Goal: Feedback & Contribution: Contribute content

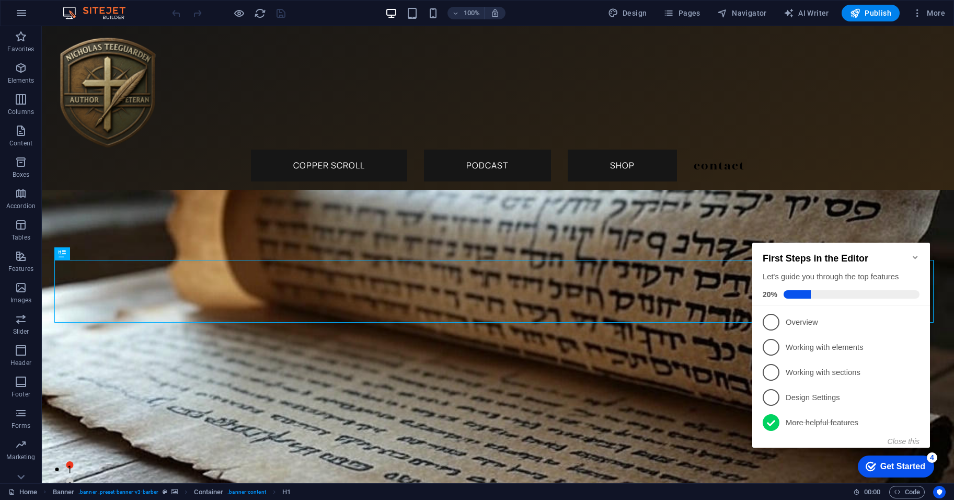
click at [915, 256] on icon "Minimize checklist" at bounding box center [915, 257] width 8 height 8
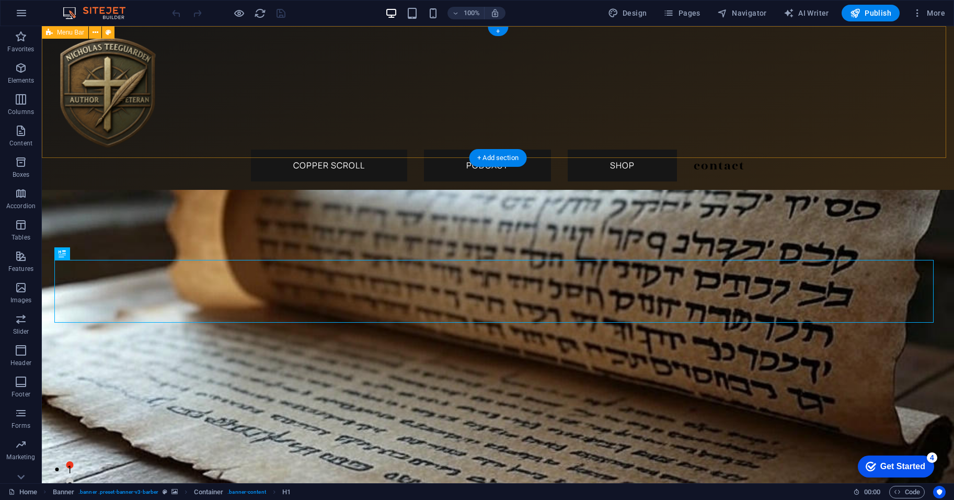
click at [231, 128] on div "Menu Copper Scroll Podcast Shop Contact" at bounding box center [498, 108] width 912 height 164
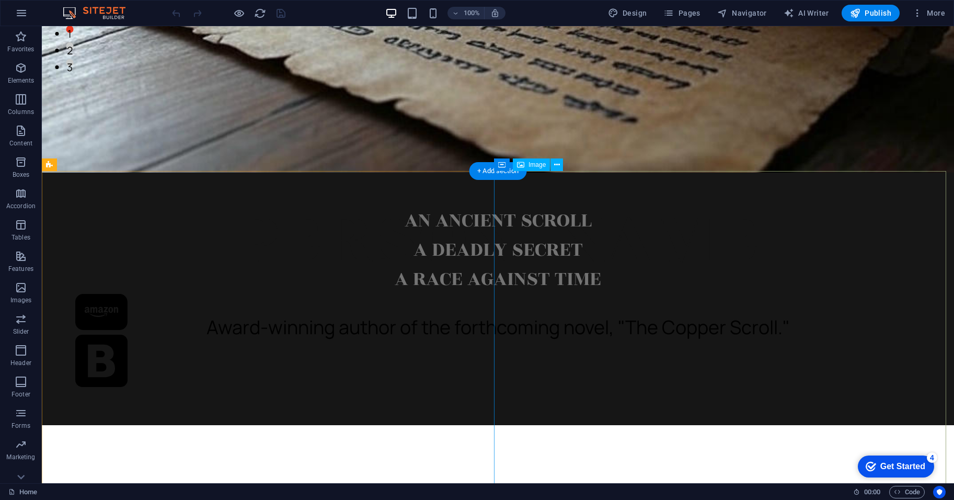
scroll to position [174, 0]
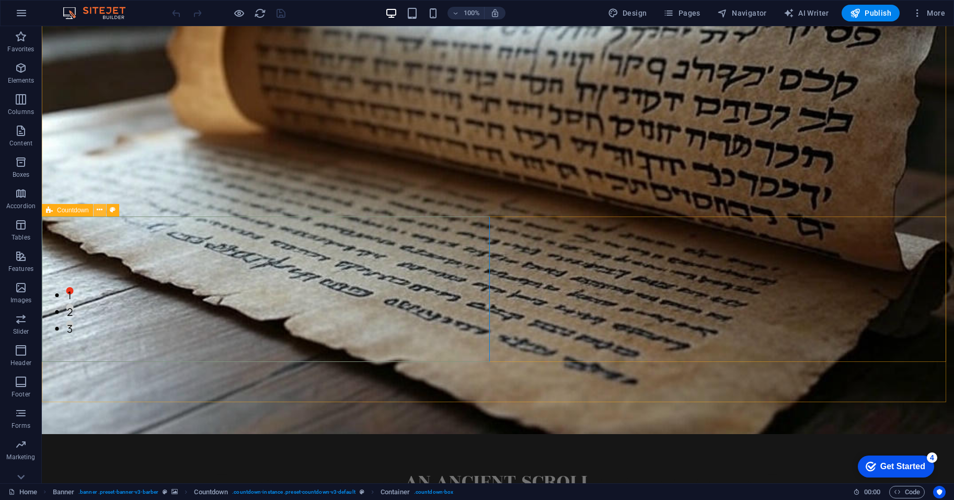
click at [99, 211] on icon at bounding box center [100, 209] width 6 height 11
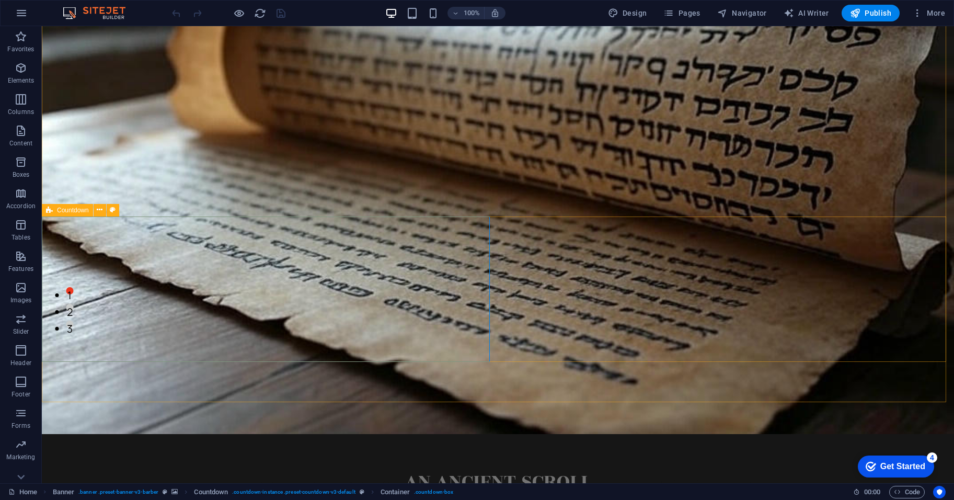
click at [51, 211] on icon at bounding box center [49, 210] width 7 height 13
click at [98, 214] on icon at bounding box center [100, 209] width 6 height 11
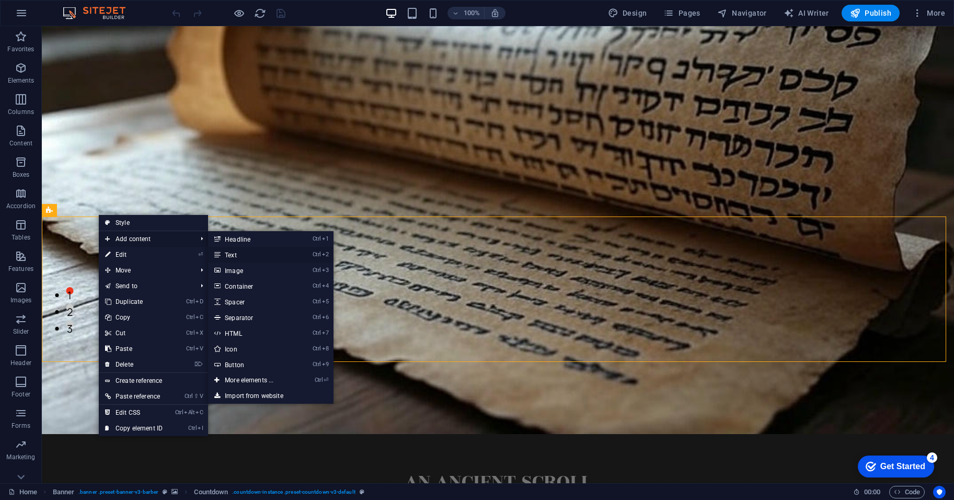
click at [263, 257] on link "Ctrl 2 Text" at bounding box center [251, 255] width 86 height 16
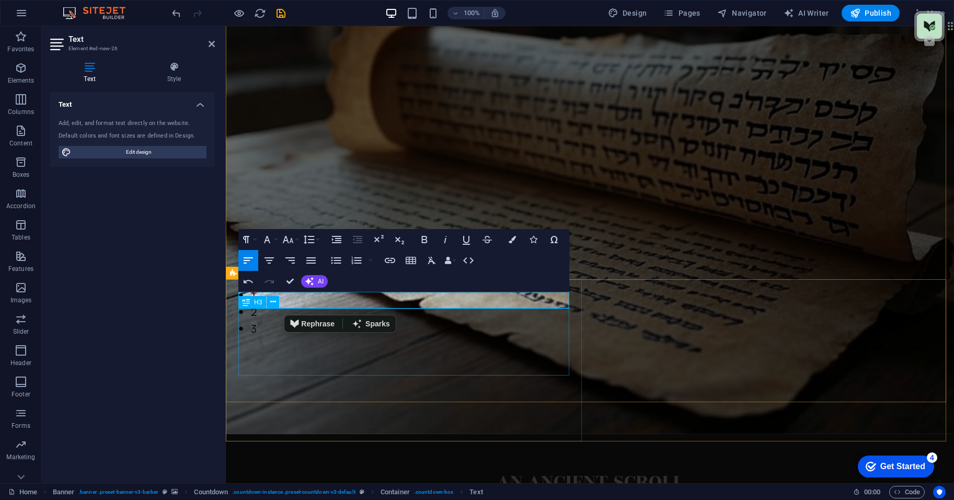
drag, startPoint x: 371, startPoint y: 298, endPoint x: 337, endPoint y: 310, distance: 36.1
drag, startPoint x: 374, startPoint y: 299, endPoint x: 283, endPoint y: 307, distance: 90.8
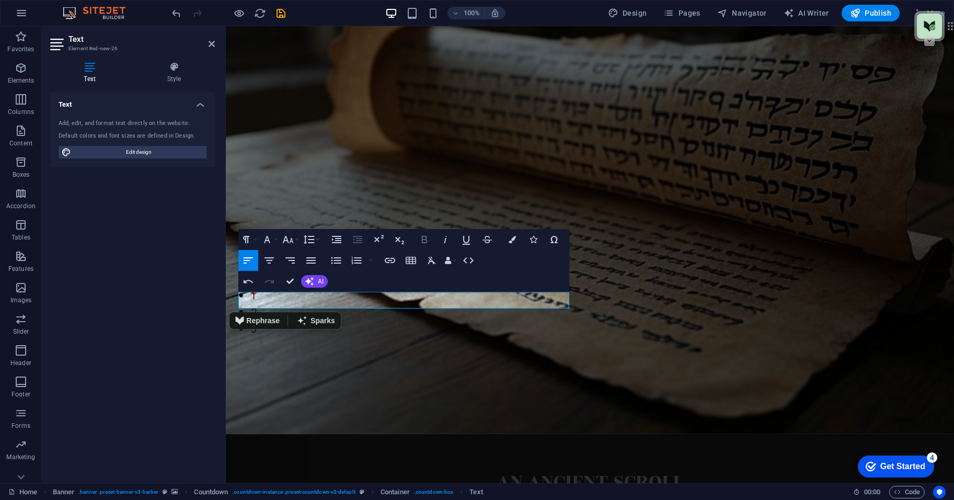
click at [422, 247] on button "Bold" at bounding box center [425, 239] width 20 height 21
click at [449, 235] on icon "button" at bounding box center [445, 239] width 13 height 13
click at [187, 73] on h4 "Style" at bounding box center [174, 73] width 82 height 22
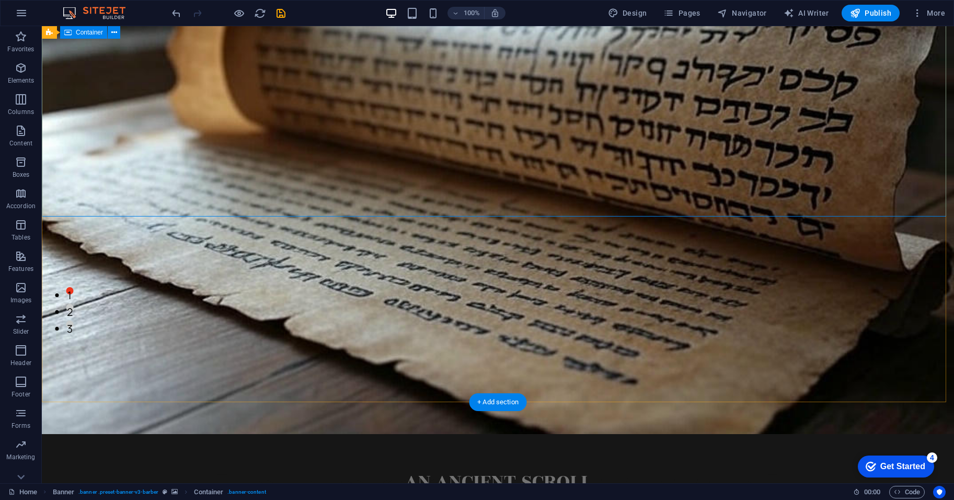
click at [51, 208] on icon at bounding box center [49, 210] width 7 height 13
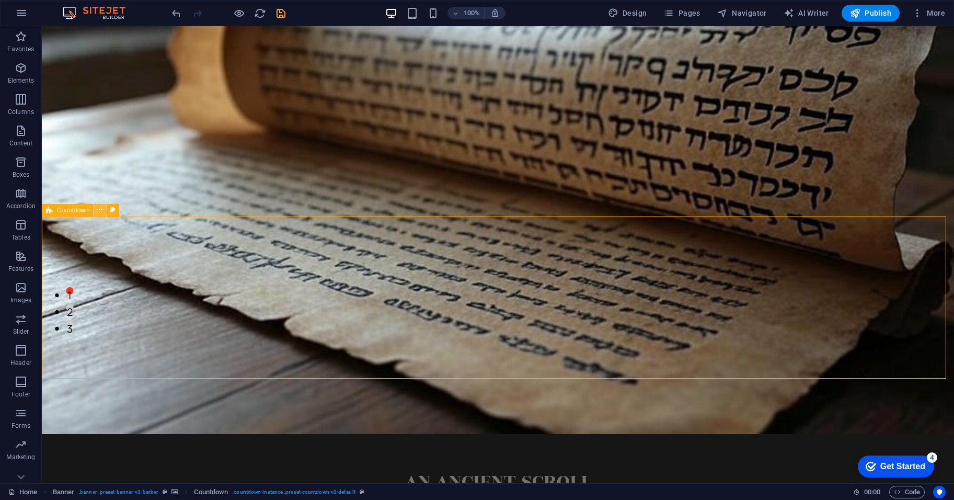
click at [105, 208] on button at bounding box center [100, 210] width 13 height 13
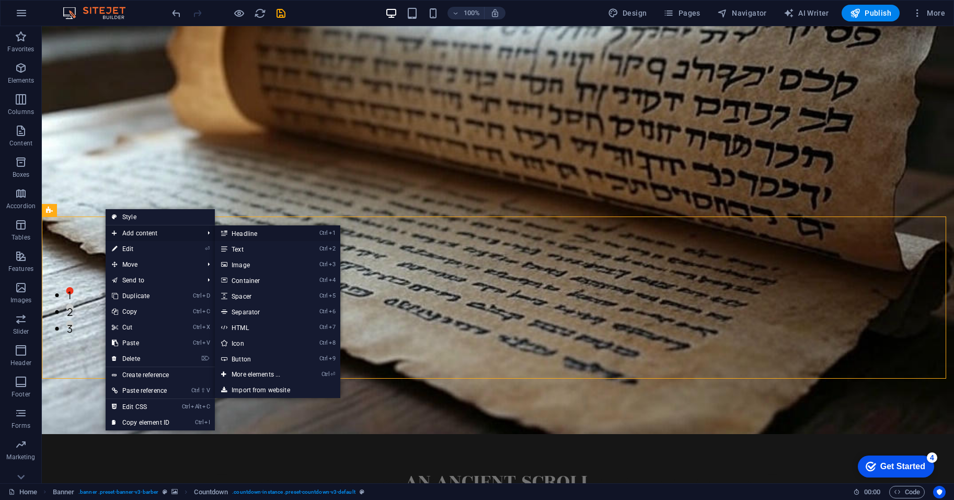
click at [276, 234] on link "Ctrl 1 Headline" at bounding box center [258, 233] width 86 height 16
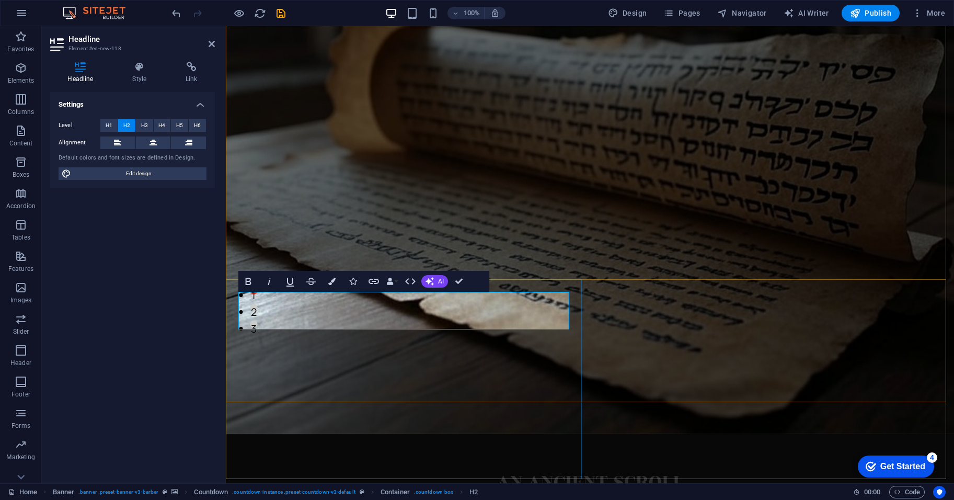
drag, startPoint x: 488, startPoint y: 308, endPoint x: 233, endPoint y: 311, distance: 255.7
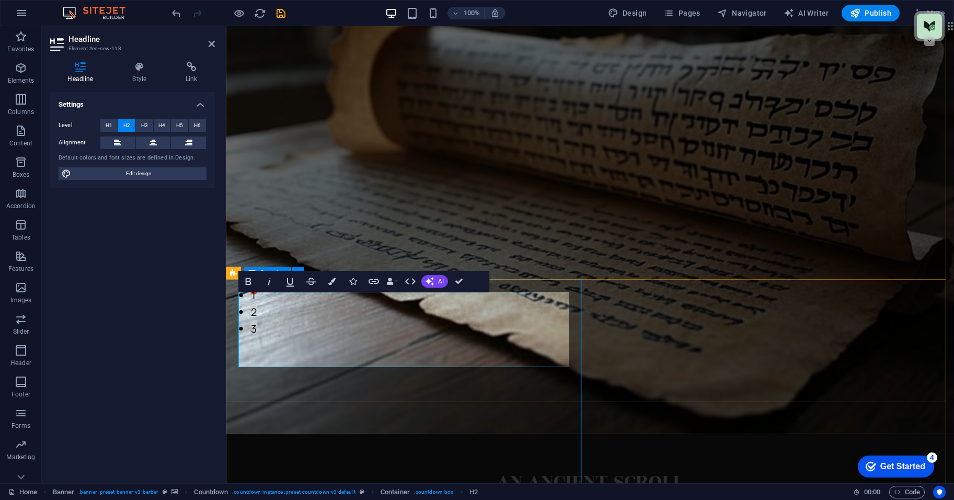
scroll to position [10, 0]
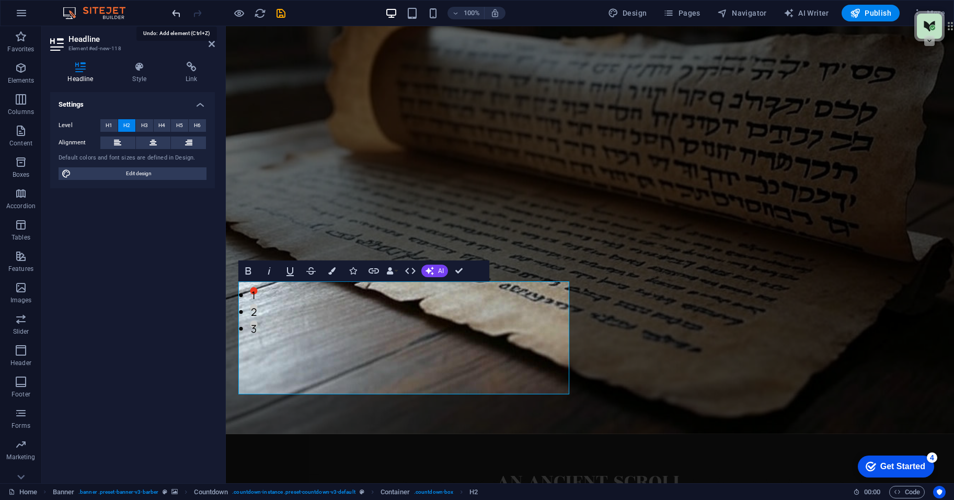
click at [180, 15] on icon "undo" at bounding box center [176, 13] width 12 height 12
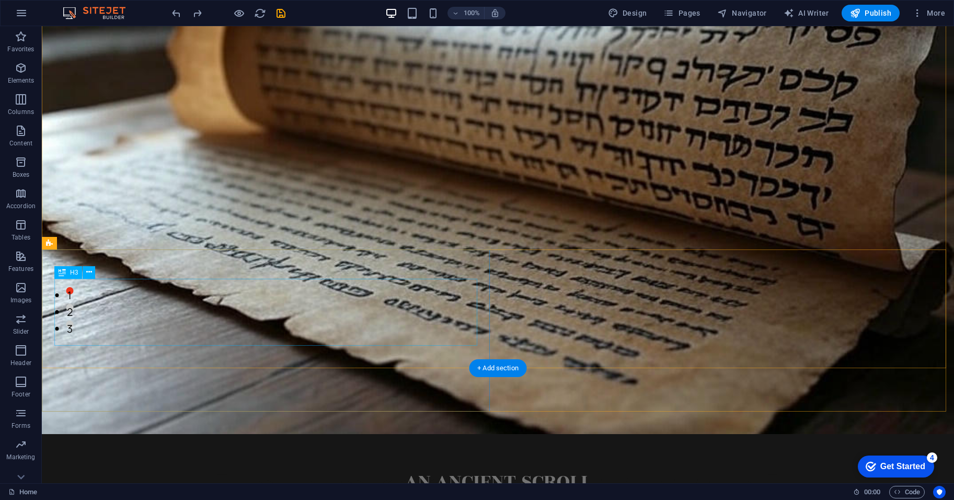
scroll to position [261, 0]
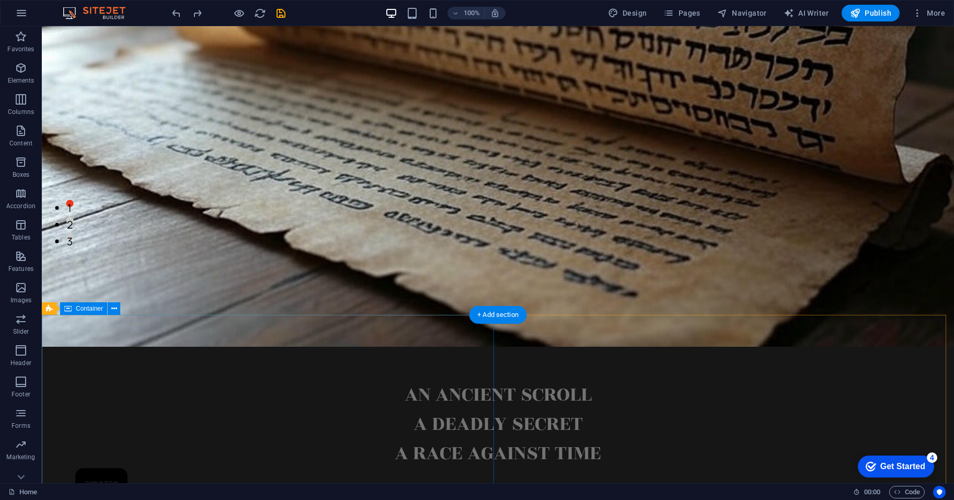
click at [383, 442] on div "AN ANCIENT SCROLL A DEADLY SECRET A RACE AGAINST TIME" at bounding box center [498, 473] width 912 height 253
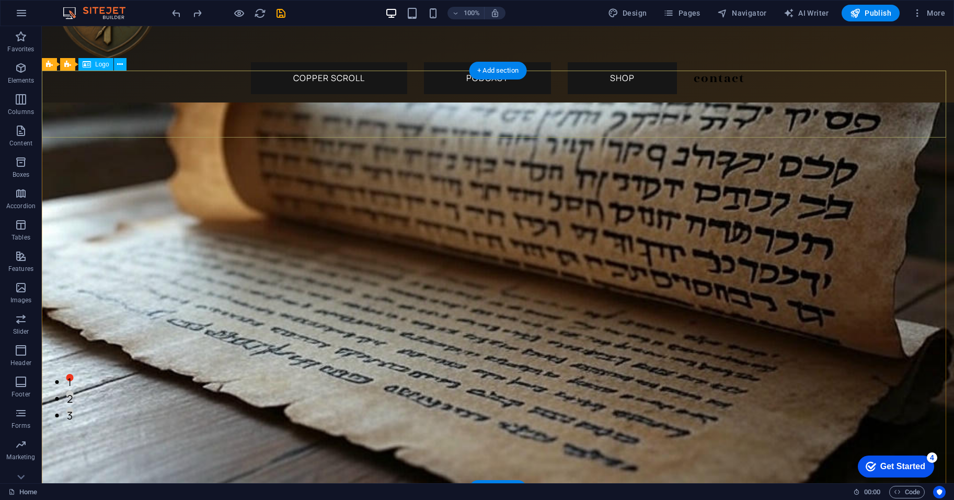
scroll to position [174, 0]
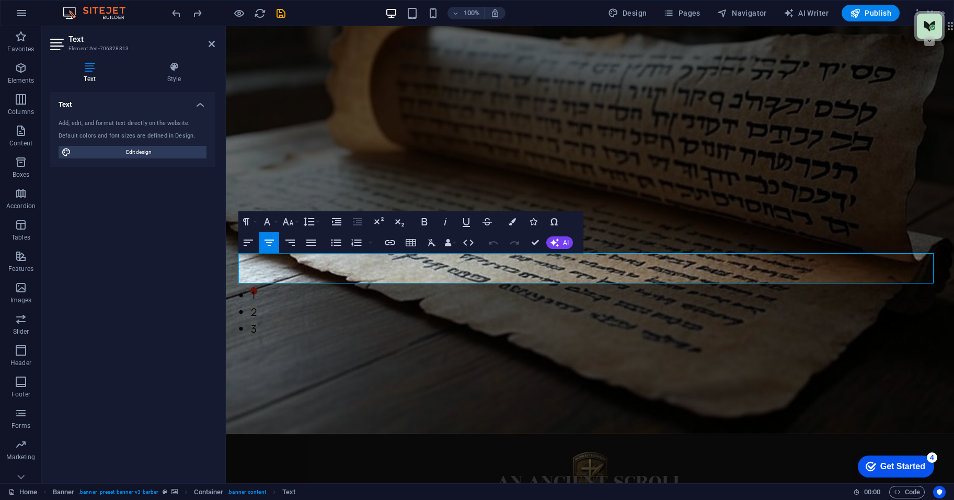
drag, startPoint x: 294, startPoint y: 270, endPoint x: 955, endPoint y: 265, distance: 661.5
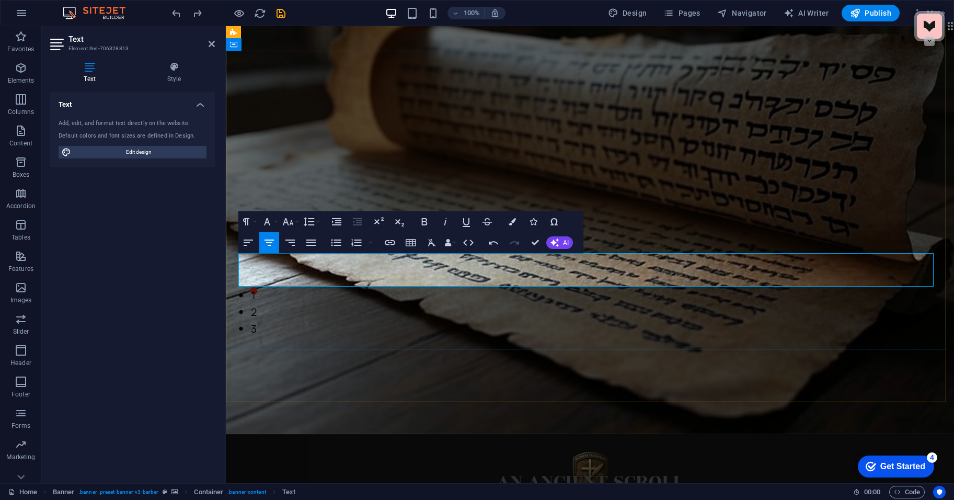
drag, startPoint x: 383, startPoint y: 257, endPoint x: 137, endPoint y: 148, distance: 268.5
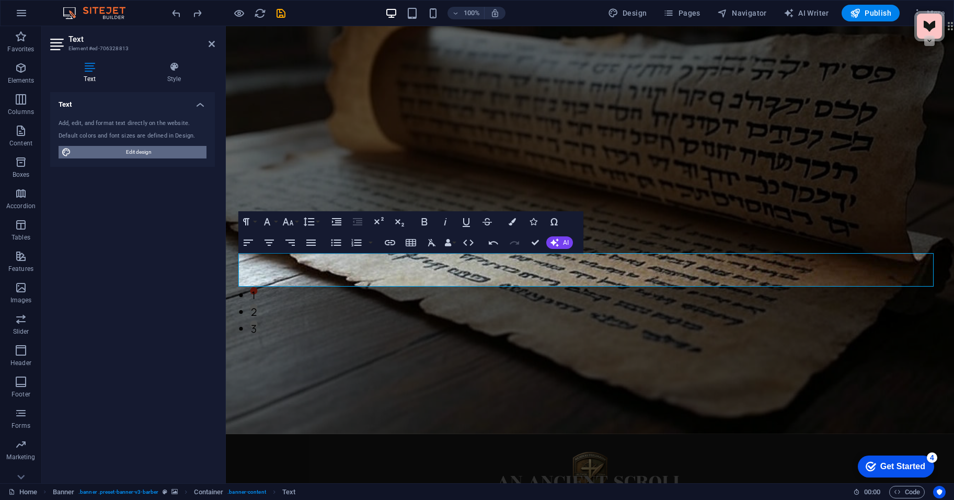
click at [137, 148] on span "Edit design" at bounding box center [138, 152] width 129 height 13
select select "500"
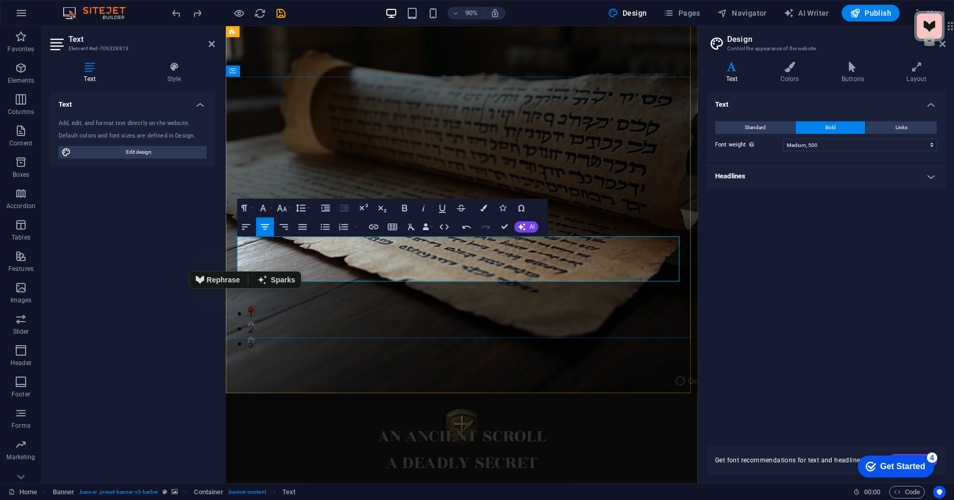
drag, startPoint x: 546, startPoint y: 304, endPoint x: 239, endPoint y: 275, distance: 308.3
click at [809, 182] on h4 "Headlines" at bounding box center [826, 176] width 239 height 25
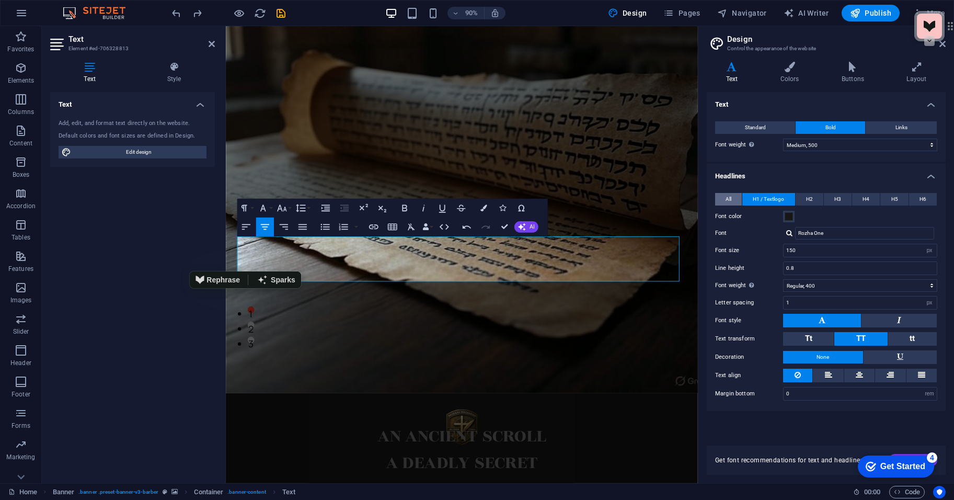
click at [732, 203] on button "All" at bounding box center [728, 199] width 27 height 13
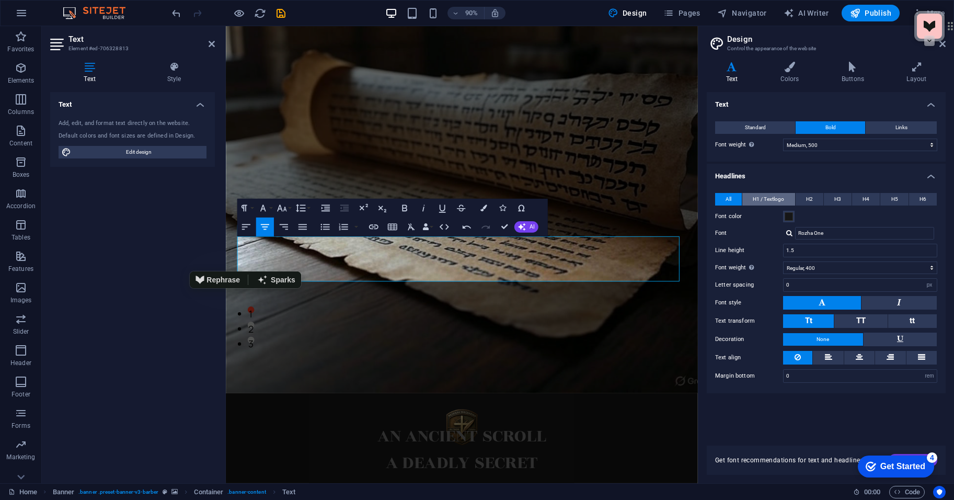
click at [759, 199] on span "H1 / Textlogo" at bounding box center [768, 199] width 31 height 13
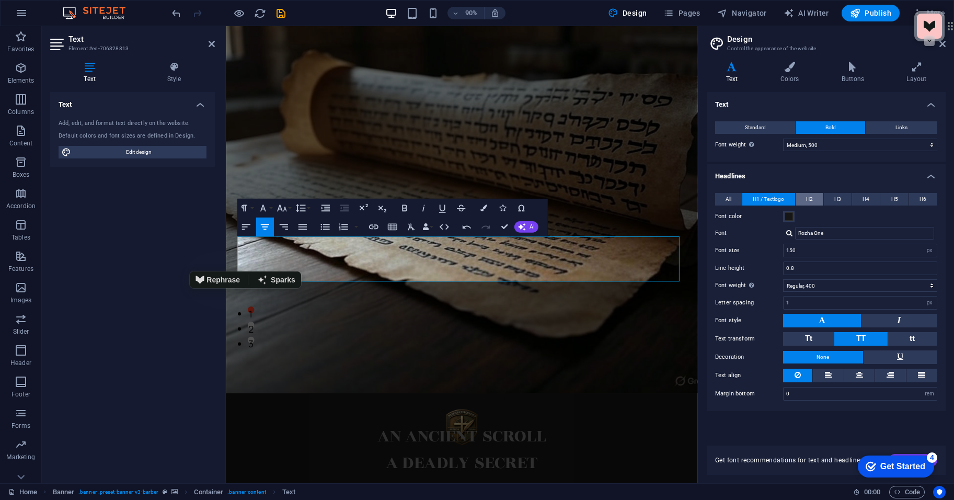
click at [815, 195] on button "H2" at bounding box center [810, 199] width 28 height 13
click at [269, 209] on button "Font Family" at bounding box center [265, 208] width 18 height 19
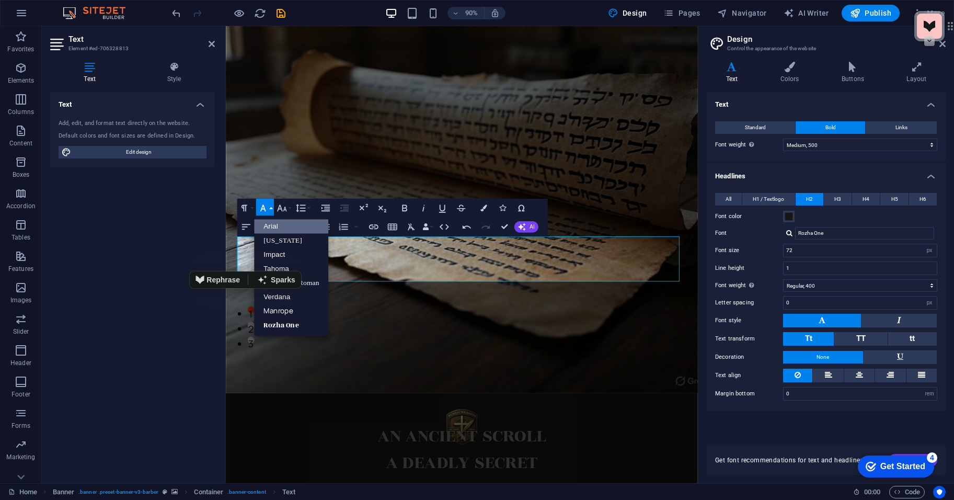
scroll to position [0, 0]
click at [301, 239] on link "[US_STATE]" at bounding box center [291, 241] width 74 height 14
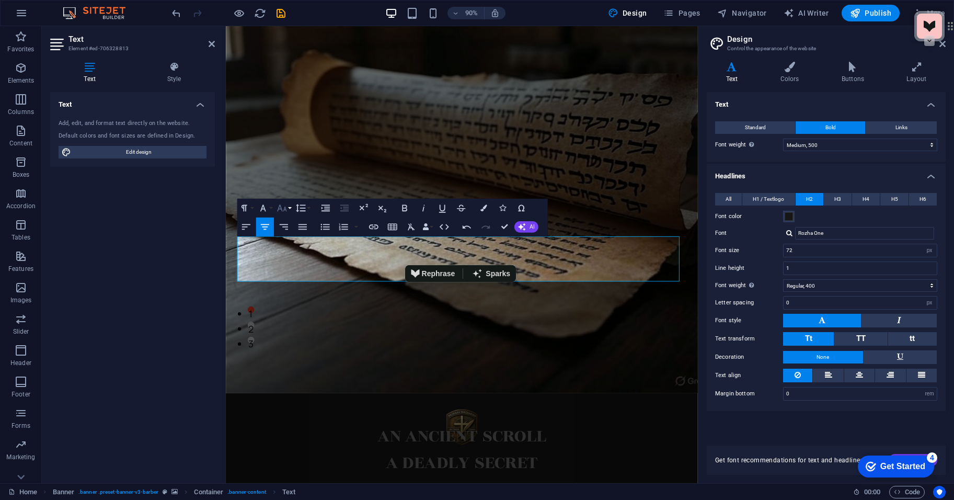
click at [281, 211] on icon "button" at bounding box center [282, 209] width 12 height 12
click at [287, 268] on link "30" at bounding box center [288, 264] width 34 height 14
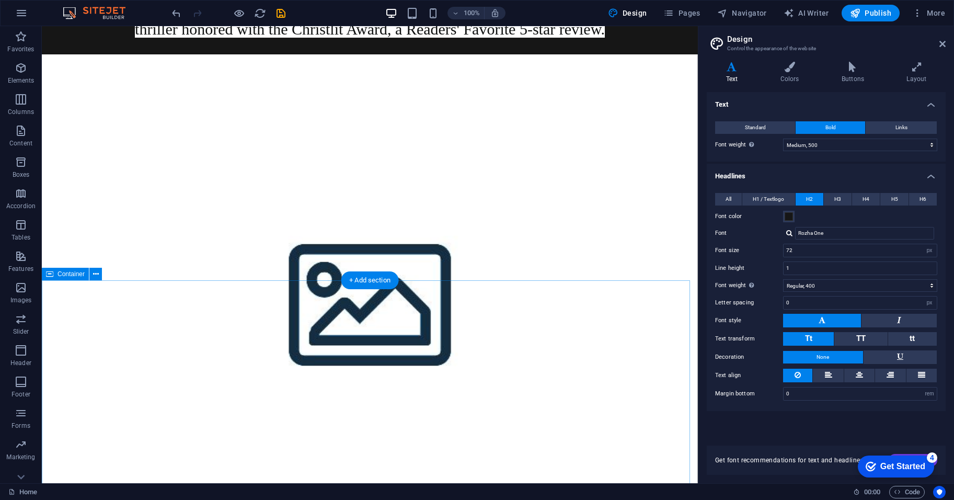
scroll to position [523, 0]
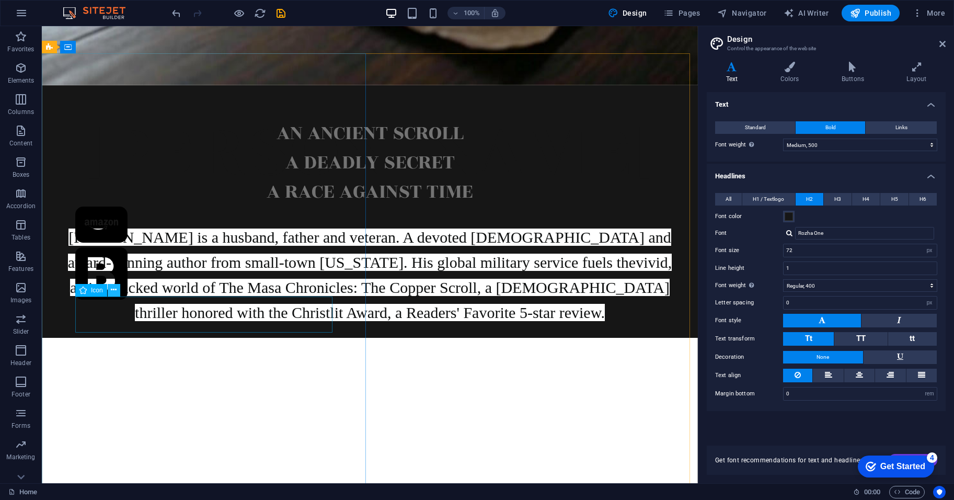
click at [110, 292] on button at bounding box center [114, 290] width 13 height 13
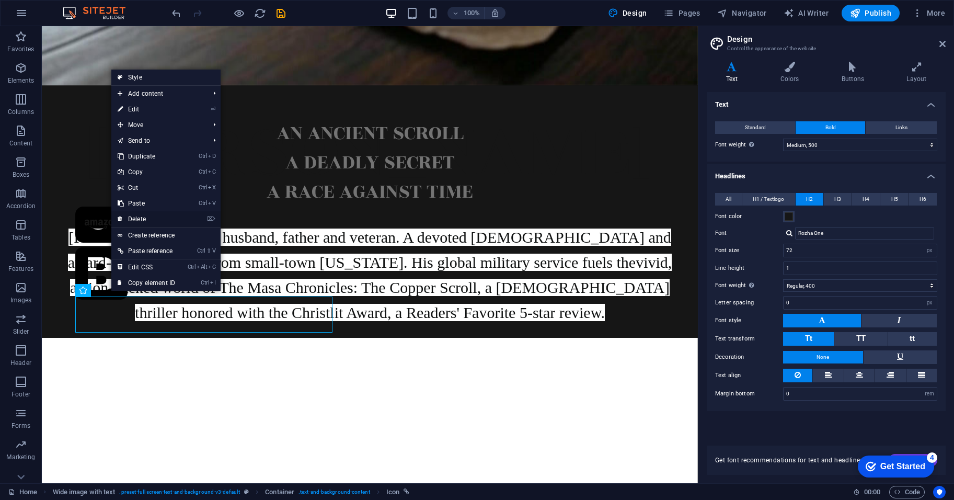
click at [150, 214] on link "⌦ Delete" at bounding box center [146, 219] width 70 height 16
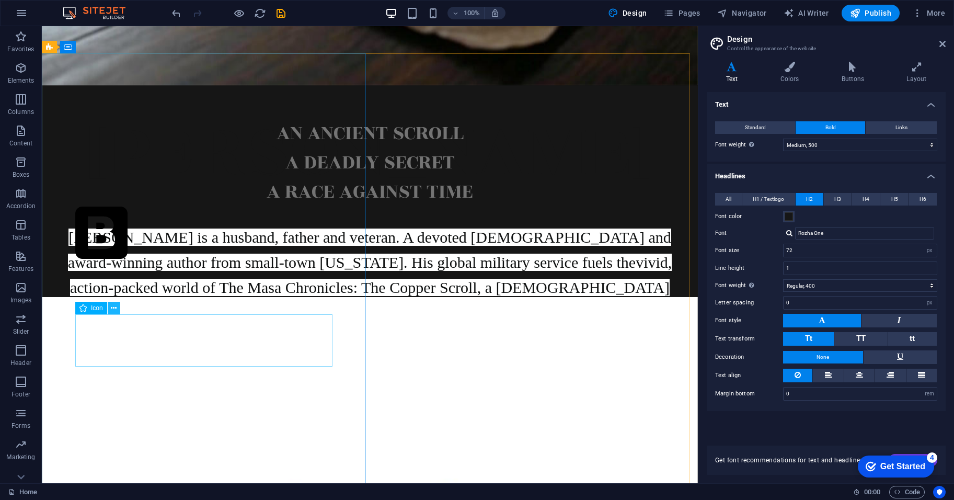
click at [113, 309] on icon at bounding box center [114, 308] width 6 height 11
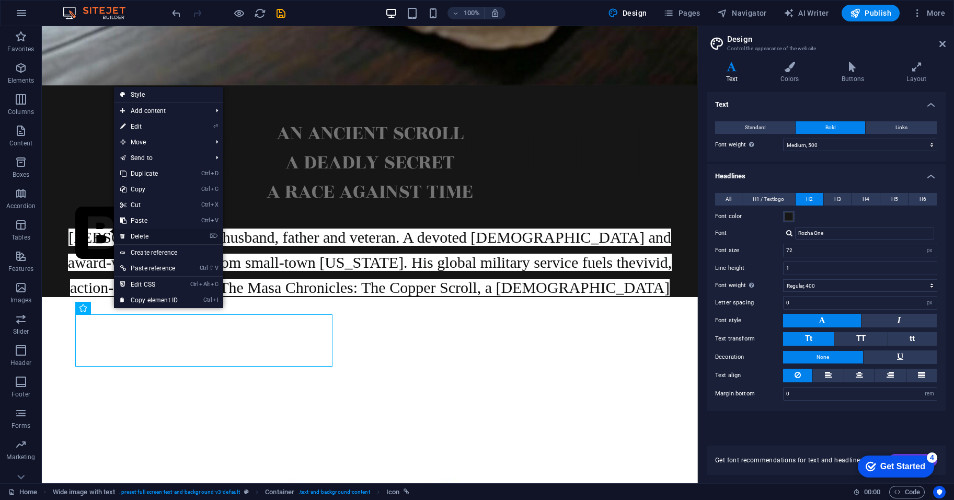
click at [155, 237] on link "⌦ Delete" at bounding box center [149, 236] width 70 height 16
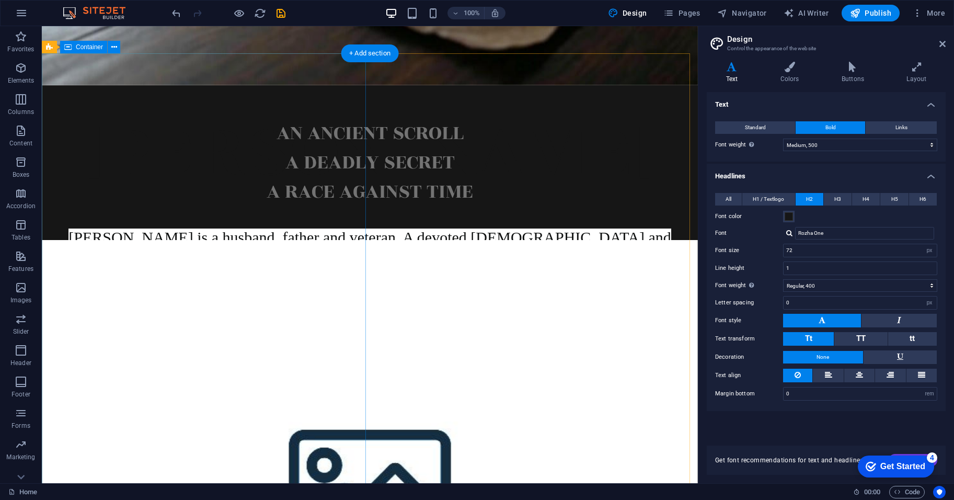
click at [208, 179] on div "AN ANCIENT SCROLL A DEADLY SECRET A RACE AGAINST TIME" at bounding box center [370, 162] width 656 height 155
click at [306, 188] on div "AN ANCIENT SCROLL A DEADLY SECRET A RACE AGAINST TIME" at bounding box center [370, 162] width 656 height 155
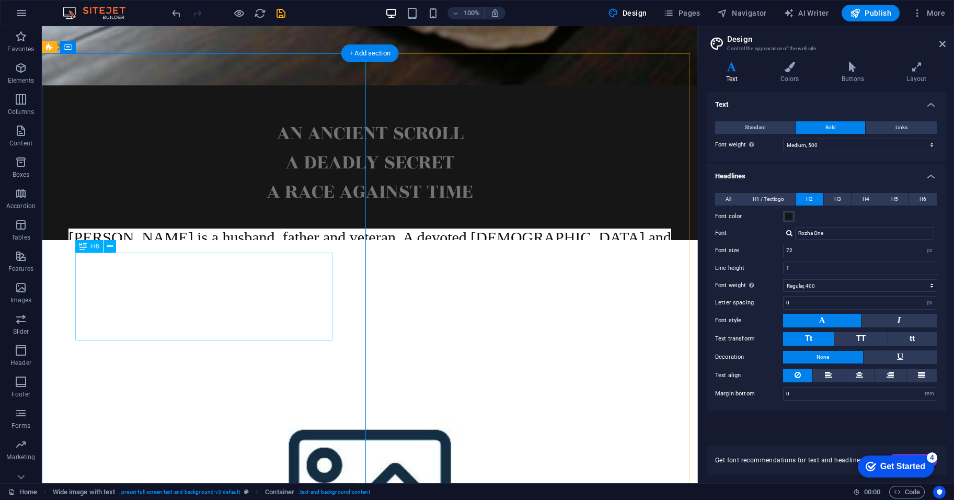
click at [219, 207] on div "AN ANCIENT SCROLL A DEADLY SECRET A RACE AGAINST TIME" at bounding box center [369, 163] width 589 height 88
click at [111, 242] on icon at bounding box center [110, 246] width 6 height 11
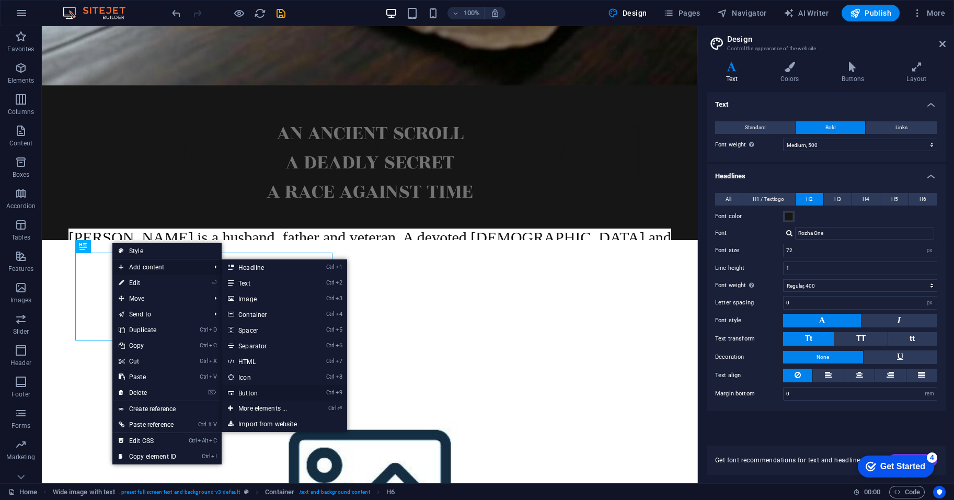
click at [284, 394] on link "Ctrl 9 Button" at bounding box center [265, 393] width 86 height 16
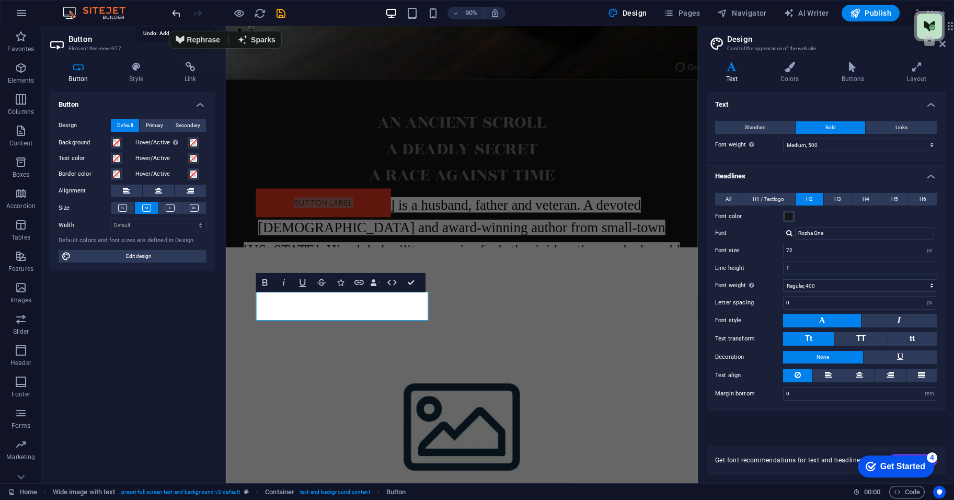
click at [175, 10] on icon "undo" at bounding box center [176, 13] width 12 height 12
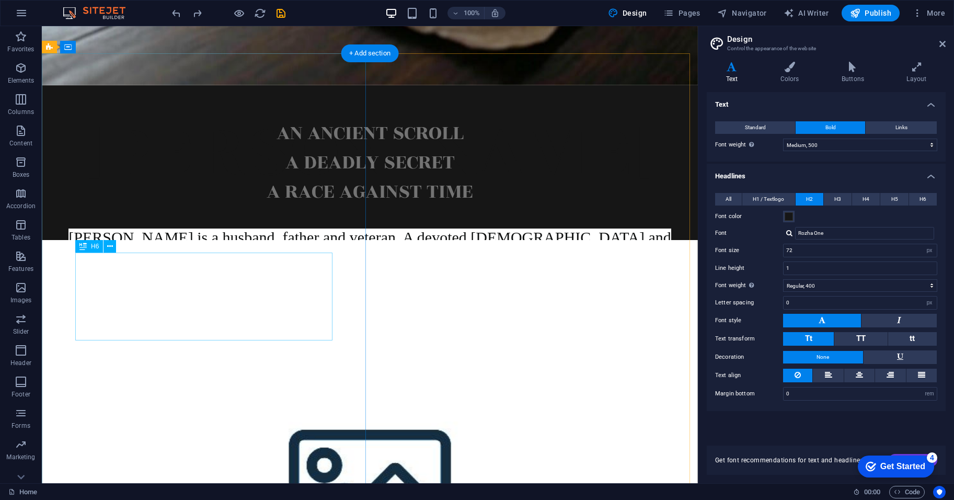
click at [113, 207] on div "AN ANCIENT SCROLL A DEADLY SECRET A RACE AGAINST TIME" at bounding box center [369, 163] width 589 height 88
click at [106, 248] on button at bounding box center [110, 246] width 13 height 13
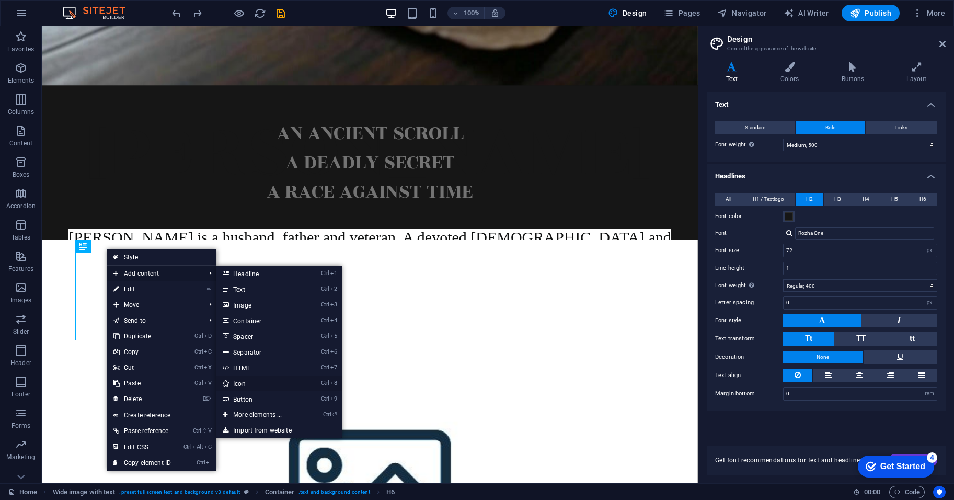
click at [281, 379] on link "Ctrl 8 Icon" at bounding box center [259, 383] width 86 height 16
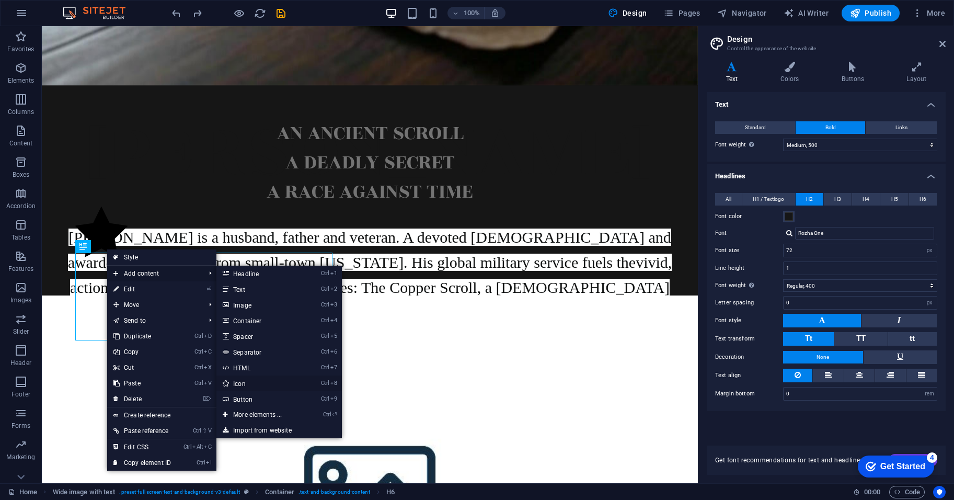
select select "xMidYMid"
select select "px"
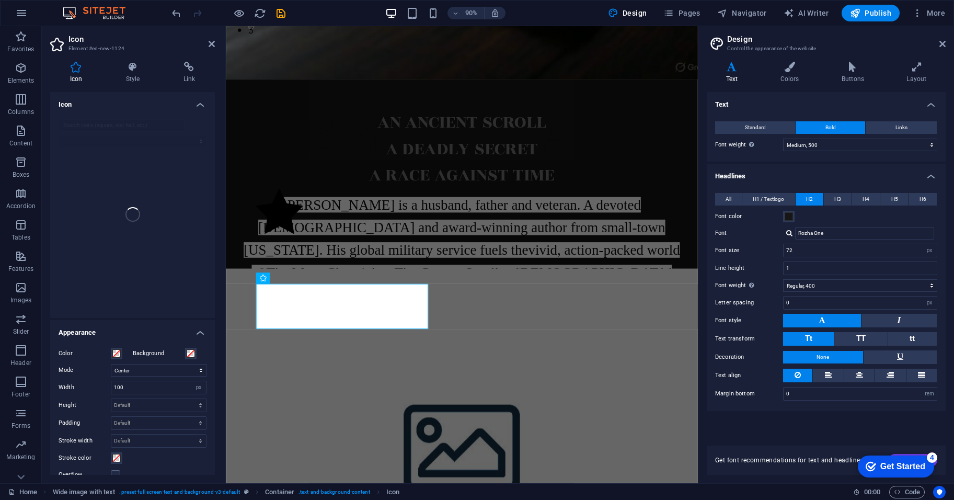
click at [169, 127] on div at bounding box center [132, 214] width 165 height 207
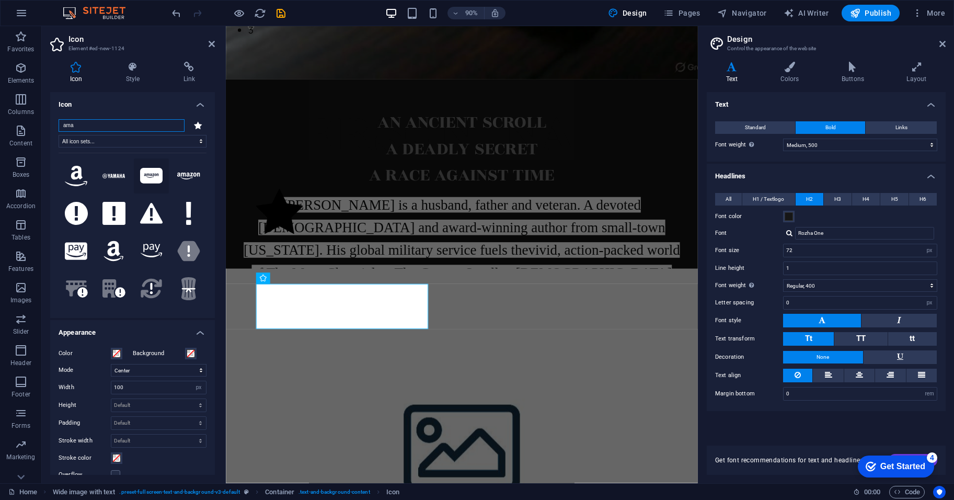
type input "ama"
click at [151, 175] on icon at bounding box center [151, 176] width 23 height 16
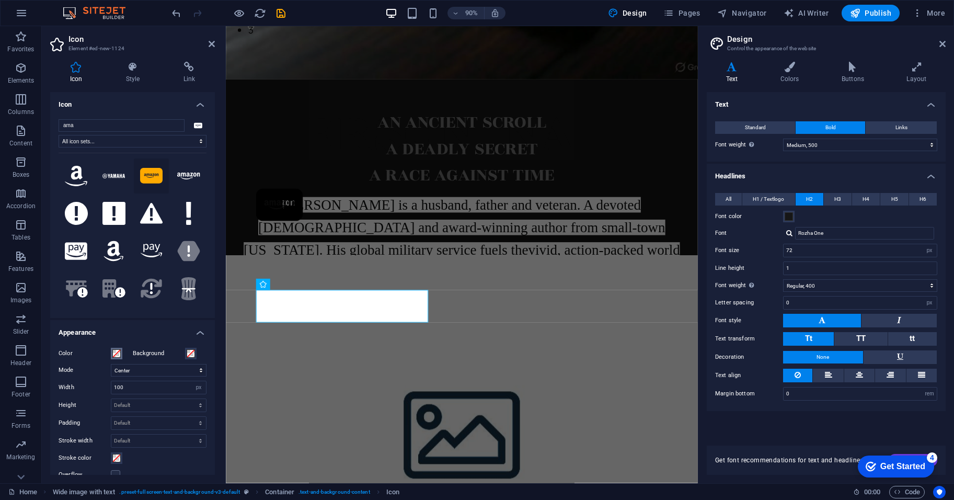
click at [118, 352] on span at bounding box center [116, 353] width 8 height 8
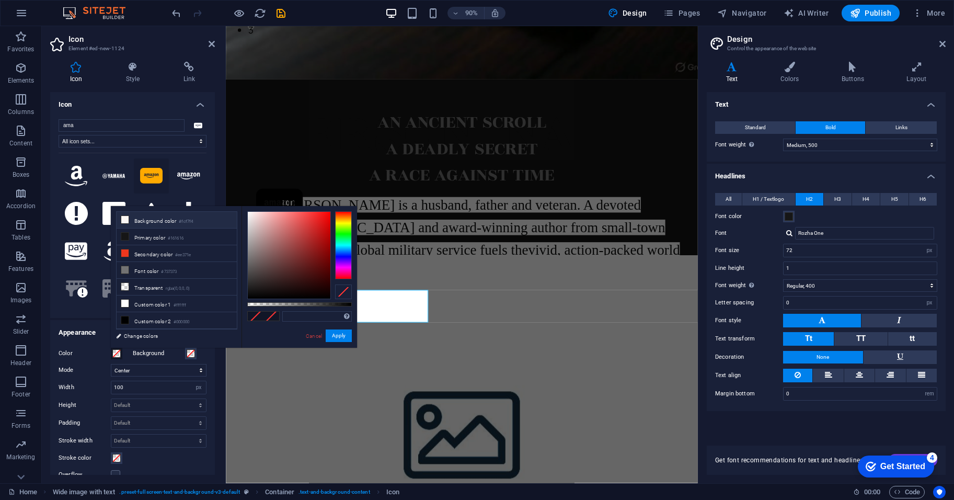
click at [161, 223] on li "Background color #fcf7f4" at bounding box center [177, 220] width 120 height 17
type input "#fcf7f4"
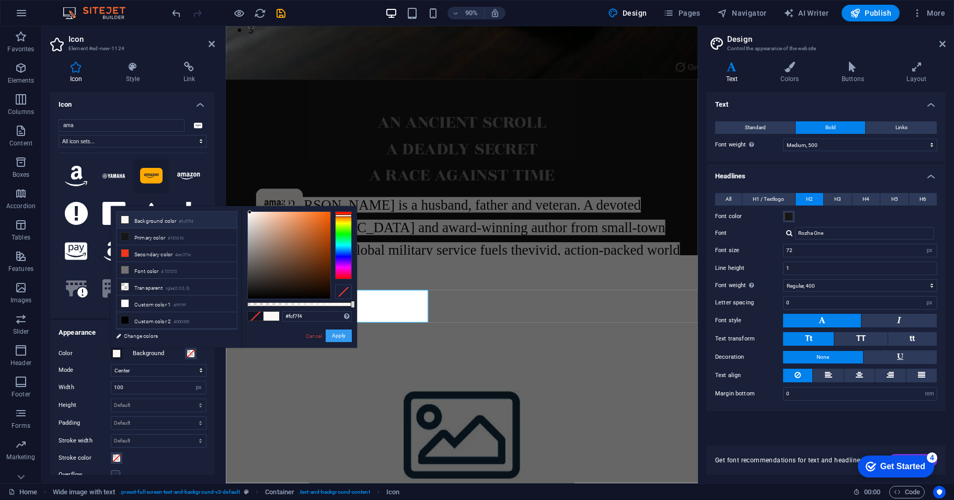
click at [333, 337] on button "Apply" at bounding box center [339, 335] width 26 height 13
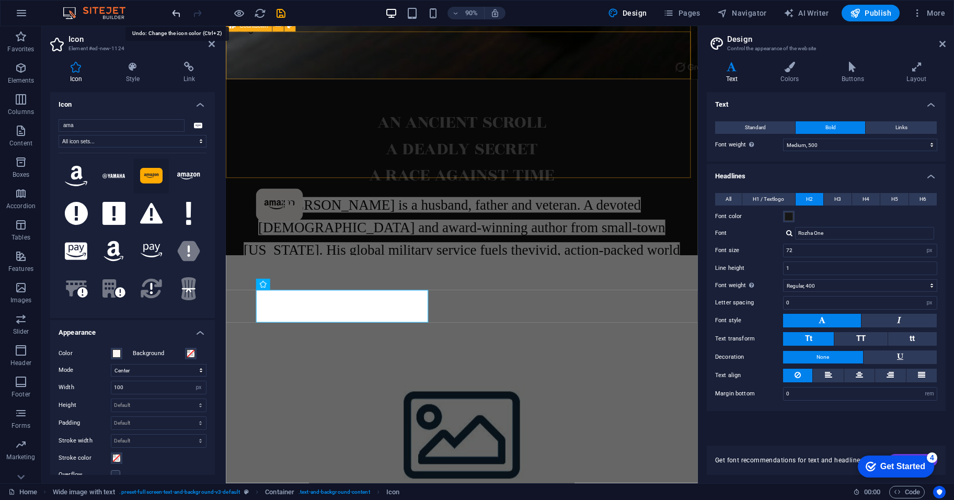
click at [176, 16] on icon "undo" at bounding box center [176, 13] width 12 height 12
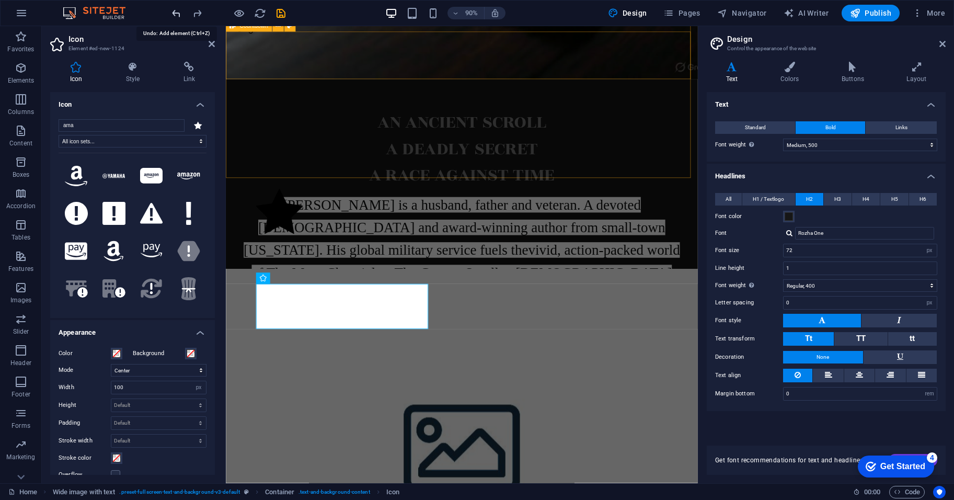
click at [176, 16] on icon "undo" at bounding box center [176, 13] width 12 height 12
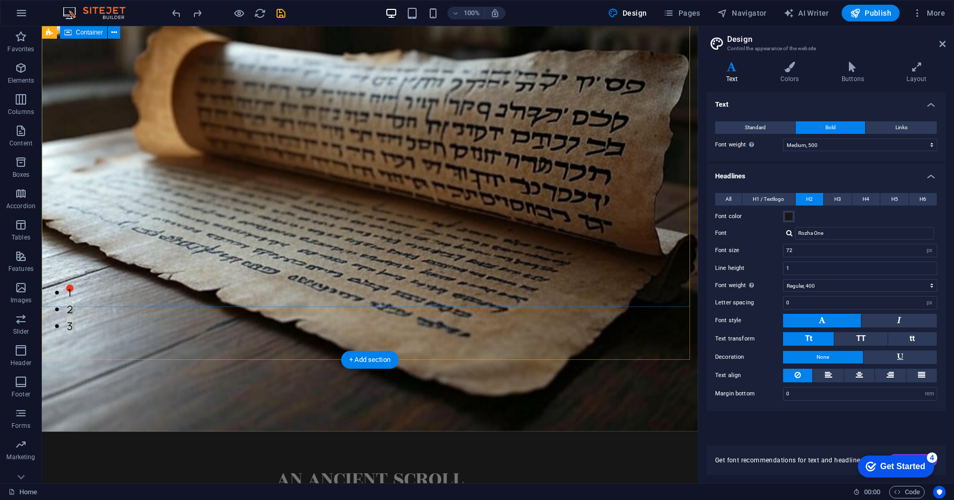
scroll to position [174, 0]
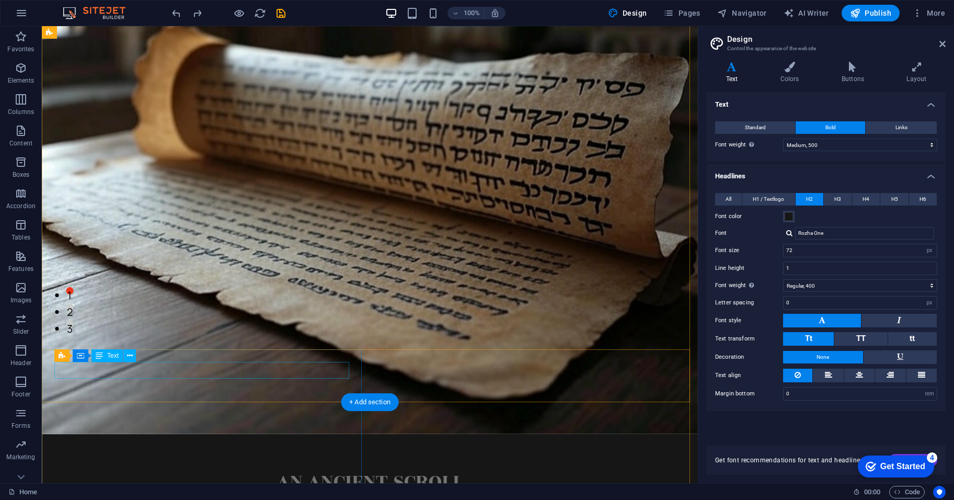
click at [116, 356] on span "Text" at bounding box center [113, 355] width 12 height 6
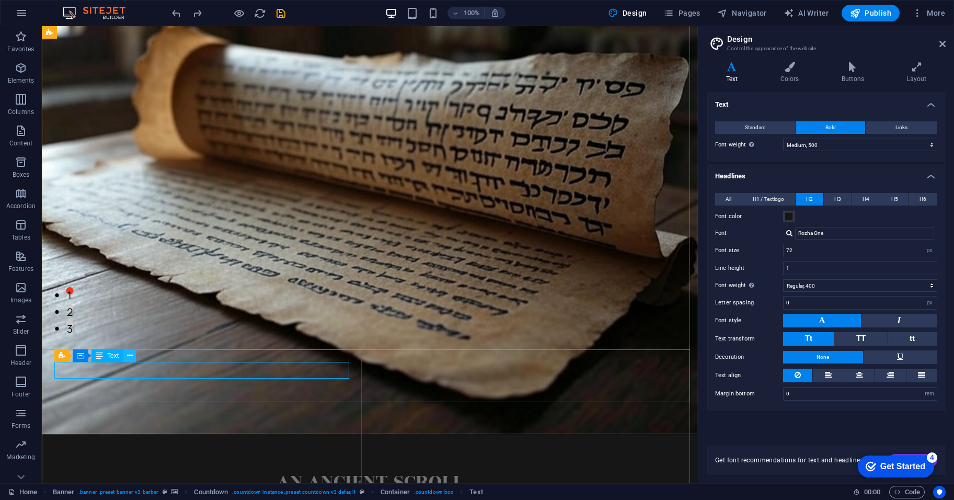
click at [128, 355] on icon at bounding box center [130, 355] width 6 height 11
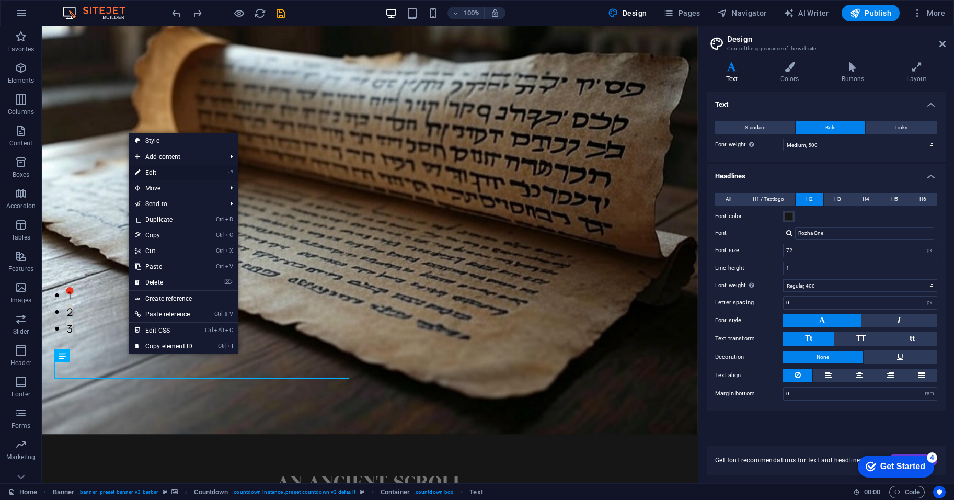
click at [187, 172] on link "⏎ Edit" at bounding box center [164, 173] width 70 height 16
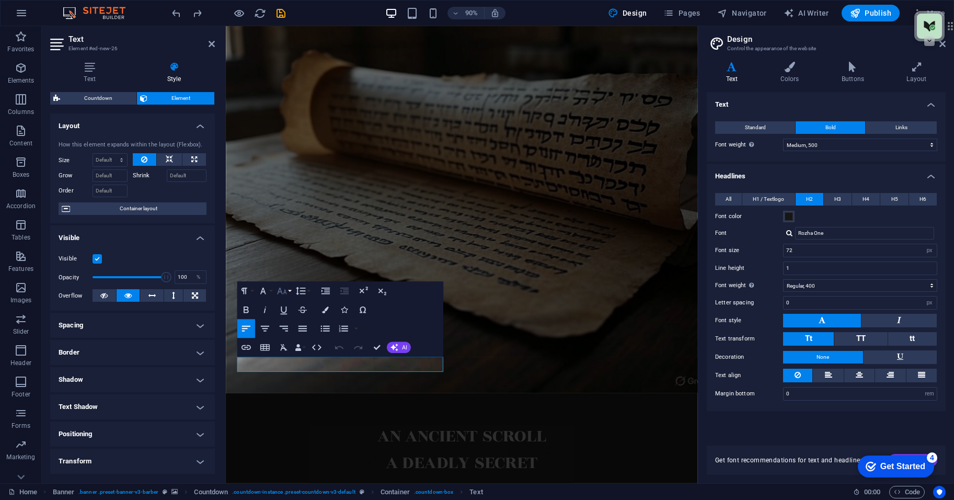
click at [287, 290] on icon "button" at bounding box center [282, 291] width 12 height 12
click at [288, 417] on link "30" at bounding box center [288, 422] width 34 height 14
drag, startPoint x: 375, startPoint y: 409, endPoint x: 289, endPoint y: 404, distance: 85.9
click at [288, 291] on button "Font Size" at bounding box center [284, 291] width 18 height 19
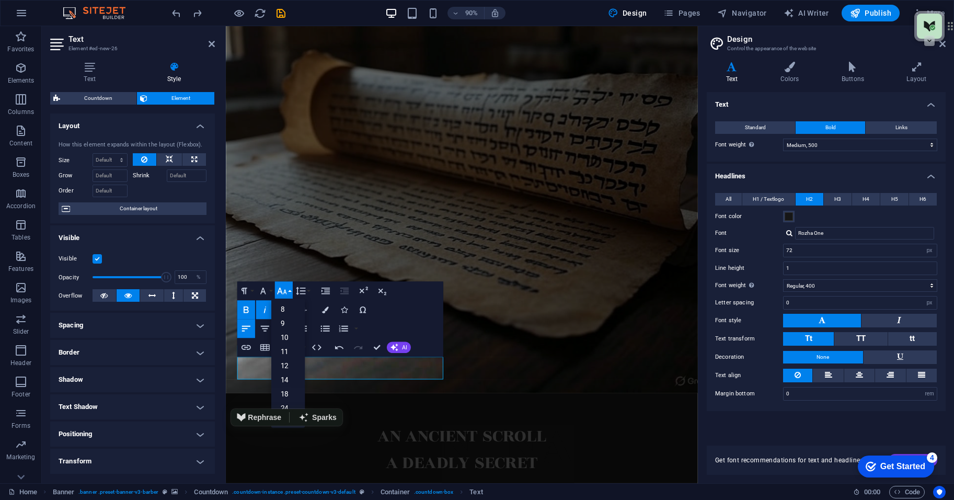
click at [288, 291] on button "Font Size" at bounding box center [284, 291] width 18 height 19
click at [284, 361] on link "36" at bounding box center [288, 361] width 34 height 14
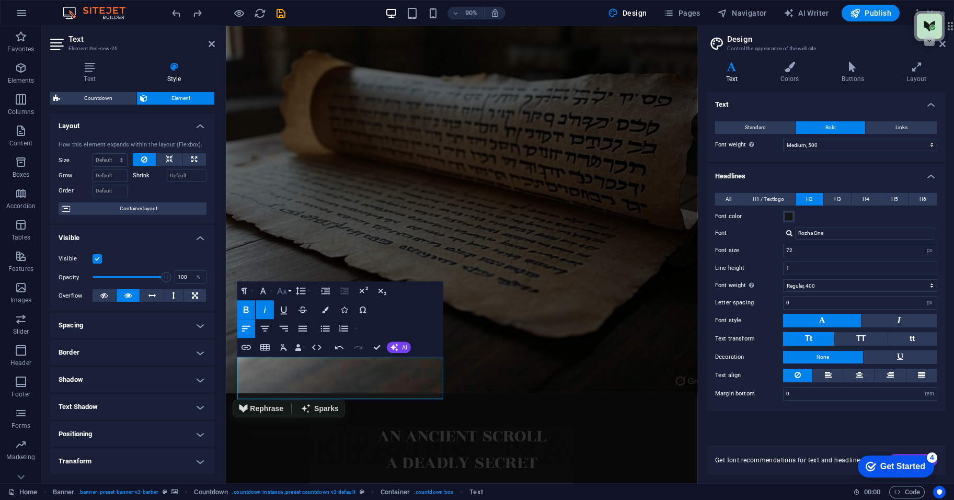
click at [285, 288] on icon "button" at bounding box center [282, 291] width 12 height 12
click at [289, 345] on link "30" at bounding box center [288, 347] width 34 height 14
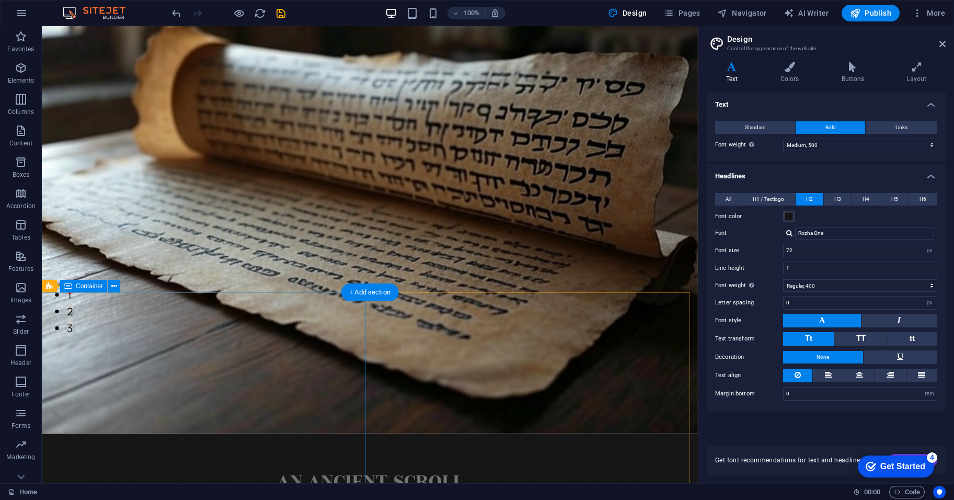
scroll to position [174, 0]
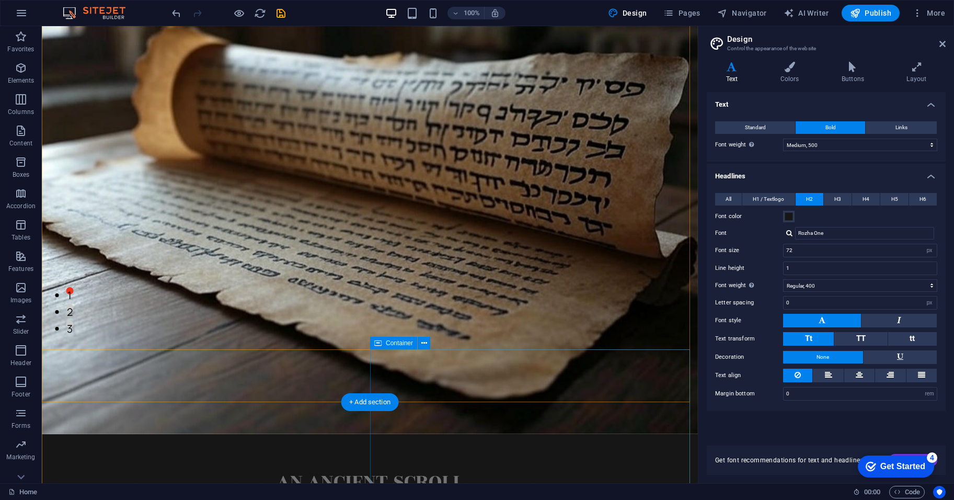
click at [422, 340] on icon at bounding box center [424, 343] width 6 height 11
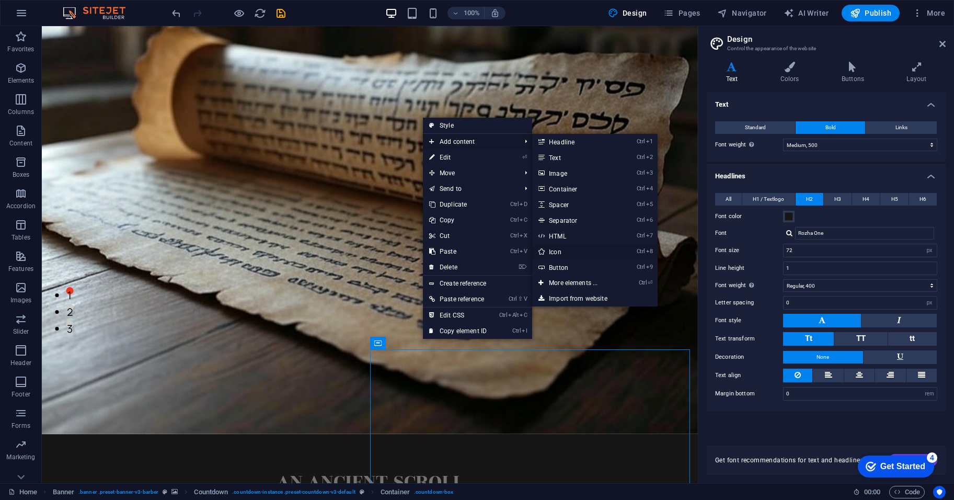
drag, startPoint x: 369, startPoint y: 245, endPoint x: 575, endPoint y: 246, distance: 206.0
click at [575, 246] on link "Ctrl 8 Icon" at bounding box center [575, 252] width 86 height 16
select select "xMidYMid"
select select "px"
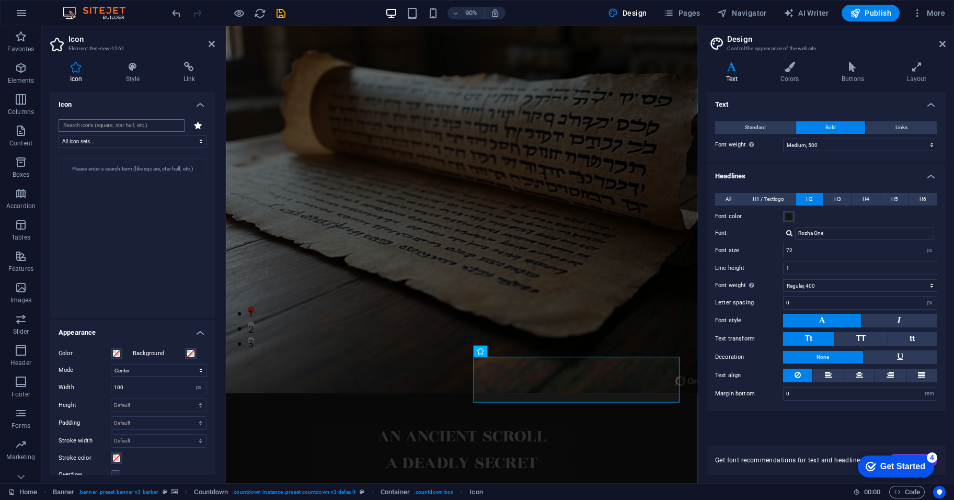
click at [143, 122] on input "search" at bounding box center [122, 125] width 126 height 13
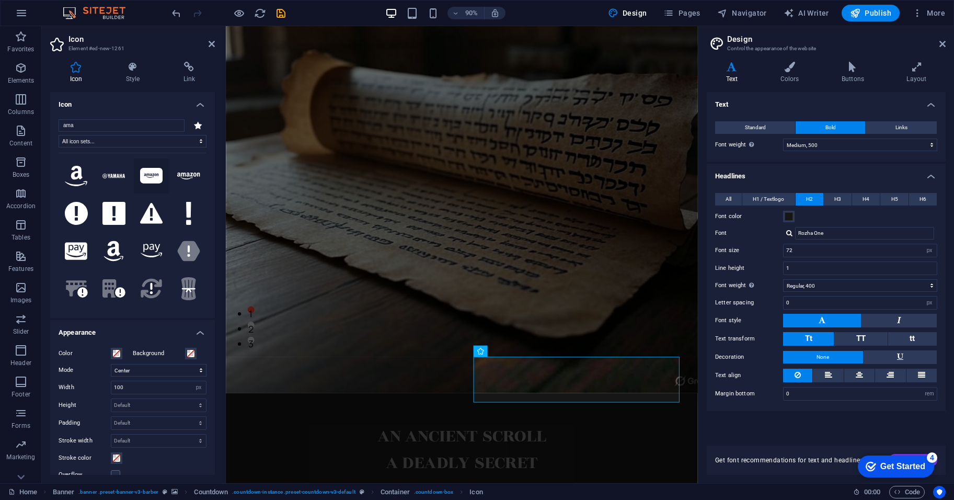
type input "ama"
click at [153, 171] on icon at bounding box center [151, 176] width 23 height 16
click at [115, 355] on span at bounding box center [116, 353] width 8 height 8
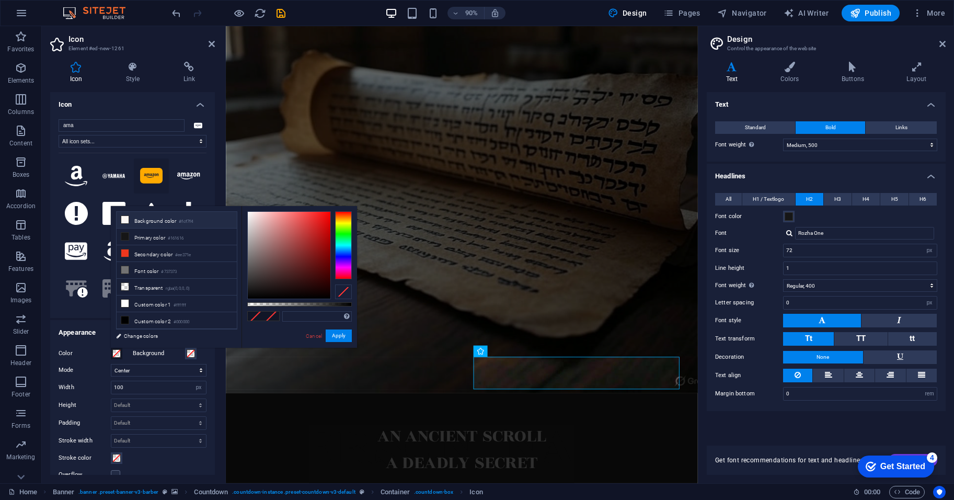
click at [144, 220] on li "Background color #fcf7f4" at bounding box center [177, 220] width 120 height 17
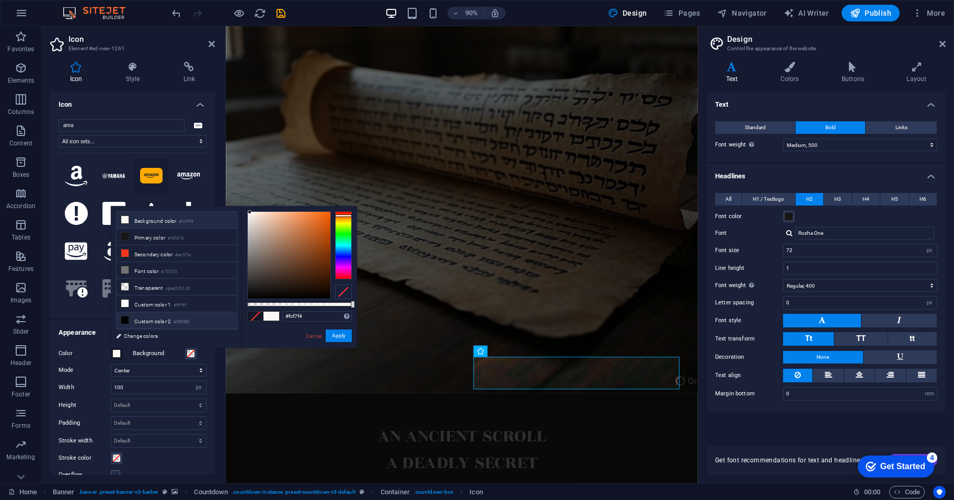
click at [145, 319] on li "Custom color 2 #000000" at bounding box center [177, 320] width 120 height 17
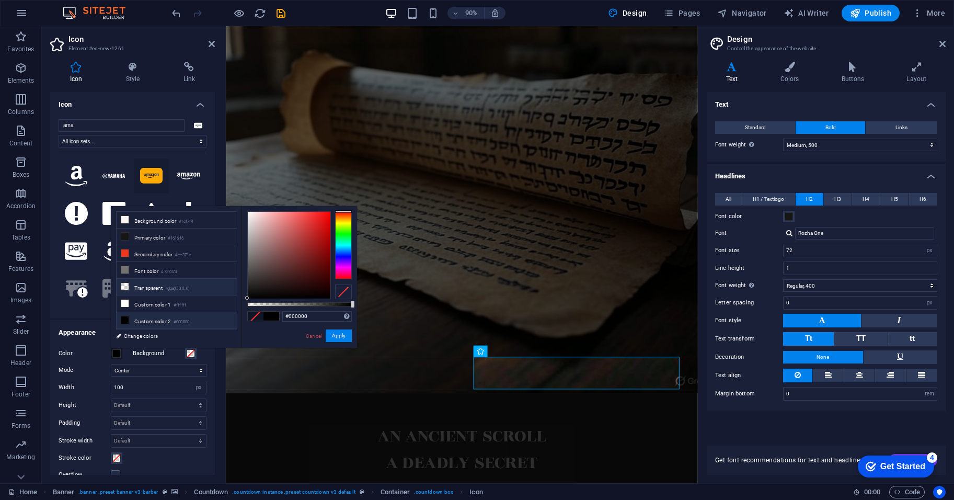
click at [146, 284] on li "Transparent rgba(0,0,0,.0)" at bounding box center [177, 287] width 120 height 17
click at [150, 268] on li "Font color #737373" at bounding box center [177, 270] width 120 height 17
click at [154, 253] on li "Secondary color #ee371e" at bounding box center [177, 253] width 120 height 17
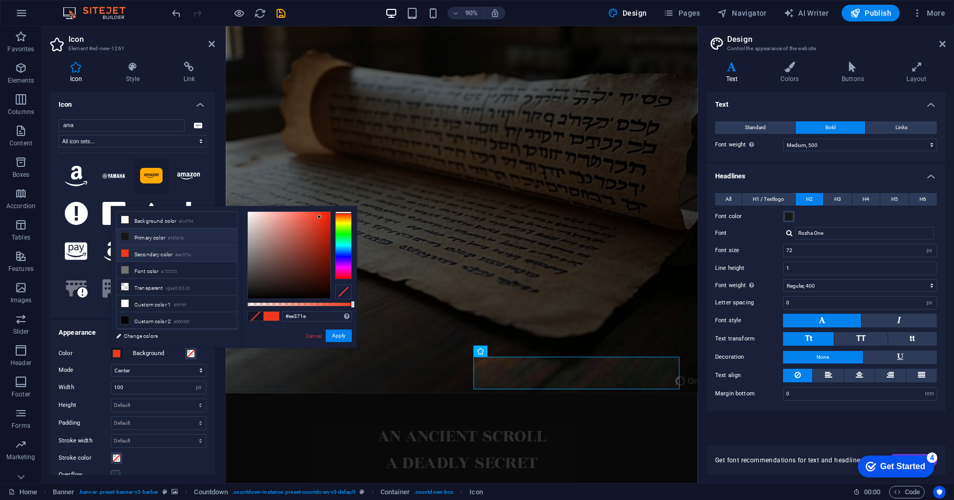
click at [156, 235] on li "Primary color #161616" at bounding box center [177, 236] width 120 height 17
click at [152, 255] on li "Secondary color #ee371e" at bounding box center [177, 253] width 120 height 17
click at [82, 364] on label "Mode" at bounding box center [85, 370] width 52 height 13
click at [111, 364] on select "Scale Left Center Right" at bounding box center [159, 370] width 96 height 13
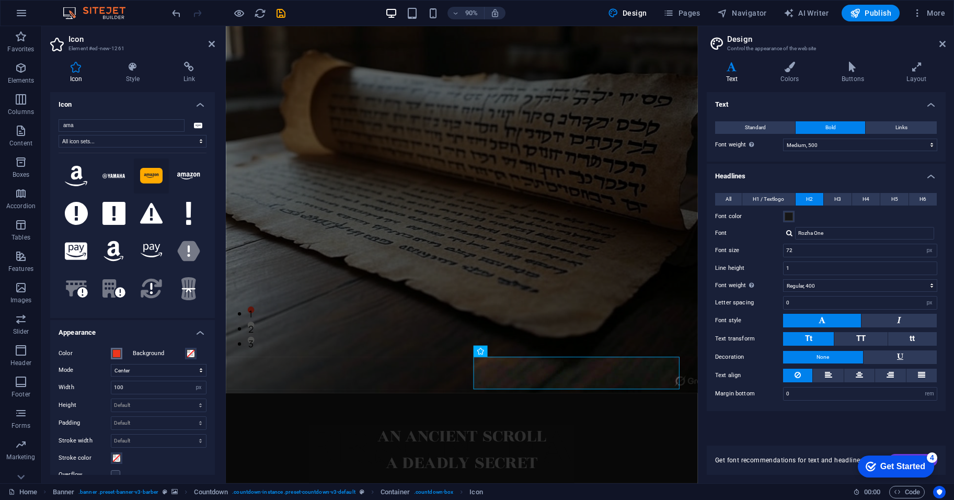
click at [118, 356] on span at bounding box center [116, 353] width 8 height 8
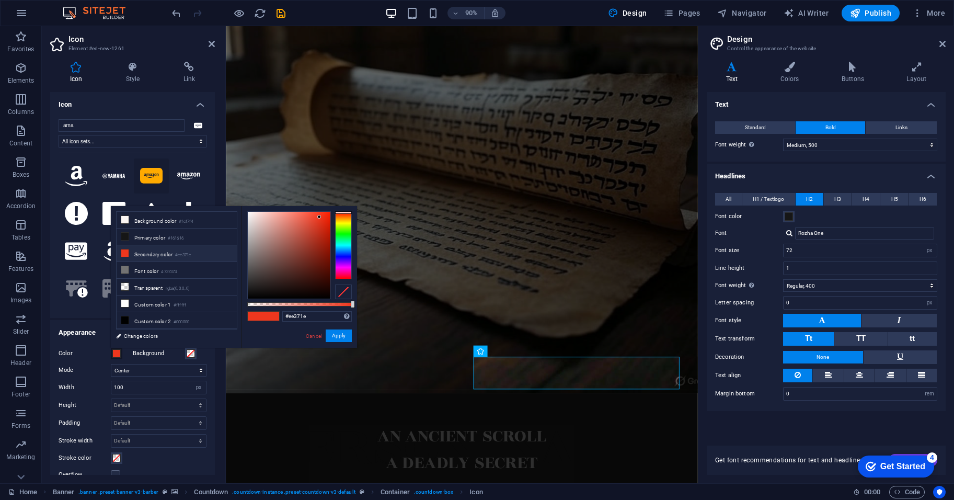
click at [118, 356] on span at bounding box center [116, 353] width 8 height 8
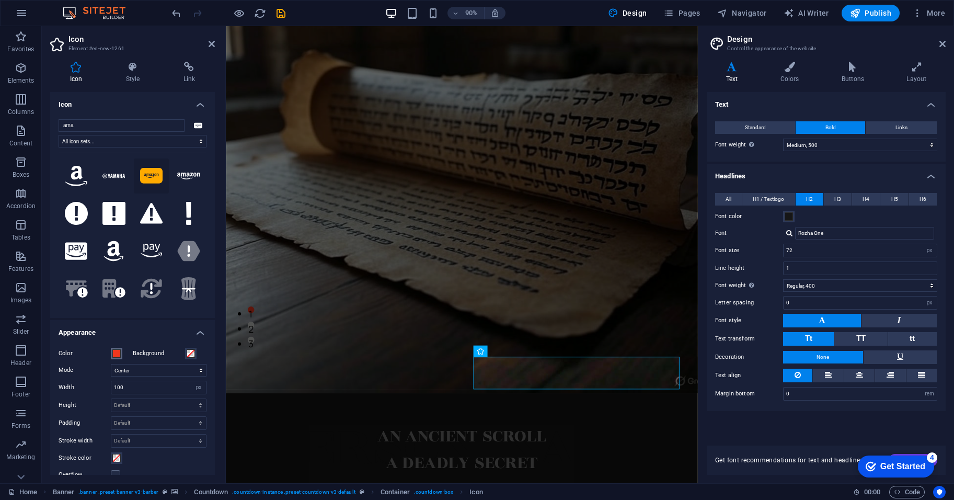
click at [118, 356] on span at bounding box center [116, 353] width 8 height 8
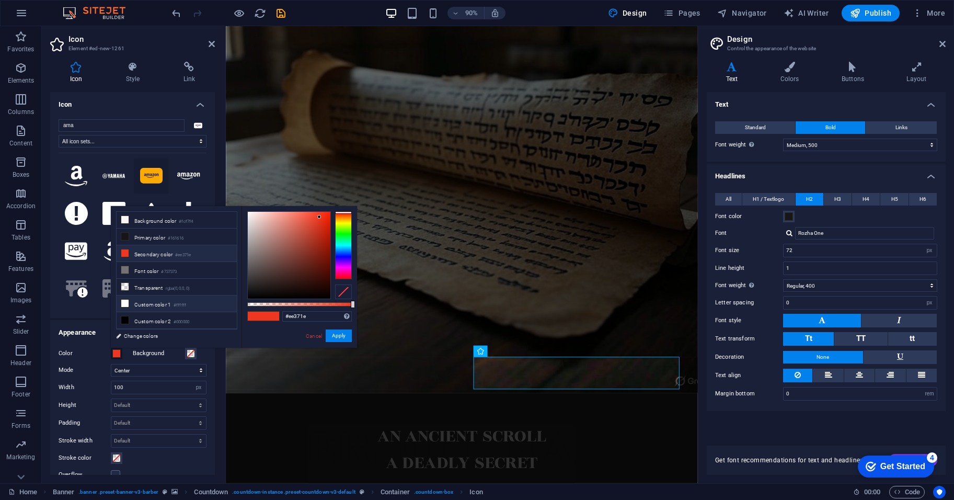
click at [154, 306] on li "Custom color 1 #ffffff" at bounding box center [177, 303] width 120 height 17
type input "#ffffff"
click at [190, 356] on span at bounding box center [191, 353] width 8 height 8
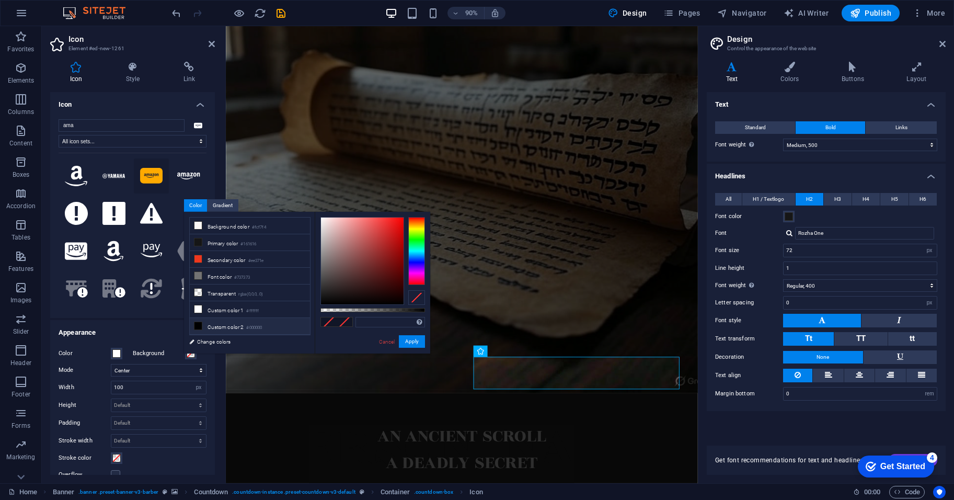
click at [202, 329] on li "Custom color 2 #000000" at bounding box center [250, 326] width 120 height 17
type input "#000000"
click at [98, 404] on label "Height" at bounding box center [85, 405] width 52 height 6
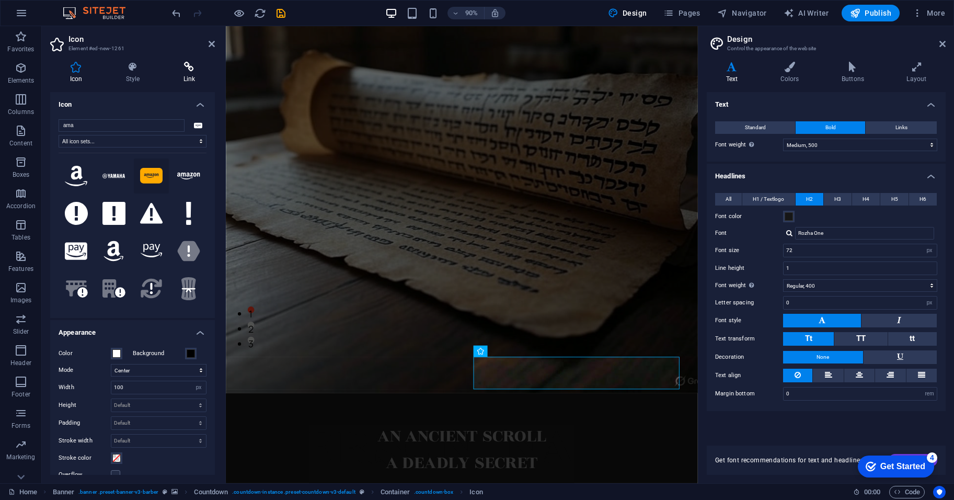
click at [186, 69] on icon at bounding box center [189, 67] width 51 height 10
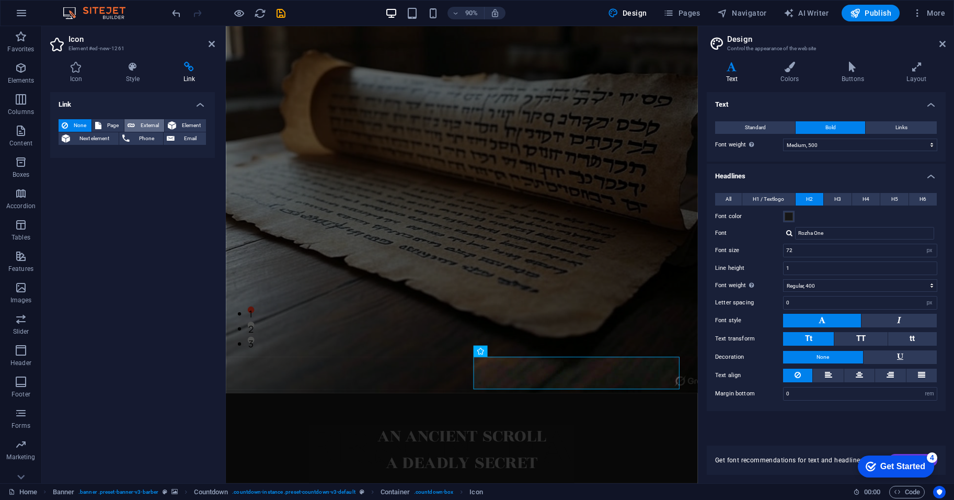
click at [143, 120] on span "External" at bounding box center [149, 125] width 23 height 13
select select "blank"
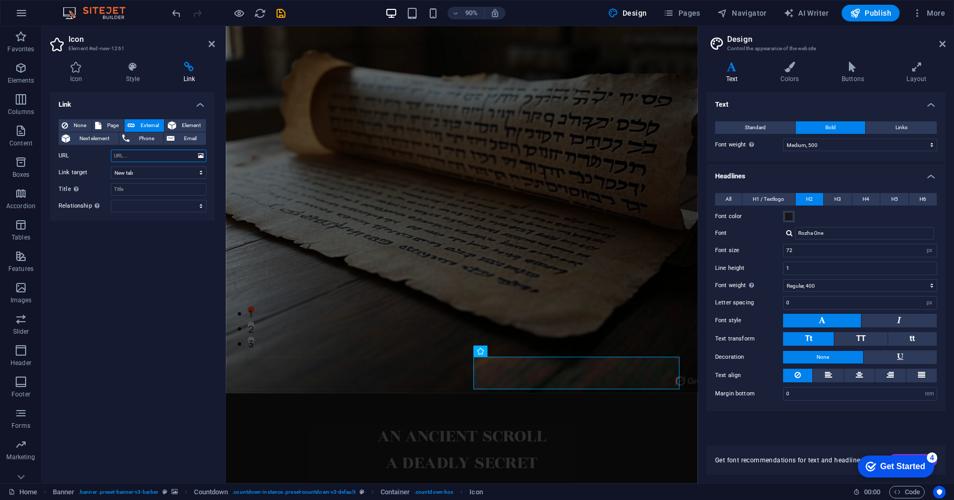
paste input "https://www.amazon.com/dp/B0FF2CT6CF"
type input "https://www.amazon.com/dp/B0FF2CT6CF"
click at [150, 189] on input "Title Additional link description, should not be the same as the link text. The…" at bounding box center [159, 189] width 96 height 13
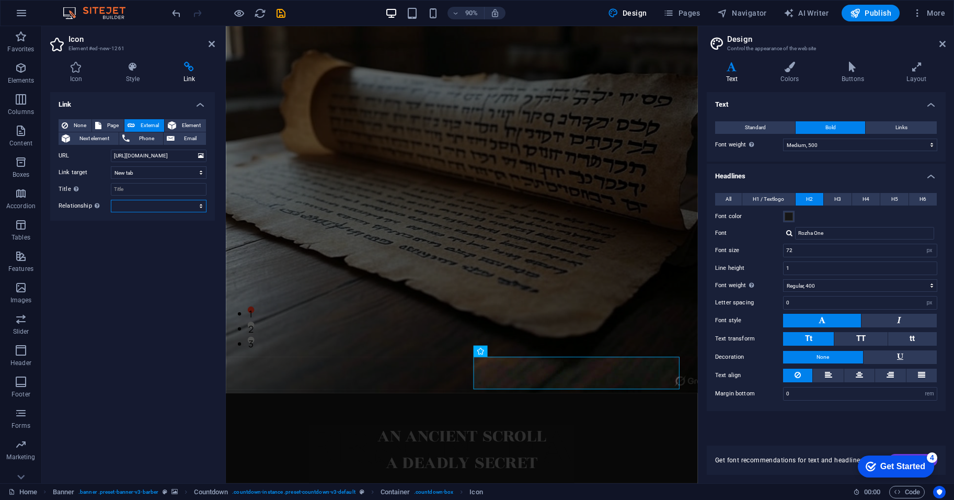
click at [151, 204] on select "alternate author bookmark external help license next nofollow noreferrer noopen…" at bounding box center [159, 206] width 96 height 13
click at [61, 299] on div "Link None Page External Element Next element Phone Email Page Home Legal Notice…" at bounding box center [132, 283] width 165 height 383
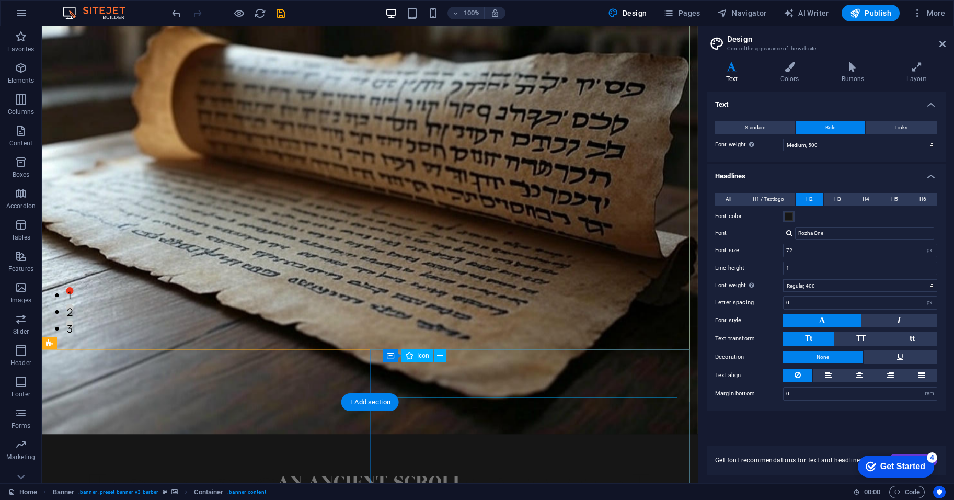
click at [438, 355] on icon at bounding box center [440, 355] width 6 height 11
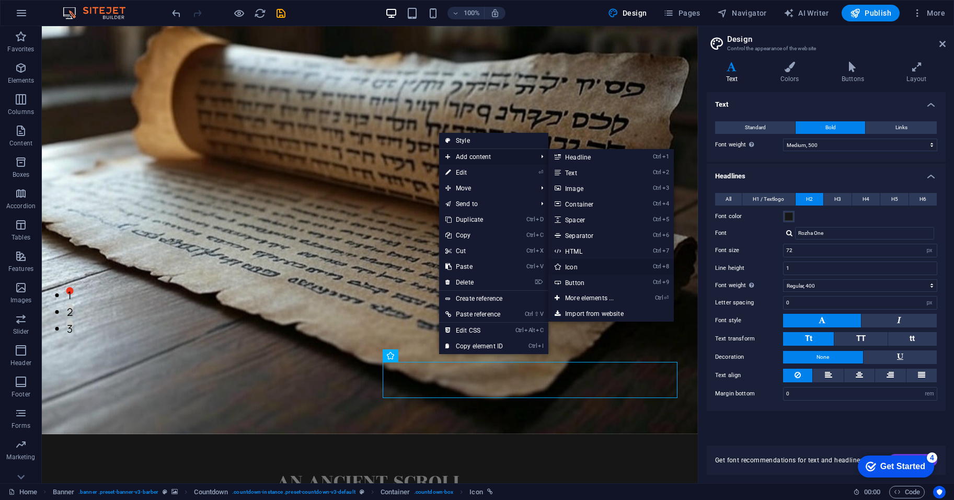
click at [578, 268] on link "Ctrl 8 Icon" at bounding box center [592, 267] width 86 height 16
select select "xMidYMid"
select select "px"
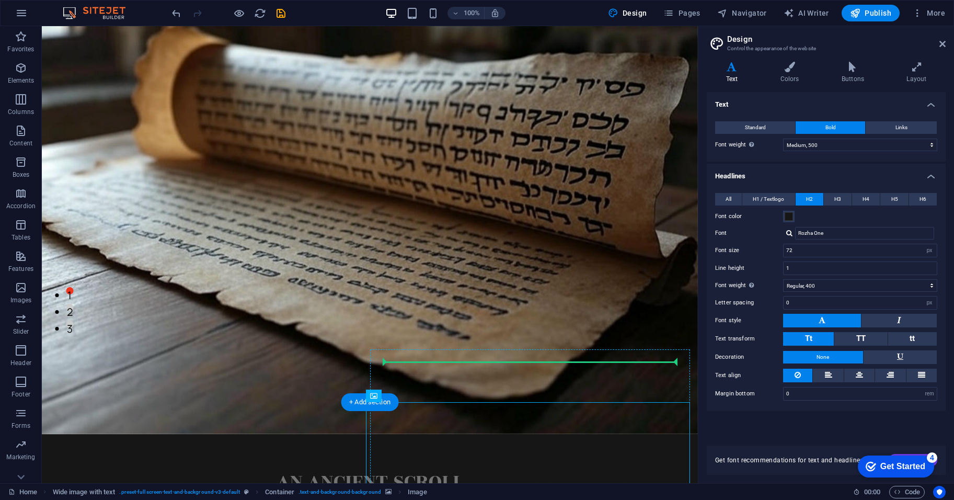
drag, startPoint x: 346, startPoint y: 456, endPoint x: 543, endPoint y: 367, distance: 216.9
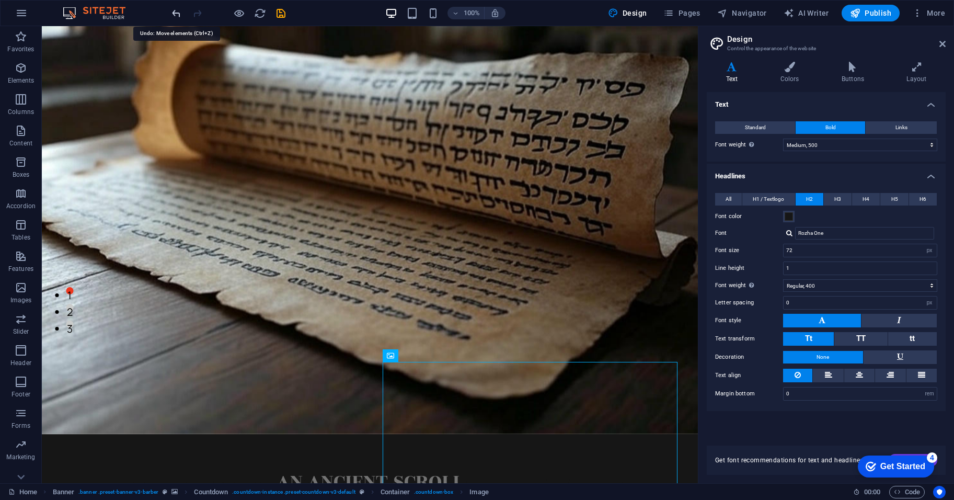
click at [179, 14] on icon "undo" at bounding box center [176, 13] width 12 height 12
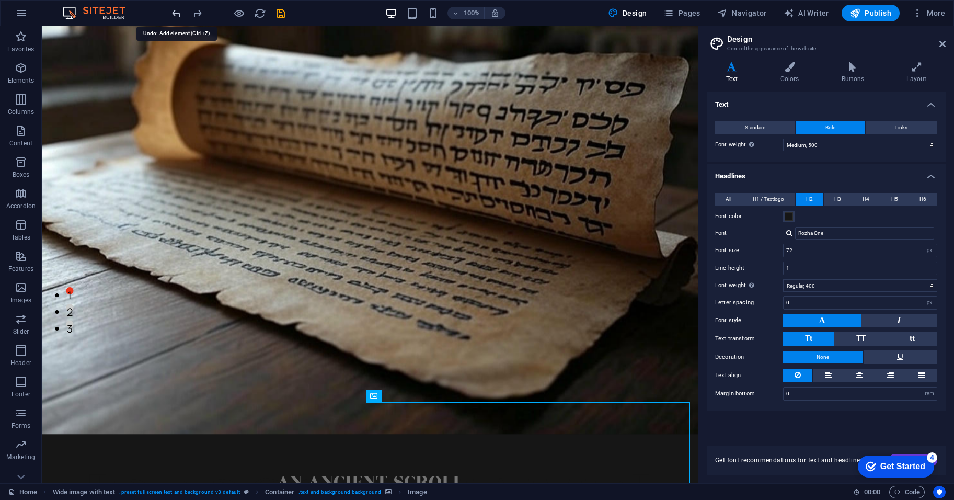
click at [179, 14] on icon "undo" at bounding box center [176, 13] width 12 height 12
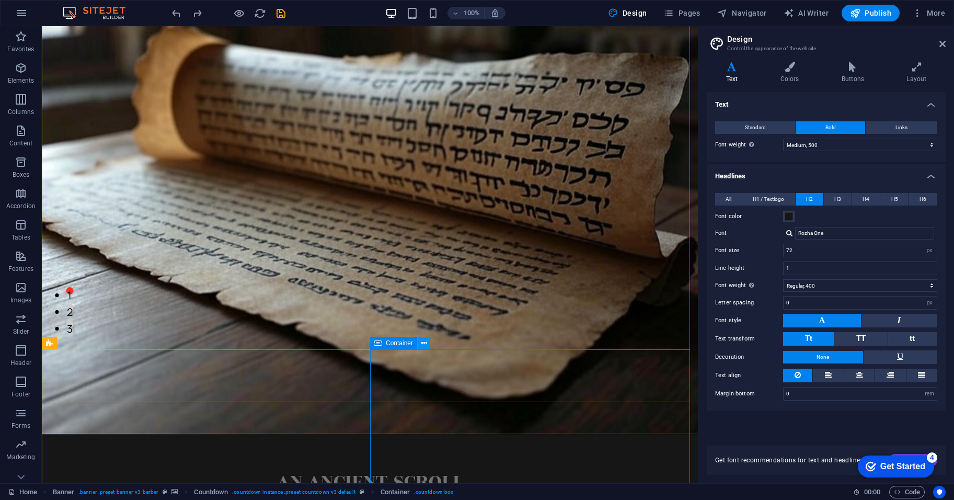
click at [421, 346] on icon at bounding box center [424, 343] width 6 height 11
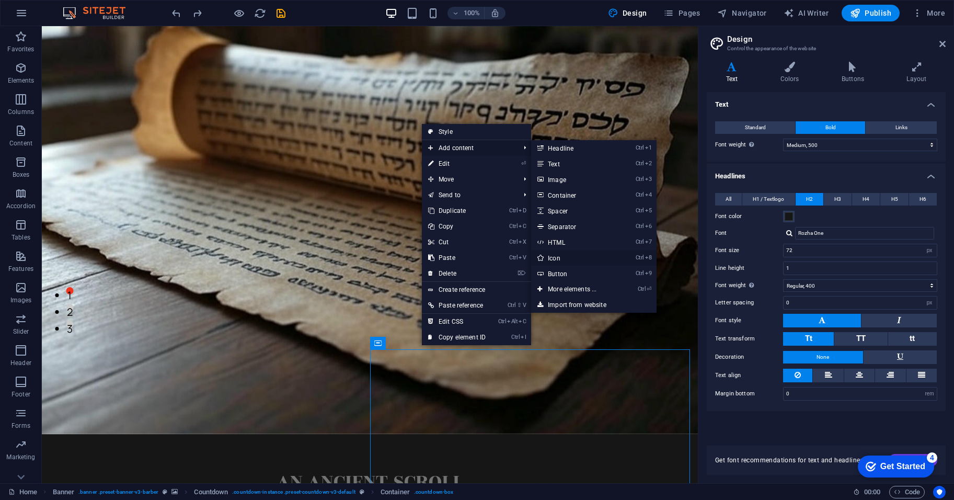
click at [591, 255] on link "Ctrl 8 Icon" at bounding box center [574, 258] width 86 height 16
select select "xMidYMid"
select select "px"
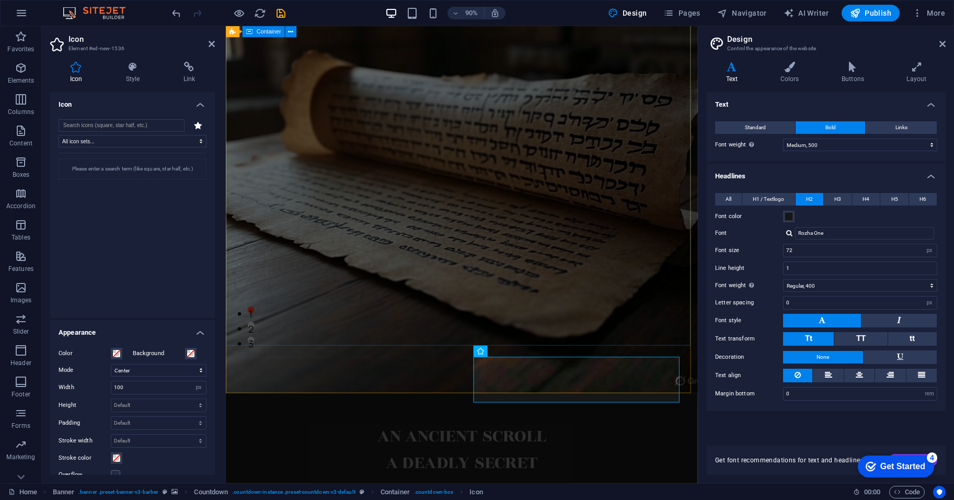
scroll to position [436, 0]
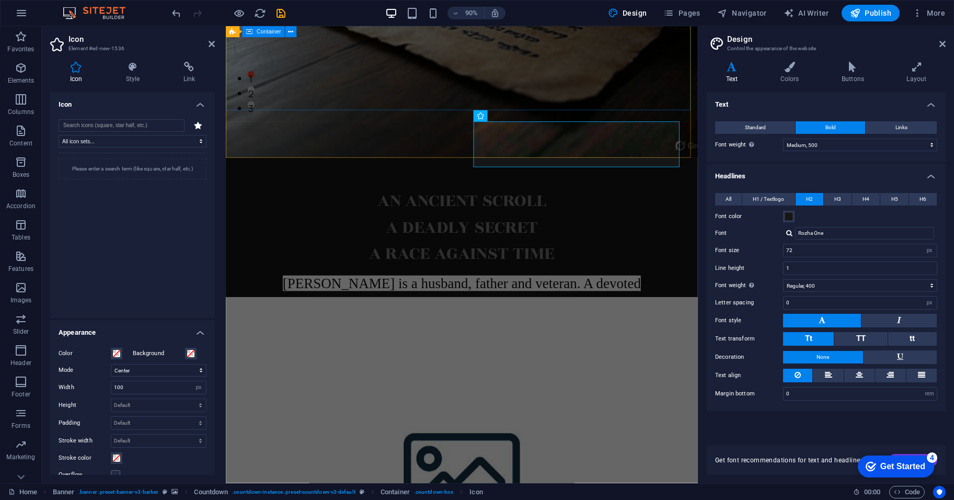
click at [450, 173] on div "[PERSON_NAME] [PERSON_NAME] is a husband, father and veteran. A devoted [DEMOGR…" at bounding box center [488, 330] width 524 height 315
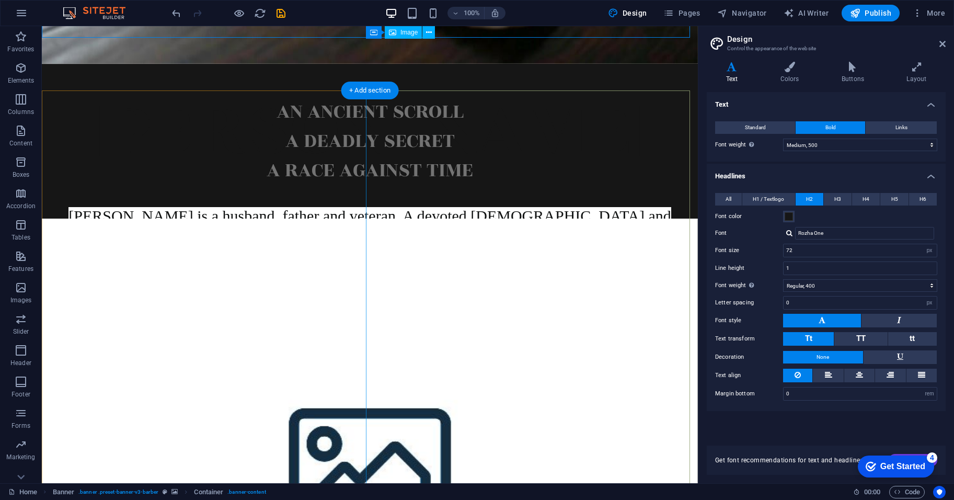
scroll to position [348, 0]
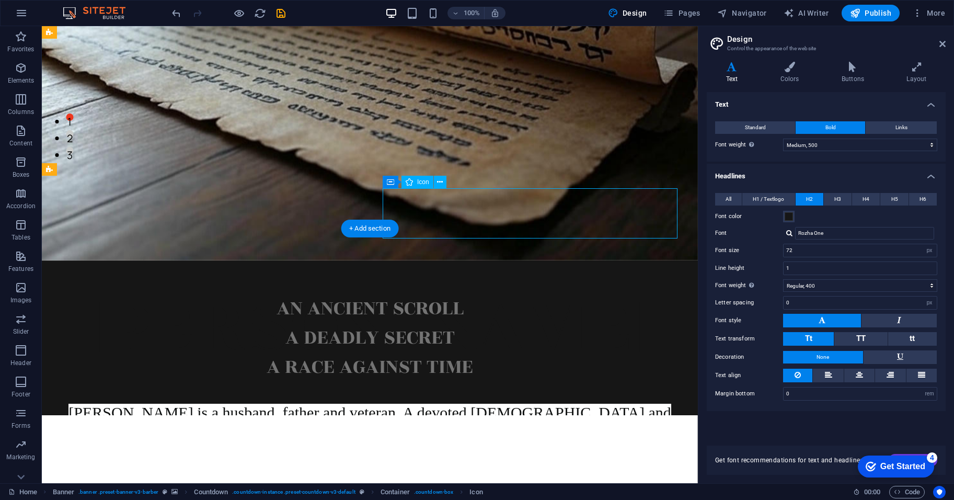
drag, startPoint x: 411, startPoint y: 205, endPoint x: 547, endPoint y: 219, distance: 136.6
drag, startPoint x: 412, startPoint y: 213, endPoint x: 554, endPoint y: 212, distance: 141.7
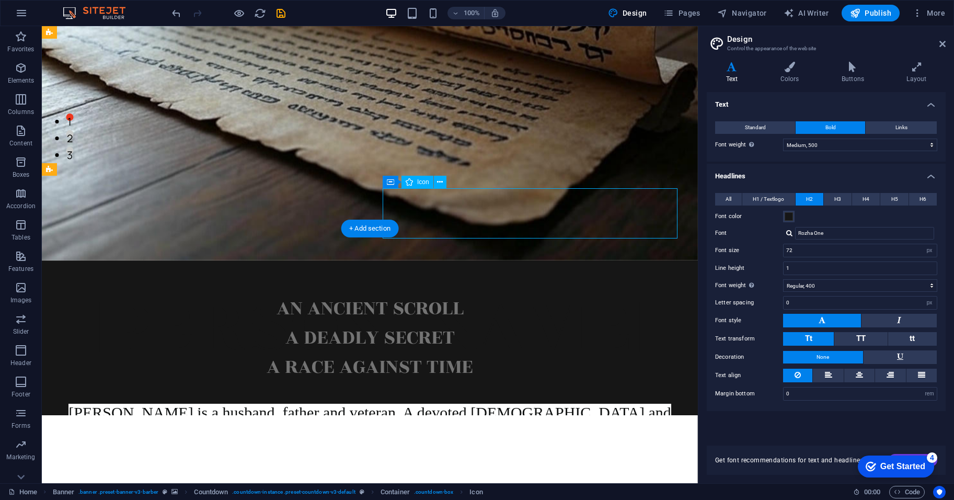
click at [440, 185] on icon at bounding box center [440, 182] width 6 height 11
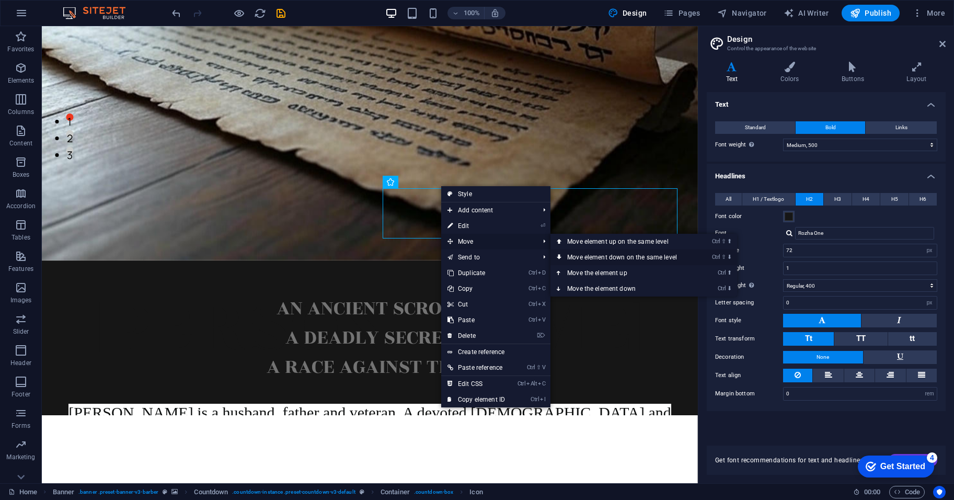
click at [597, 257] on link "Ctrl ⇧ ⬇ Move element down on the same level" at bounding box center [624, 257] width 147 height 16
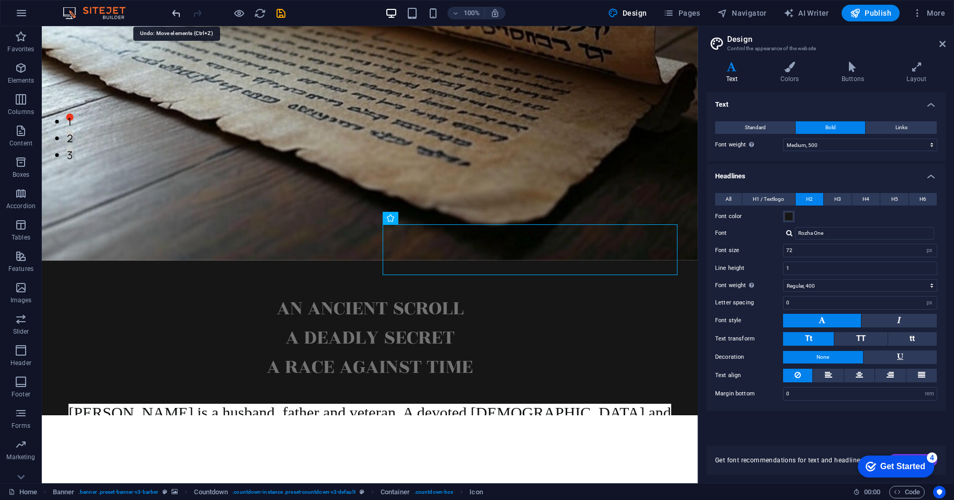
click at [175, 14] on icon "undo" at bounding box center [176, 13] width 12 height 12
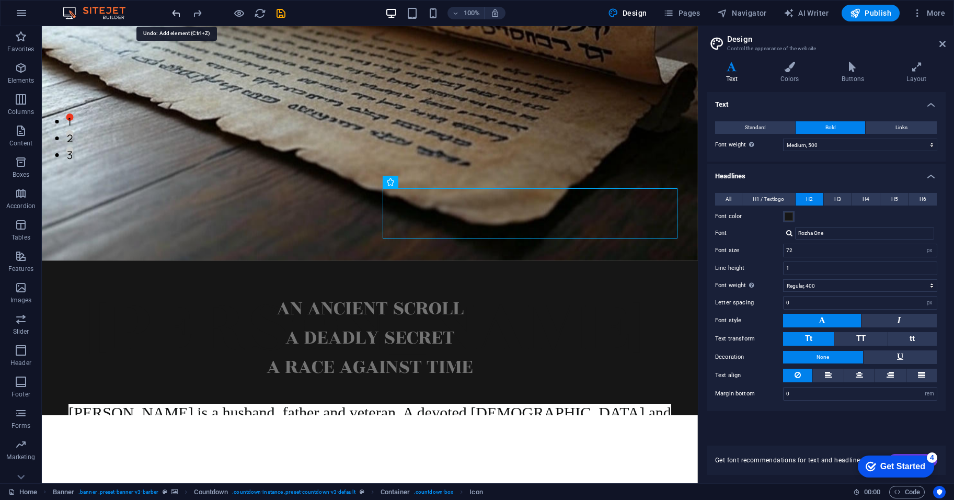
click at [175, 14] on icon "undo" at bounding box center [176, 13] width 12 height 12
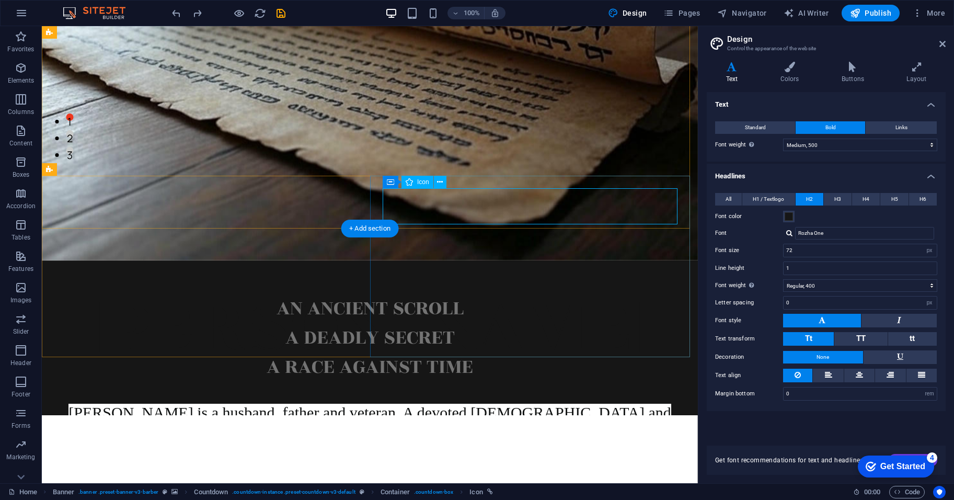
click at [602, 260] on div "[PERSON_NAME] [PERSON_NAME] is a husband, father and veteran. A devoted [DEMOGR…" at bounding box center [370, 411] width 656 height 303
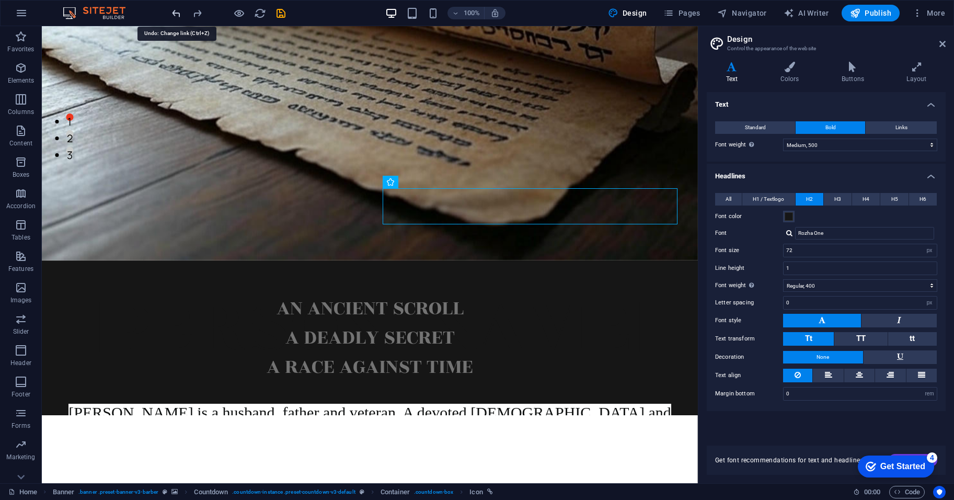
click at [178, 14] on icon "undo" at bounding box center [176, 13] width 12 height 12
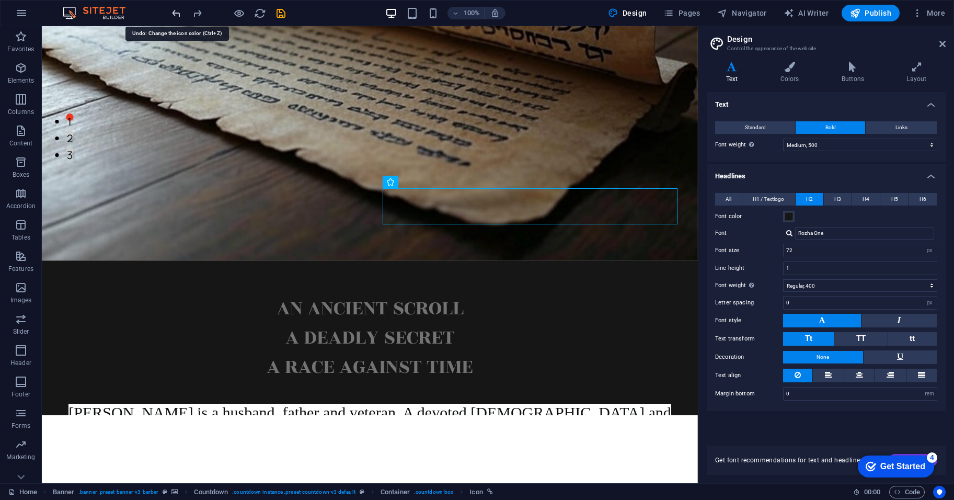
click at [178, 14] on icon "undo" at bounding box center [176, 13] width 12 height 12
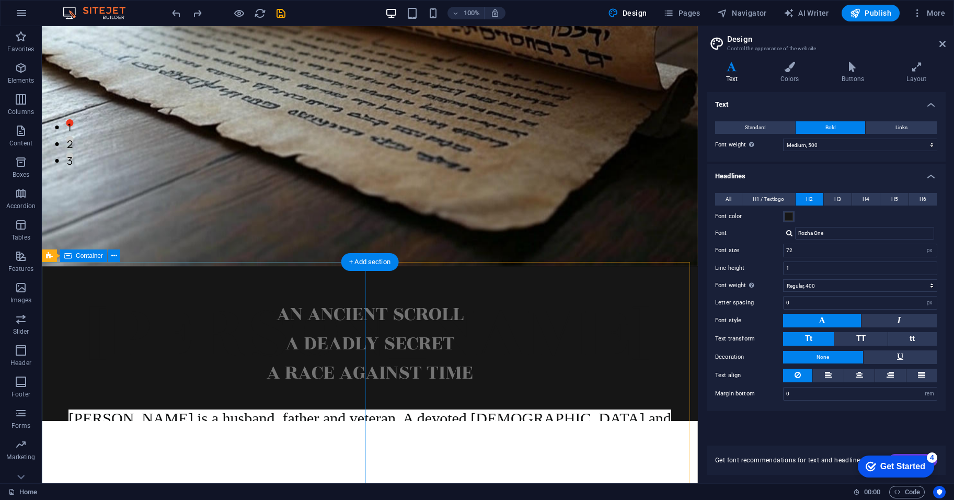
scroll to position [435, 0]
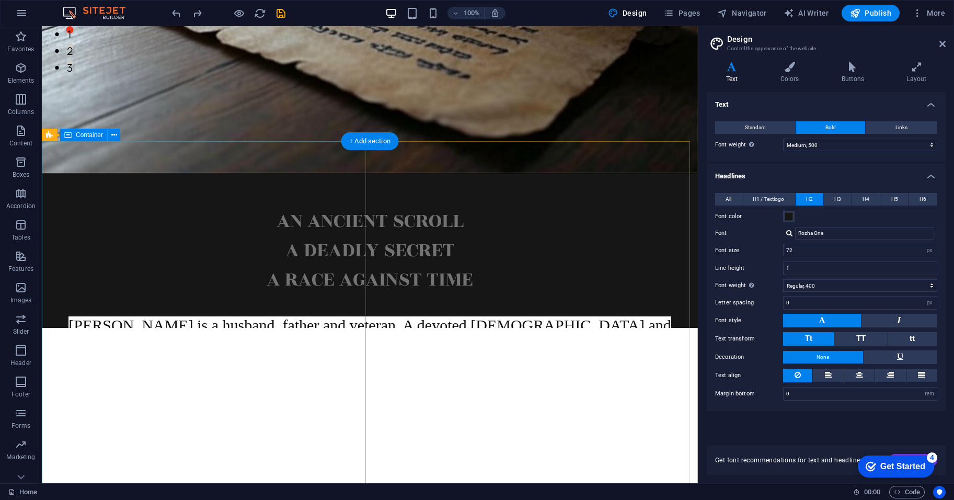
click at [330, 238] on div "AN ANCIENT SCROLL A DEADLY SECRET A RACE AGAINST TIME" at bounding box center [370, 250] width 656 height 155
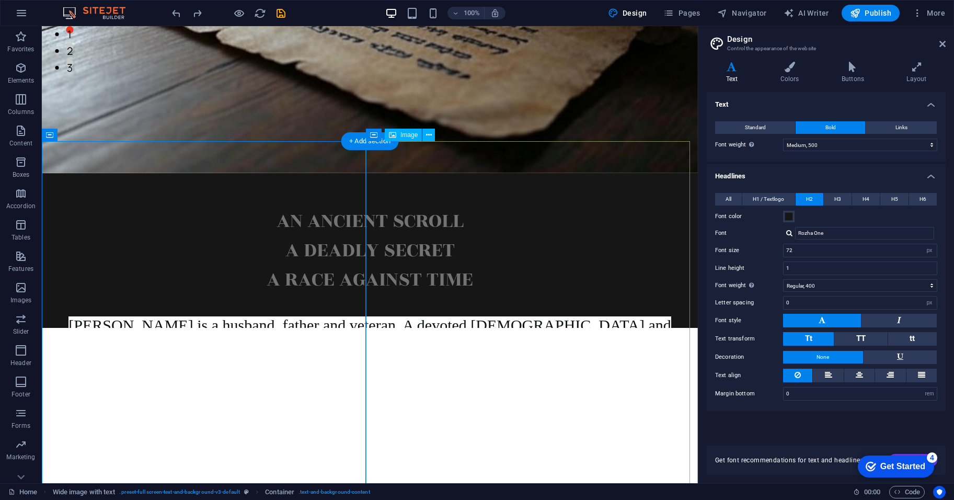
click at [431, 132] on icon at bounding box center [429, 135] width 6 height 11
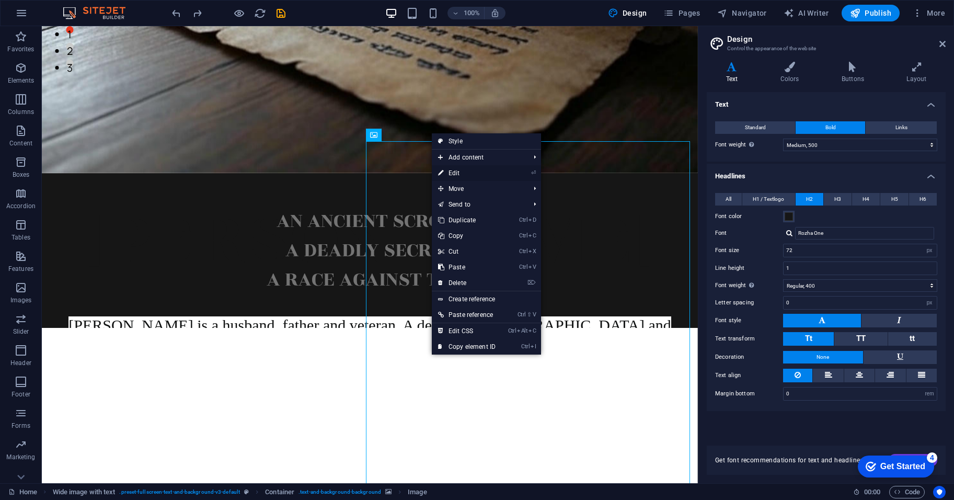
click at [463, 177] on link "⏎ Edit" at bounding box center [467, 173] width 70 height 16
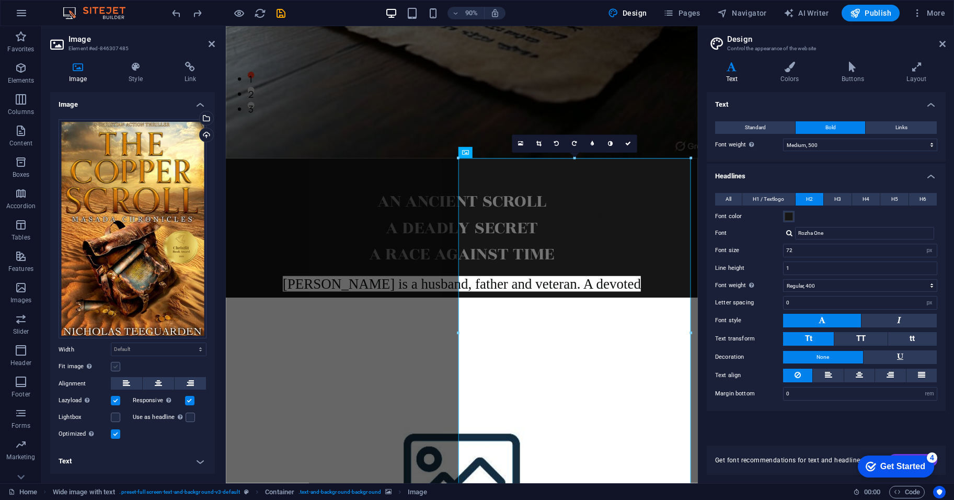
click at [116, 367] on label at bounding box center [115, 366] width 9 height 9
click at [0, 0] on input "Fit image Automatically fit image to a fixed width and height" at bounding box center [0, 0] width 0 height 0
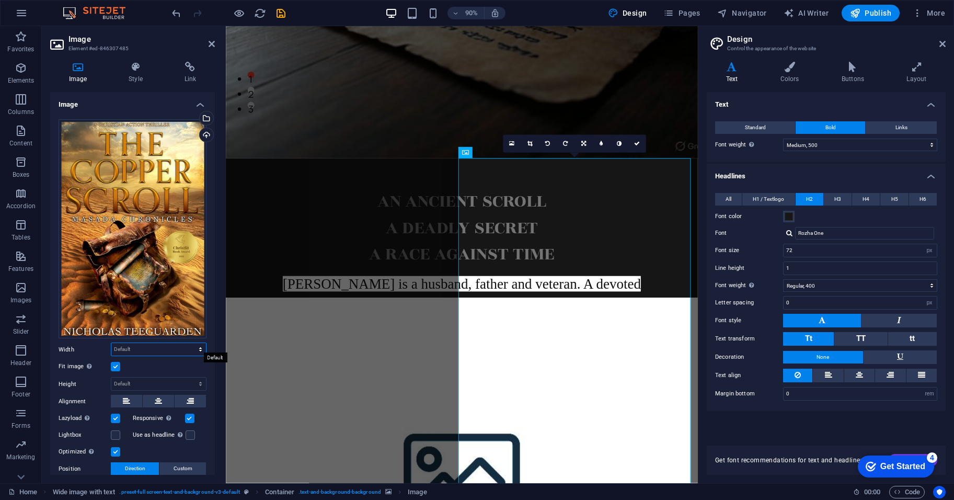
click at [166, 345] on select "Default auto px rem % em vh vw" at bounding box center [158, 349] width 95 height 13
click at [93, 366] on div "Automatically fit image to a fixed width and height" at bounding box center [89, 366] width 10 height 13
click at [0, 0] on input "Fit image Automatically fit image to a fixed width and height" at bounding box center [0, 0] width 0 height 0
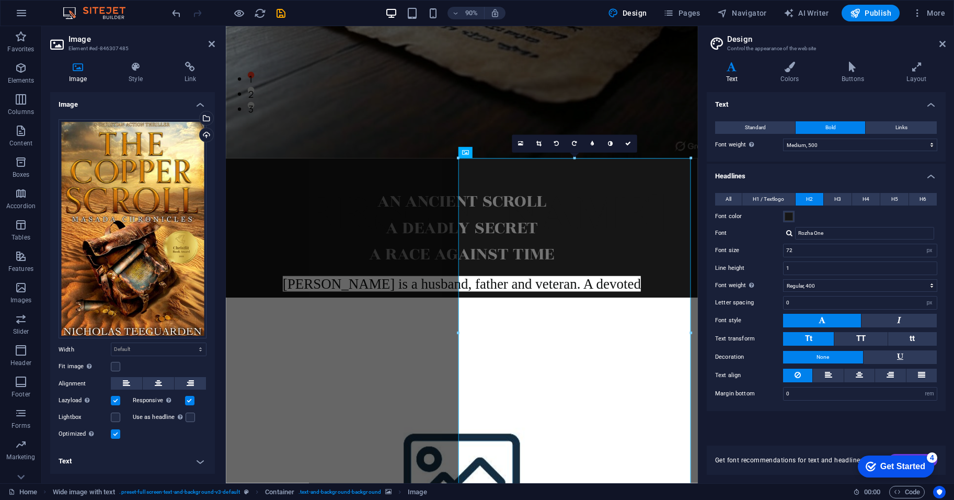
click at [122, 367] on div "Fit image Automatically fit image to a fixed width and height" at bounding box center [133, 366] width 148 height 13
click at [115, 365] on label at bounding box center [115, 366] width 9 height 9
click at [0, 0] on input "Fit image Automatically fit image to a fixed width and height" at bounding box center [0, 0] width 0 height 0
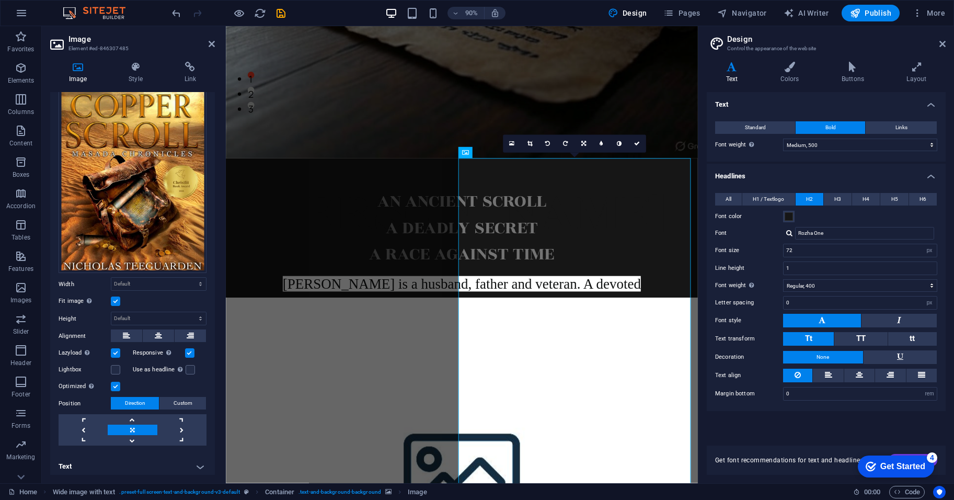
scroll to position [66, 0]
click at [180, 396] on span "Custom" at bounding box center [183, 402] width 19 height 13
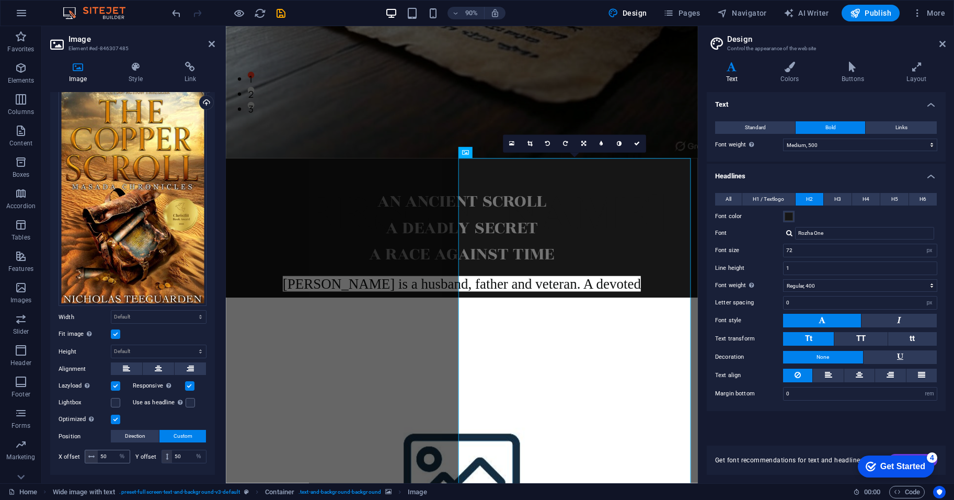
scroll to position [0, 0]
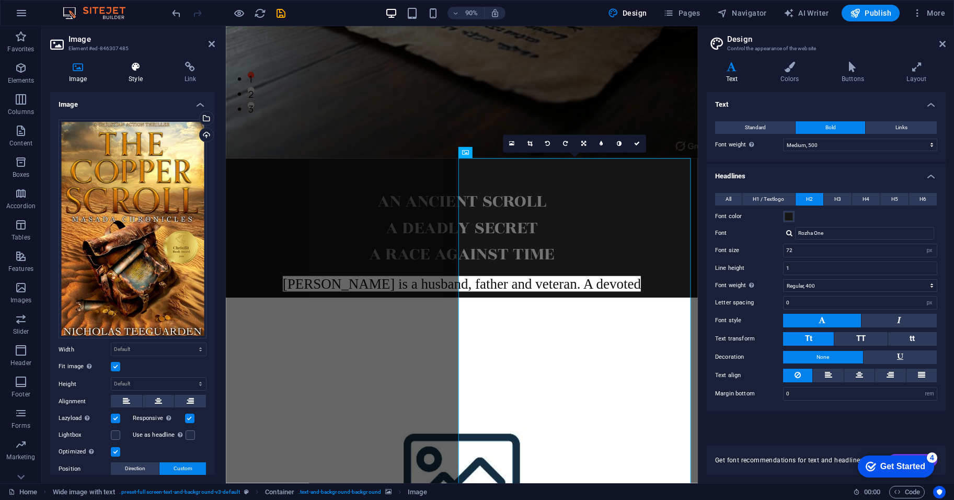
click at [137, 71] on icon at bounding box center [135, 67] width 51 height 10
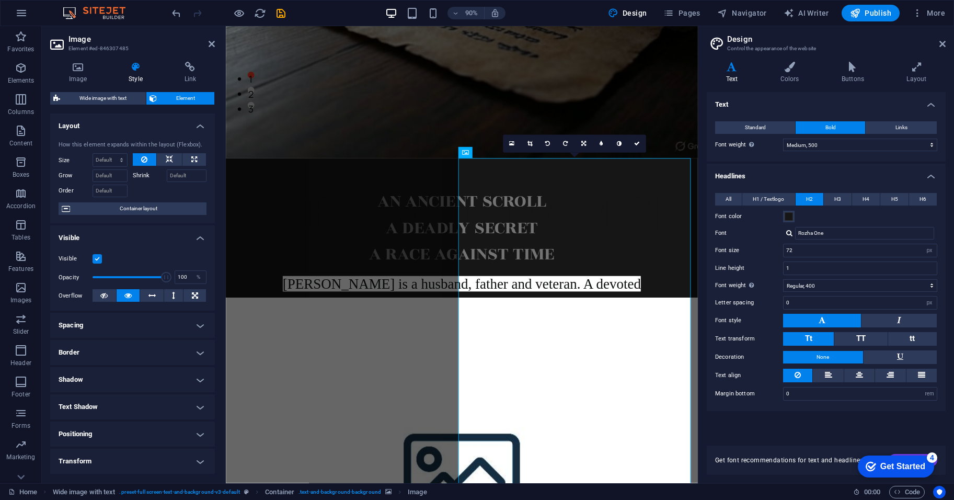
click at [145, 178] on label "Shrink" at bounding box center [150, 175] width 34 height 13
click at [167, 178] on input "Shrink" at bounding box center [187, 175] width 40 height 13
click at [169, 159] on icon at bounding box center [169, 159] width 7 height 13
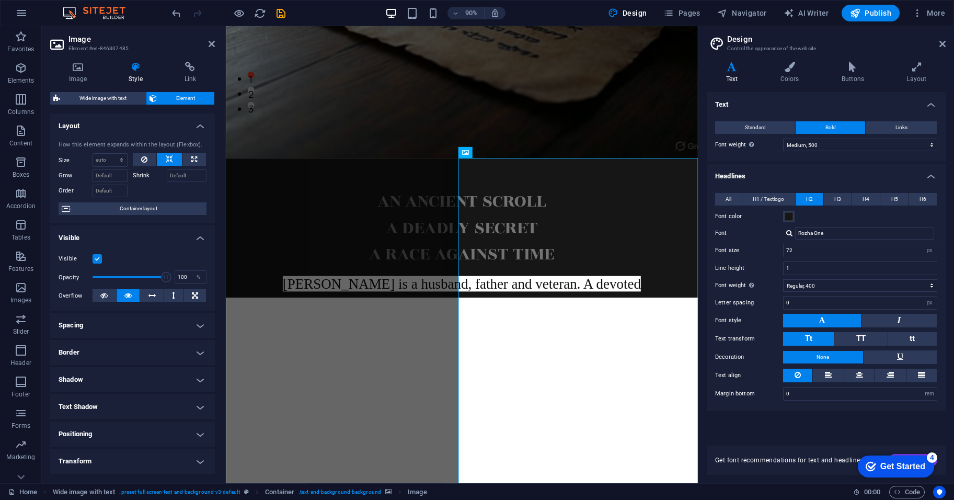
click at [169, 159] on icon at bounding box center [169, 159] width 7 height 13
click at [145, 161] on icon at bounding box center [144, 159] width 6 height 13
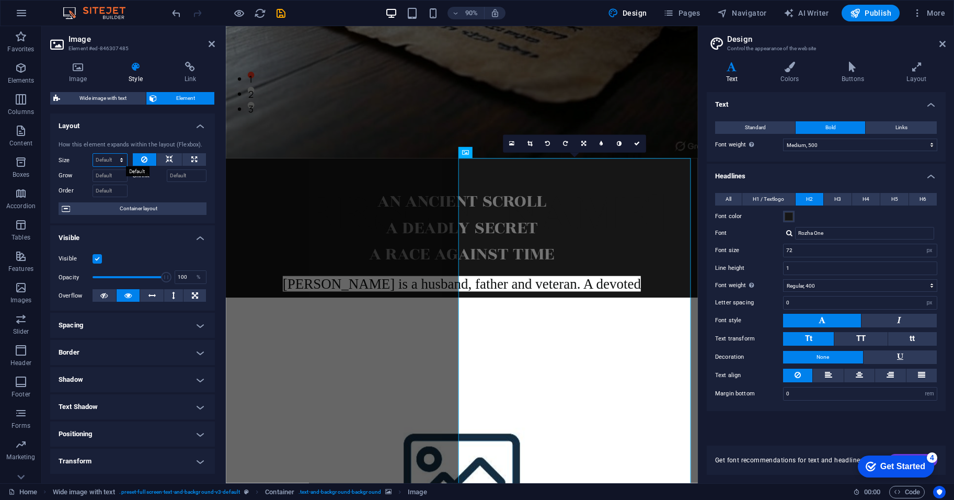
click at [110, 159] on select "Default auto px % 1/1 1/2 1/3 1/4 1/5 1/6 1/7 1/8 1/9 1/10" at bounding box center [110, 160] width 34 height 13
select select "1/2"
click at [111, 154] on select "Default auto px % 1/1 1/2 1/3 1/4 1/5 1/6 1/7 1/8 1/9 1/10" at bounding box center [110, 160] width 34 height 13
type input "50"
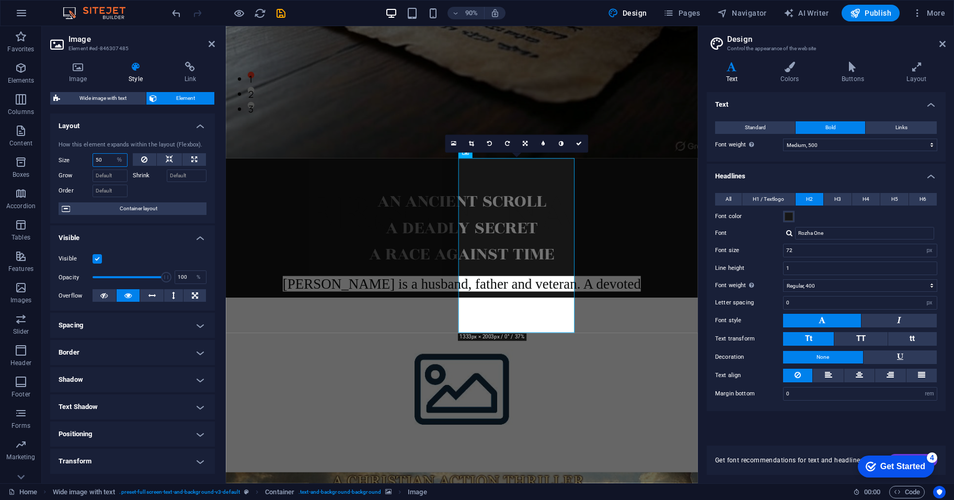
click at [107, 160] on input "50" at bounding box center [110, 160] width 34 height 13
click at [115, 157] on select "Default auto px % 1/1 1/2 1/3 1/4 1/5 1/6 1/7 1/8 1/9 1/10" at bounding box center [119, 160] width 15 height 13
select select "auto"
click at [112, 154] on select "Default auto px % 1/1 1/2 1/3 1/4 1/5 1/6 1/7 1/8 1/9 1/10" at bounding box center [119, 160] width 15 height 13
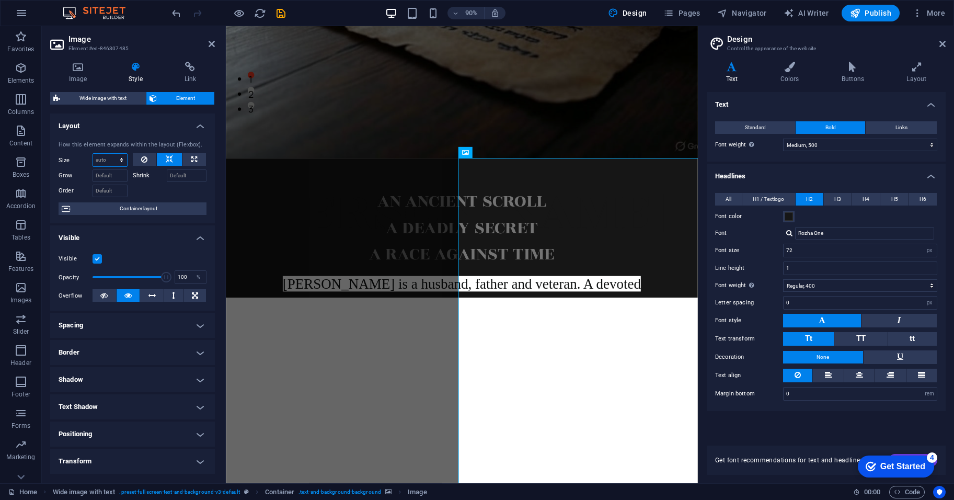
click at [122, 162] on select "Default auto px % 1/1 1/2 1/3 1/4 1/5 1/6 1/7 1/8 1/9 1/10" at bounding box center [110, 160] width 34 height 13
select select "1/3"
click at [111, 154] on select "Default auto px % 1/1 1/2 1/3 1/4 1/5 1/6 1/7 1/8 1/9 1/10" at bounding box center [110, 160] width 34 height 13
type input "33.33"
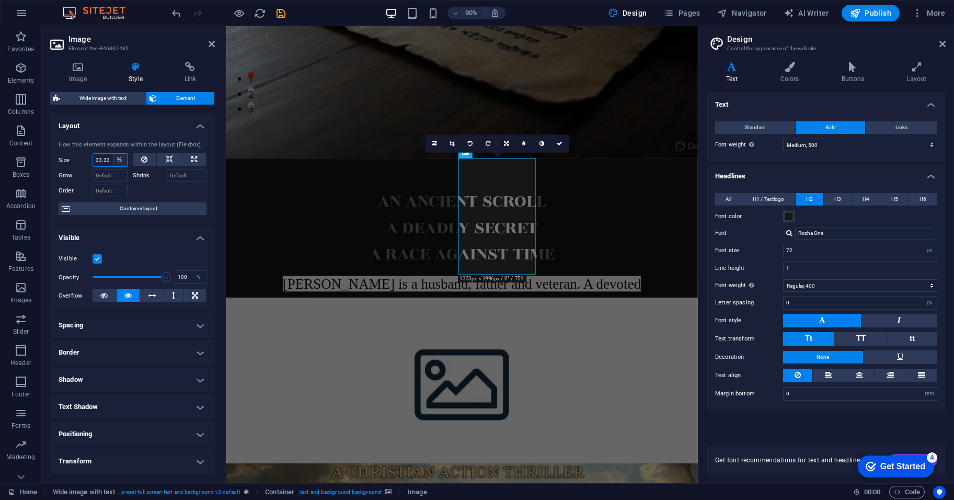
click at [119, 158] on select "Default auto px % 1/1 1/2 1/3 1/4 1/5 1/6 1/7 1/8 1/9 1/10" at bounding box center [119, 160] width 15 height 13
select select "1/7"
click at [112, 154] on select "Default auto px % 1/1 1/2 1/3 1/4 1/5 1/6 1/7 1/8 1/9 1/10" at bounding box center [119, 160] width 15 height 13
type input "14.28"
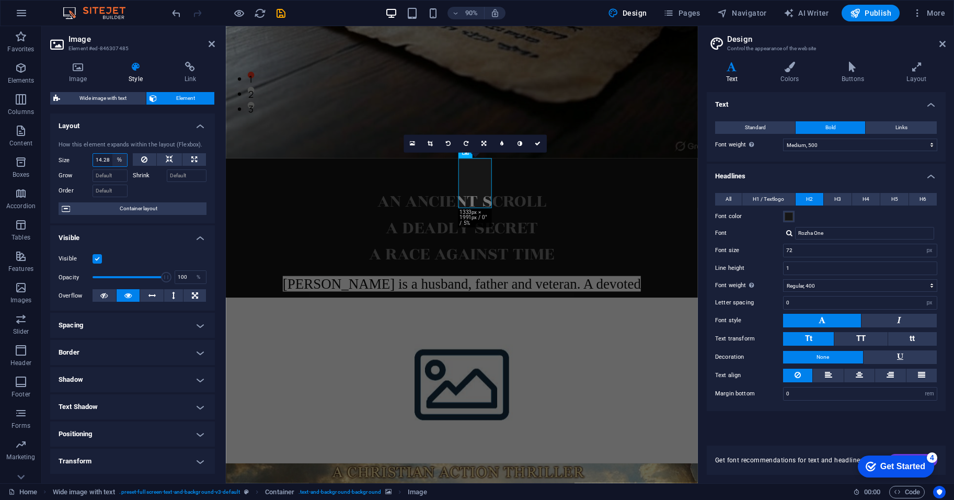
click at [118, 161] on select "Default auto px % 1/1 1/2 1/3 1/4 1/5 1/6 1/7 1/8 1/9 1/10" at bounding box center [119, 160] width 15 height 13
select select "1/2"
click at [112, 154] on select "Default auto px % 1/1 1/2 1/3 1/4 1/5 1/6 1/7 1/8 1/9 1/10" at bounding box center [119, 160] width 15 height 13
type input "50"
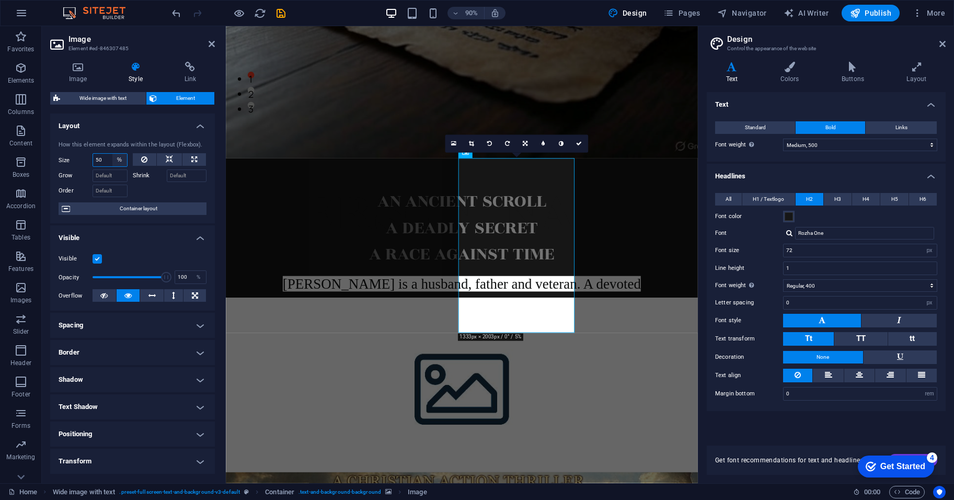
click at [123, 163] on select "Default auto px % 1/1 1/2 1/3 1/4 1/5 1/6 1/7 1/8 1/9 1/10" at bounding box center [119, 160] width 15 height 13
select select "1/1"
click at [112, 154] on select "Default auto px % 1/1 1/2 1/3 1/4 1/5 1/6 1/7 1/8 1/9 1/10" at bounding box center [119, 160] width 15 height 13
type input "100"
select select "%"
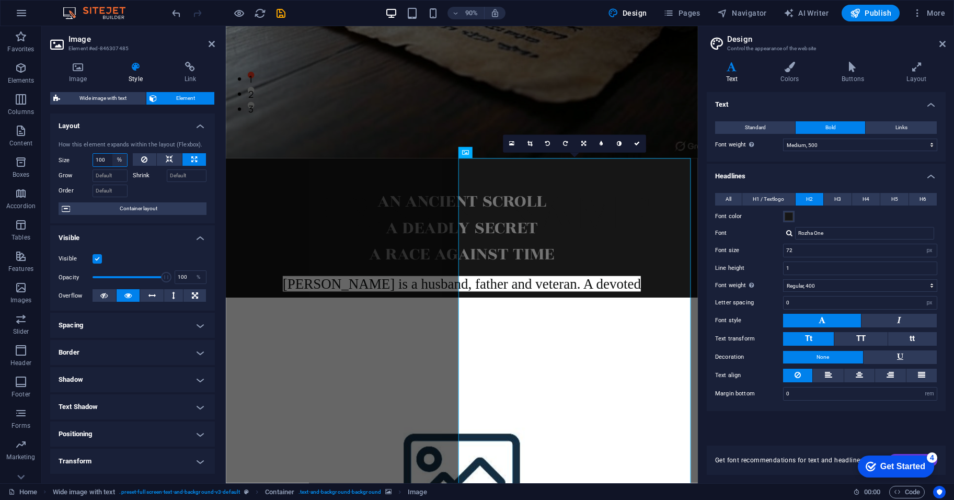
click at [117, 158] on select "Default auto px % 1/1 1/2 1/3 1/4 1/5 1/6 1/7 1/8 1/9 1/10" at bounding box center [119, 160] width 15 height 13
click at [106, 158] on input "100" at bounding box center [110, 160] width 34 height 13
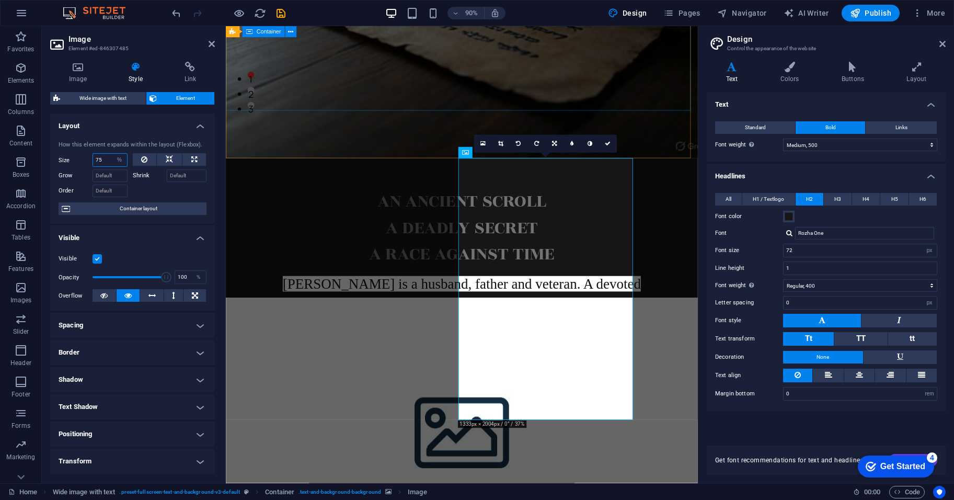
type input "75"
click at [344, 173] on div "[PERSON_NAME] [PERSON_NAME] is a husband, father and veteran. A devoted [DEMOGR…" at bounding box center [488, 330] width 524 height 315
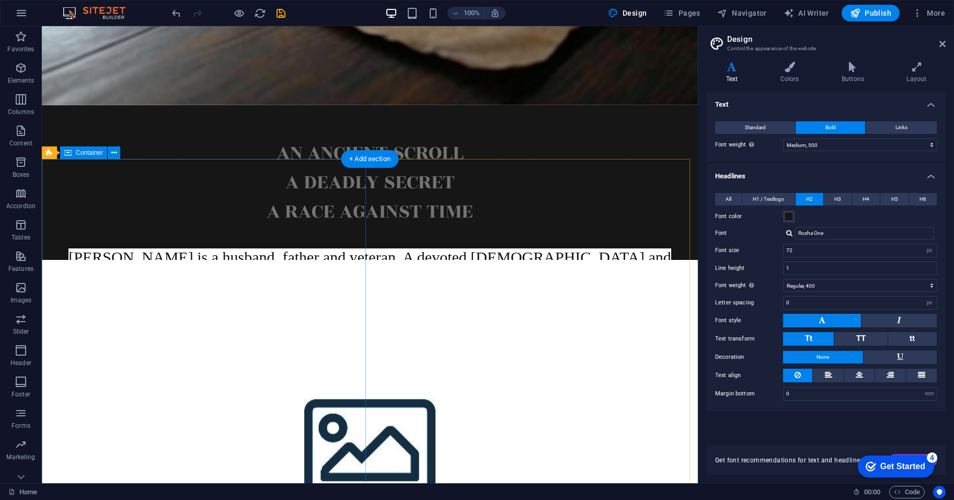
scroll to position [522, 0]
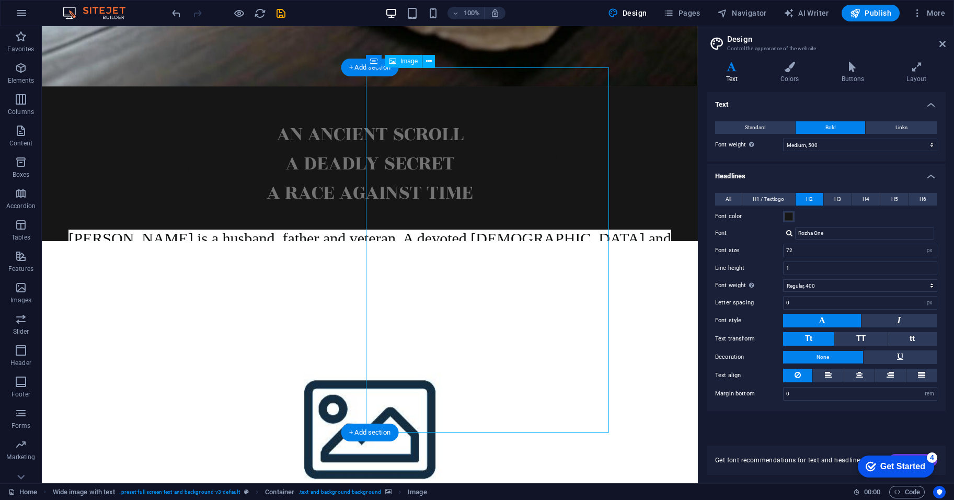
scroll to position [435, 0]
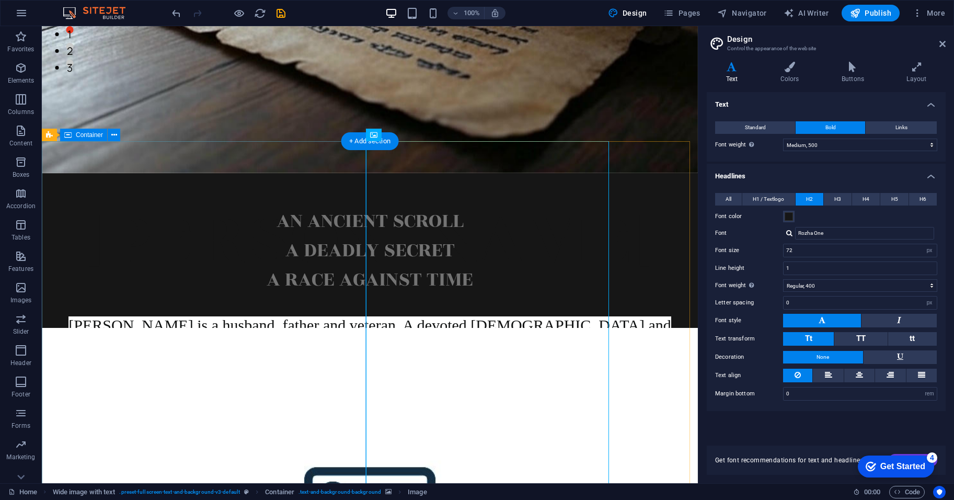
click at [219, 231] on div "AN ANCIENT SCROLL A DEADLY SECRET A RACE AGAINST TIME" at bounding box center [370, 250] width 656 height 155
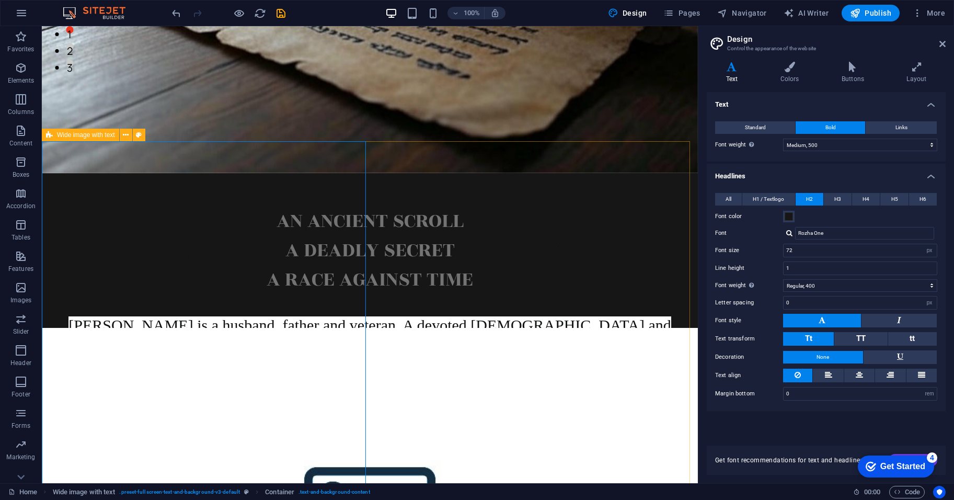
click at [68, 135] on span "Wide image with text" at bounding box center [86, 135] width 58 height 6
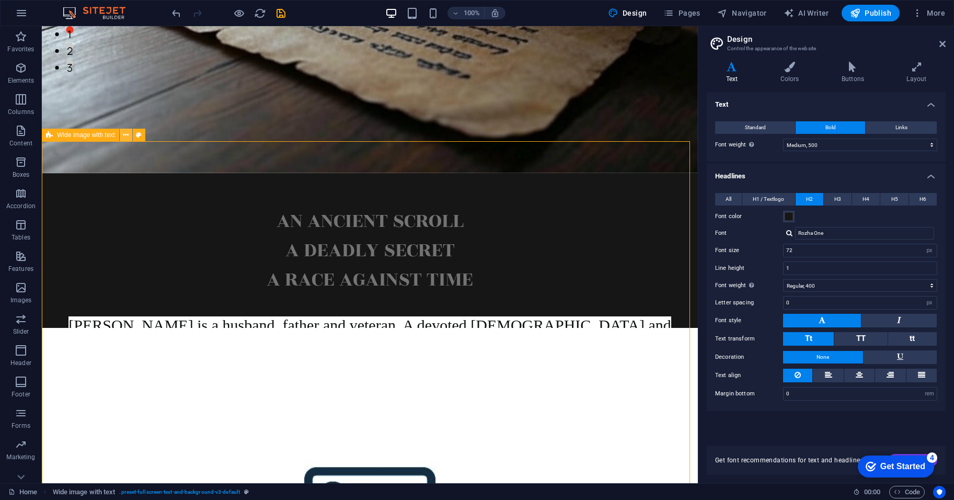
click at [130, 136] on button at bounding box center [126, 135] width 13 height 13
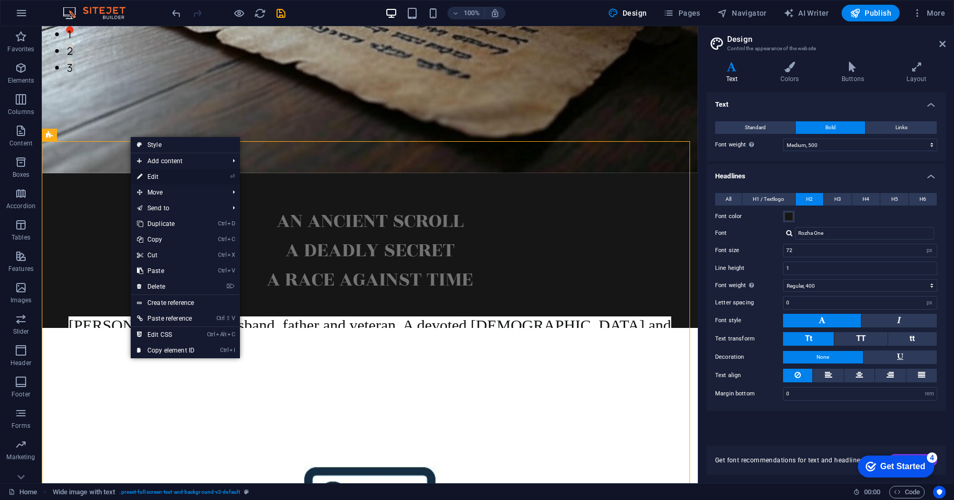
click at [178, 178] on link "⏎ Edit" at bounding box center [166, 177] width 70 height 16
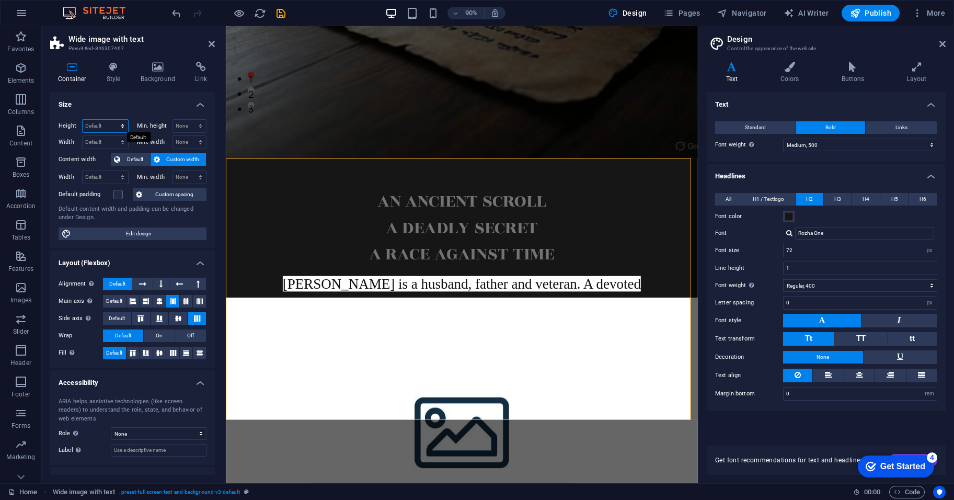
click at [96, 128] on select "Default px rem % vh vw" at bounding box center [105, 126] width 45 height 13
click at [105, 131] on select "Default px rem % vh vw" at bounding box center [105, 126] width 45 height 13
click at [106, 136] on select "Default px rem % em vh vw" at bounding box center [105, 142] width 45 height 13
click at [119, 176] on select "Default px rem % em vh vw" at bounding box center [105, 177] width 45 height 13
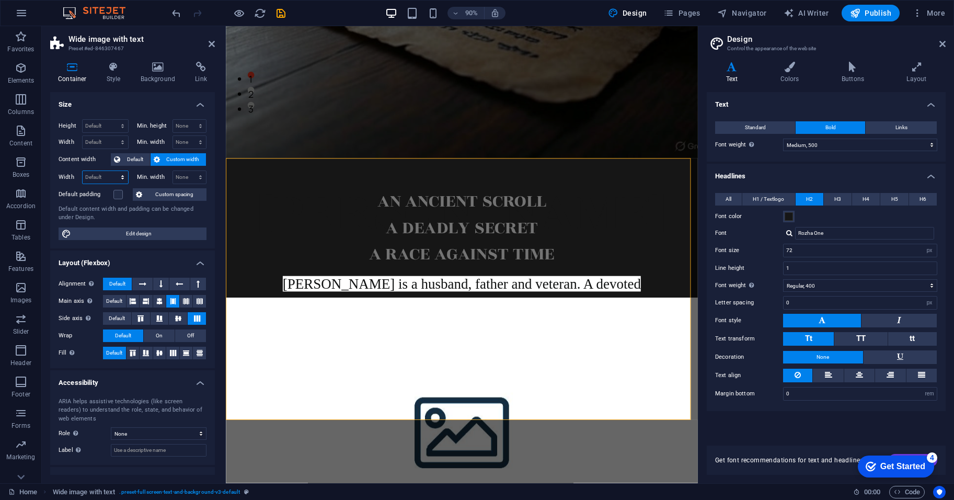
click at [119, 176] on select "Default px rem % em vh vw" at bounding box center [105, 177] width 45 height 13
click at [114, 78] on h4 "Style" at bounding box center [116, 73] width 34 height 22
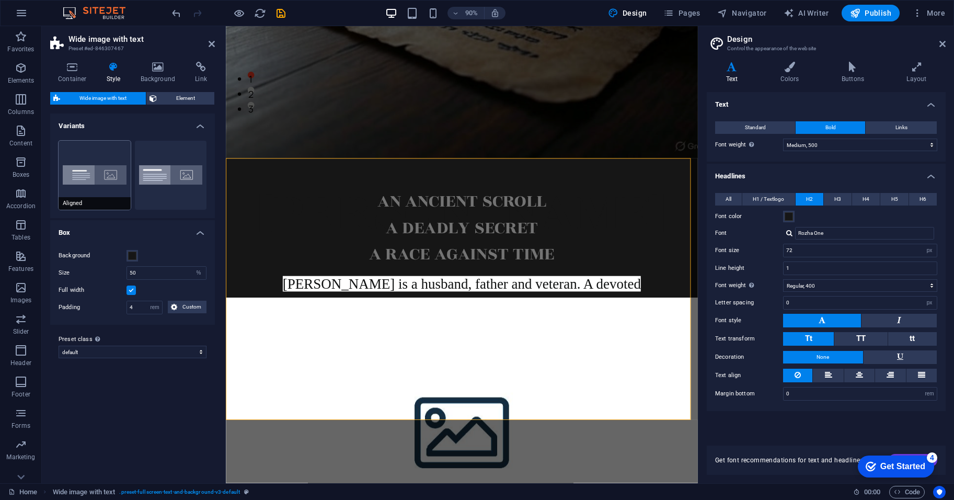
click at [95, 192] on button "Aligned" at bounding box center [95, 175] width 72 height 69
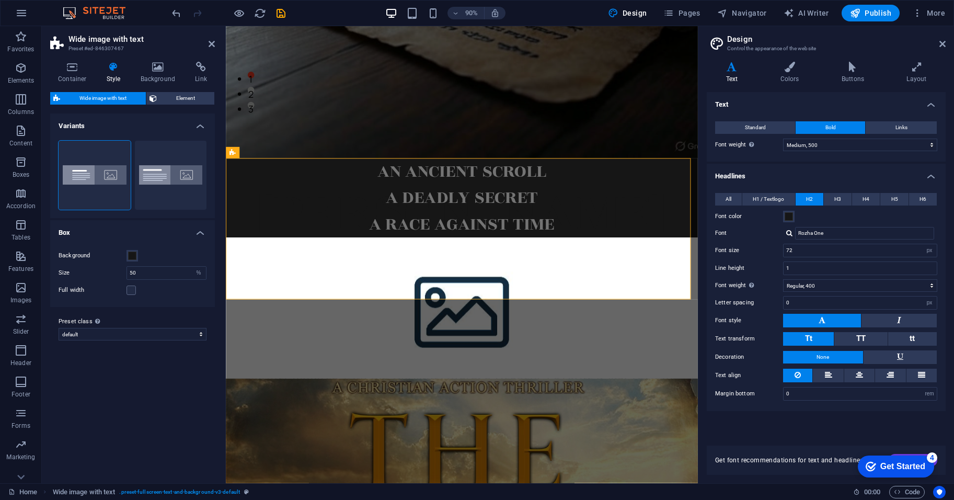
click at [174, 136] on div "Aligned Default" at bounding box center [132, 175] width 165 height 86
click at [145, 173] on button "Default" at bounding box center [171, 175] width 72 height 69
click at [88, 175] on button "Aligned" at bounding box center [95, 175] width 72 height 69
click at [179, 17] on icon "undo" at bounding box center [176, 13] width 12 height 12
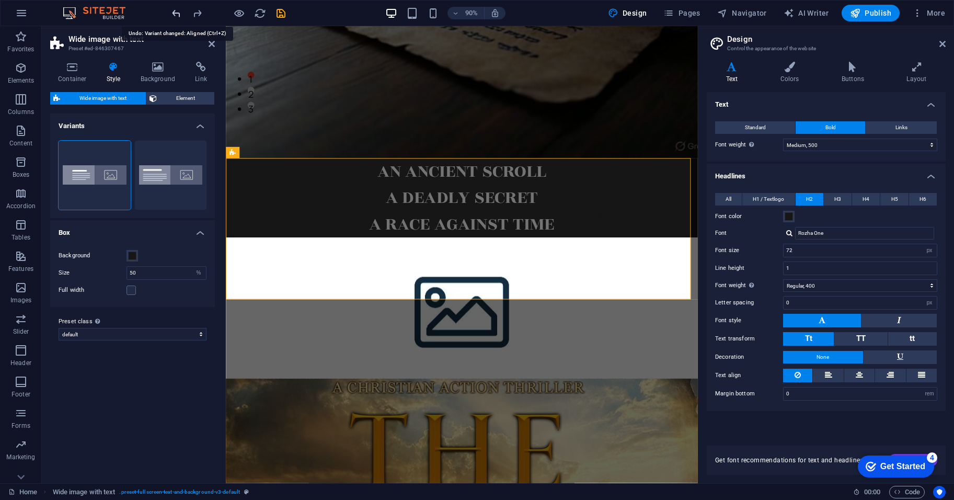
click at [179, 17] on icon "undo" at bounding box center [176, 13] width 12 height 12
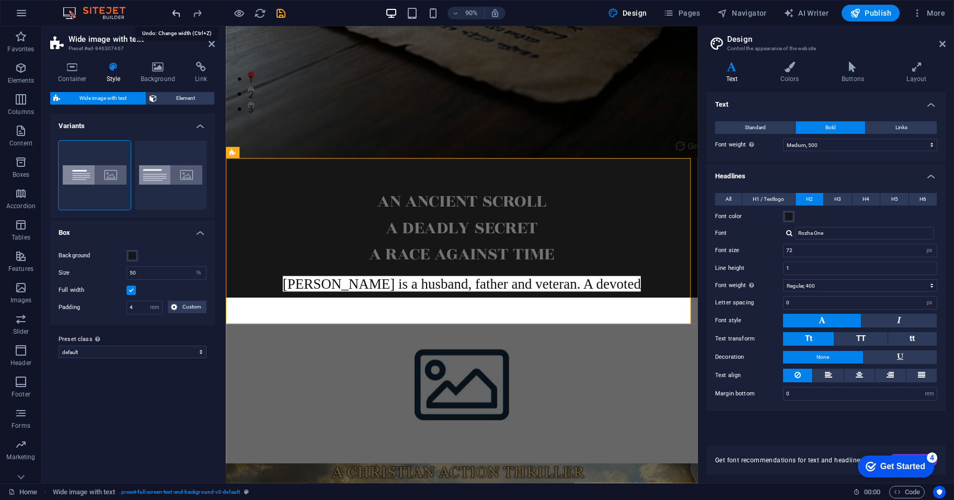
click at [179, 17] on icon "undo" at bounding box center [176, 13] width 12 height 12
click at [198, 13] on icon "redo" at bounding box center [197, 13] width 12 height 12
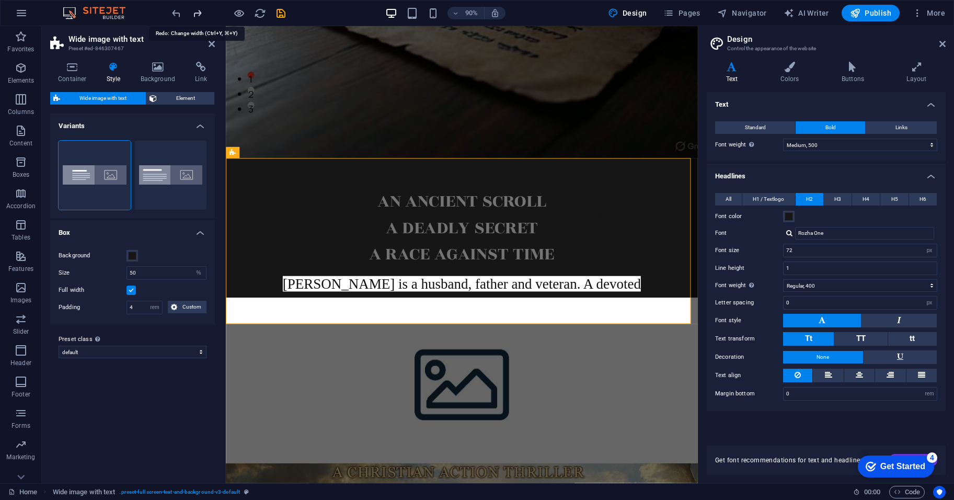
click at [198, 13] on icon "redo" at bounding box center [197, 13] width 12 height 12
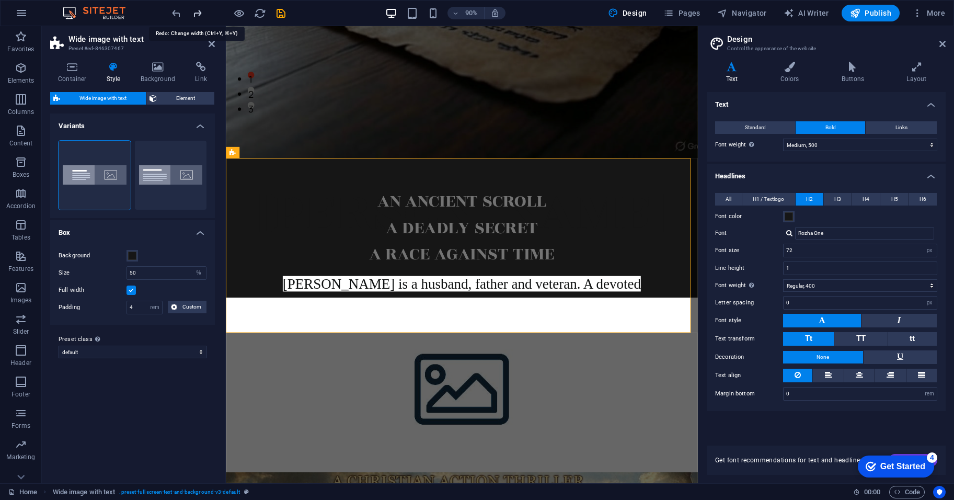
click at [195, 16] on icon "redo" at bounding box center [197, 13] width 12 height 12
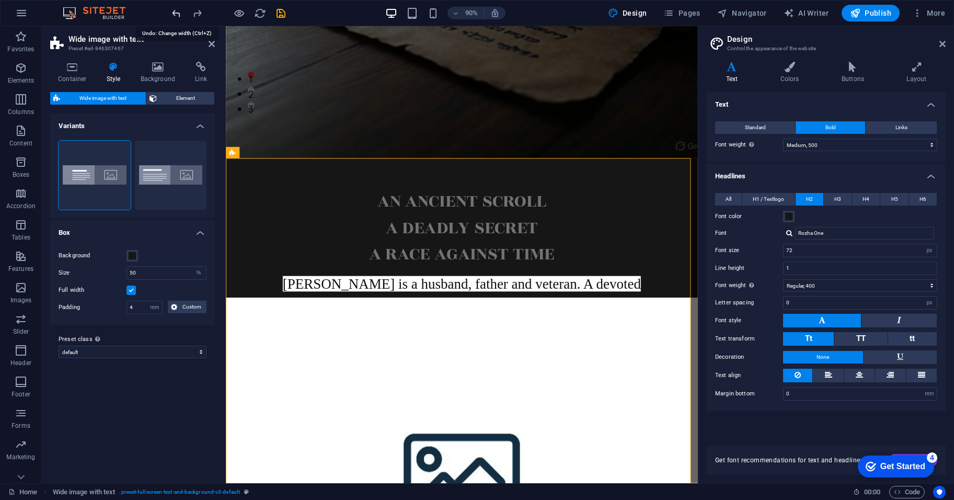
click at [174, 17] on icon "undo" at bounding box center [176, 13] width 12 height 12
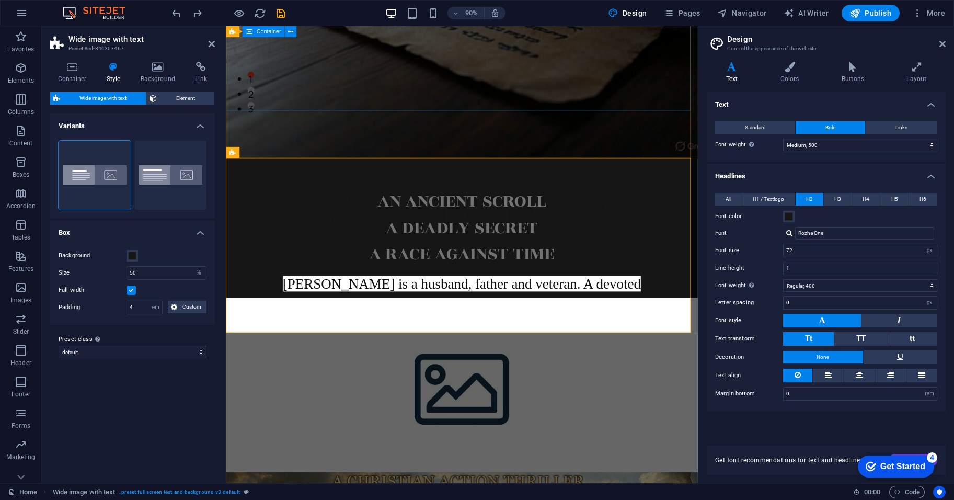
click at [459, 173] on div "[PERSON_NAME] [PERSON_NAME] is a husband, father and veteran. A devoted [DEMOGR…" at bounding box center [488, 330] width 524 height 315
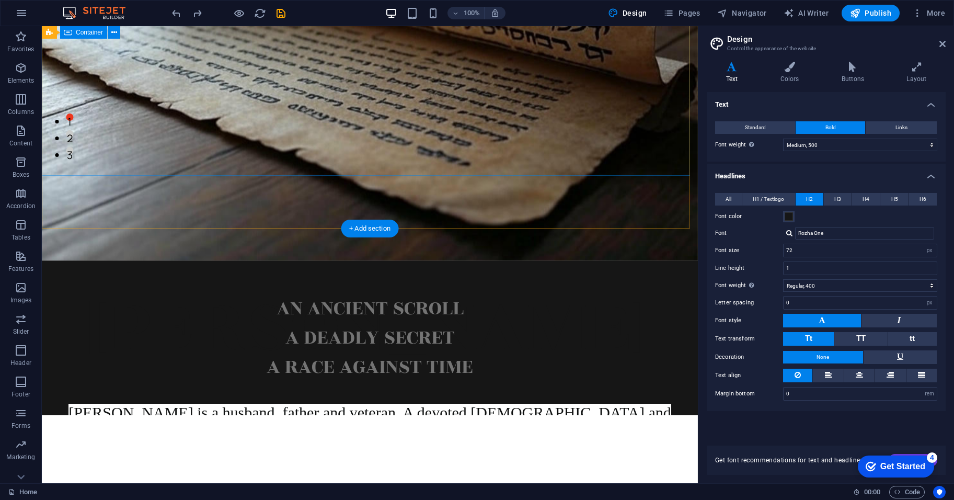
scroll to position [435, 0]
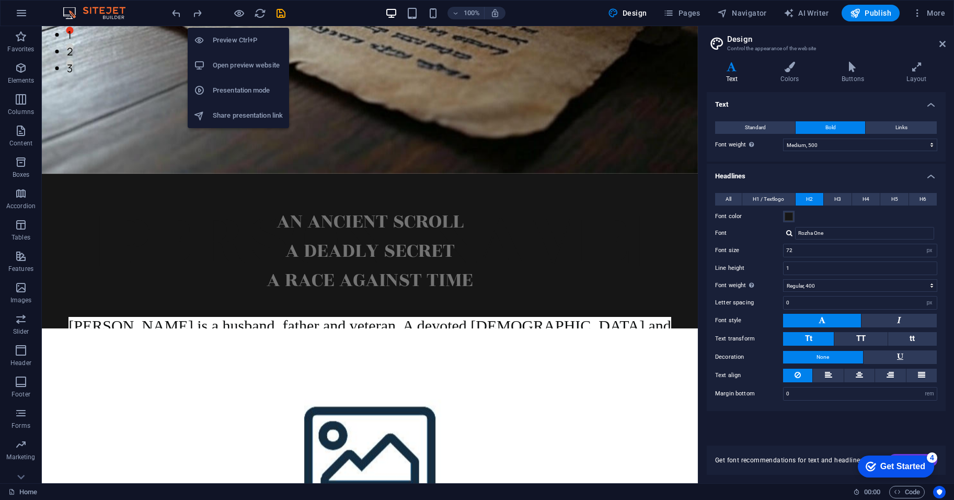
click at [237, 42] on h6 "Preview Ctrl+P" at bounding box center [248, 40] width 70 height 13
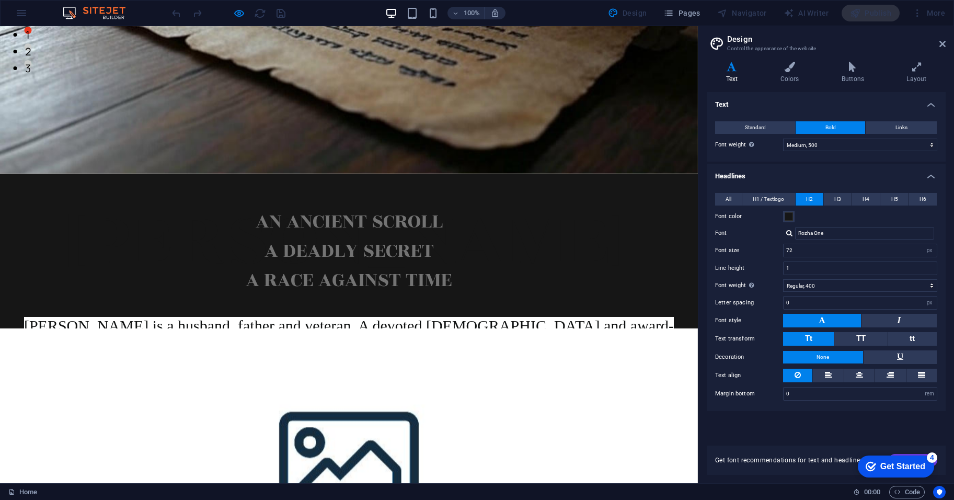
scroll to position [348, 0]
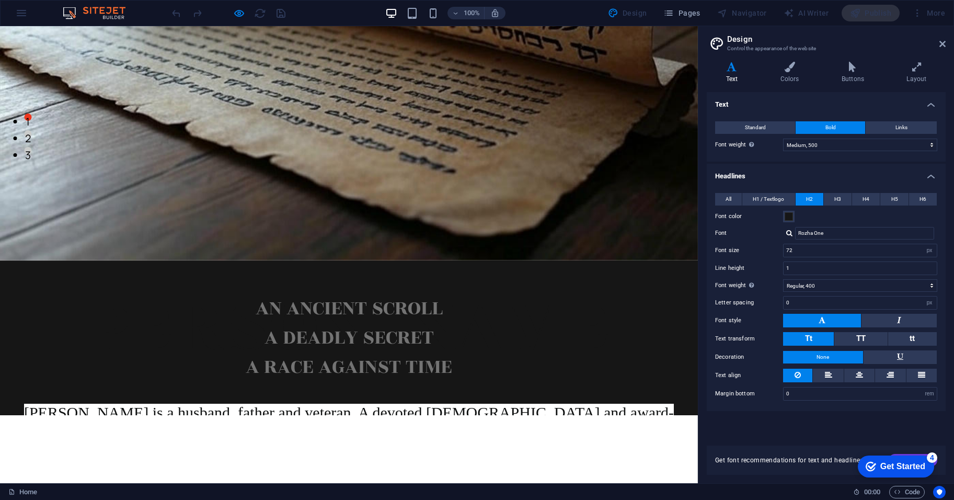
click at [342, 260] on div "[PERSON_NAME] [PERSON_NAME] is a husband, father and veteran. A devoted [DEMOGR…" at bounding box center [349, 411] width 698 height 303
click at [16, 260] on div "[PERSON_NAME] [PERSON_NAME] is a husband, father and veteran. A devoted [DEMOGR…" at bounding box center [349, 411] width 698 height 303
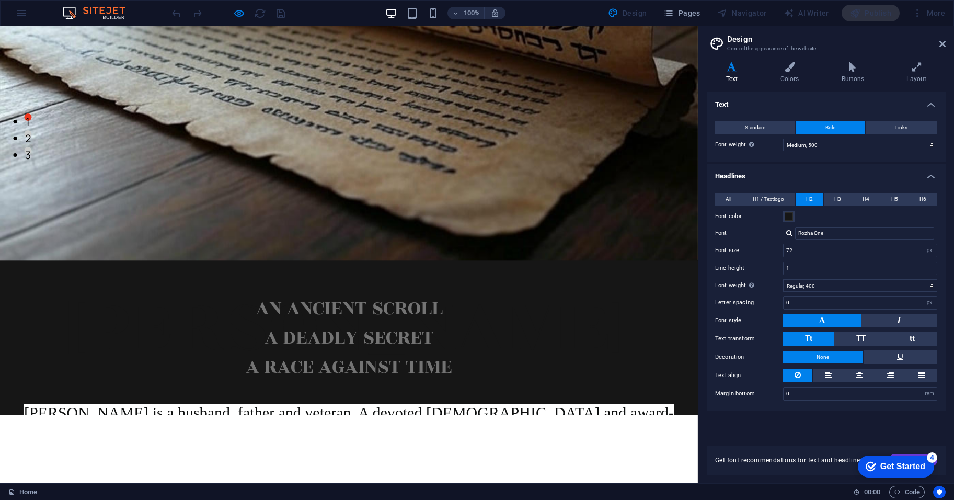
click at [321, 262] on div "AN ANCIENT SCROLL A DEADLY SECRET A RACE AGAINST TIME" at bounding box center [349, 337] width 698 height 155
click at [310, 260] on div "[PERSON_NAME] [PERSON_NAME] is a husband, father and veteran. A devoted [DEMOGR…" at bounding box center [349, 411] width 698 height 303
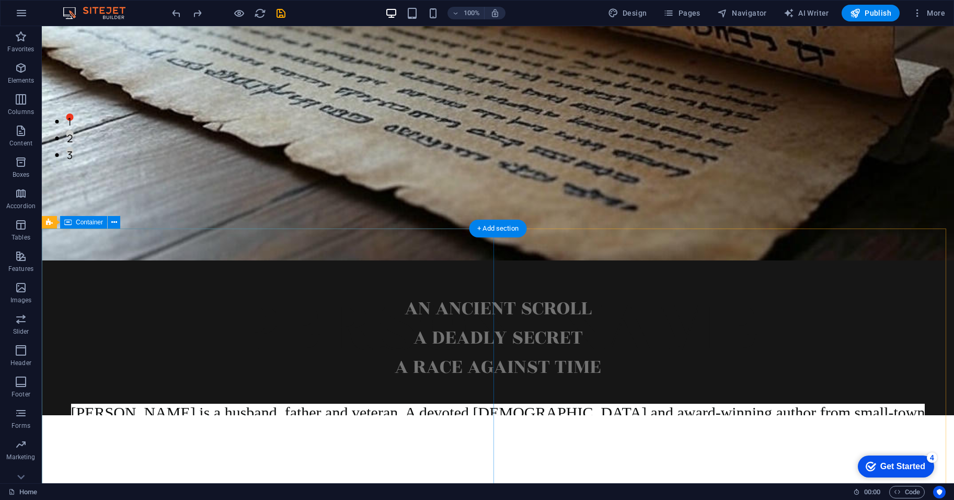
click at [378, 271] on div "AN ANCIENT SCROLL A DEADLY SECRET A RACE AGAINST TIME" at bounding box center [498, 337] width 912 height 155
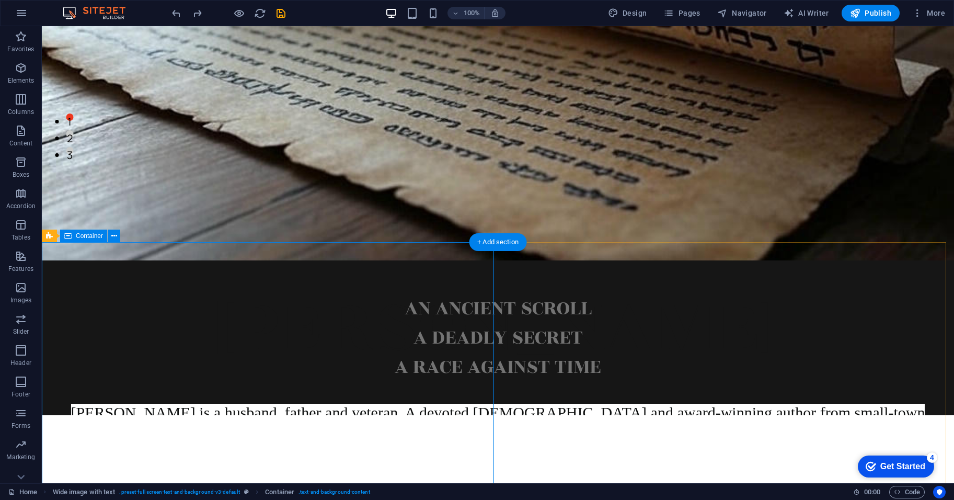
scroll to position [173, 0]
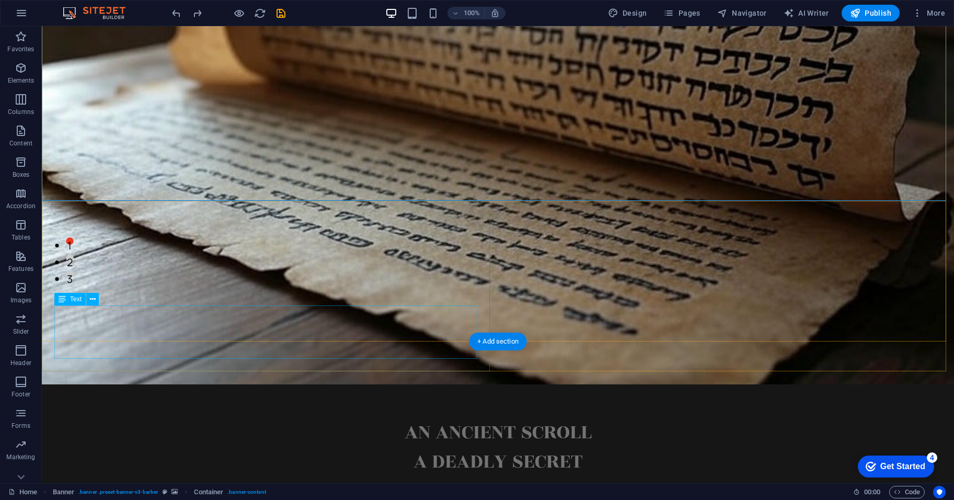
scroll to position [260, 0]
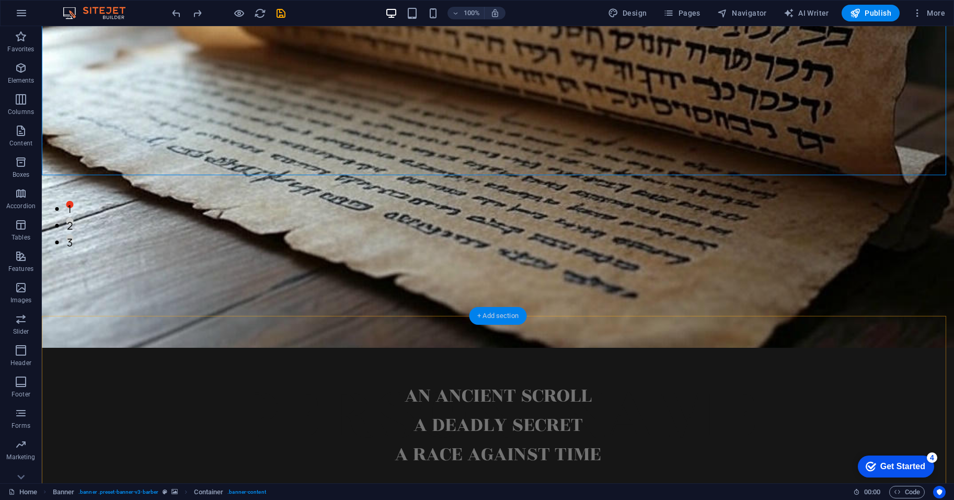
click at [485, 319] on div "+ Add section" at bounding box center [498, 316] width 58 height 18
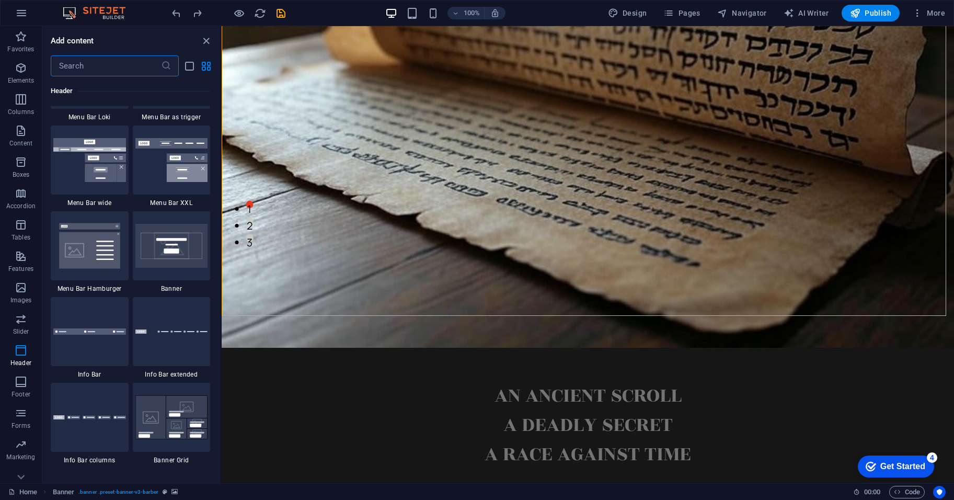
scroll to position [6621, 0]
click at [117, 348] on div at bounding box center [90, 330] width 78 height 69
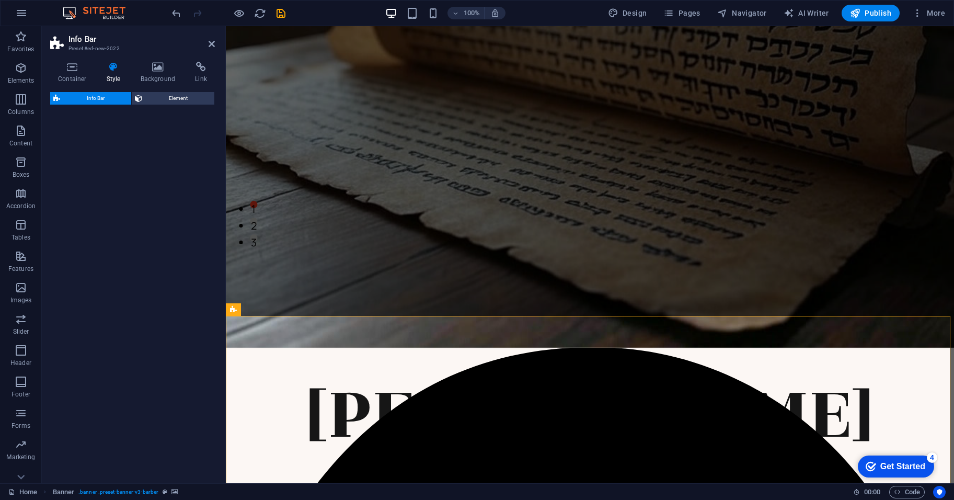
select select "rem"
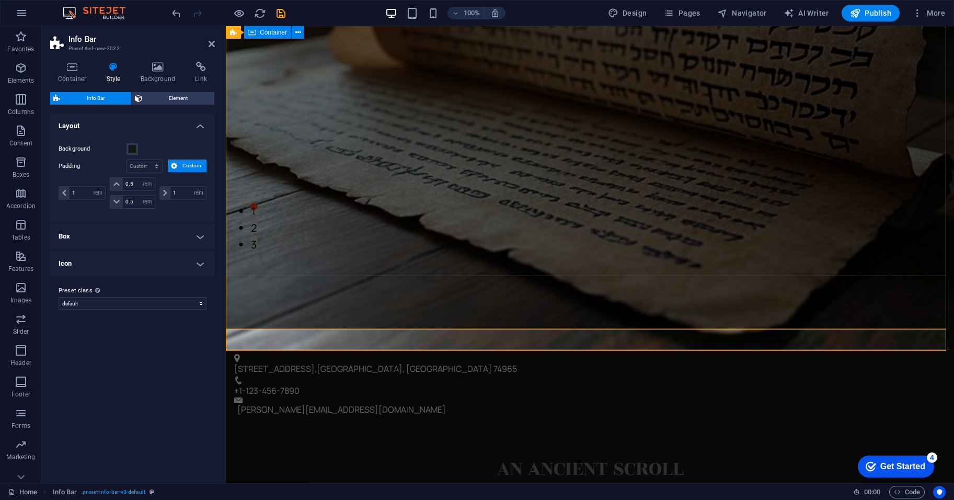
scroll to position [259, 0]
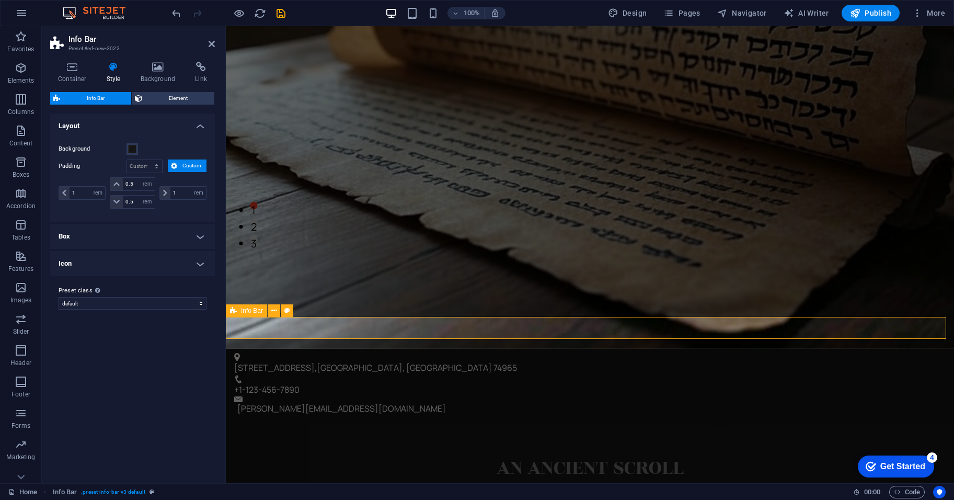
click at [247, 312] on span "Info Bar" at bounding box center [252, 310] width 22 height 6
click at [270, 310] on button at bounding box center [274, 310] width 13 height 13
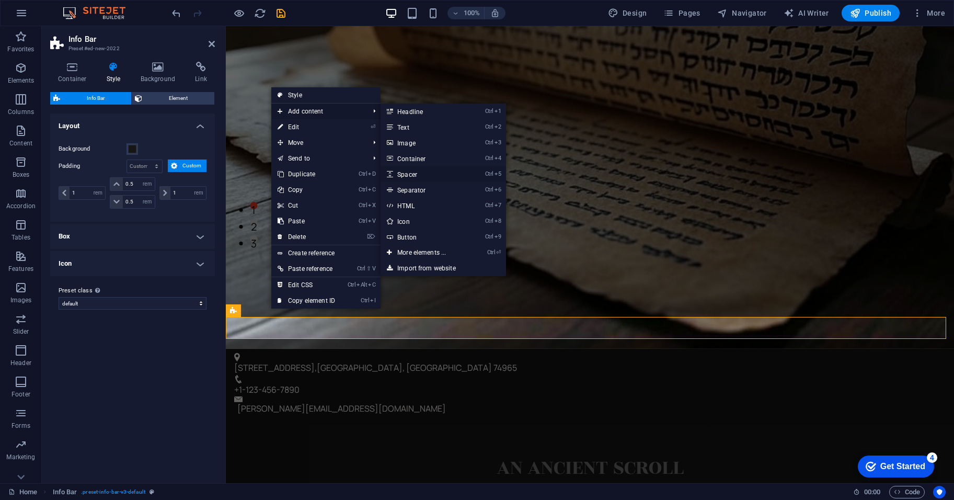
click at [444, 178] on link "Ctrl 5 Spacer" at bounding box center [424, 174] width 86 height 16
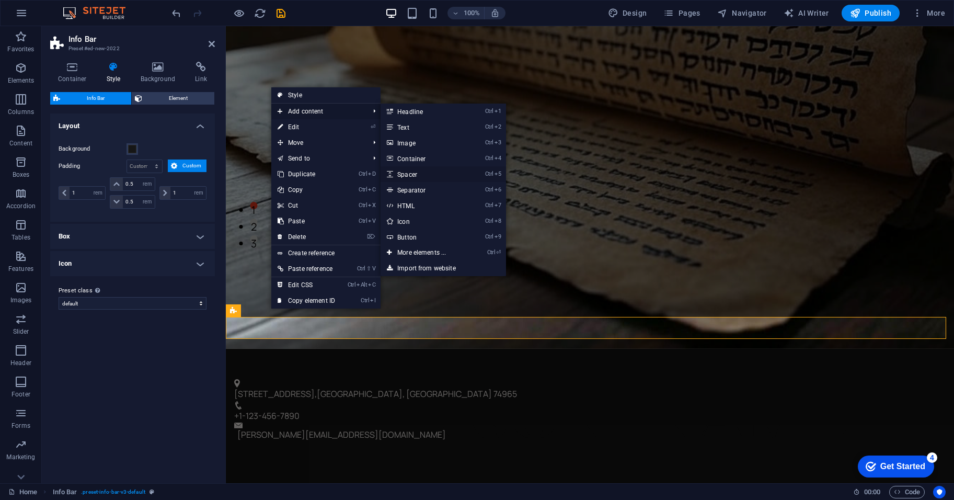
select select "px"
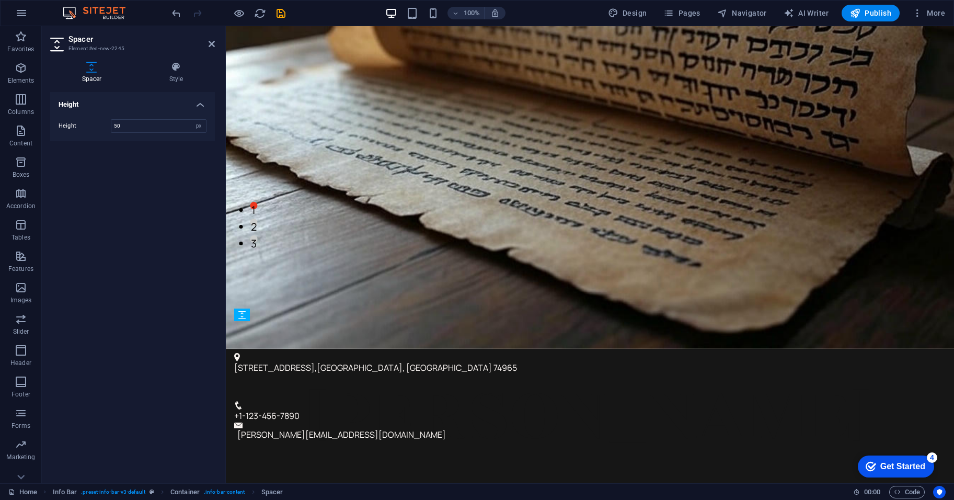
drag, startPoint x: 523, startPoint y: 344, endPoint x: 295, endPoint y: 360, distance: 229.0
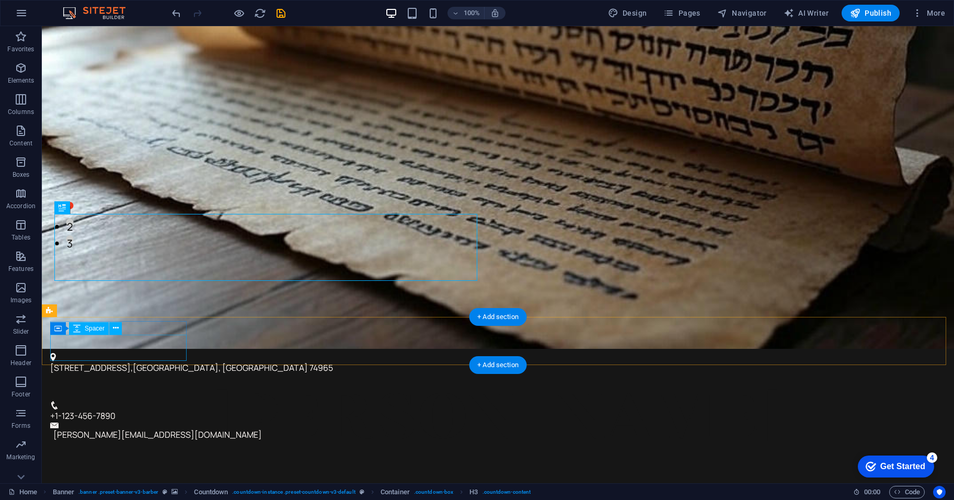
click at [182, 375] on div at bounding box center [493, 388] width 887 height 26
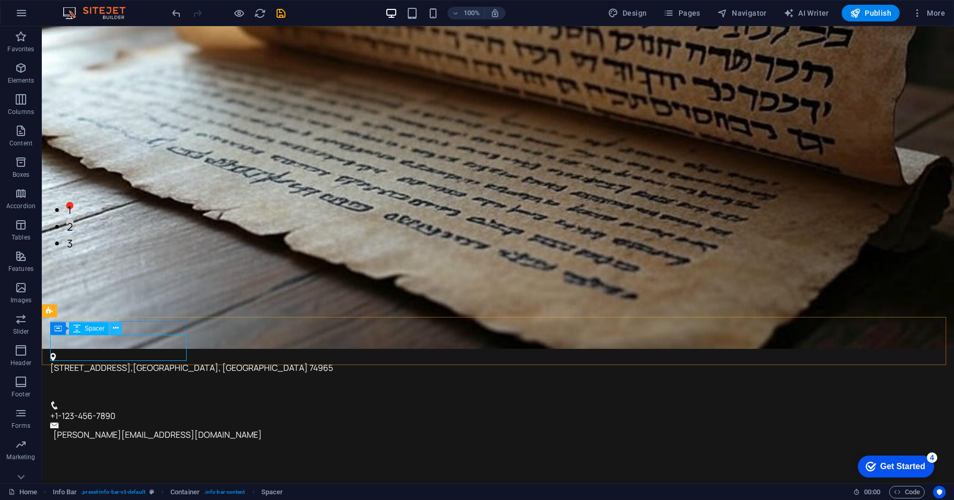
click at [119, 327] on button at bounding box center [115, 328] width 13 height 13
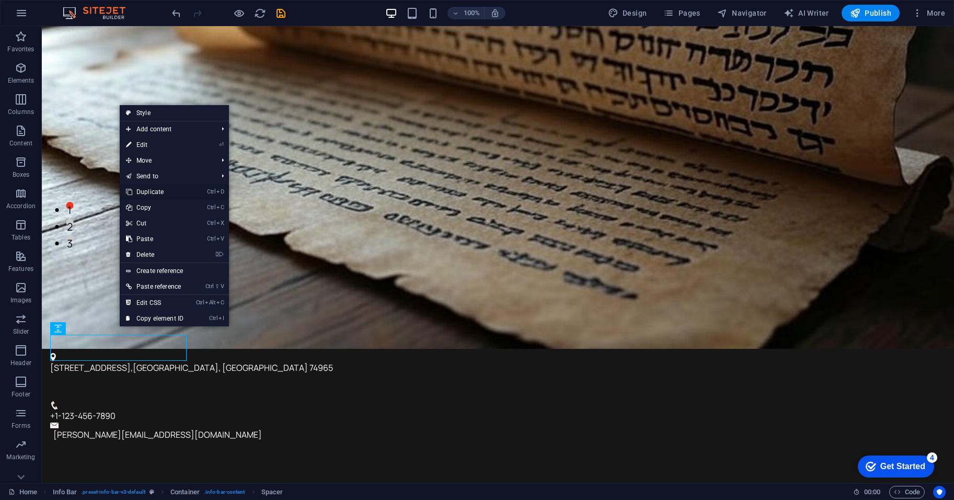
click at [171, 196] on link "Ctrl D Duplicate" at bounding box center [155, 192] width 70 height 16
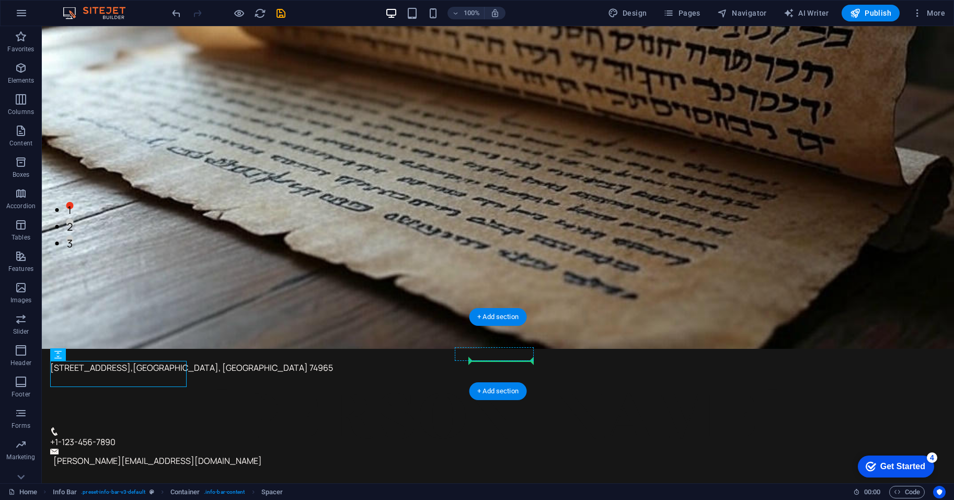
drag, startPoint x: 161, startPoint y: 370, endPoint x: 508, endPoint y: 357, distance: 347.4
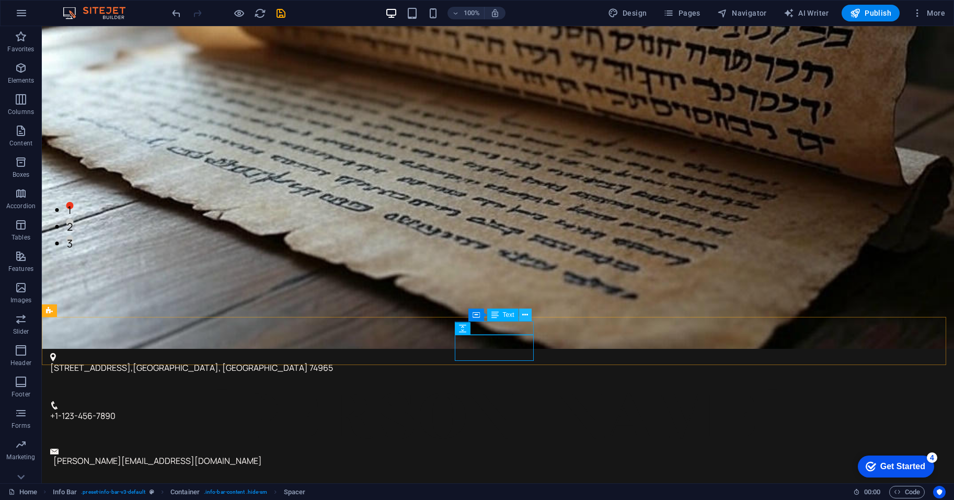
click at [529, 315] on button at bounding box center [525, 314] width 13 height 13
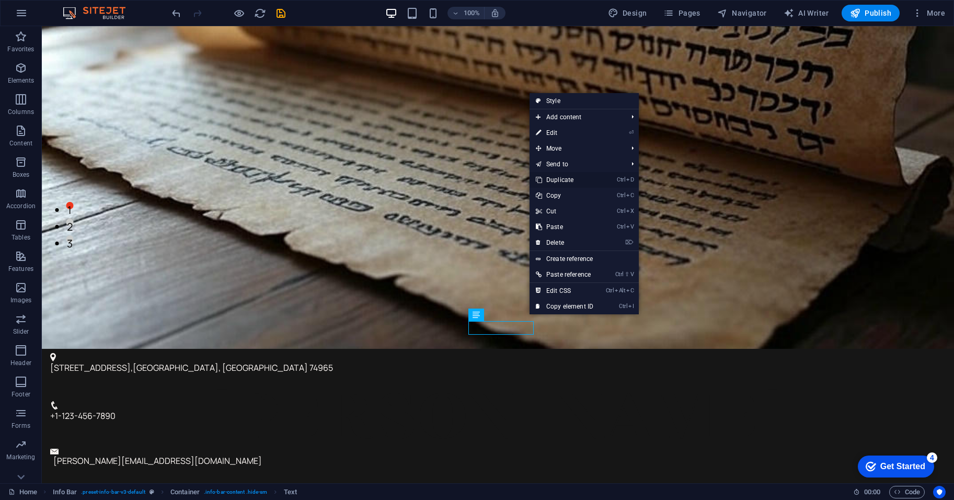
click at [574, 174] on link "Ctrl D Duplicate" at bounding box center [565, 180] width 70 height 16
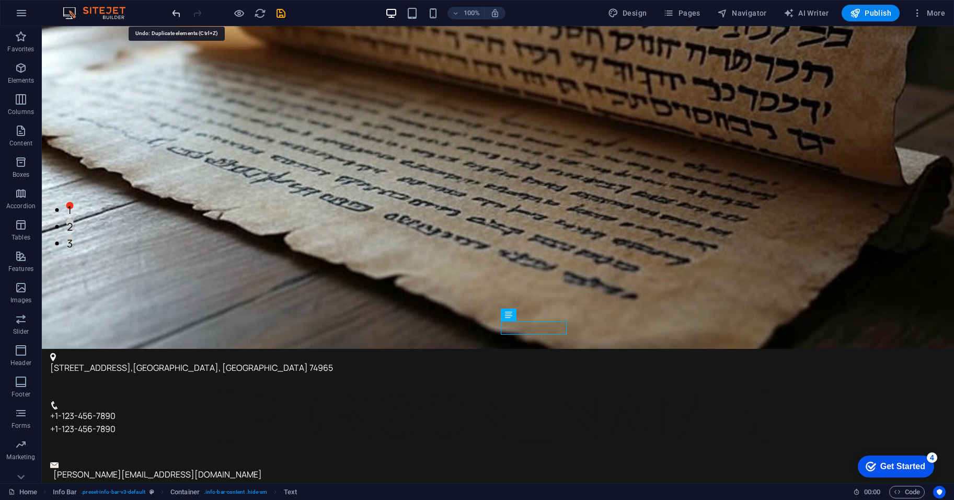
click at [171, 15] on icon "undo" at bounding box center [176, 13] width 12 height 12
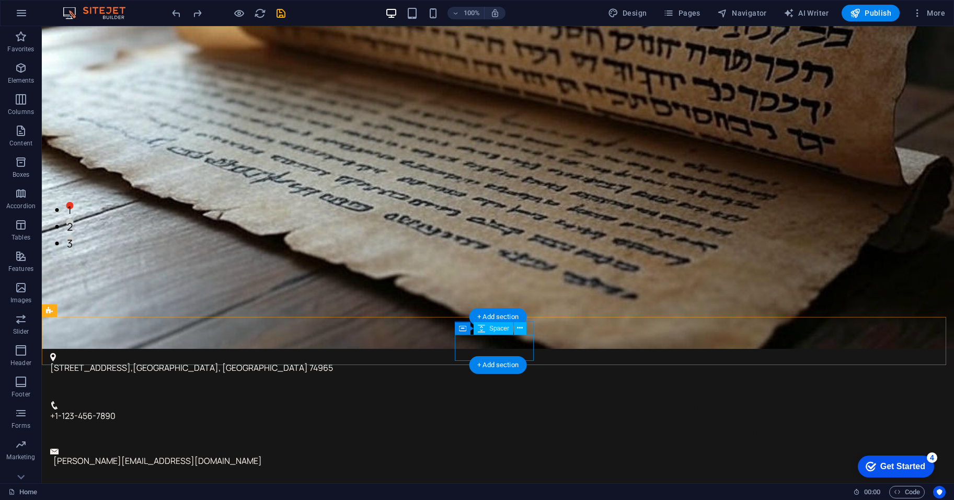
click at [505, 422] on div at bounding box center [493, 435] width 887 height 26
click at [519, 329] on icon at bounding box center [520, 328] width 6 height 11
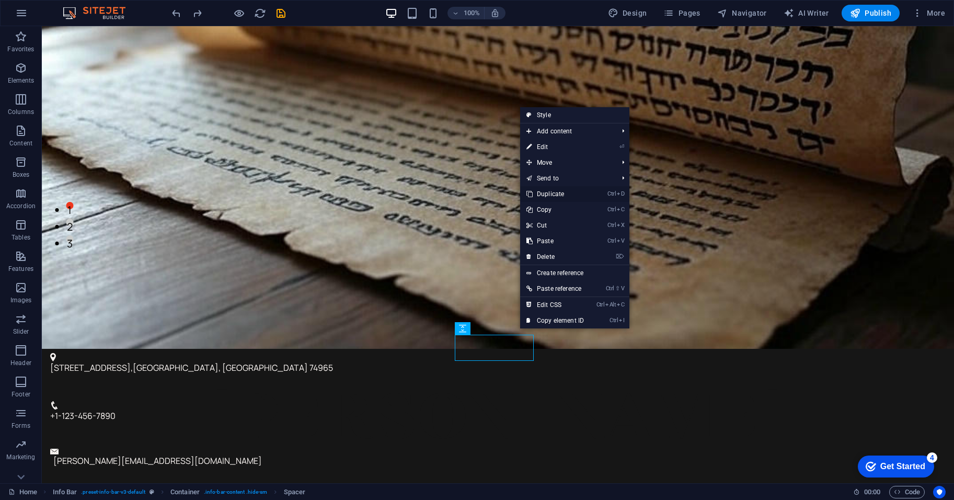
click at [573, 196] on link "Ctrl D Duplicate" at bounding box center [555, 194] width 70 height 16
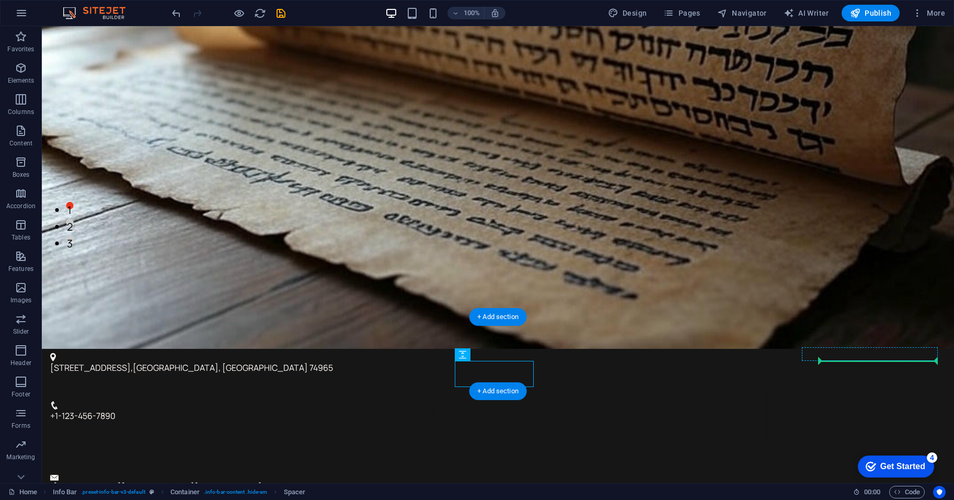
drag, startPoint x: 512, startPoint y: 375, endPoint x: 878, endPoint y: 360, distance: 366.3
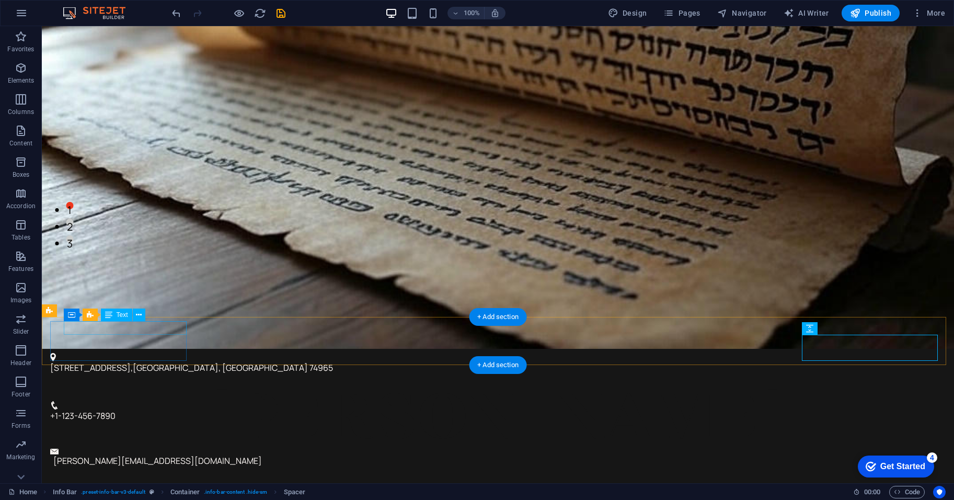
click at [144, 362] on span "Westville, OK" at bounding box center [220, 368] width 175 height 12
click at [137, 315] on icon at bounding box center [139, 315] width 6 height 11
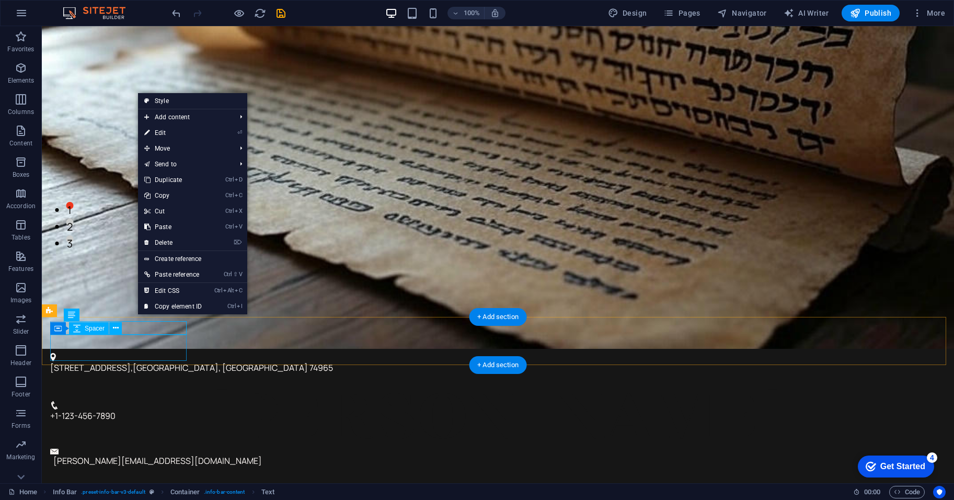
click at [65, 375] on div at bounding box center [493, 388] width 887 height 26
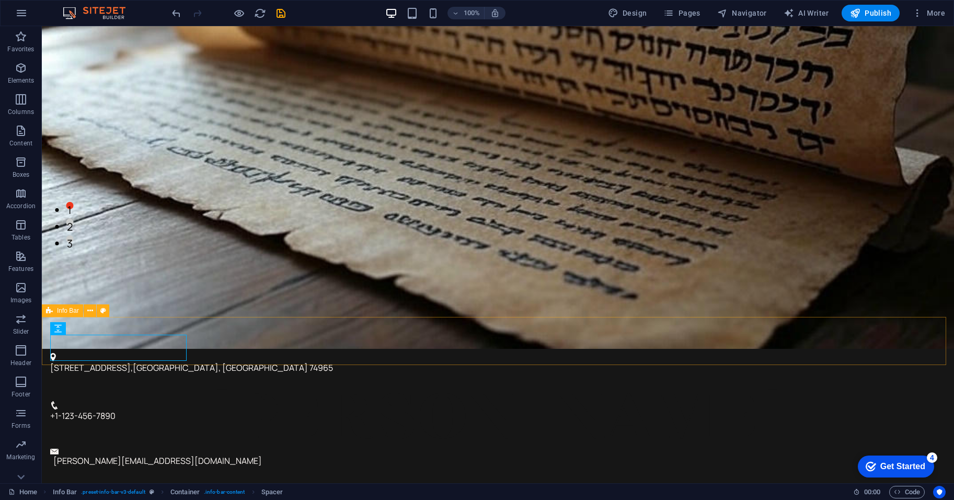
click at [68, 314] on span "Info Bar" at bounding box center [68, 310] width 22 height 6
click at [93, 311] on button at bounding box center [90, 310] width 13 height 13
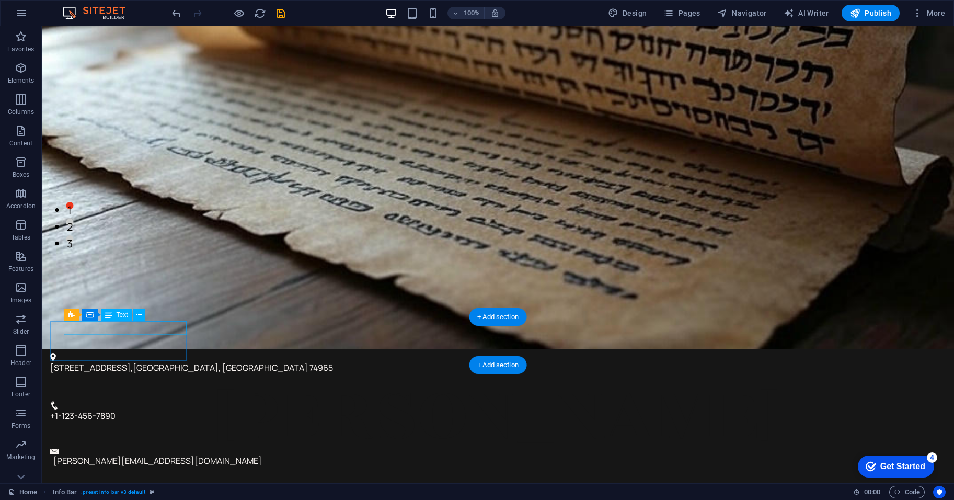
click at [310, 362] on span "74965" at bounding box center [322, 368] width 24 height 12
click at [53, 353] on figure at bounding box center [493, 357] width 887 height 8
click at [140, 313] on icon at bounding box center [139, 315] width 6 height 11
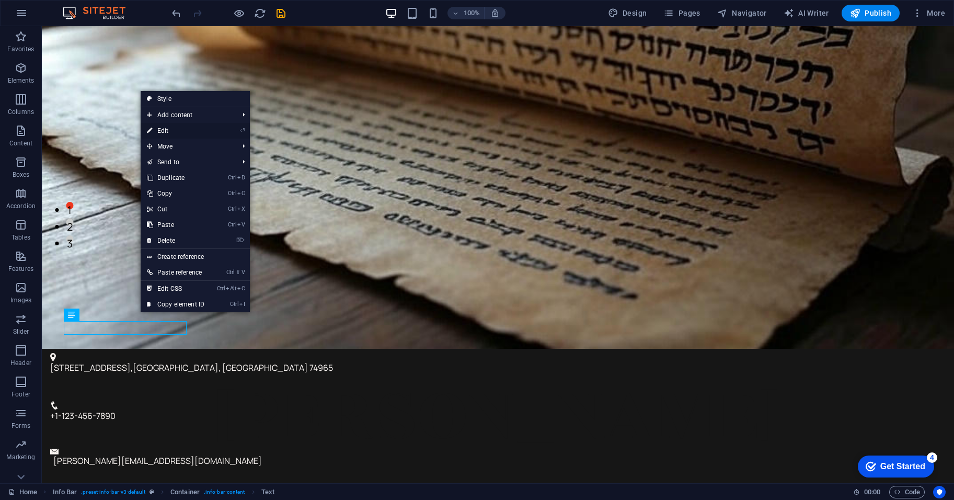
click at [184, 138] on link "⏎ Edit" at bounding box center [176, 131] width 70 height 16
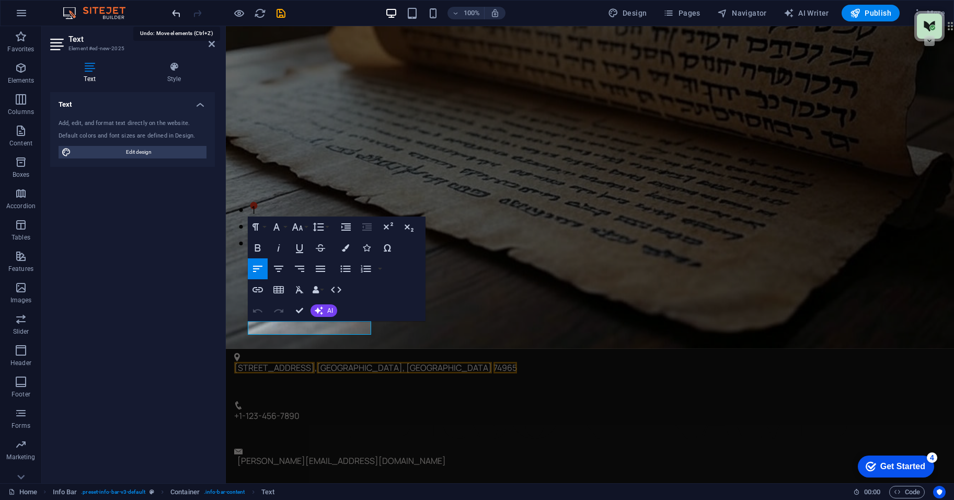
click at [171, 16] on icon "undo" at bounding box center [176, 13] width 12 height 12
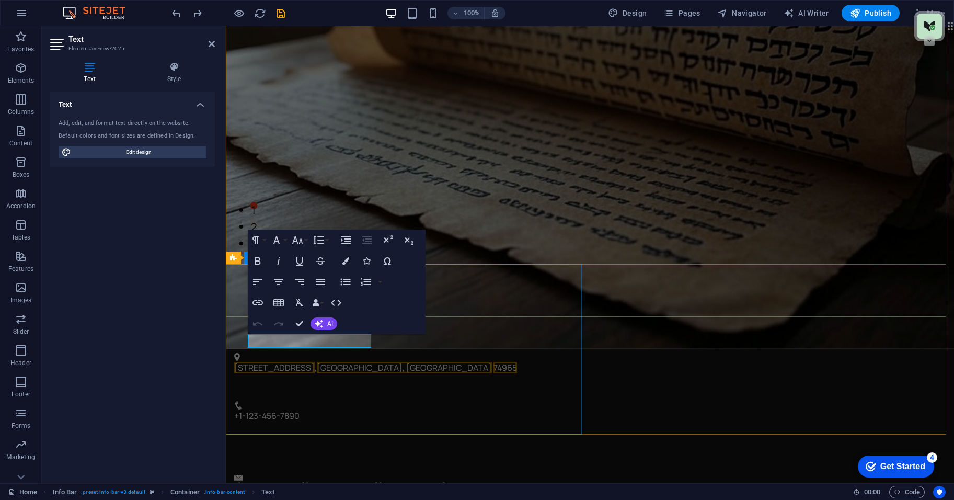
click at [515, 349] on div "[PERSON_NAME] [PERSON_NAME] is a husband, father and veteran. A devoted [DEMOGR…" at bounding box center [590, 500] width 728 height 303
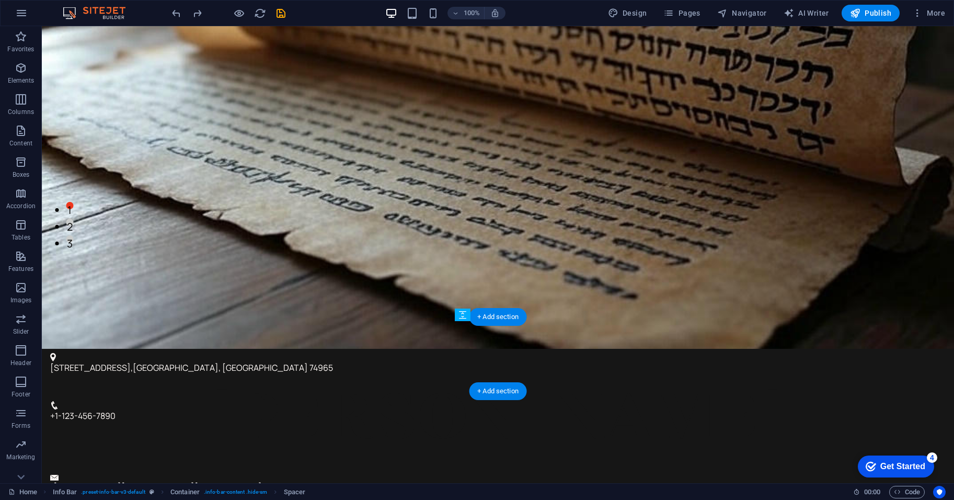
drag, startPoint x: 518, startPoint y: 352, endPoint x: 509, endPoint y: 380, distance: 29.3
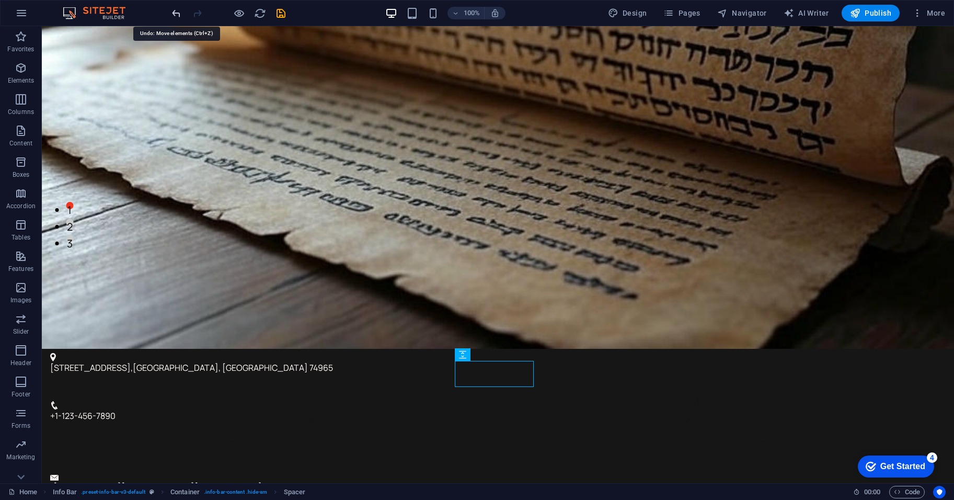
click at [174, 12] on icon "undo" at bounding box center [176, 13] width 12 height 12
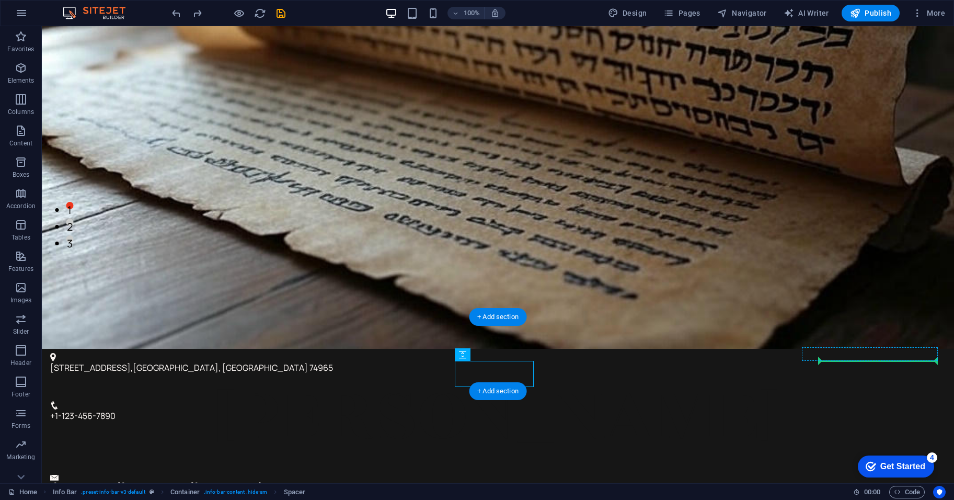
drag, startPoint x: 502, startPoint y: 378, endPoint x: 881, endPoint y: 360, distance: 378.5
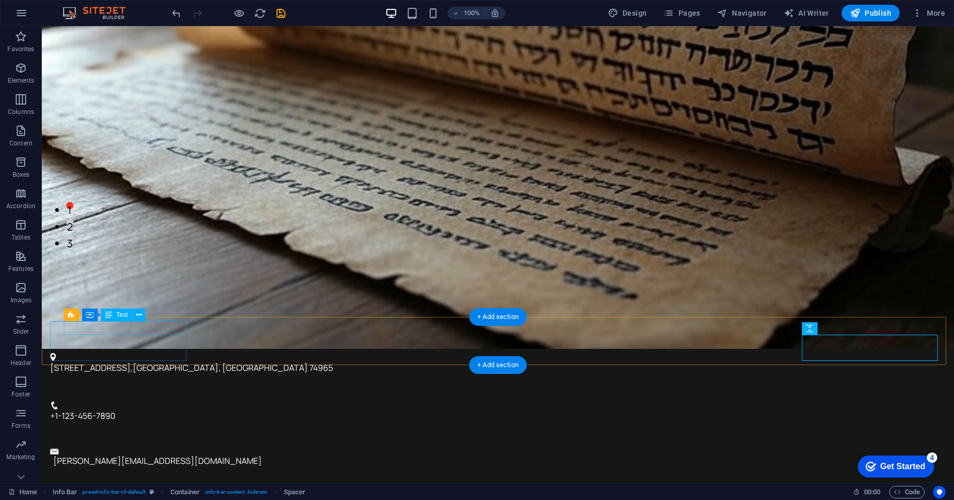
click at [135, 362] on span "Westville, OK" at bounding box center [220, 368] width 175 height 12
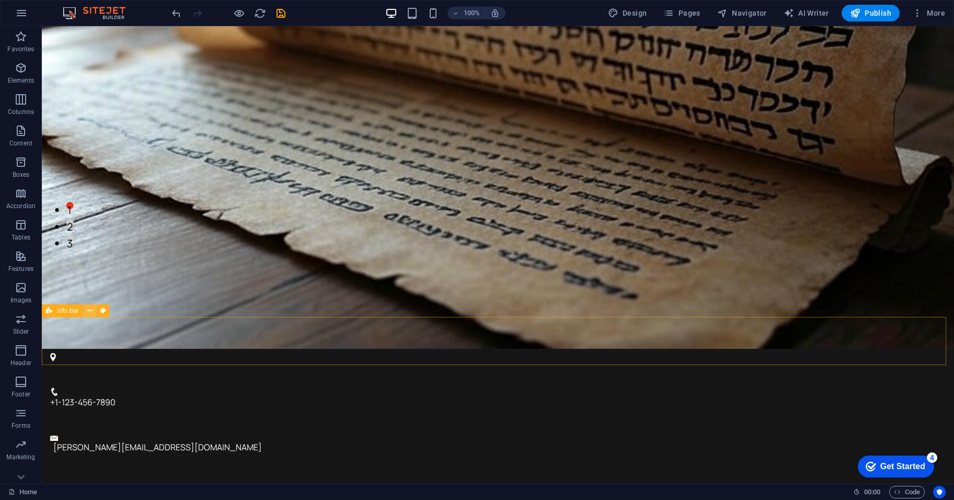
click at [93, 310] on button at bounding box center [90, 310] width 13 height 13
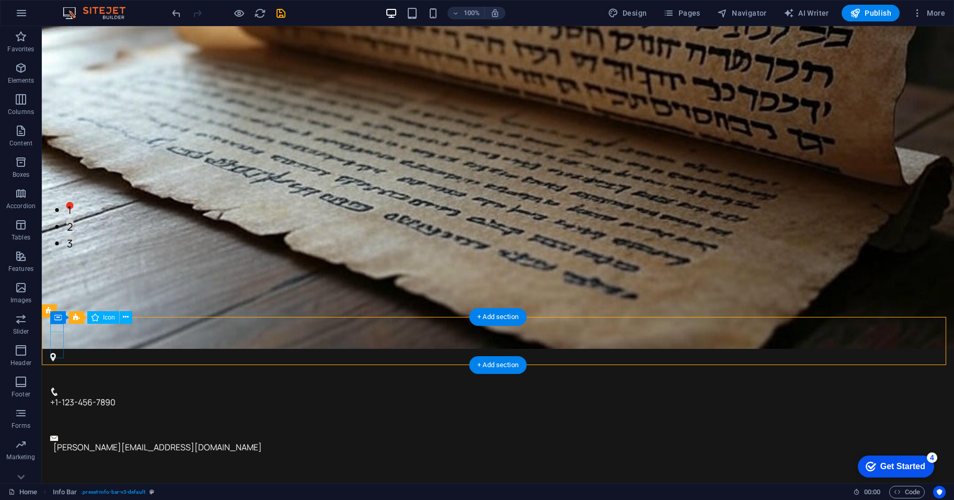
click at [52, 353] on figure at bounding box center [493, 357] width 887 height 8
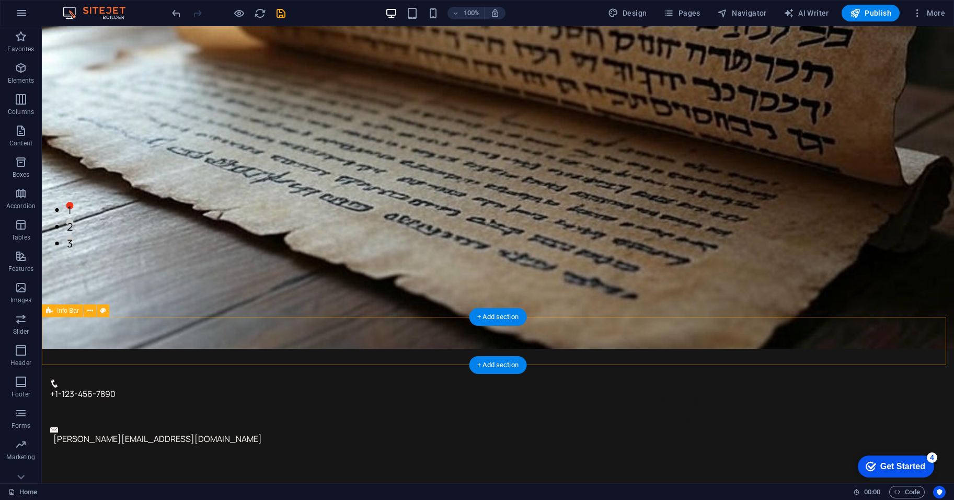
click at [517, 349] on div "+1-123-456-7890 nick@nicholasteeguarden.com" at bounding box center [498, 413] width 912 height 128
click at [116, 388] on span "+1-123-456-7890" at bounding box center [82, 394] width 65 height 12
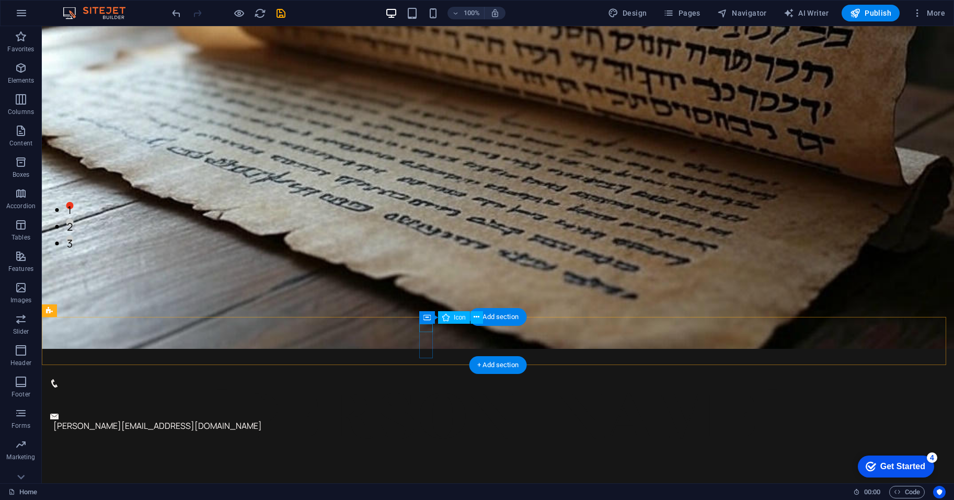
click at [422, 379] on figure at bounding box center [493, 383] width 887 height 8
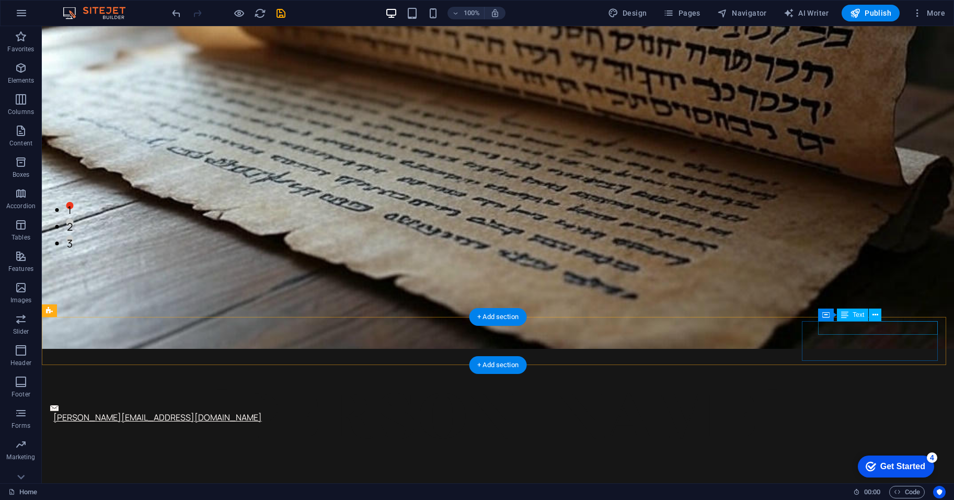
click at [262, 412] on link "[PERSON_NAME][EMAIL_ADDRESS][DOMAIN_NAME]" at bounding box center [157, 418] width 209 height 12
click at [807, 405] on figure at bounding box center [498, 408] width 896 height 6
click at [262, 406] on link "[PERSON_NAME][EMAIL_ADDRESS][DOMAIN_NAME]" at bounding box center [157, 412] width 209 height 12
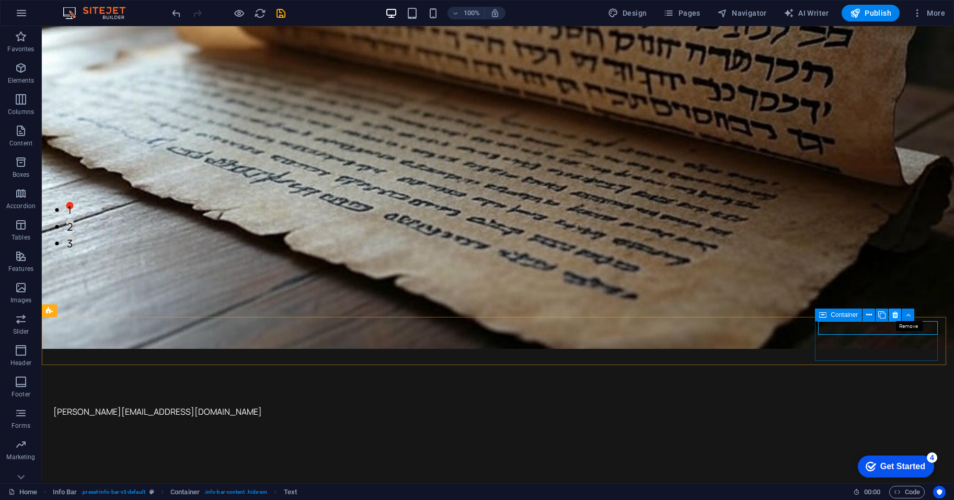
click at [899, 313] on button at bounding box center [895, 314] width 13 height 13
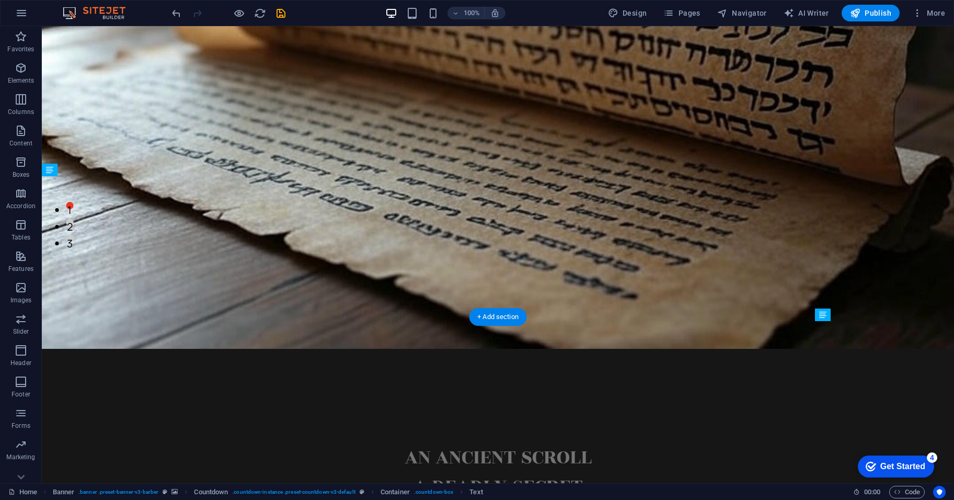
drag, startPoint x: 295, startPoint y: 200, endPoint x: 268, endPoint y: 306, distance: 109.6
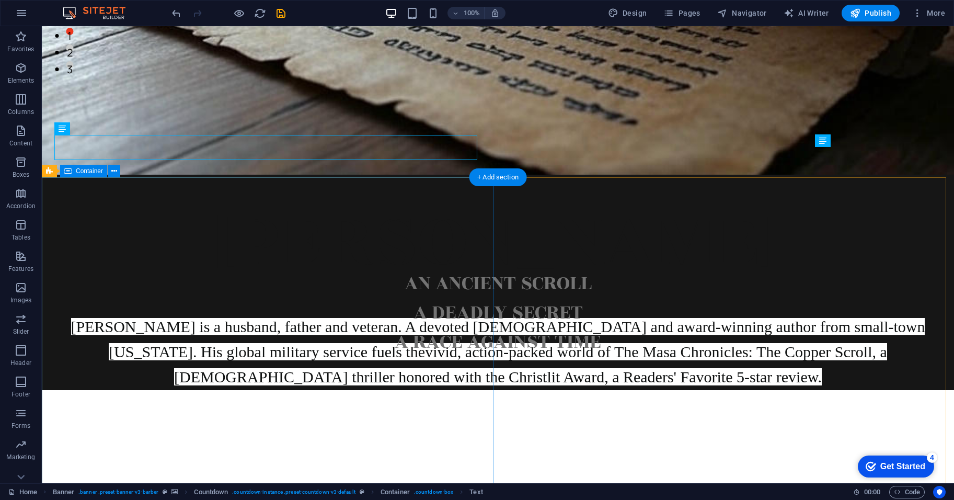
scroll to position [347, 0]
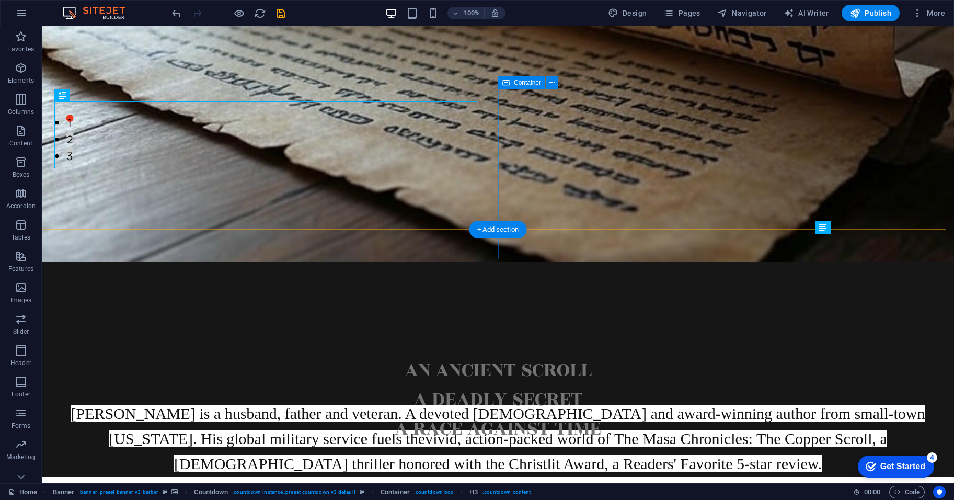
click at [554, 83] on icon at bounding box center [553, 82] width 6 height 11
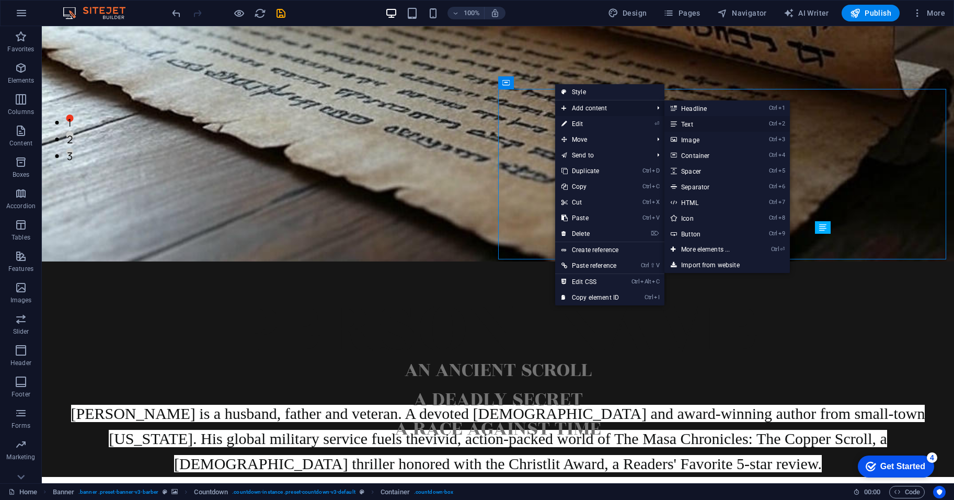
click at [688, 128] on link "Ctrl 2 Text" at bounding box center [708, 124] width 86 height 16
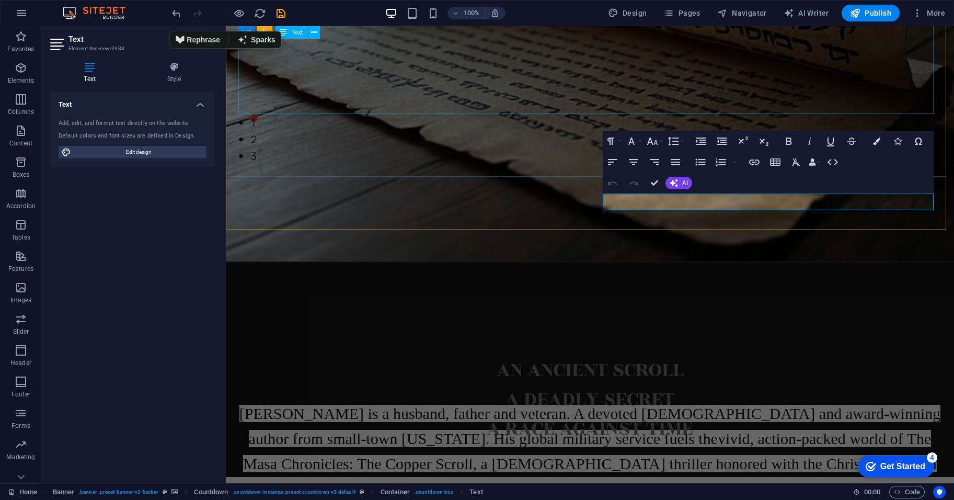
click at [402, 401] on div "[PERSON_NAME] is a husband, father and veteran. A devoted [DEMOGRAPHIC_DATA] an…" at bounding box center [589, 451] width 703 height 100
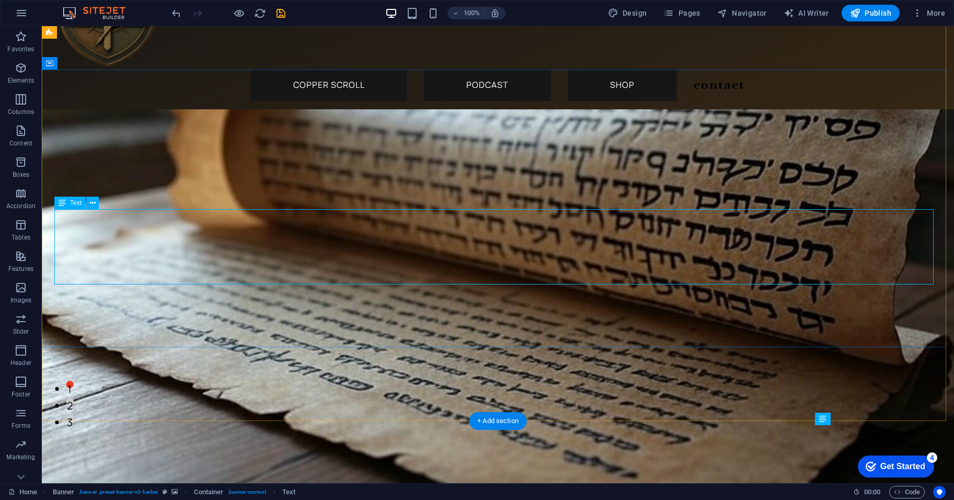
scroll to position [342, 0]
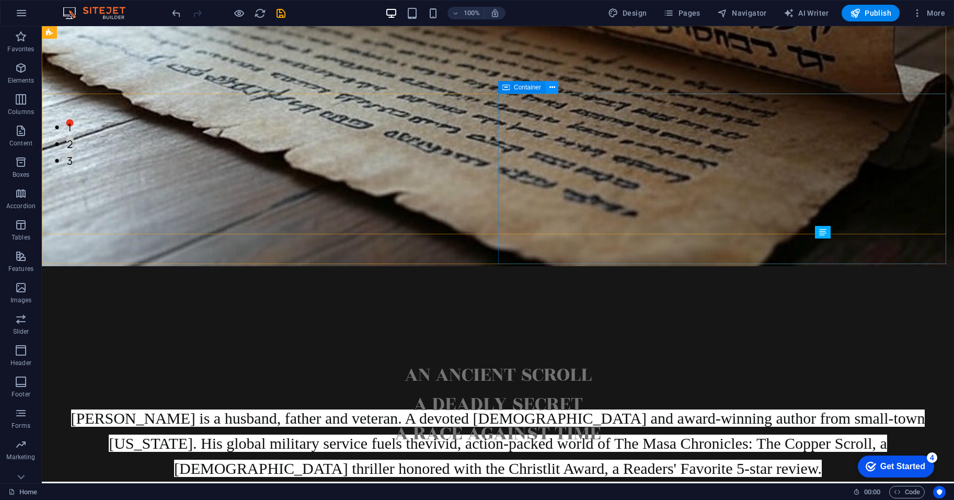
click at [553, 88] on icon at bounding box center [553, 87] width 6 height 11
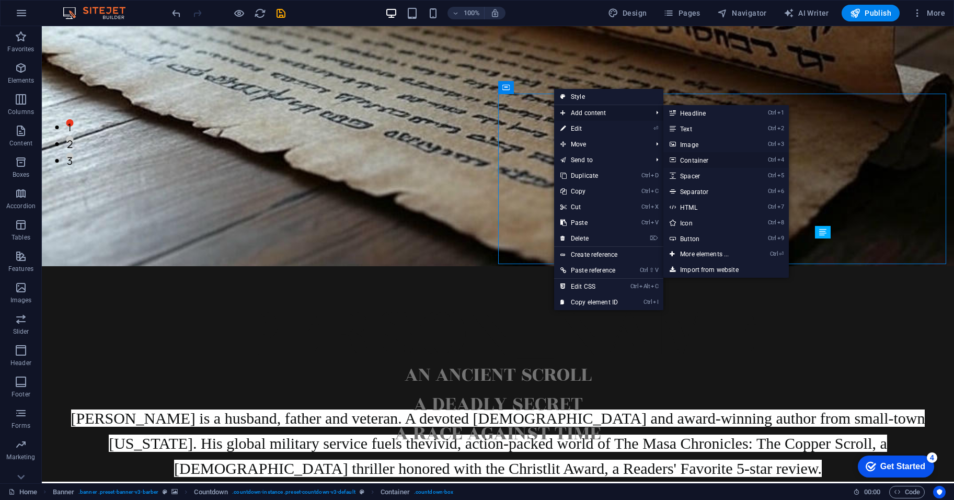
click at [719, 165] on link "Ctrl 4 Container" at bounding box center [707, 160] width 86 height 16
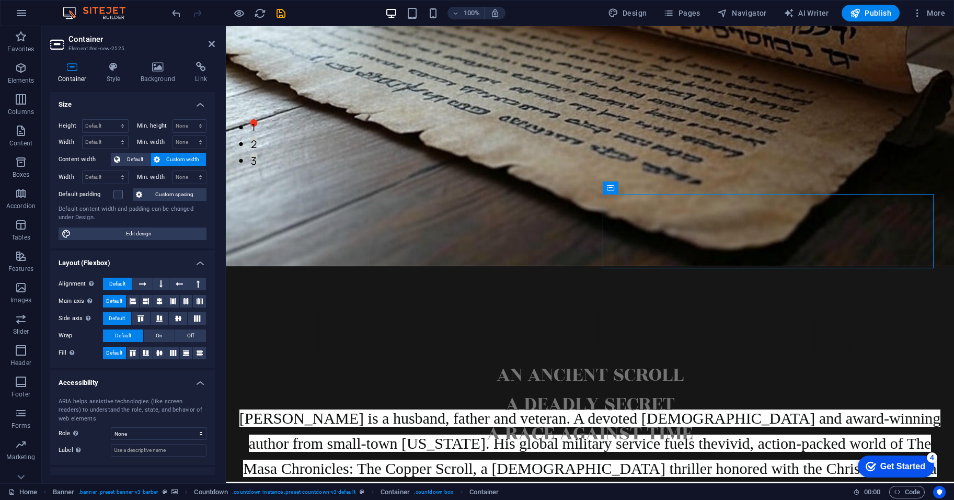
drag, startPoint x: 672, startPoint y: 203, endPoint x: 711, endPoint y: 223, distance: 43.3
click at [529, 266] on div "[PERSON_NAME] [PERSON_NAME] is a husband, father and veteran. A devoted [DEMOGR…" at bounding box center [590, 417] width 728 height 303
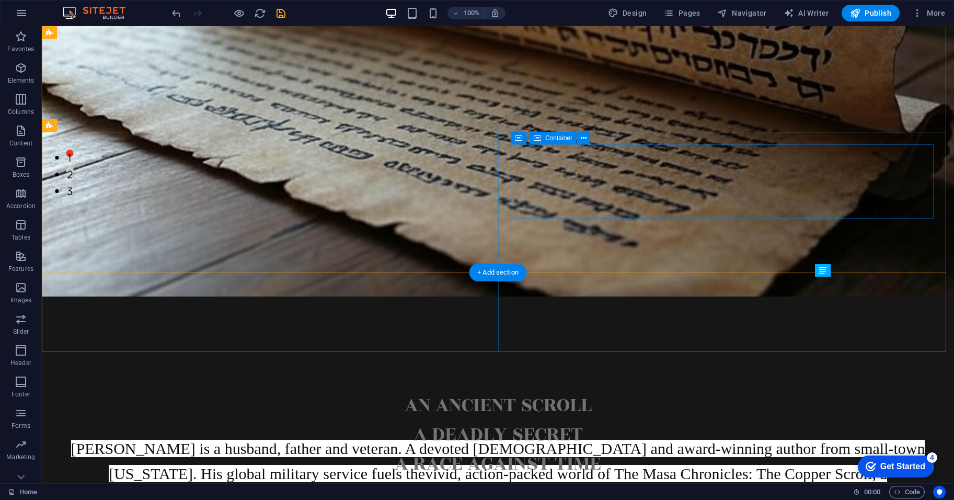
scroll to position [304, 0]
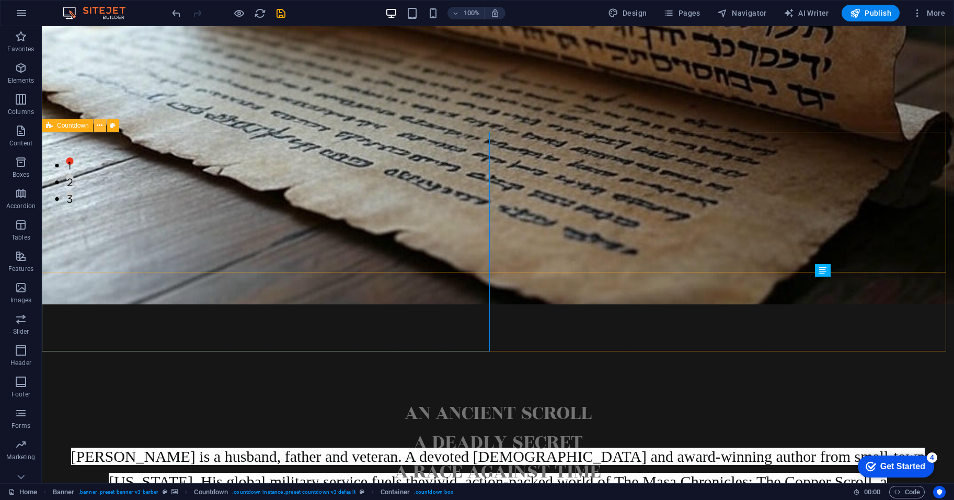
click at [99, 128] on icon at bounding box center [100, 125] width 6 height 11
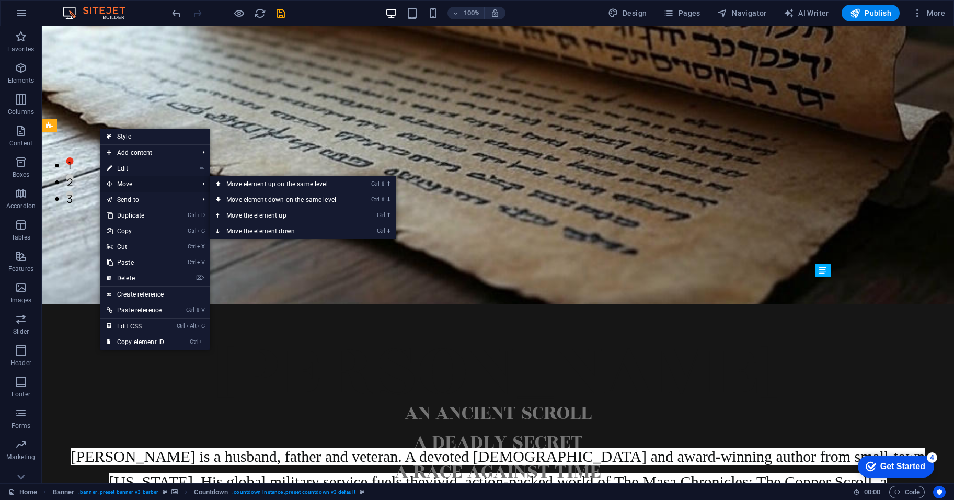
click at [180, 185] on span "Move" at bounding box center [147, 184] width 94 height 16
click at [268, 230] on link "Ctrl ⬇ Move the element down" at bounding box center [283, 231] width 147 height 16
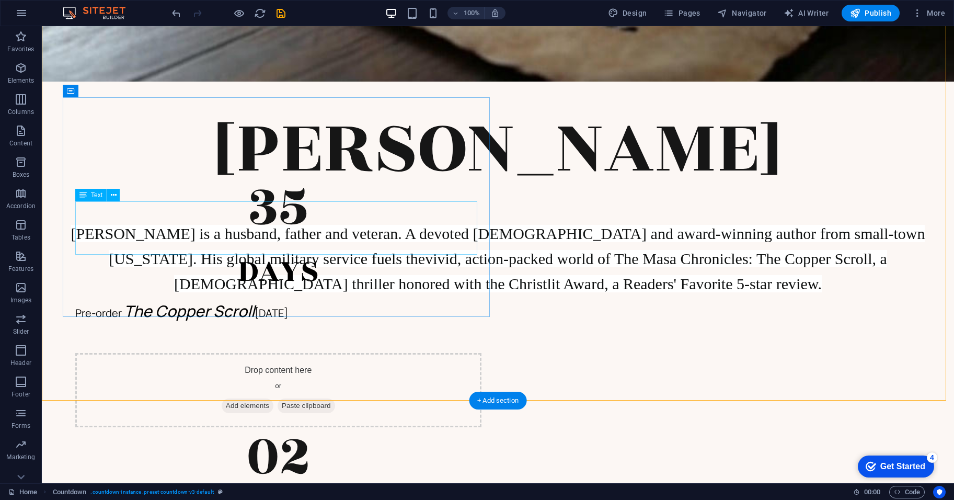
scroll to position [565, 0]
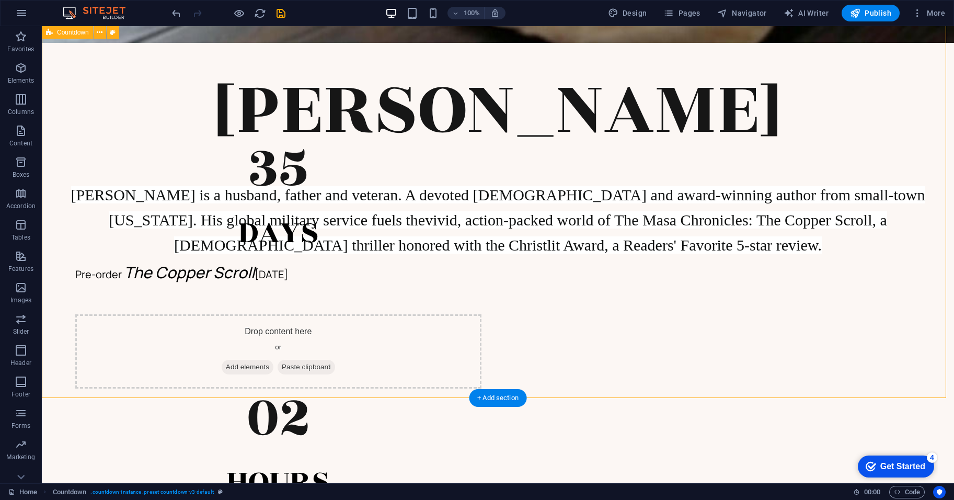
click at [145, 342] on div "35 Days Pre-order The Copper Scroll today Drop content here or Add elements Pas…" at bounding box center [498, 324] width 912 height 562
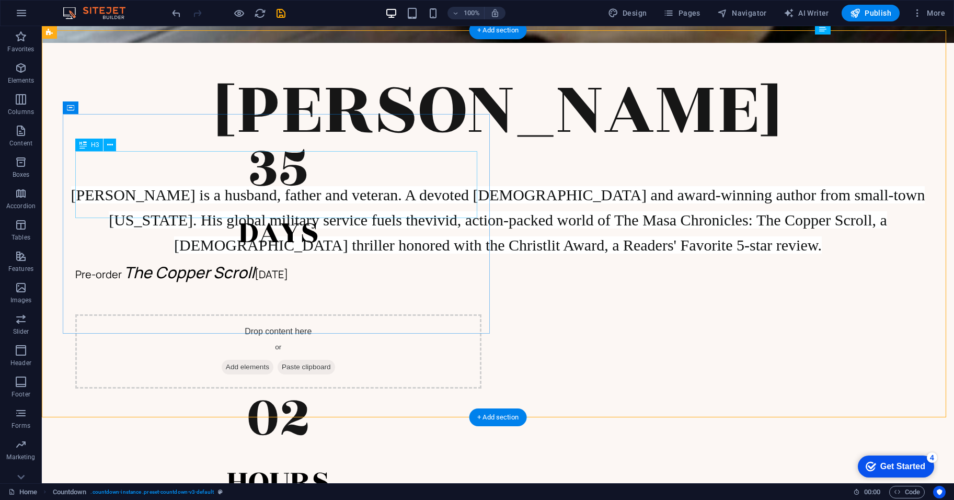
scroll to position [391, 0]
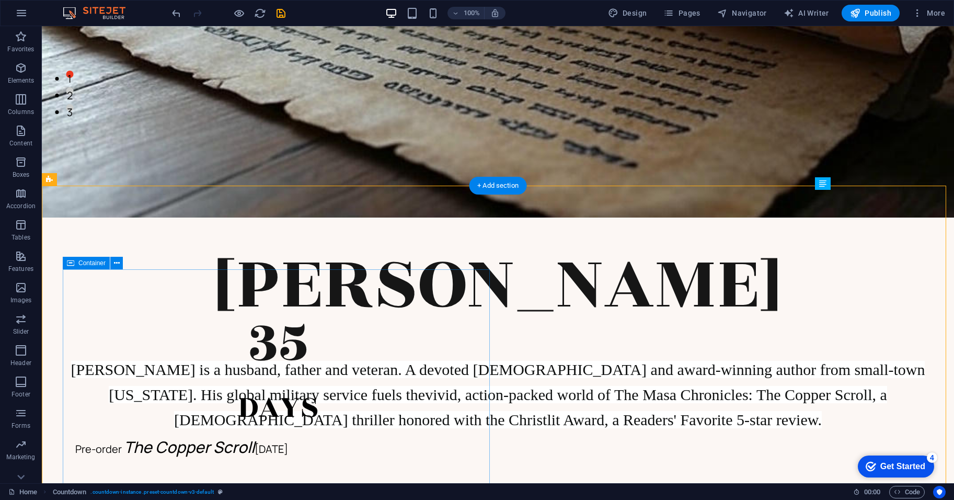
click at [223, 301] on div "35 Days Pre-order The Copper Scroll today" at bounding box center [278, 386] width 431 height 170
click at [77, 261] on div "Container" at bounding box center [86, 263] width 47 height 13
click at [216, 448] on div "Pre-order The Copper Scroll today" at bounding box center [278, 447] width 406 height 25
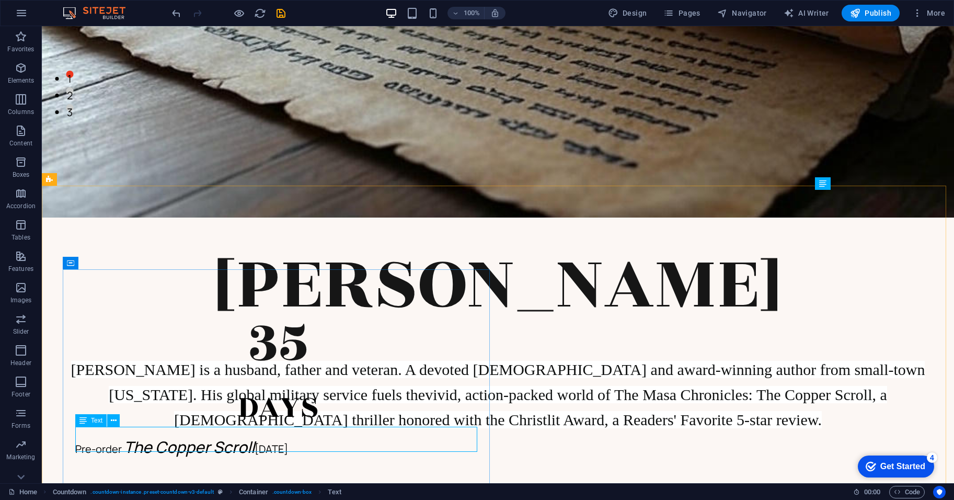
click at [92, 417] on span "Text" at bounding box center [97, 420] width 12 height 6
click at [111, 420] on icon at bounding box center [114, 420] width 6 height 11
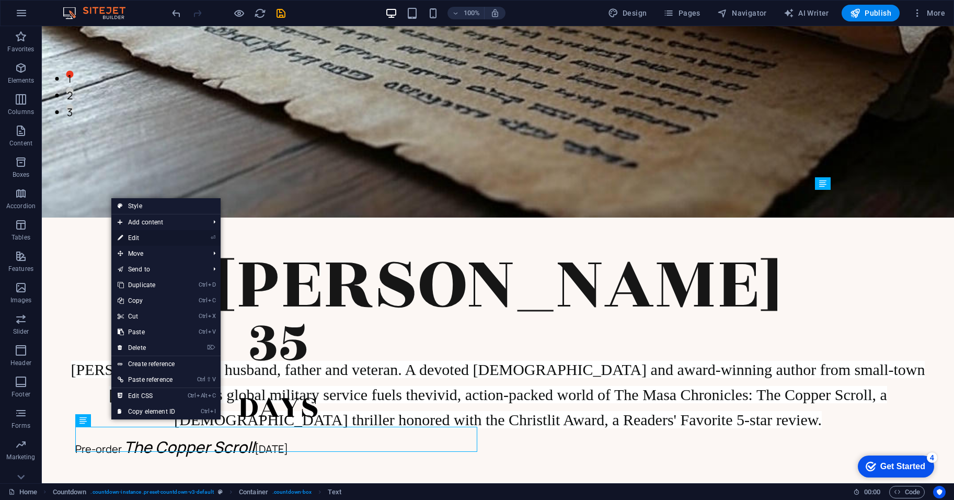
click at [147, 233] on link "⏎ Edit" at bounding box center [146, 238] width 70 height 16
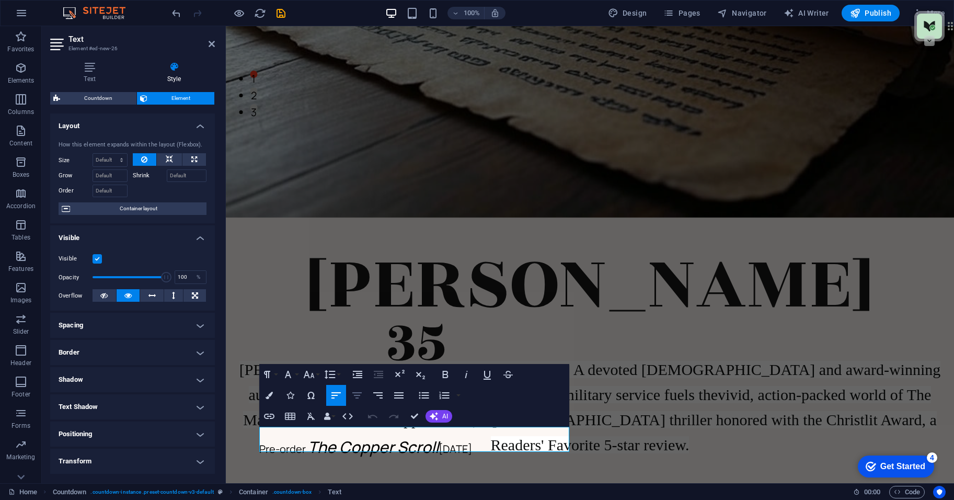
click at [359, 395] on icon "button" at bounding box center [356, 395] width 9 height 6
click at [506, 218] on div "35 Days Pre-order The Copper Scroll today Drop content here or Add elements Pas…" at bounding box center [590, 499] width 728 height 562
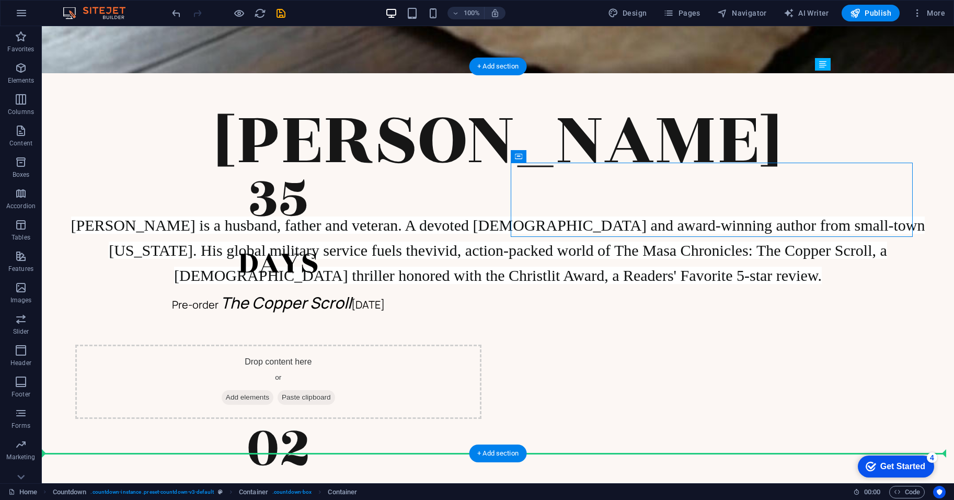
scroll to position [544, 0]
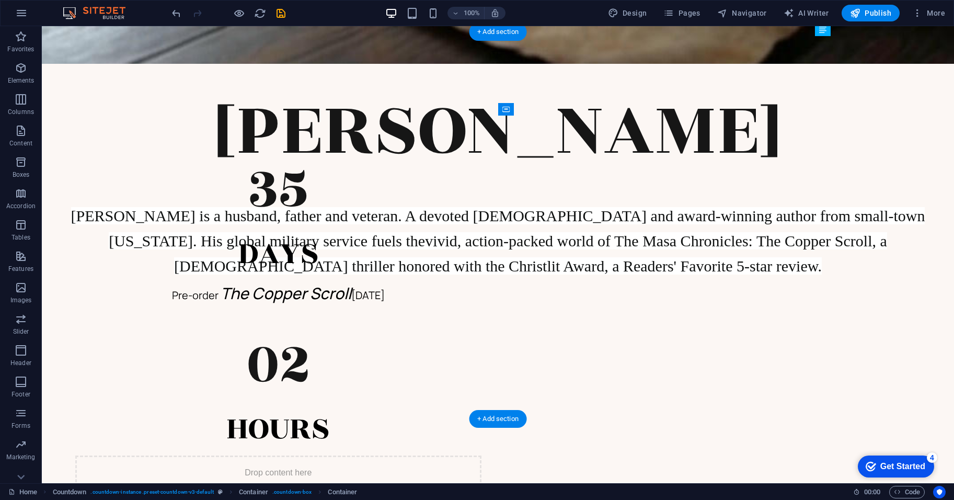
drag, startPoint x: 567, startPoint y: 314, endPoint x: 726, endPoint y: 278, distance: 162.6
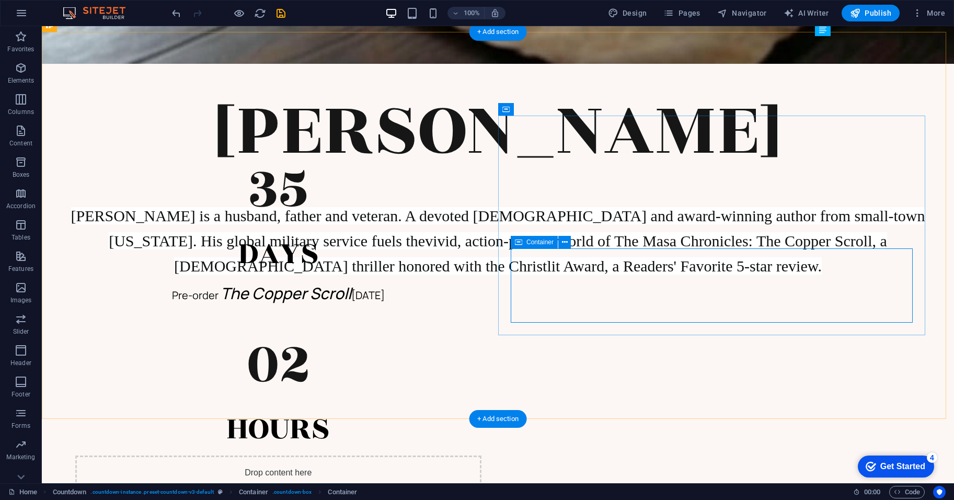
click at [273, 499] on span "Add elements" at bounding box center [248, 508] width 52 height 15
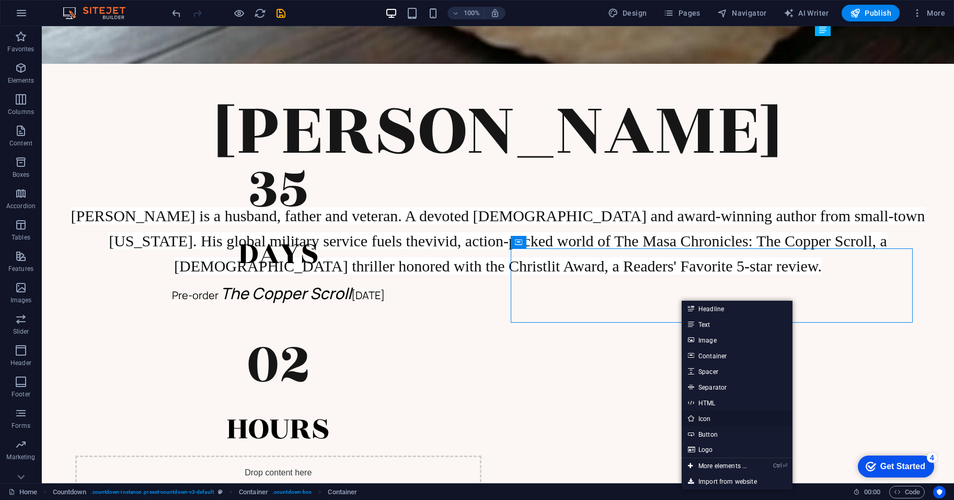
click at [740, 418] on link "Icon" at bounding box center [737, 418] width 111 height 16
select select "xMidYMid"
select select "px"
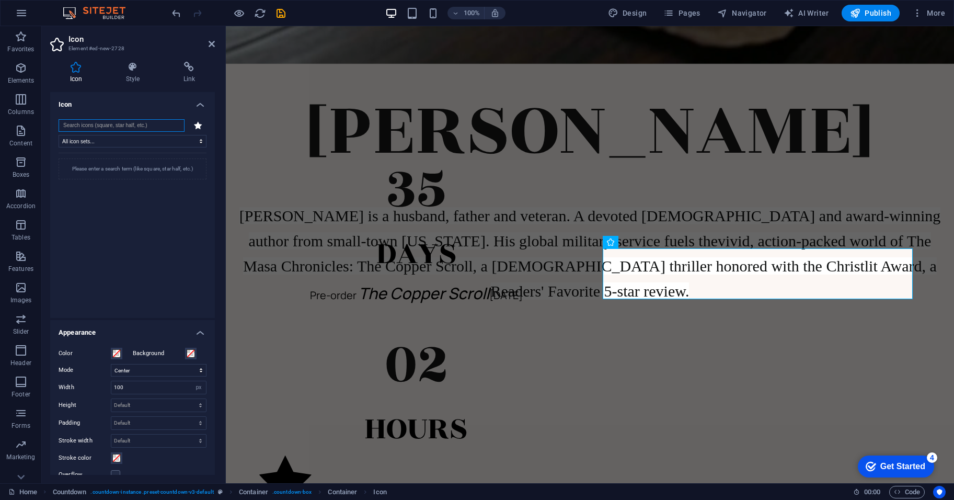
click at [124, 121] on input "search" at bounding box center [122, 125] width 126 height 13
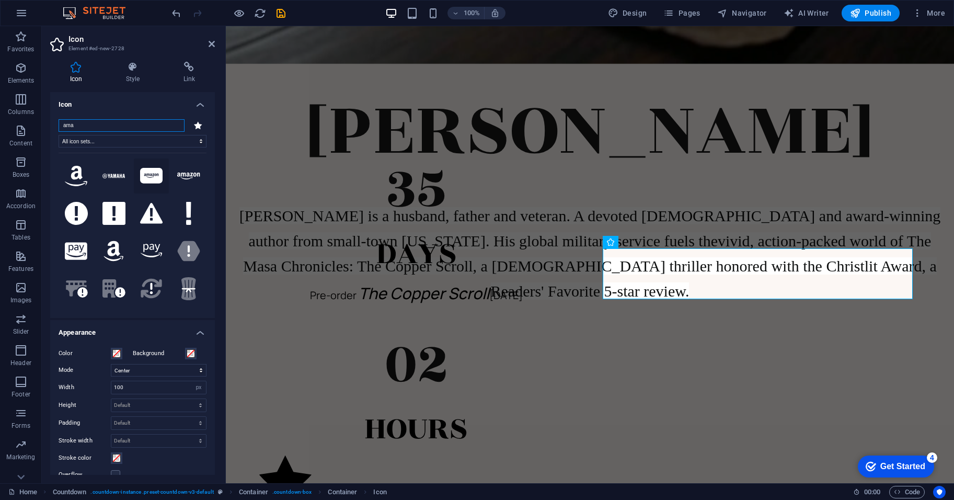
type input "ama"
click at [153, 174] on icon at bounding box center [151, 176] width 23 height 16
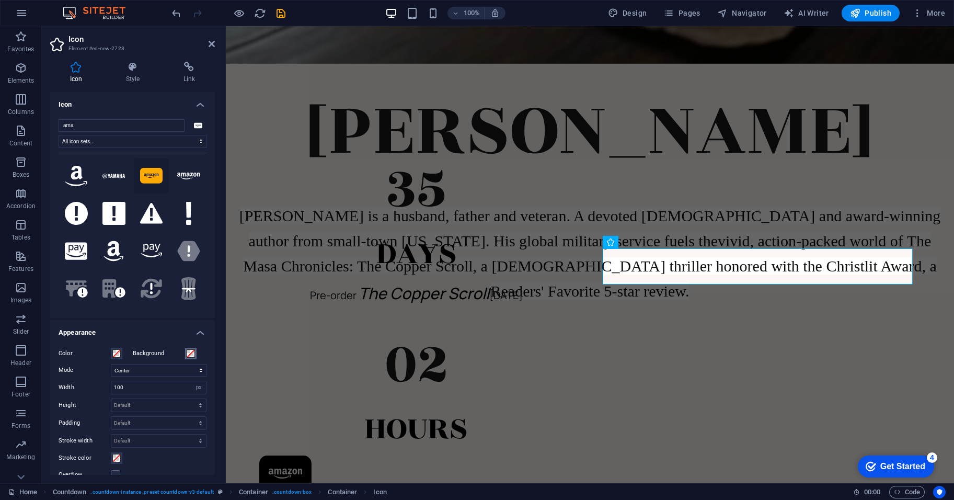
click at [188, 357] on span at bounding box center [191, 353] width 8 height 8
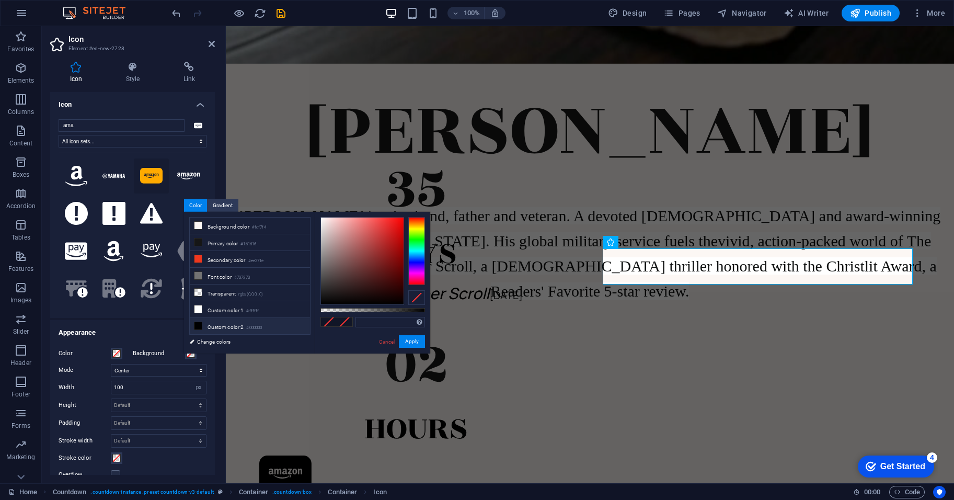
click at [218, 319] on li "Custom color 2 #000000" at bounding box center [250, 326] width 120 height 17
type input "#000000"
click at [115, 353] on span at bounding box center [116, 353] width 8 height 8
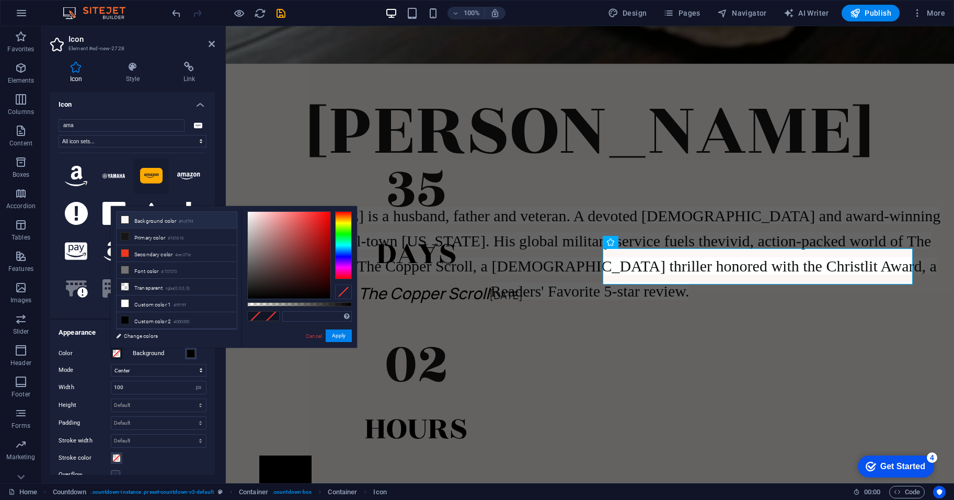
click at [155, 221] on li "Background color #fcf7f4" at bounding box center [177, 220] width 120 height 17
type input "#fcf7f4"
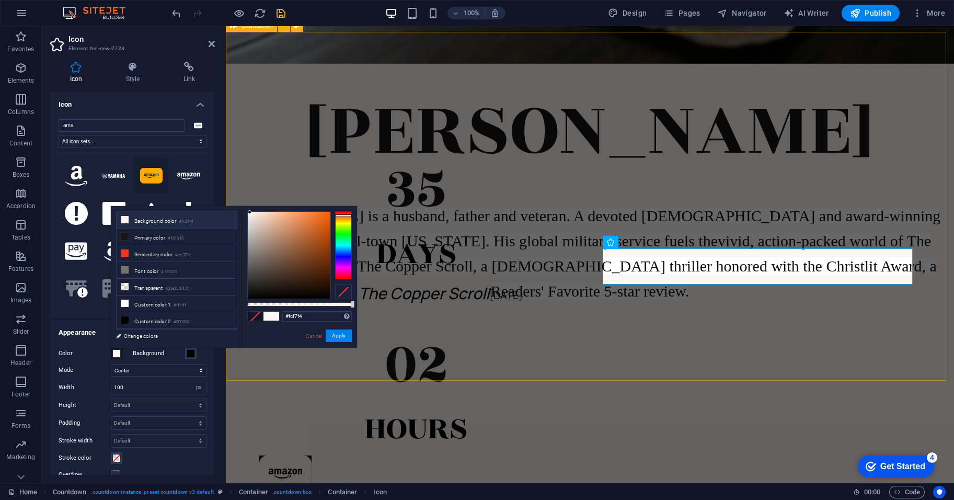
click at [514, 313] on div "35 Days Pre-order The Copper Scroll [DATE] 02 Hours" at bounding box center [590, 328] width 728 height 529
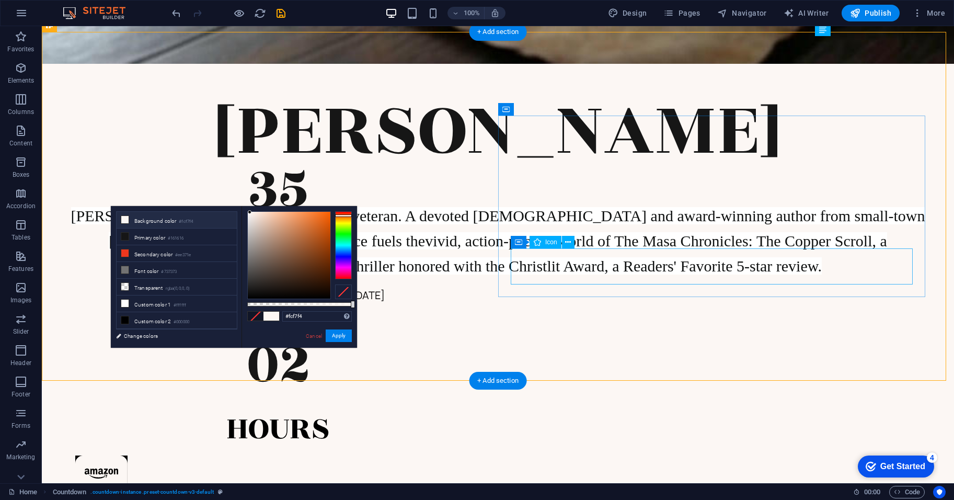
click at [482, 455] on figure at bounding box center [278, 475] width 406 height 41
click at [567, 240] on icon at bounding box center [568, 242] width 6 height 11
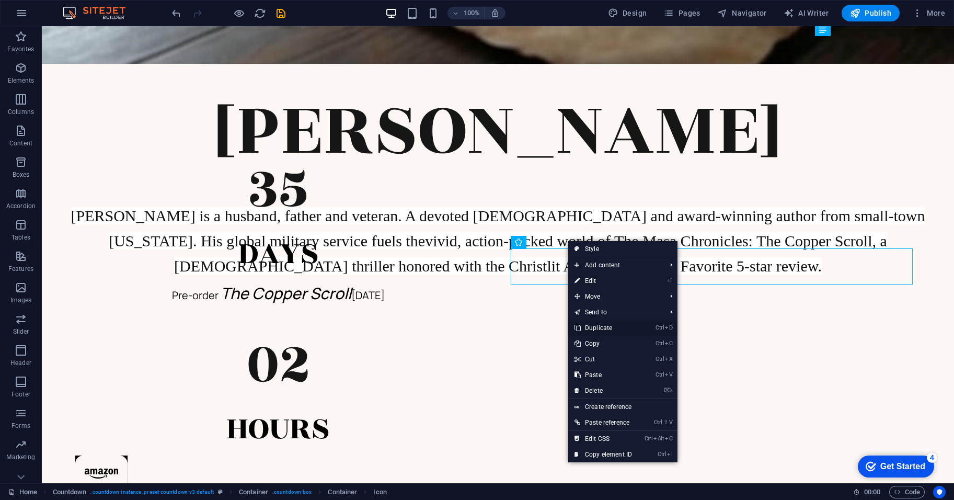
click at [602, 321] on link "Ctrl D Duplicate" at bounding box center [603, 328] width 70 height 16
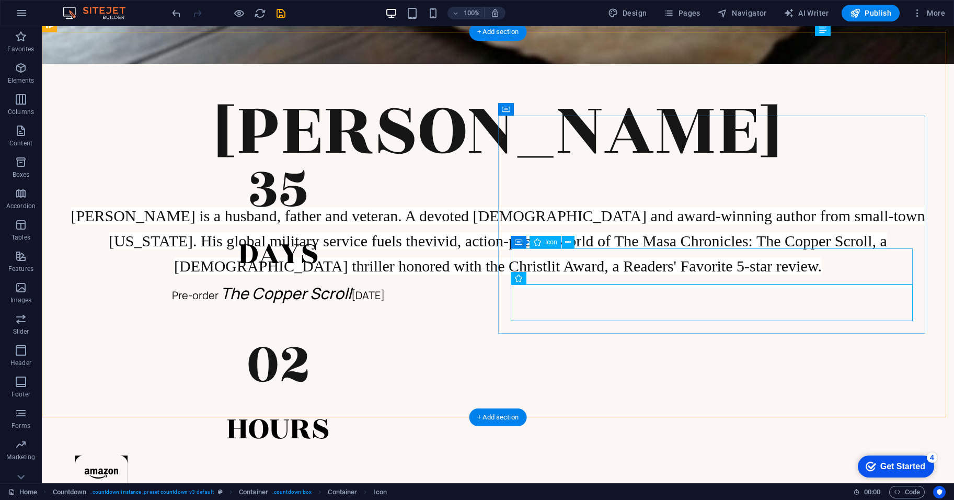
click at [482, 455] on figure at bounding box center [278, 475] width 406 height 41
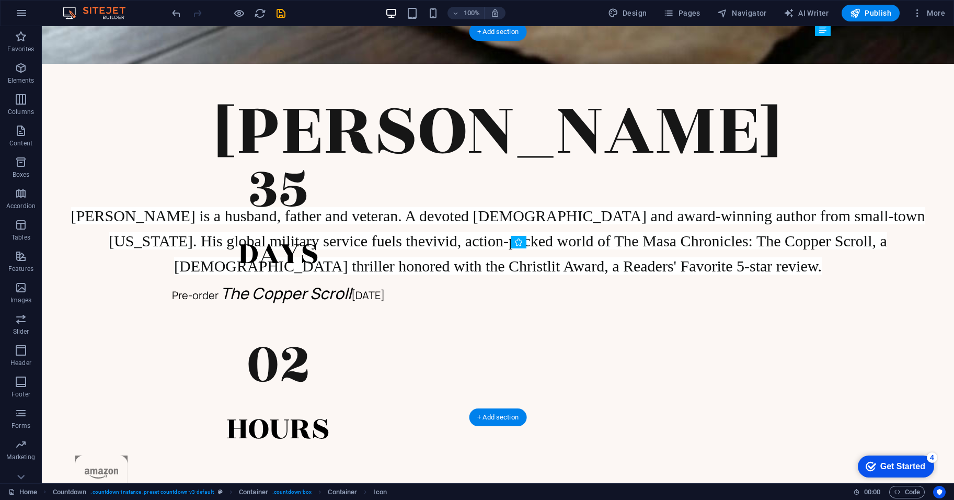
drag, startPoint x: 545, startPoint y: 306, endPoint x: 665, endPoint y: 262, distance: 127.7
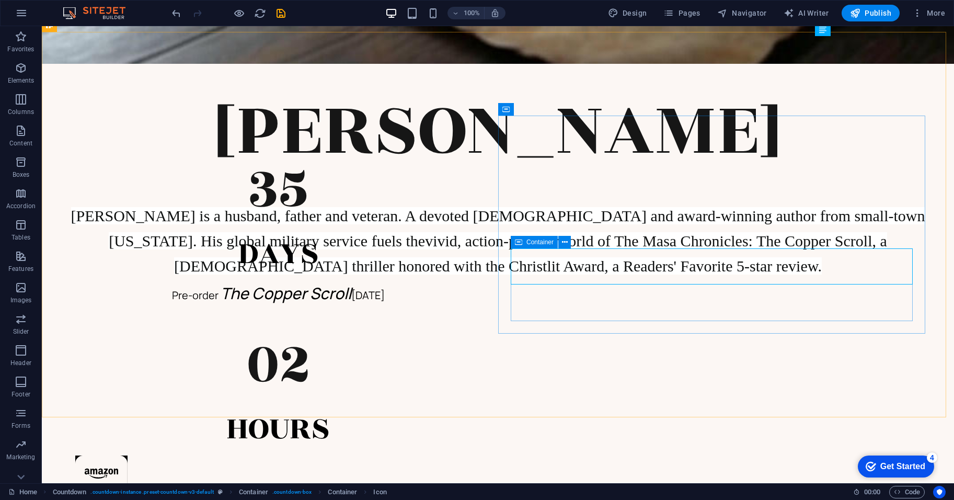
click at [518, 243] on icon at bounding box center [518, 242] width 7 height 13
click at [565, 243] on icon at bounding box center [565, 242] width 6 height 11
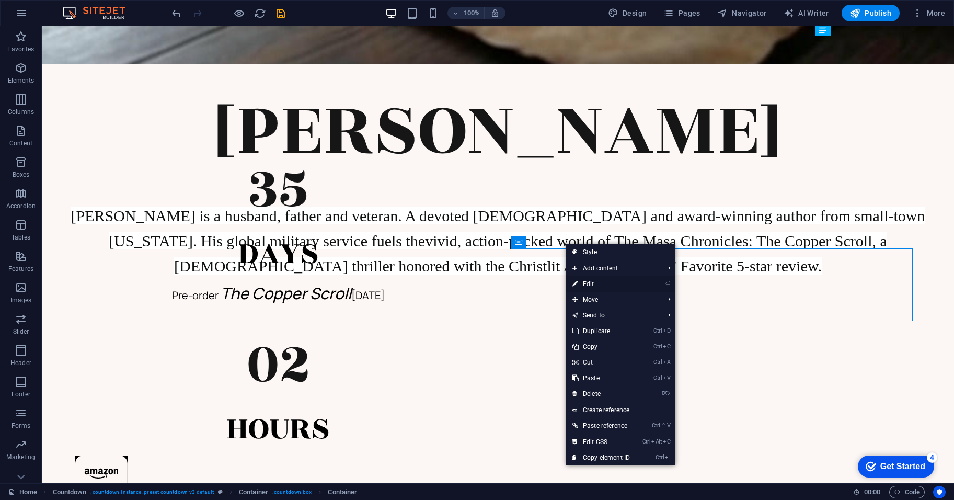
click at [616, 286] on link "⏎ Edit" at bounding box center [601, 284] width 70 height 16
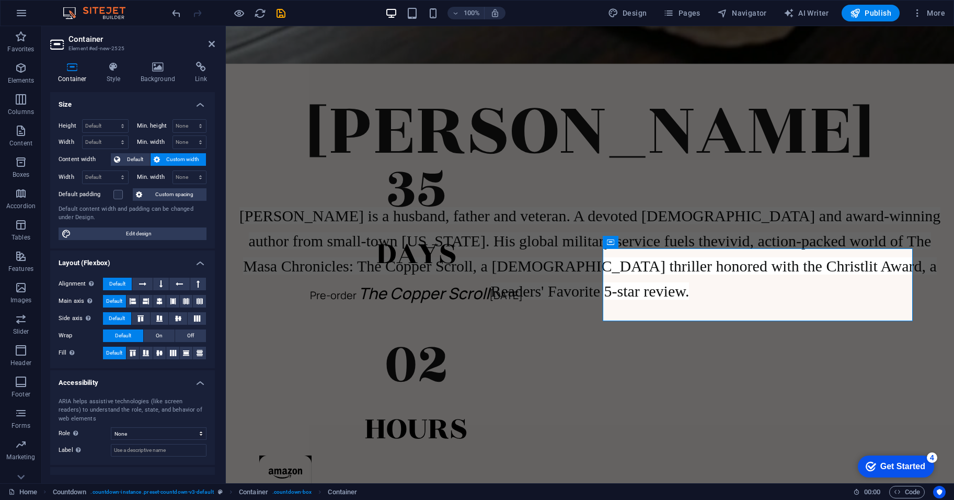
click at [179, 154] on span "Custom width" at bounding box center [183, 159] width 40 height 13
click at [90, 179] on select "Default px rem % em vh vw" at bounding box center [105, 177] width 45 height 13
select select "%"
click at [112, 171] on select "Default px rem % em vh vw" at bounding box center [105, 177] width 45 height 13
click at [120, 177] on select "Default px rem % em vh vw" at bounding box center [120, 177] width 15 height 13
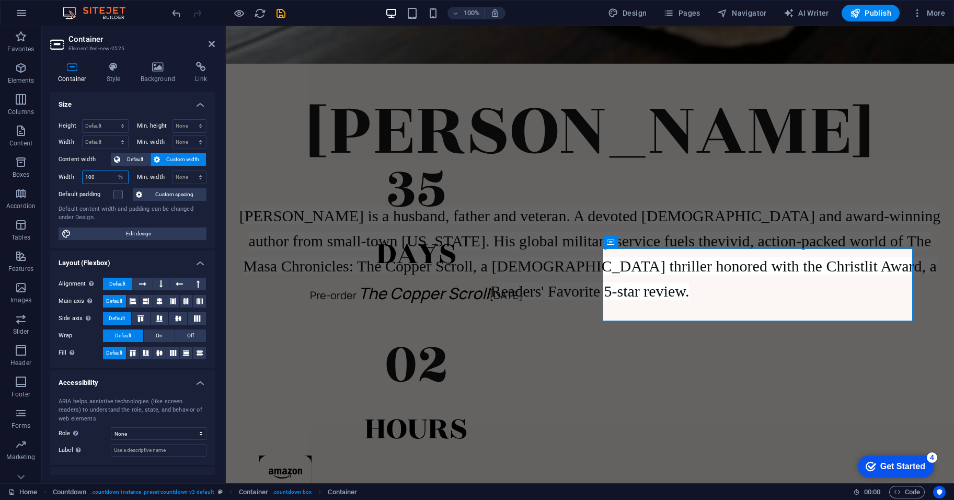
click at [97, 173] on input "100" at bounding box center [105, 177] width 45 height 13
click at [96, 173] on input "100" at bounding box center [105, 177] width 45 height 13
click at [104, 216] on div "Default content width and padding can be changed under Design." at bounding box center [133, 213] width 148 height 17
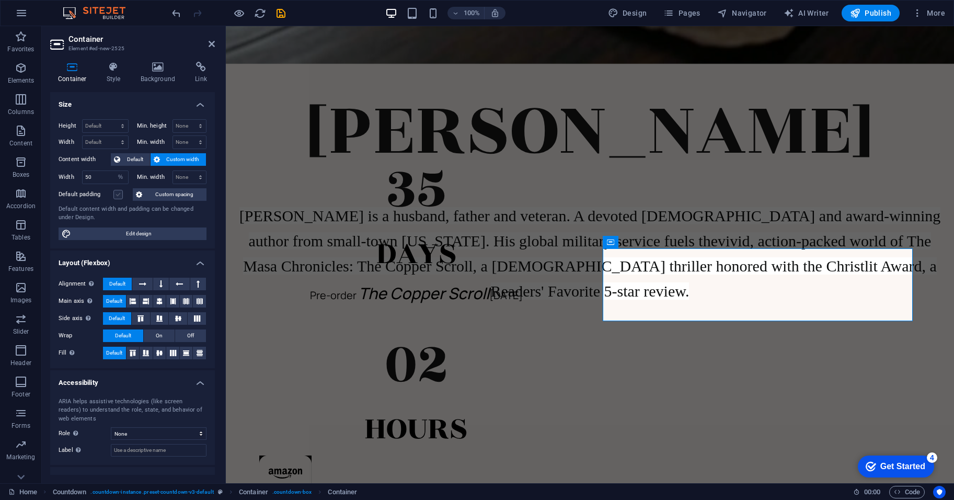
click at [121, 197] on label at bounding box center [117, 194] width 9 height 9
click at [0, 0] on input "Default padding" at bounding box center [0, 0] width 0 height 0
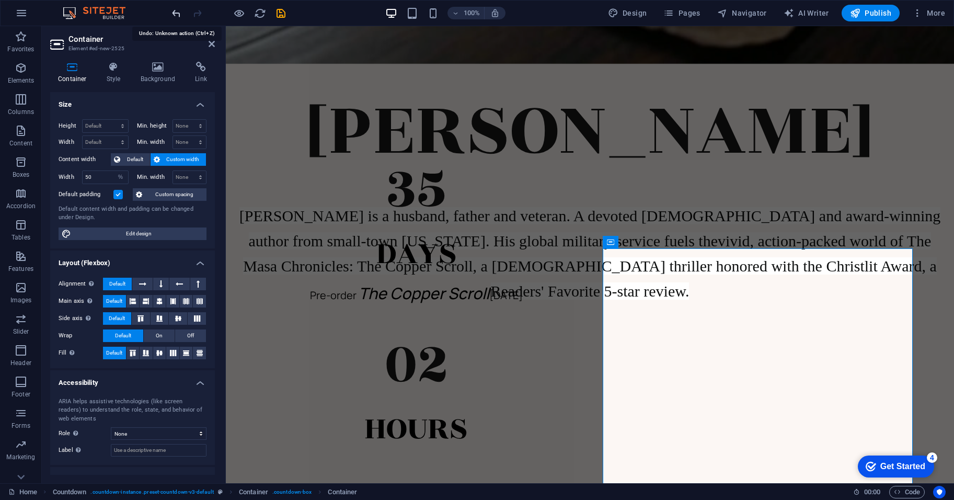
click at [177, 13] on icon "undo" at bounding box center [176, 13] width 12 height 12
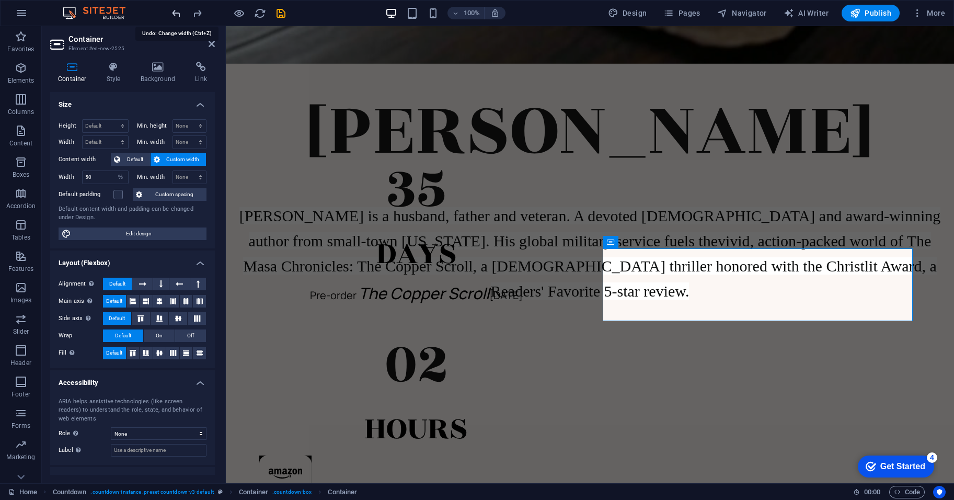
click at [177, 13] on icon "undo" at bounding box center [176, 13] width 12 height 12
type input "100"
click at [177, 13] on icon "undo" at bounding box center [176, 13] width 12 height 12
select select "DISABLED_OPTION_VALUE"
click at [177, 13] on icon "undo" at bounding box center [176, 13] width 12 height 12
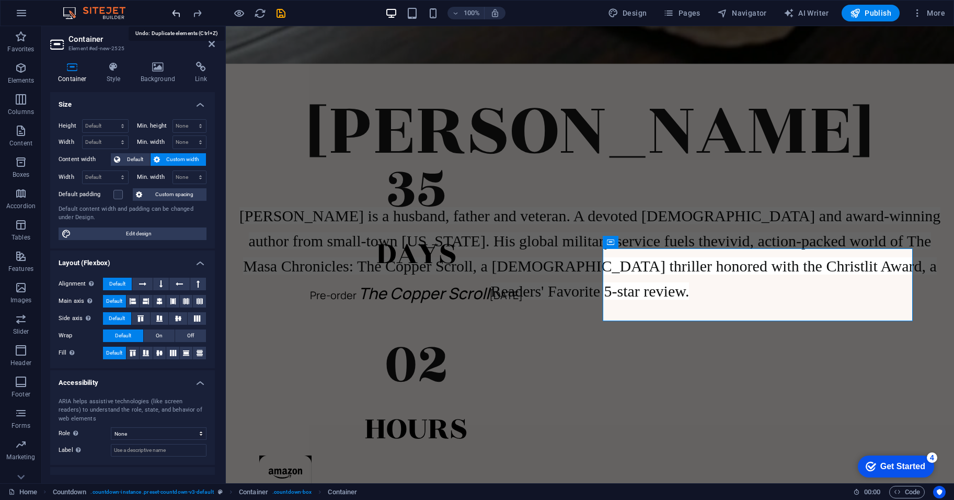
click at [177, 13] on icon "undo" at bounding box center [176, 13] width 12 height 12
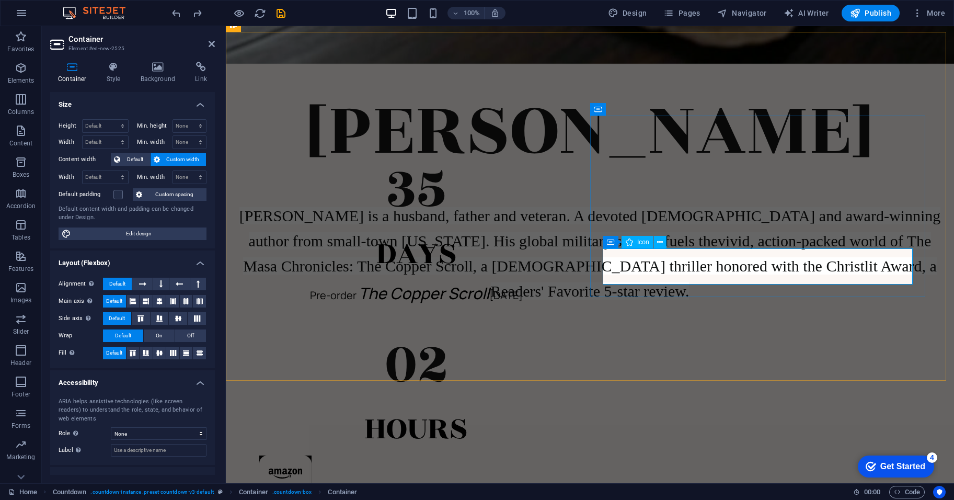
click at [574, 455] on figure at bounding box center [416, 475] width 314 height 41
select select "xMidYMid"
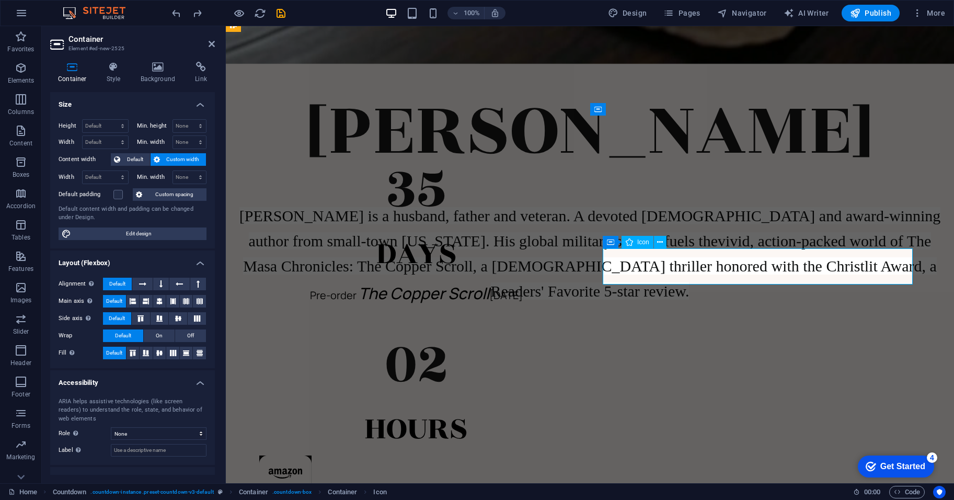
select select "px"
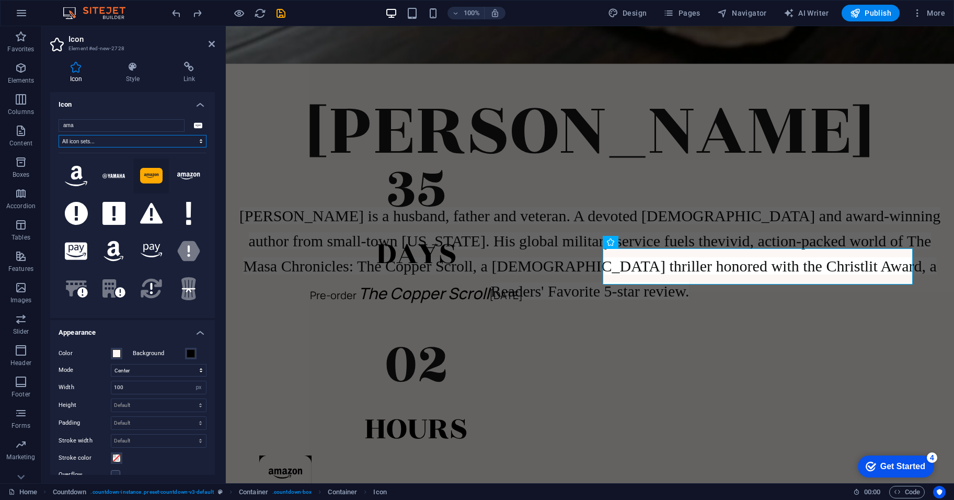
click at [155, 139] on select "All icon sets... IcoFont Ionicons FontAwesome Brands FontAwesome Duotone FontAw…" at bounding box center [133, 141] width 148 height 13
click at [153, 129] on input "ama" at bounding box center [122, 125] width 126 height 13
click at [151, 140] on select "All icon sets... IcoFont Ionicons FontAwesome Brands FontAwesome Duotone FontAw…" at bounding box center [133, 141] width 148 height 13
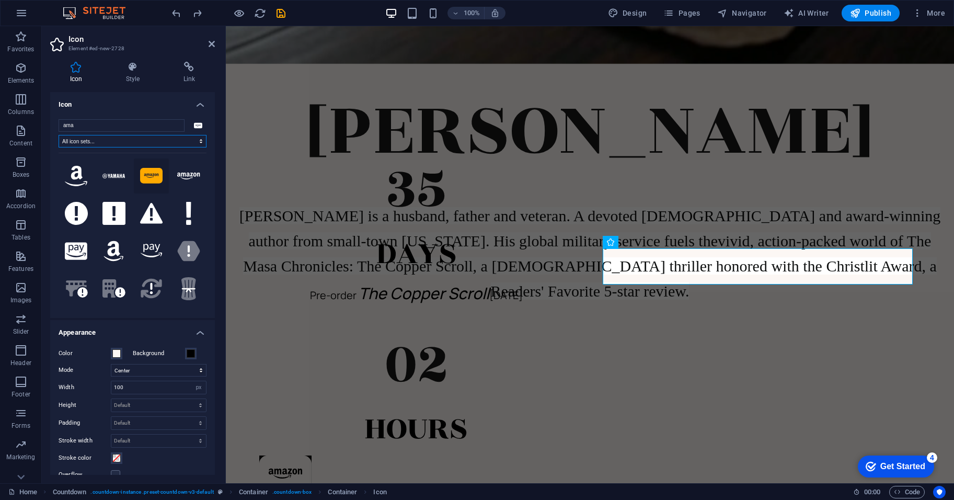
click at [59, 135] on select "All icon sets... IcoFont Ionicons FontAwesome Brands FontAwesome Duotone FontAw…" at bounding box center [133, 141] width 148 height 13
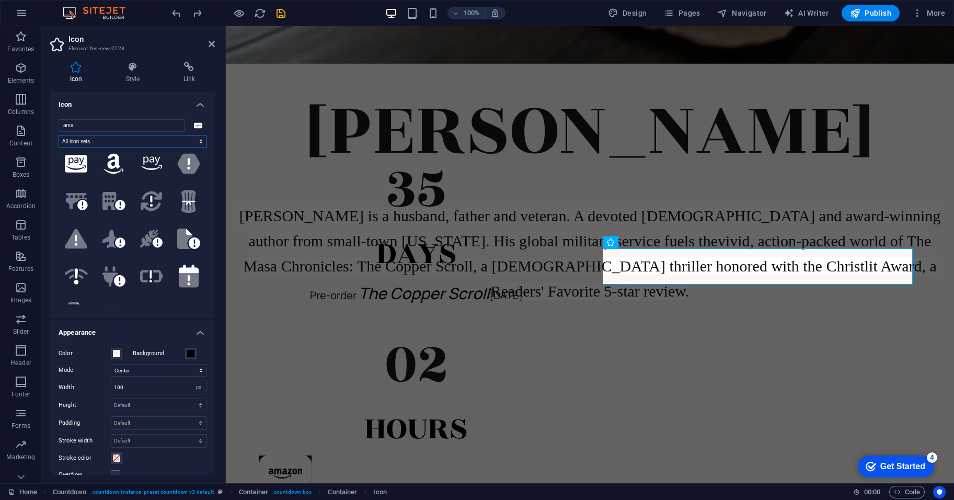
scroll to position [0, 0]
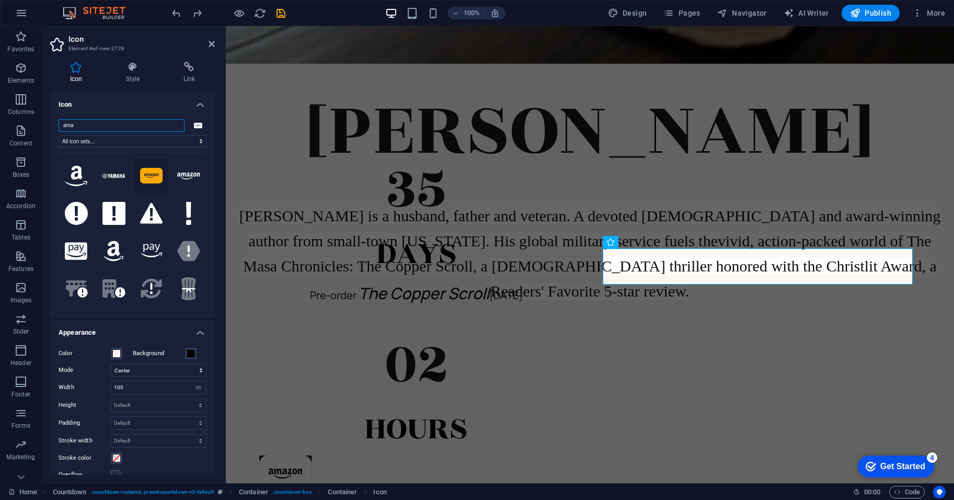
click at [127, 128] on input "ama" at bounding box center [122, 125] width 126 height 13
click at [129, 76] on h4 "Style" at bounding box center [135, 73] width 58 height 22
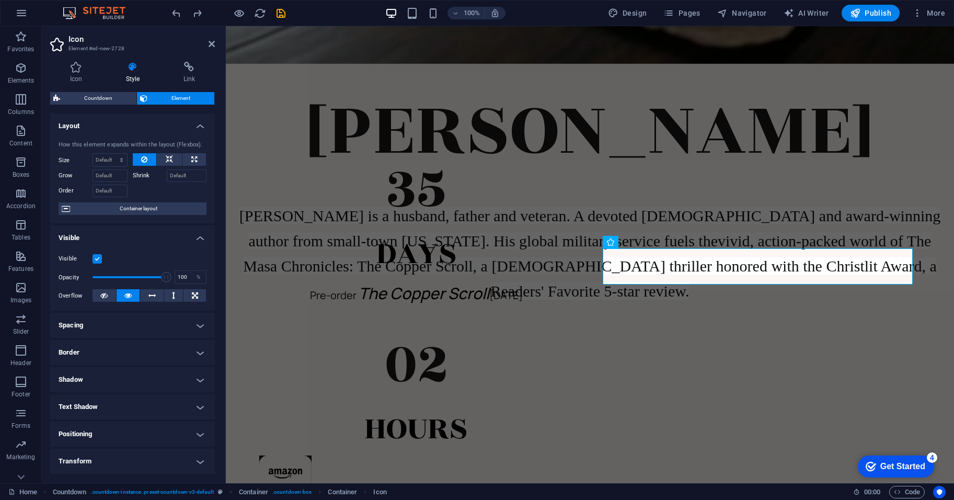
click at [165, 190] on div at bounding box center [170, 189] width 74 height 15
click at [156, 207] on span "Container layout" at bounding box center [138, 208] width 130 height 13
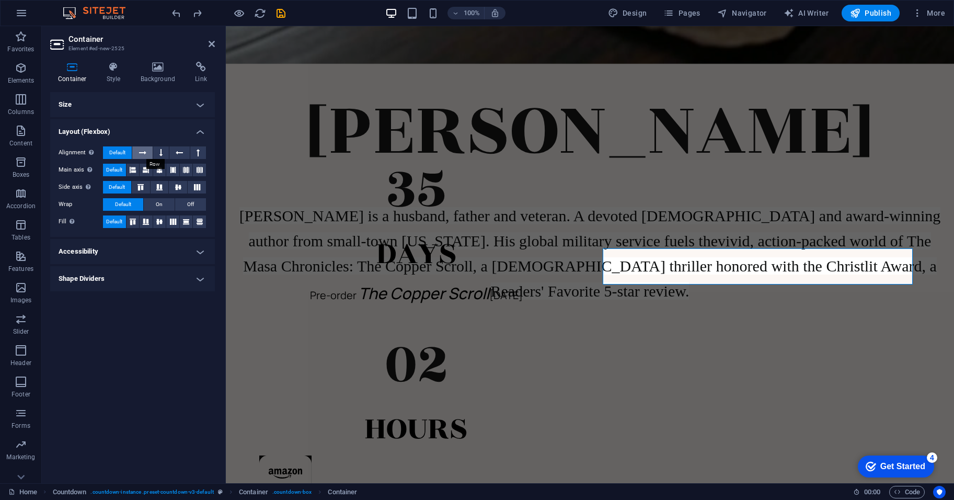
click at [142, 154] on icon at bounding box center [142, 152] width 7 height 13
click at [159, 221] on icon at bounding box center [159, 221] width 6 height 13
click at [161, 187] on icon at bounding box center [159, 187] width 13 height 6
click at [197, 172] on icon at bounding box center [200, 170] width 6 height 13
click at [119, 339] on div "Size Height Default px rem % vh vw Min. height None px rem % vh vw Width Defaul…" at bounding box center [132, 283] width 165 height 383
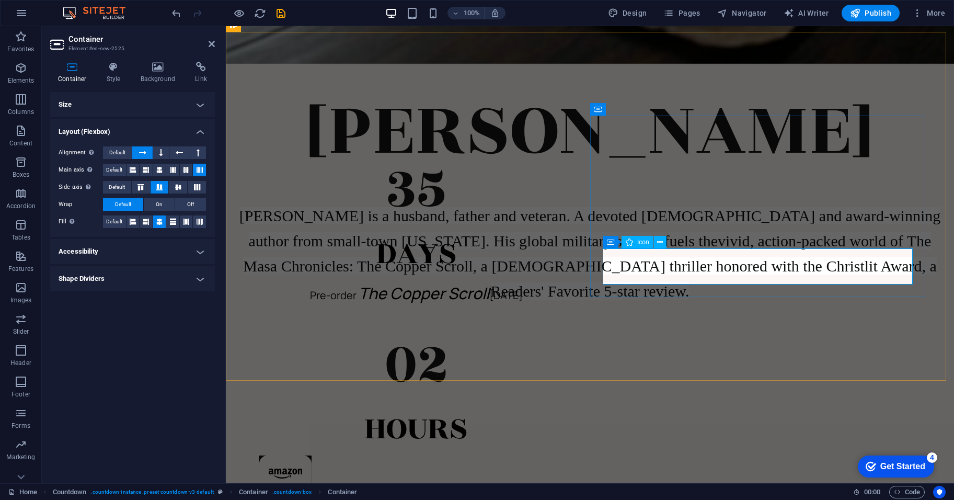
click at [574, 455] on figure at bounding box center [416, 475] width 314 height 41
click at [180, 125] on h4 "Layout (Flexbox)" at bounding box center [132, 128] width 165 height 19
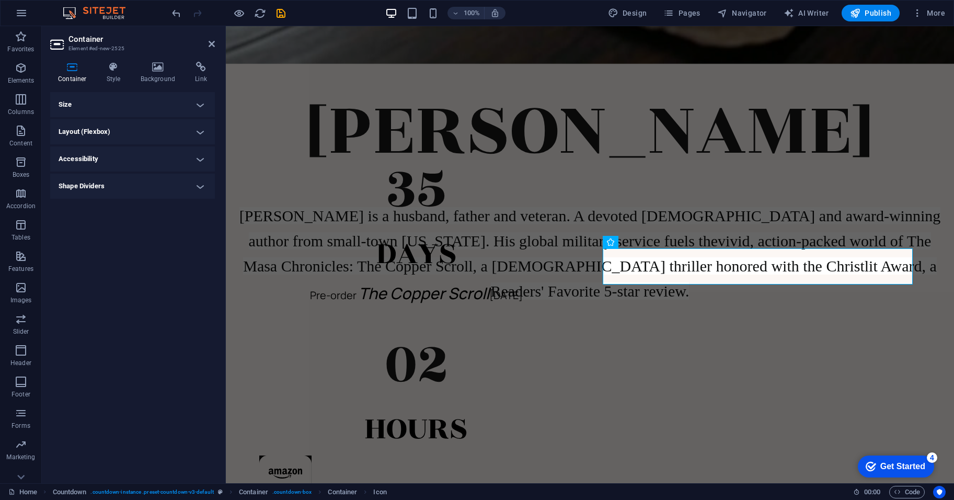
click at [180, 125] on h4 "Layout (Flexbox)" at bounding box center [132, 131] width 165 height 25
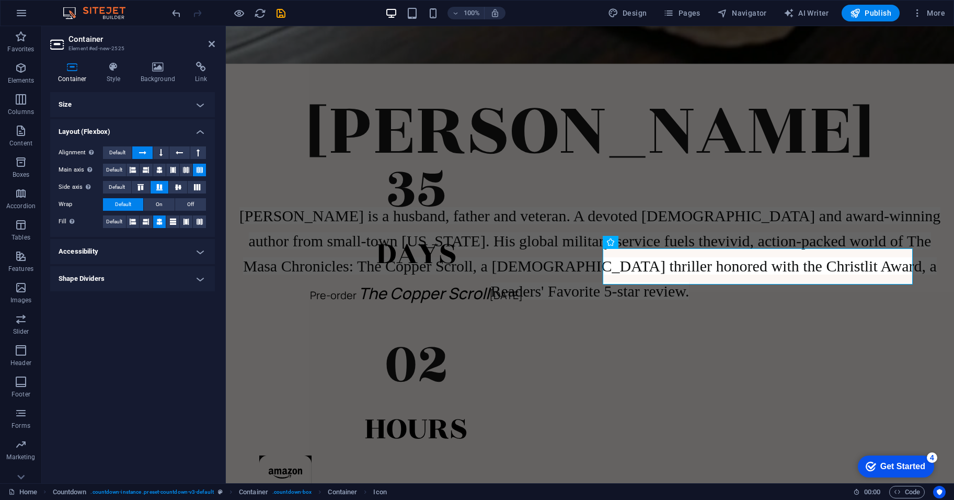
click at [154, 110] on h4 "Size" at bounding box center [132, 104] width 165 height 25
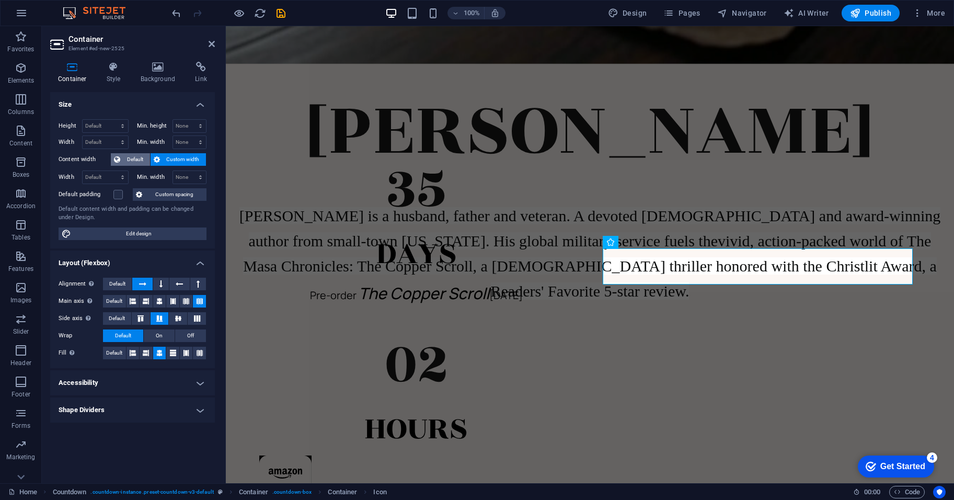
click at [133, 159] on span "Default" at bounding box center [135, 159] width 24 height 13
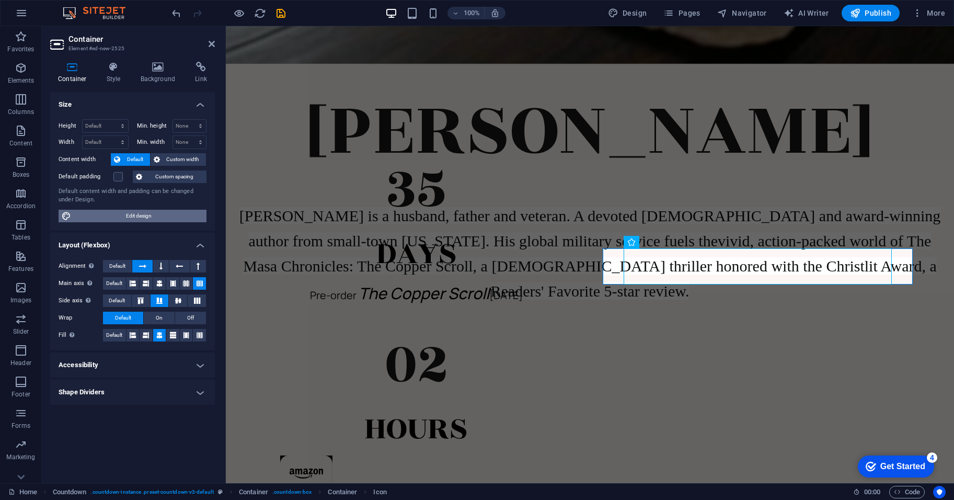
click at [174, 221] on span "Edit design" at bounding box center [138, 216] width 129 height 13
select select "rem"
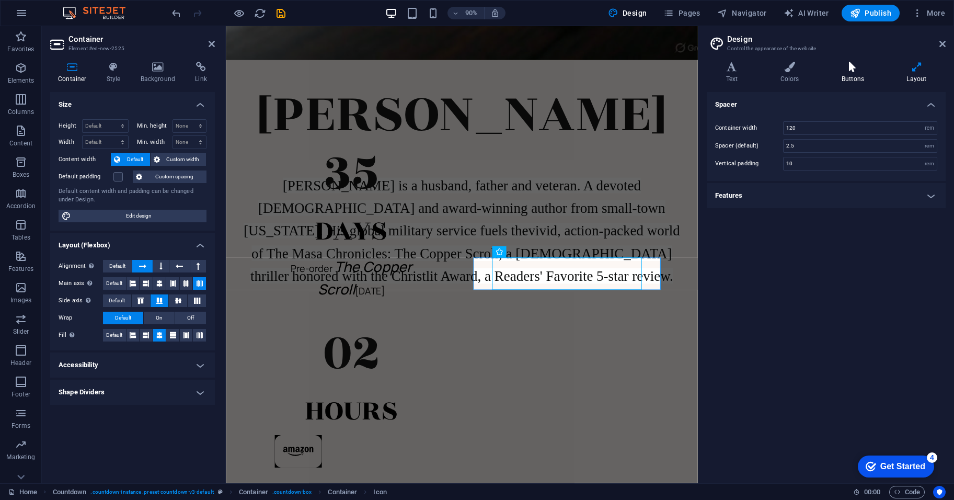
click at [864, 68] on icon at bounding box center [852, 67] width 61 height 10
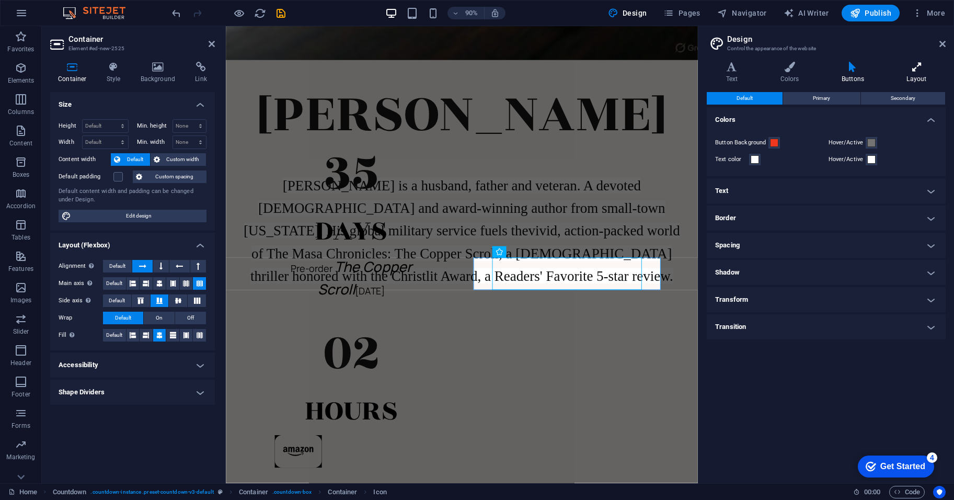
click at [916, 67] on icon at bounding box center [917, 67] width 58 height 10
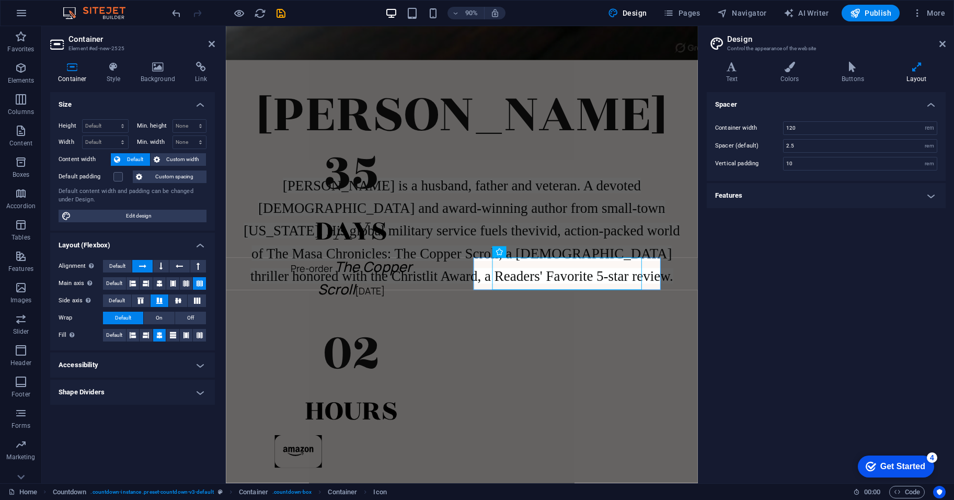
click at [805, 205] on h4 "Features" at bounding box center [826, 195] width 239 height 25
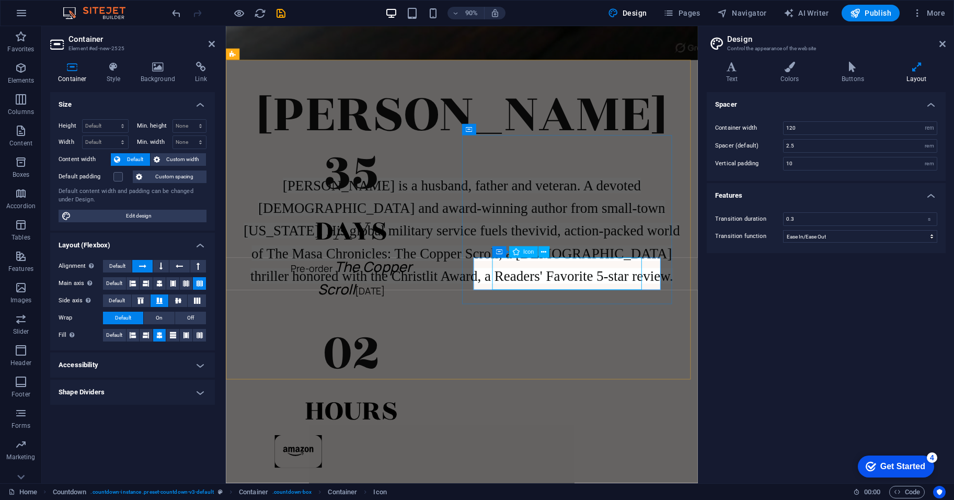
click at [451, 481] on figure at bounding box center [365, 501] width 170 height 41
click at [472, 481] on div at bounding box center [365, 501] width 212 height 41
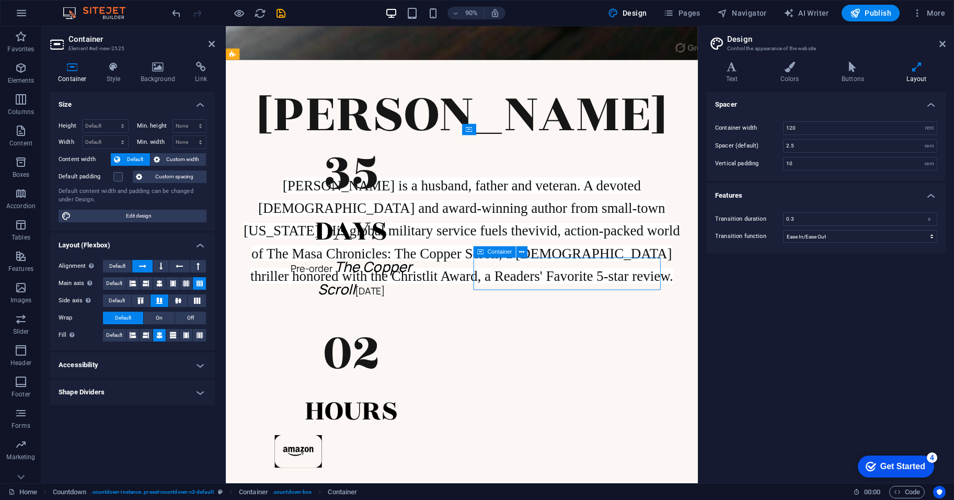
click at [472, 481] on div at bounding box center [365, 501] width 212 height 41
click at [520, 252] on icon at bounding box center [521, 252] width 5 height 10
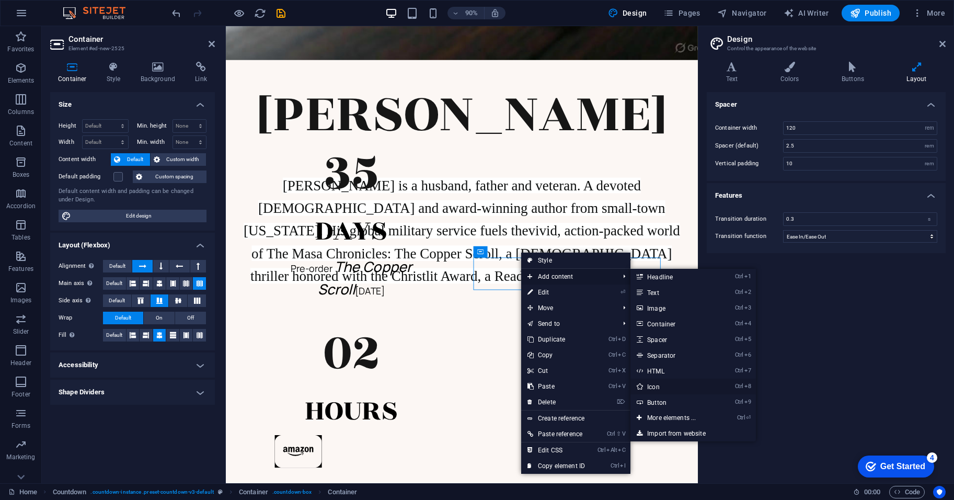
click at [676, 382] on link "Ctrl 8 Icon" at bounding box center [674, 387] width 86 height 16
select select "xMidYMid"
select select "px"
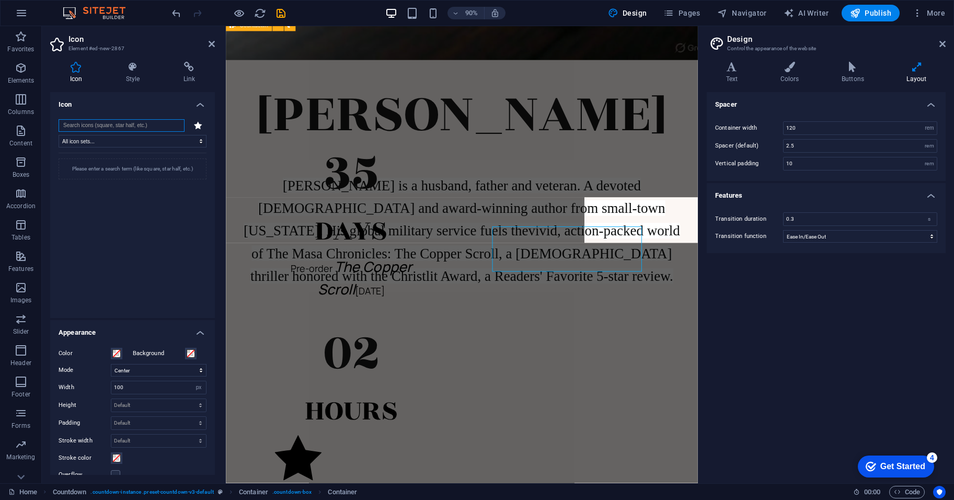
scroll to position [576, 0]
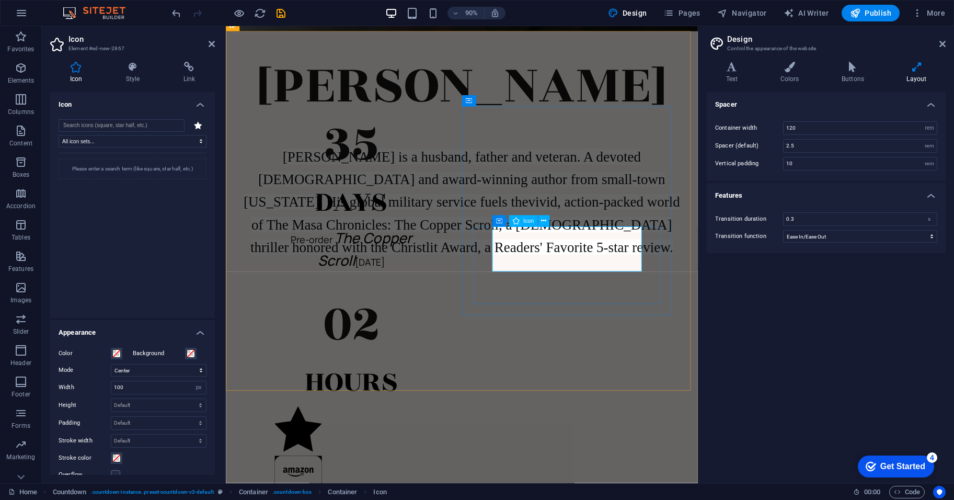
click at [451, 449] on figure at bounding box center [365, 476] width 170 height 55
click at [542, 220] on icon at bounding box center [543, 221] width 5 height 10
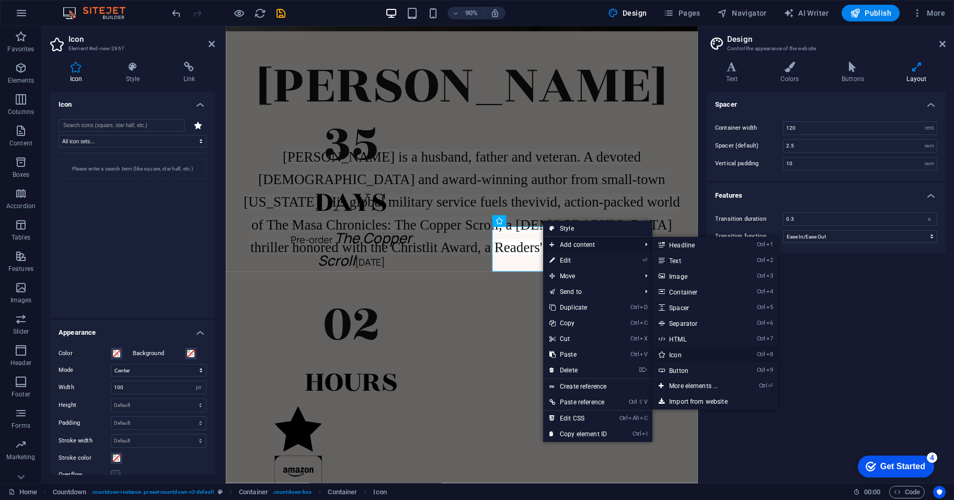
drag, startPoint x: 680, startPoint y: 353, endPoint x: 504, endPoint y: 362, distance: 175.9
click at [680, 353] on link "Ctrl 8 Icon" at bounding box center [696, 355] width 86 height 16
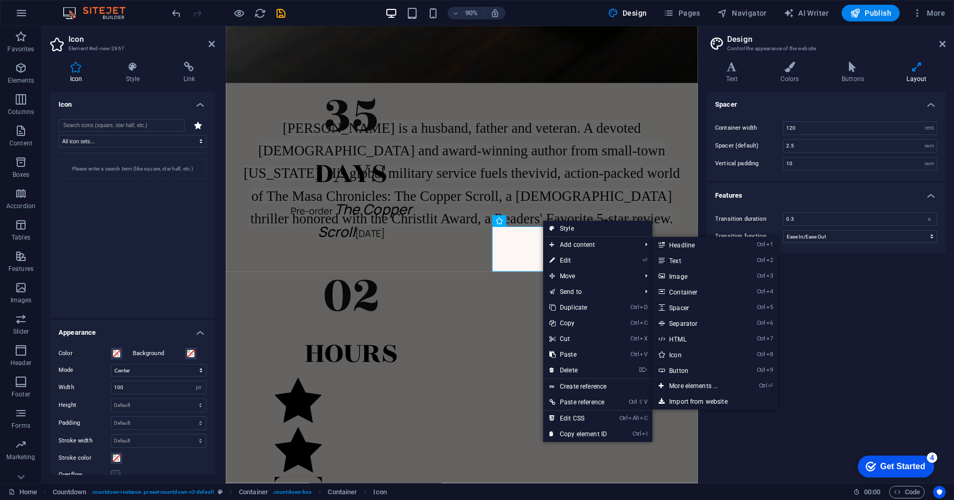
select select "xMidYMid"
select select "px"
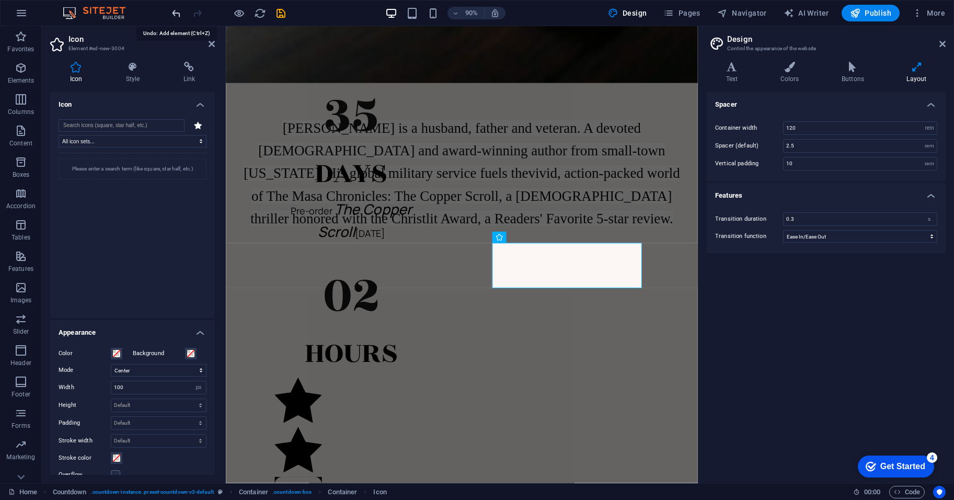
click at [180, 16] on icon "undo" at bounding box center [176, 13] width 12 height 12
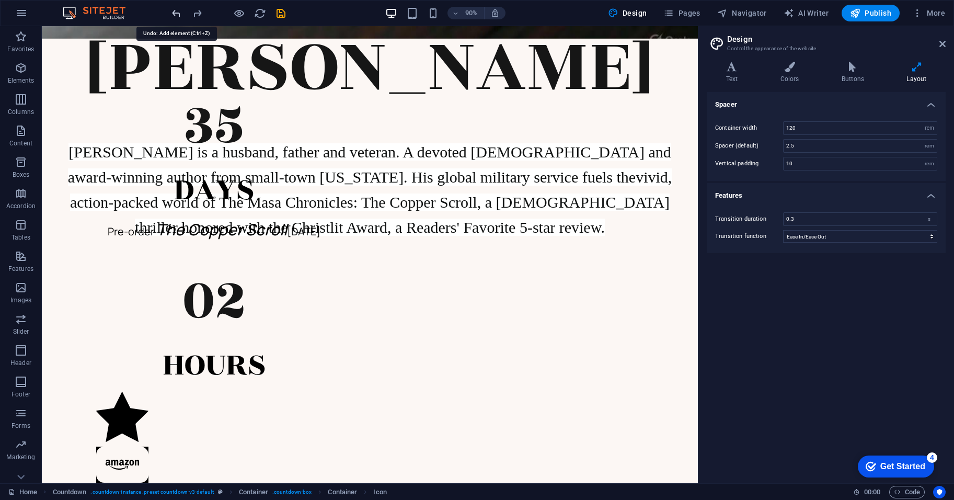
scroll to position [576, 0]
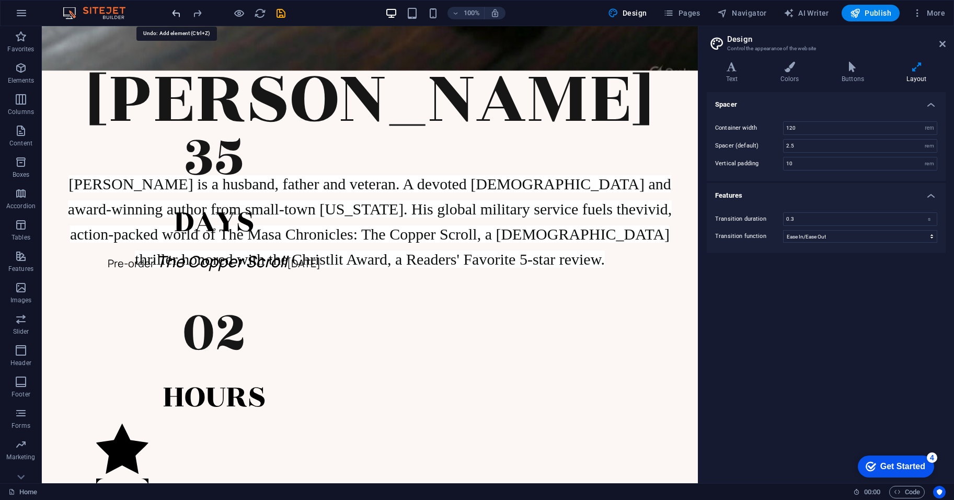
click at [180, 16] on icon "undo" at bounding box center [176, 13] width 12 height 12
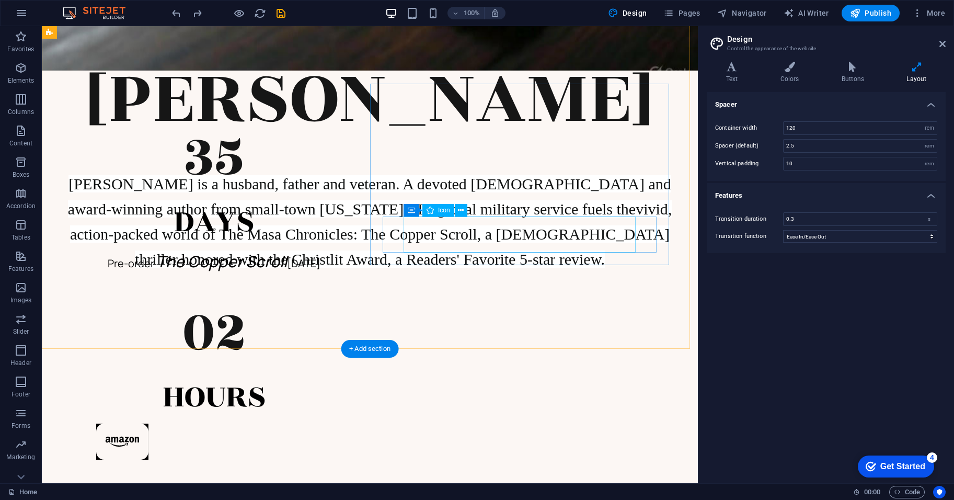
click at [333, 424] on figure at bounding box center [214, 444] width 236 height 41
click at [463, 209] on icon at bounding box center [461, 210] width 6 height 11
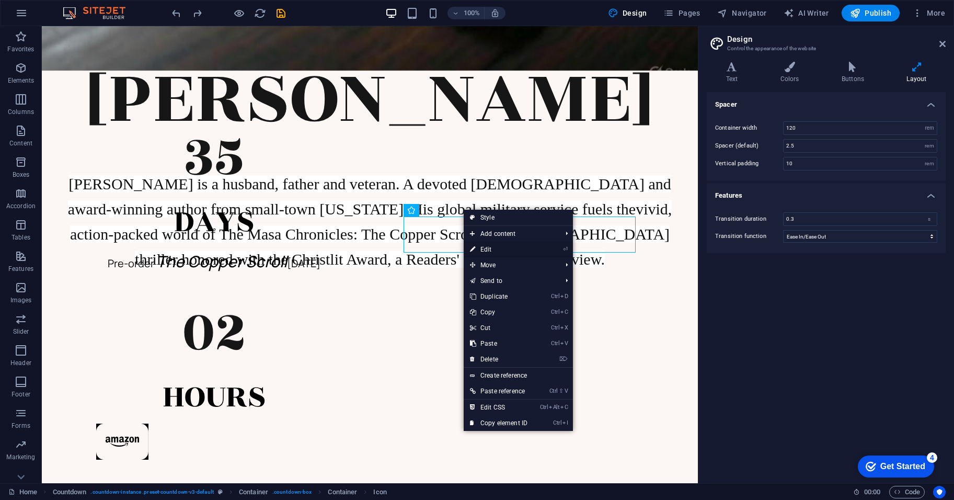
click at [513, 245] on link "⏎ Edit" at bounding box center [499, 250] width 70 height 16
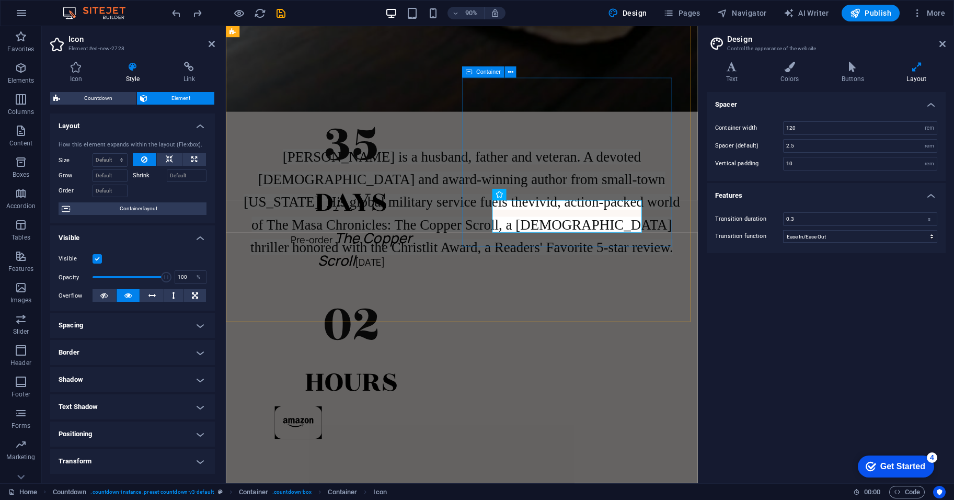
scroll to position [608, 0]
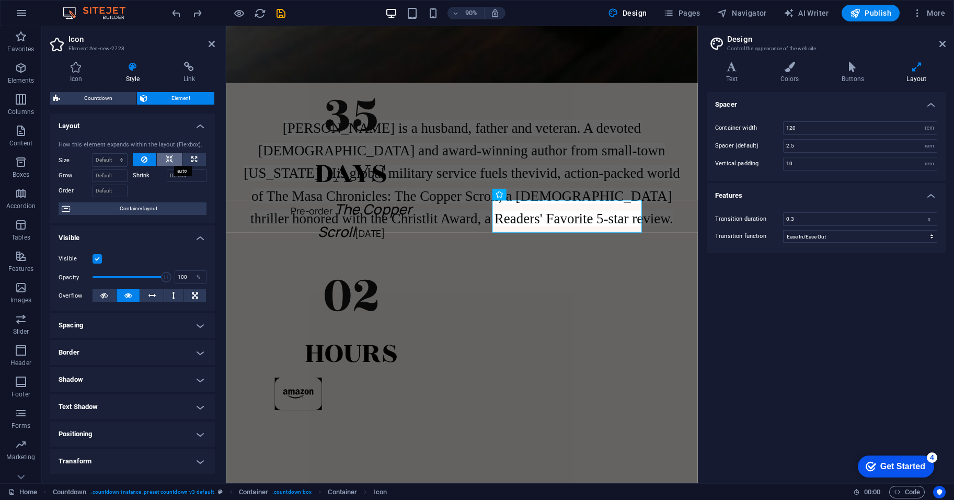
click at [167, 158] on icon at bounding box center [169, 159] width 7 height 13
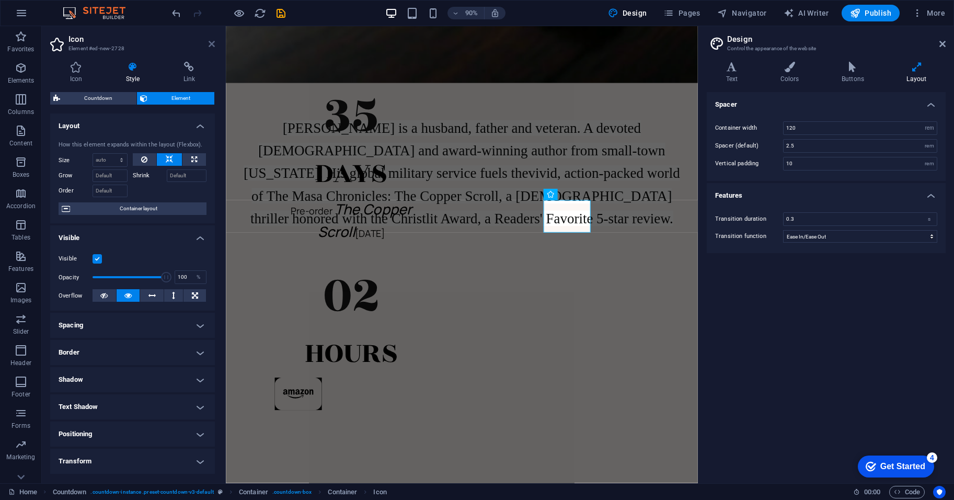
click at [214, 44] on icon at bounding box center [212, 44] width 6 height 8
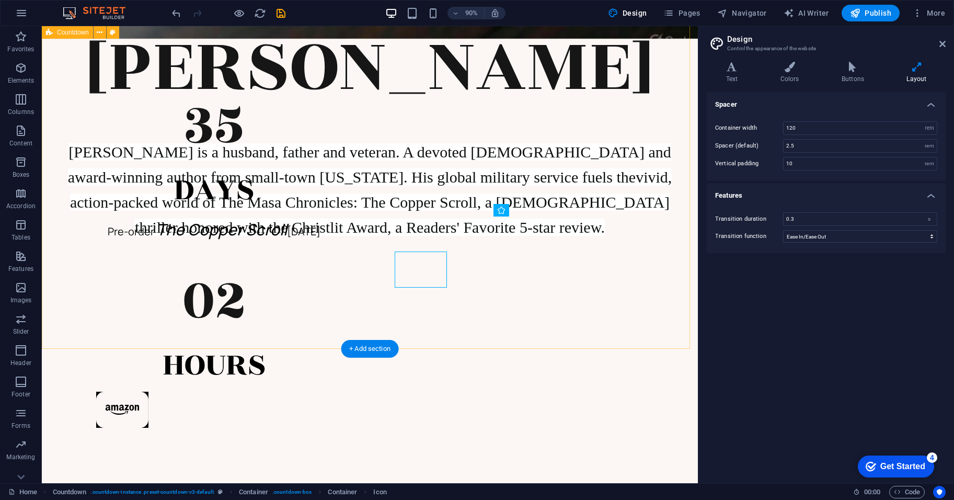
scroll to position [576, 0]
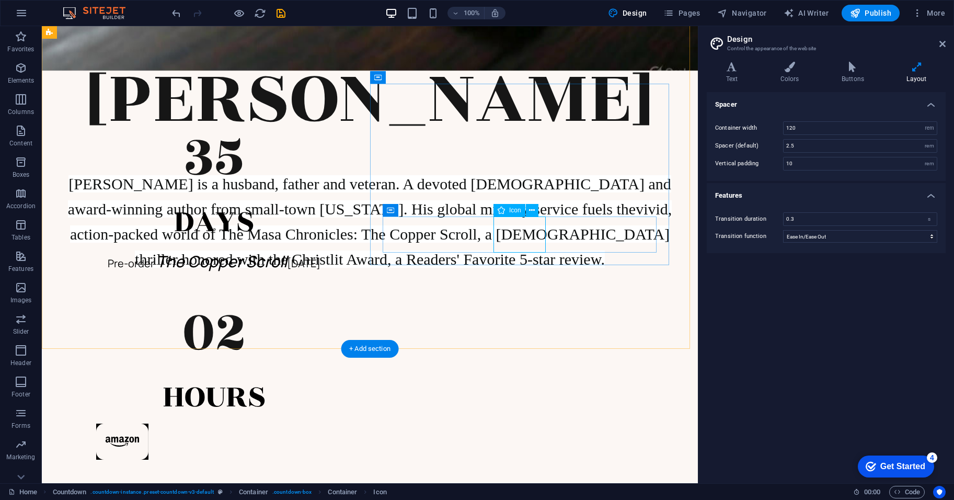
click at [333, 424] on figure at bounding box center [214, 444] width 236 height 41
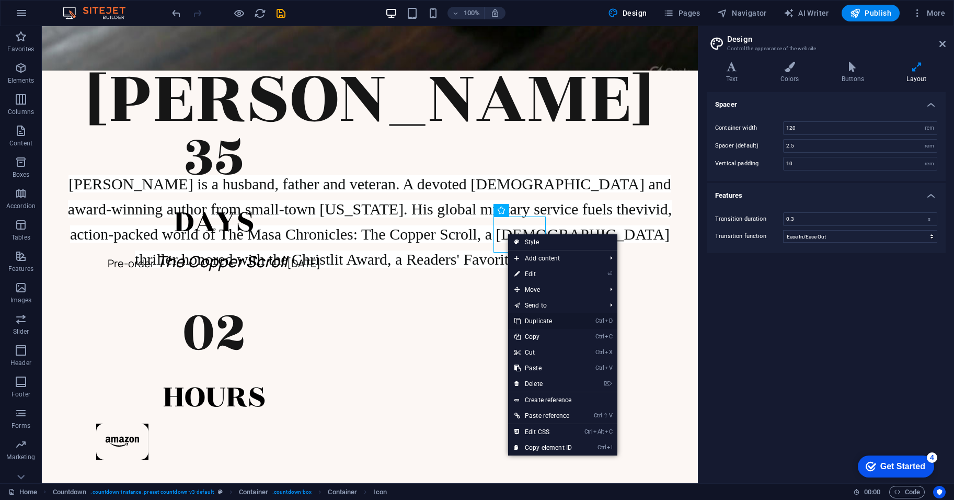
click at [561, 318] on link "Ctrl D Duplicate" at bounding box center [543, 321] width 70 height 16
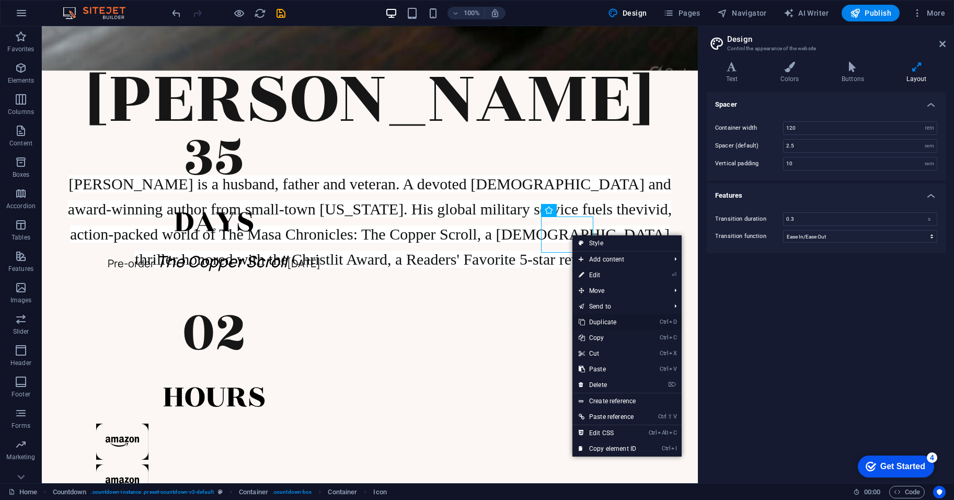
click at [624, 321] on link "Ctrl D Duplicate" at bounding box center [608, 322] width 70 height 16
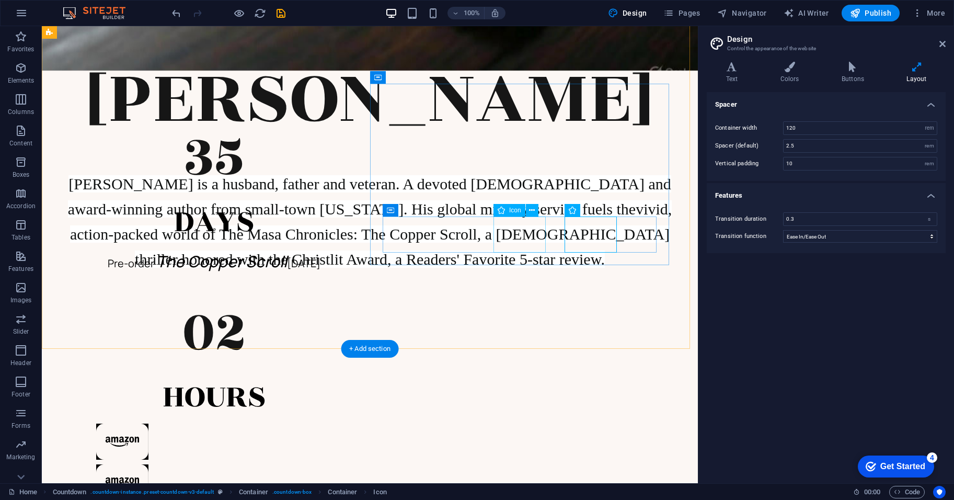
click at [333, 464] on figure at bounding box center [214, 484] width 236 height 41
click at [532, 215] on icon at bounding box center [532, 210] width 6 height 11
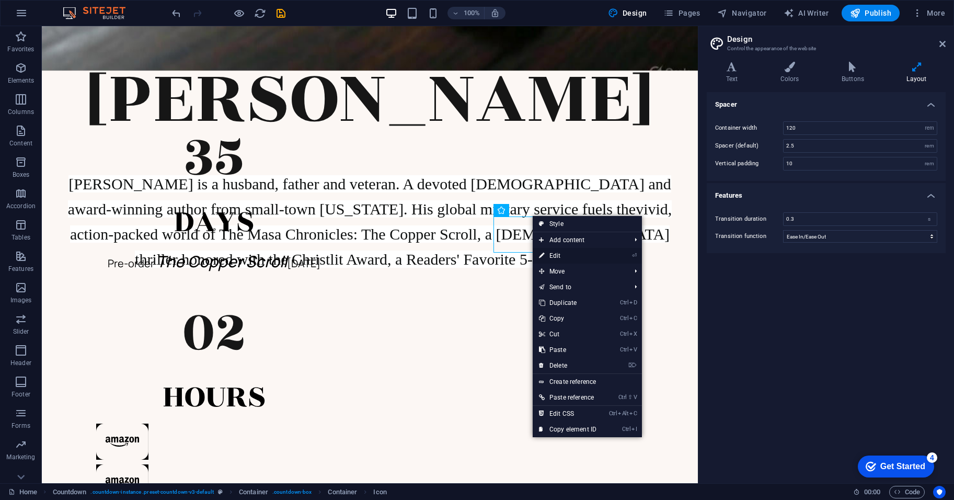
click at [556, 262] on link "⏎ Edit" at bounding box center [568, 256] width 70 height 16
select select "xMidYMid"
select select "px"
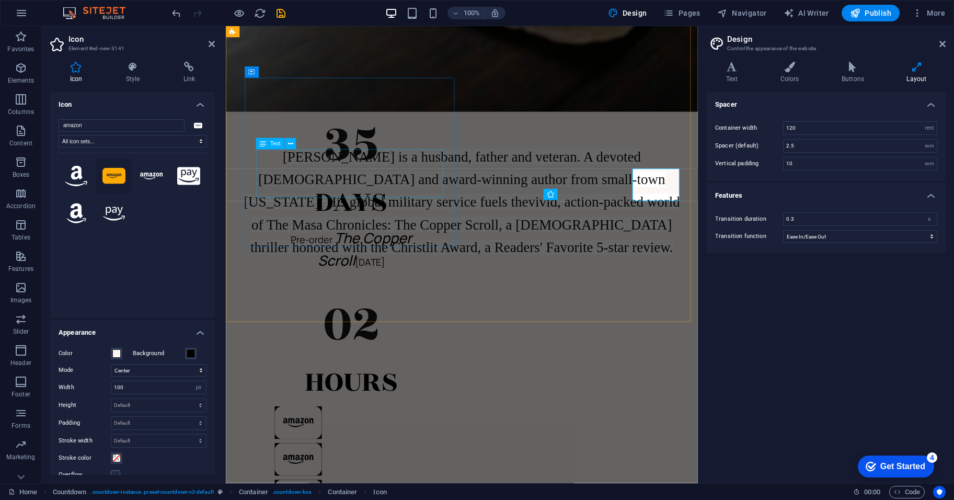
scroll to position [608, 0]
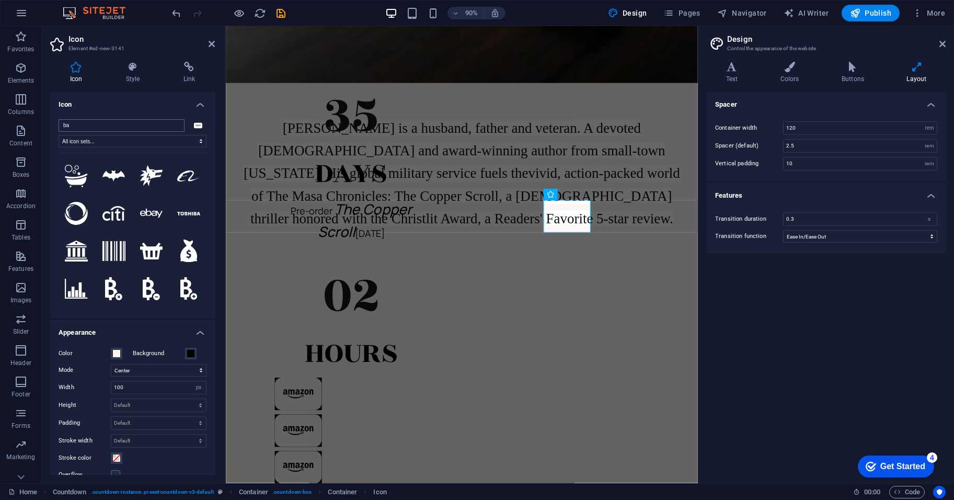
type input "b"
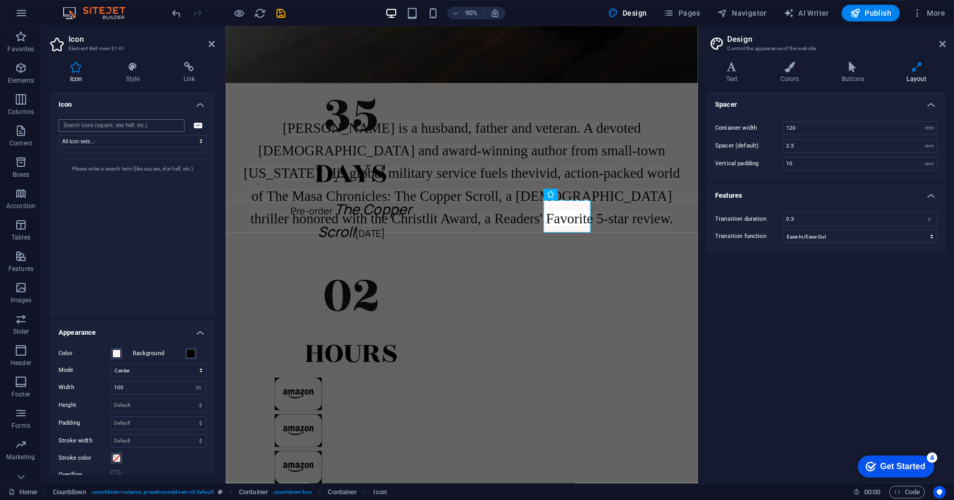
type input "b"
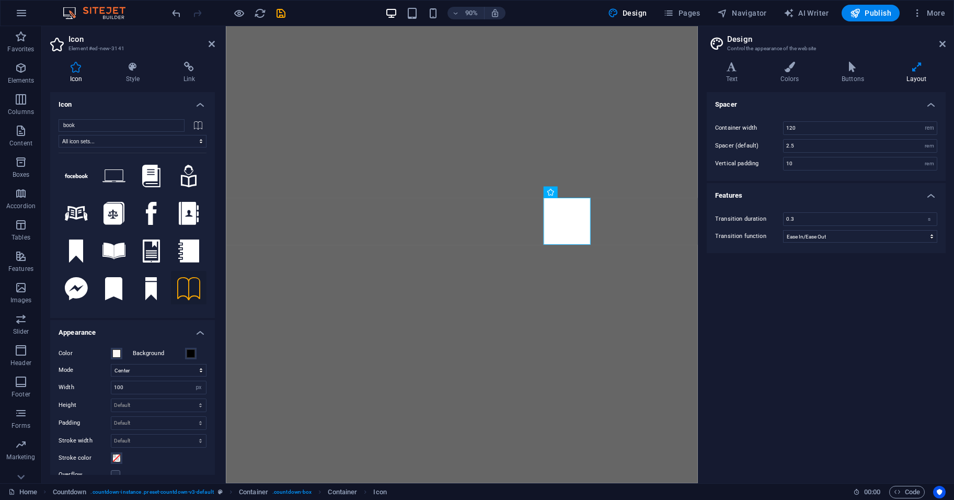
select select "xMidYMid"
select select "px"
select select "rem"
select select "ease-in-out"
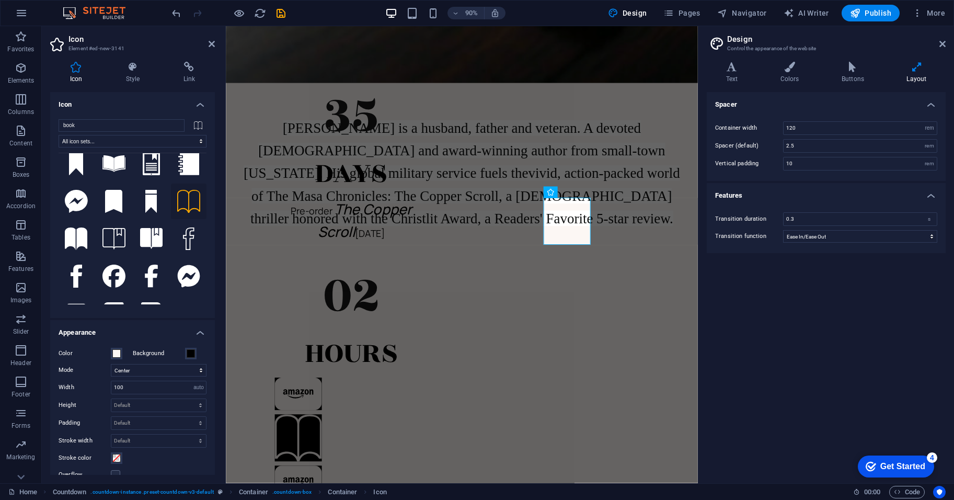
click at [191, 381] on select "Default auto px rem % em vh vw" at bounding box center [198, 387] width 15 height 13
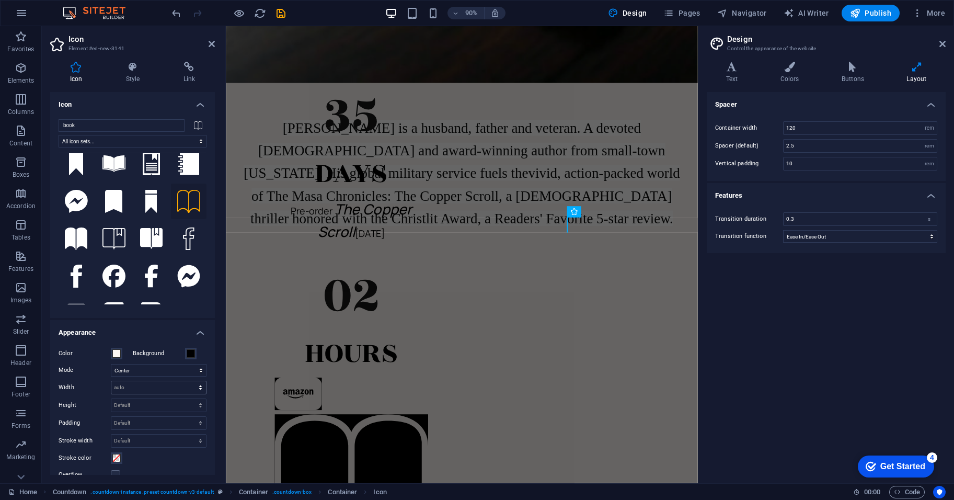
click at [187, 387] on select "Default auto px rem % em vh vw" at bounding box center [158, 387] width 95 height 13
select select "%"
click at [189, 381] on select "Default auto px rem % em vh vw" at bounding box center [158, 387] width 95 height 13
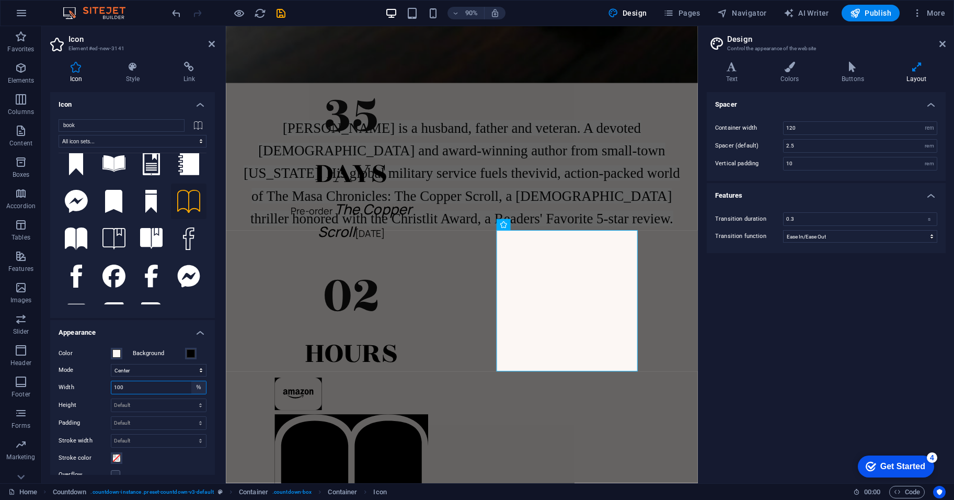
click at [197, 386] on select "Default auto px rem % em vh vw" at bounding box center [198, 387] width 15 height 13
click at [152, 391] on input "100" at bounding box center [158, 387] width 95 height 13
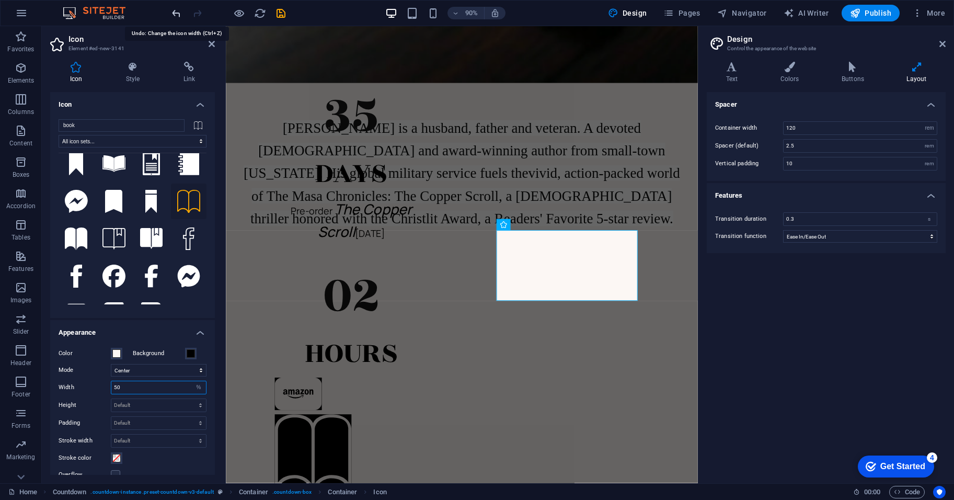
type input "50"
click at [174, 15] on icon "undo" at bounding box center [176, 13] width 12 height 12
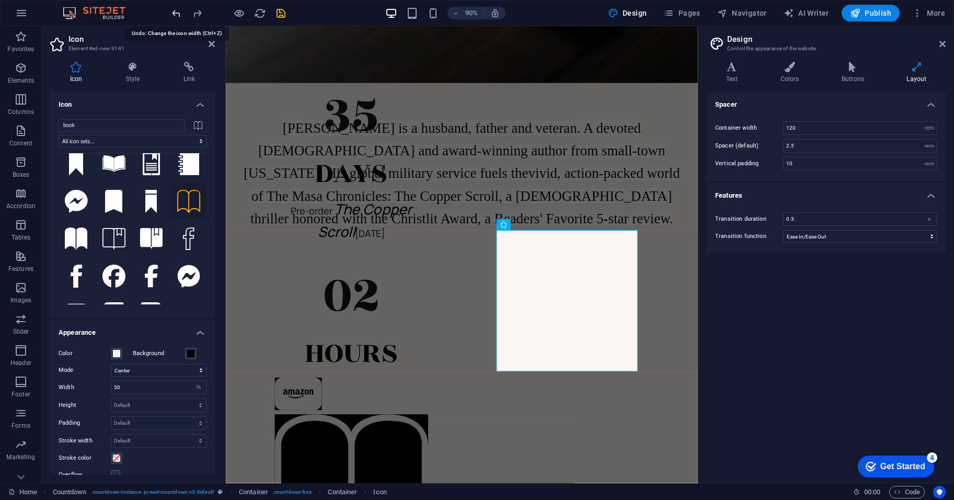
click at [174, 15] on icon "undo" at bounding box center [176, 13] width 12 height 12
select select "px"
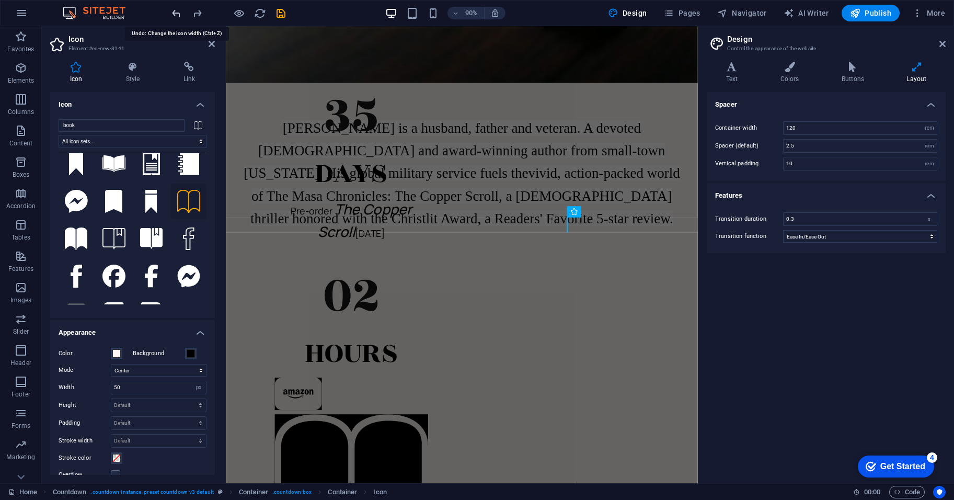
click at [174, 15] on icon "undo" at bounding box center [176, 13] width 12 height 12
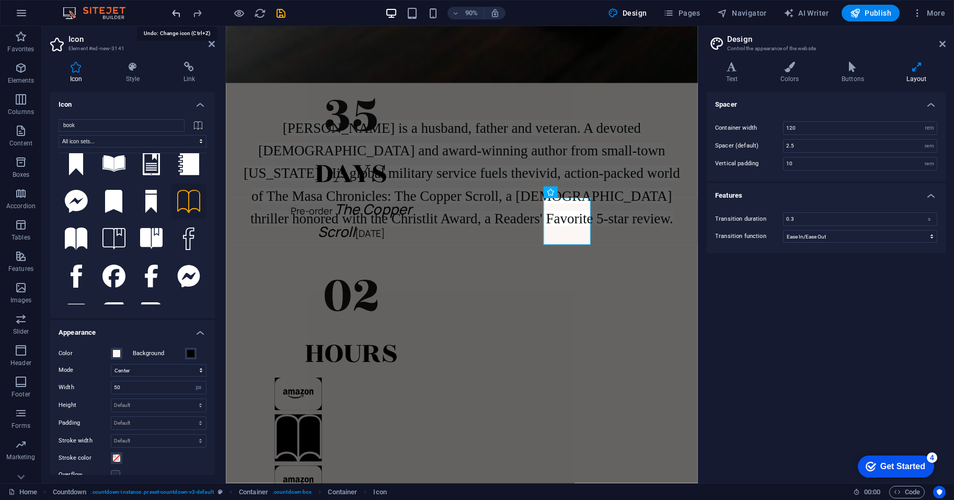
click at [174, 15] on icon "undo" at bounding box center [176, 13] width 12 height 12
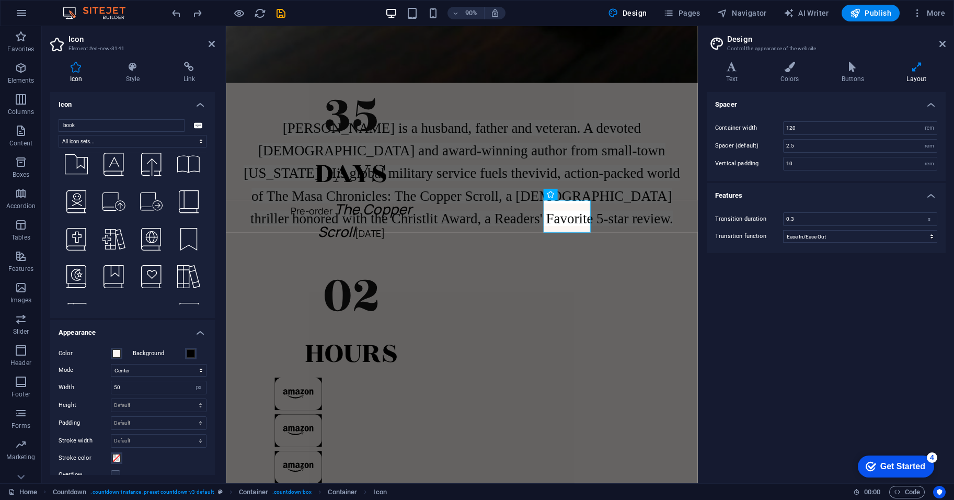
scroll to position [2806, 0]
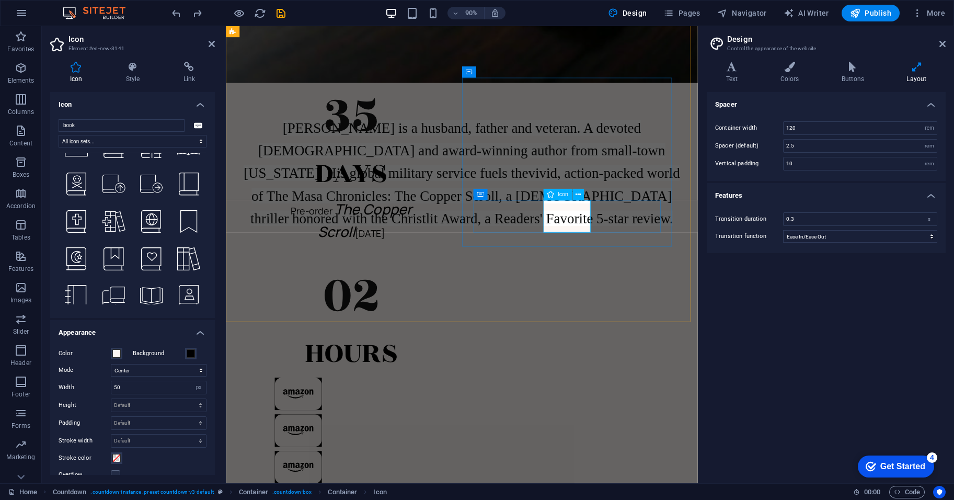
click at [451, 458] on figure at bounding box center [365, 478] width 170 height 41
click at [113, 353] on span at bounding box center [116, 353] width 8 height 8
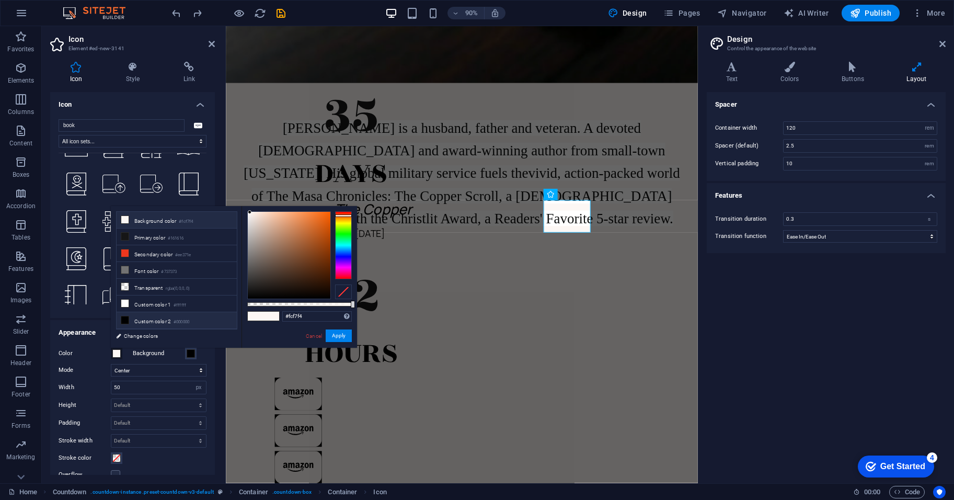
click at [138, 316] on li "Custom color 2 #000000" at bounding box center [177, 320] width 120 height 17
type input "#000000"
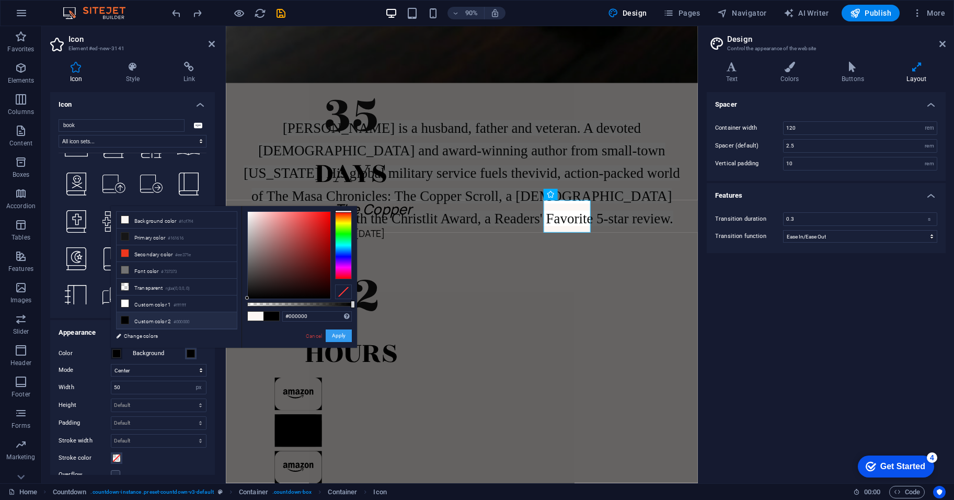
click at [333, 332] on button "Apply" at bounding box center [339, 335] width 26 height 13
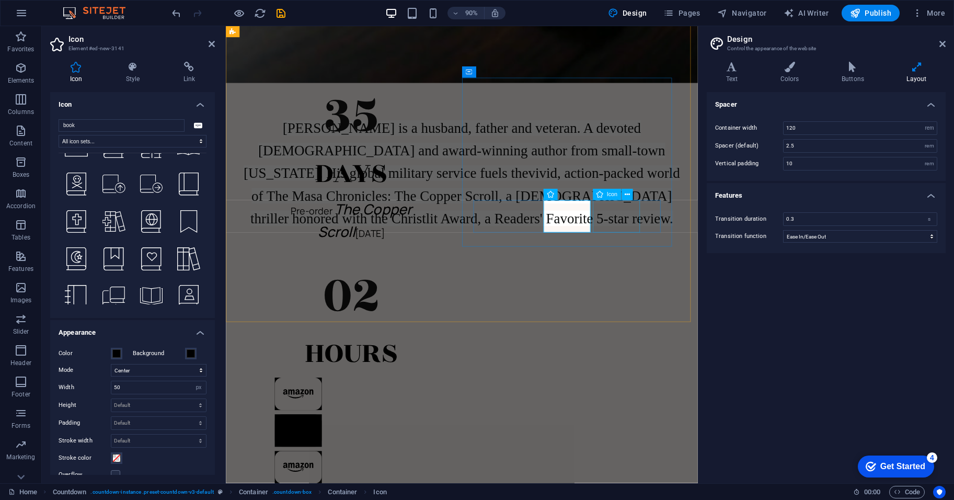
click at [635, 200] on div "Icon" at bounding box center [616, 195] width 47 height 12
click at [135, 65] on icon at bounding box center [132, 67] width 53 height 10
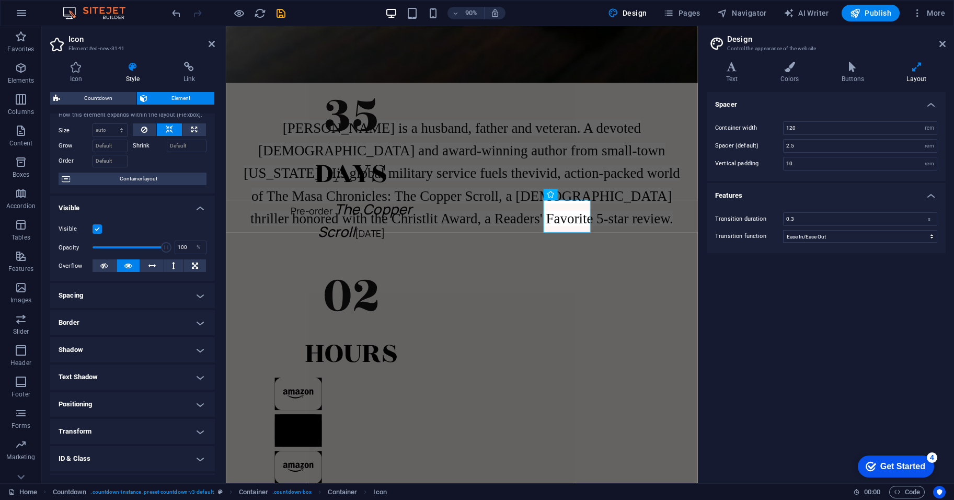
scroll to position [0, 0]
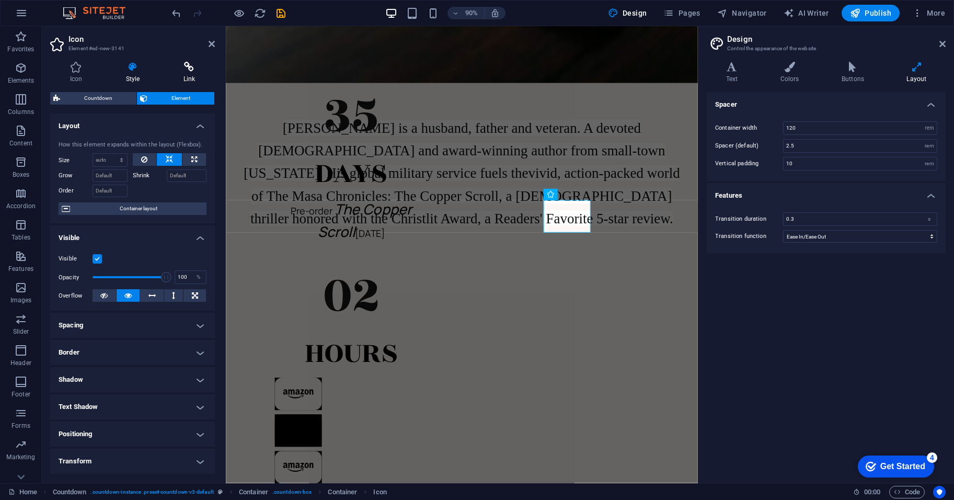
click at [191, 70] on icon at bounding box center [189, 67] width 51 height 10
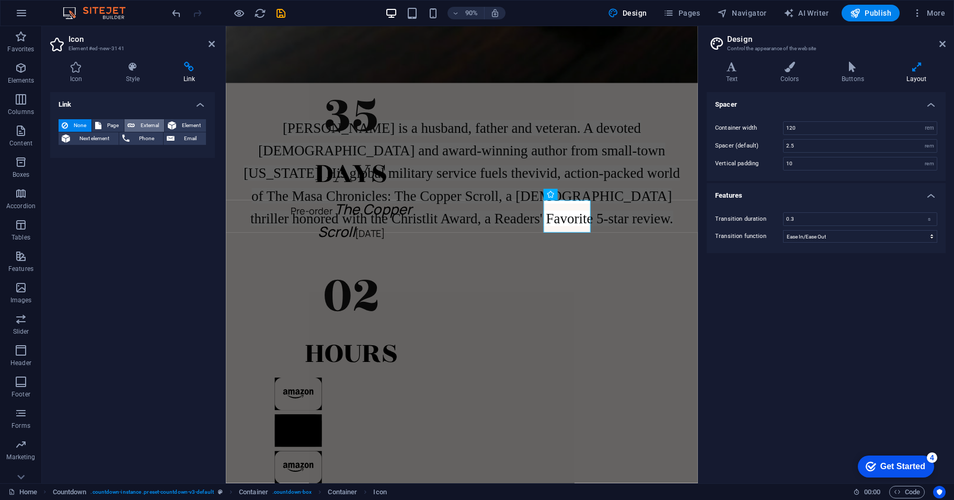
click at [141, 119] on span "External" at bounding box center [149, 125] width 23 height 13
select select "blank"
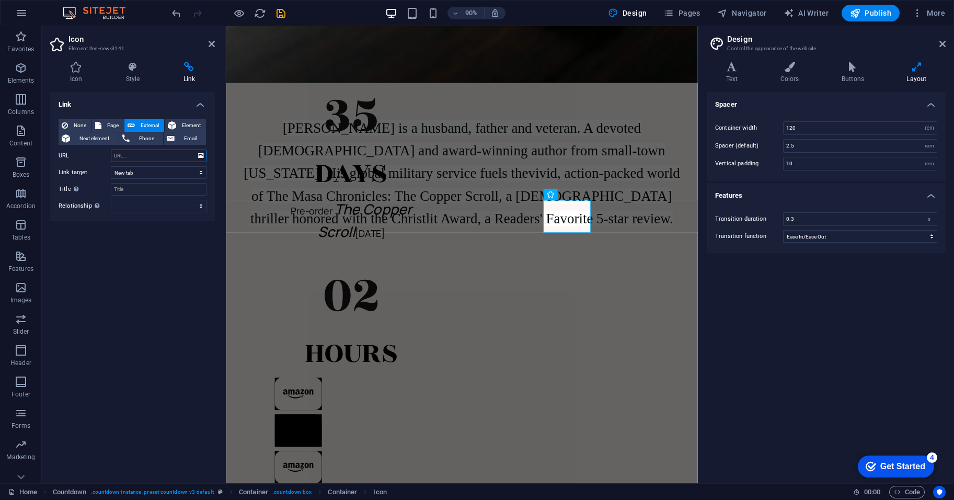
paste input "[URL][DOMAIN_NAME][PERSON_NAME]"
type input "[URL][DOMAIN_NAME][PERSON_NAME]"
click at [154, 191] on input "Title Additional link description, should not be the same as the link text. The…" at bounding box center [159, 189] width 96 height 13
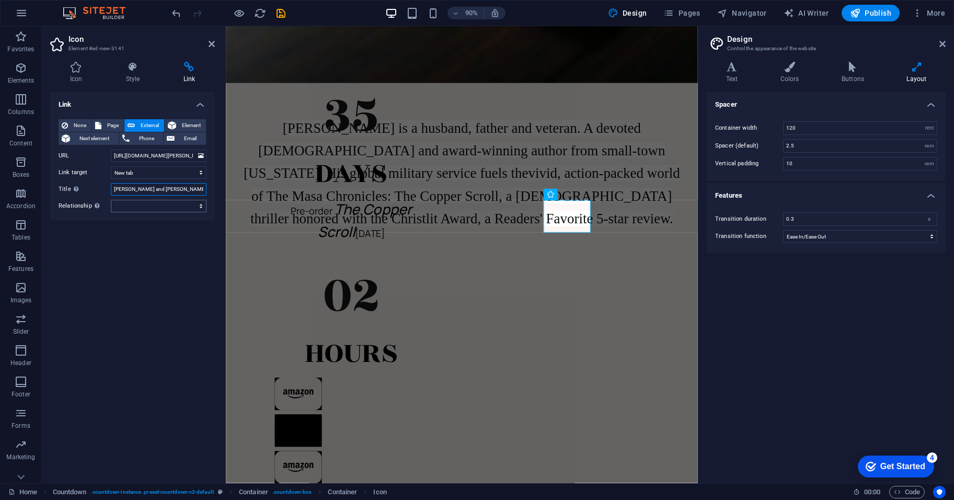
type input "[PERSON_NAME] and [PERSON_NAME]"
click at [160, 210] on select "alternate author bookmark external help license next nofollow noreferrer noopen…" at bounding box center [159, 206] width 96 height 13
click at [122, 226] on div "Link None Page External Element Next element Phone Email Page Home Legal Notice…" at bounding box center [132, 283] width 165 height 383
click at [139, 289] on div "Link None Page External Element Next element Phone Email Page Home Legal Notice…" at bounding box center [132, 283] width 165 height 383
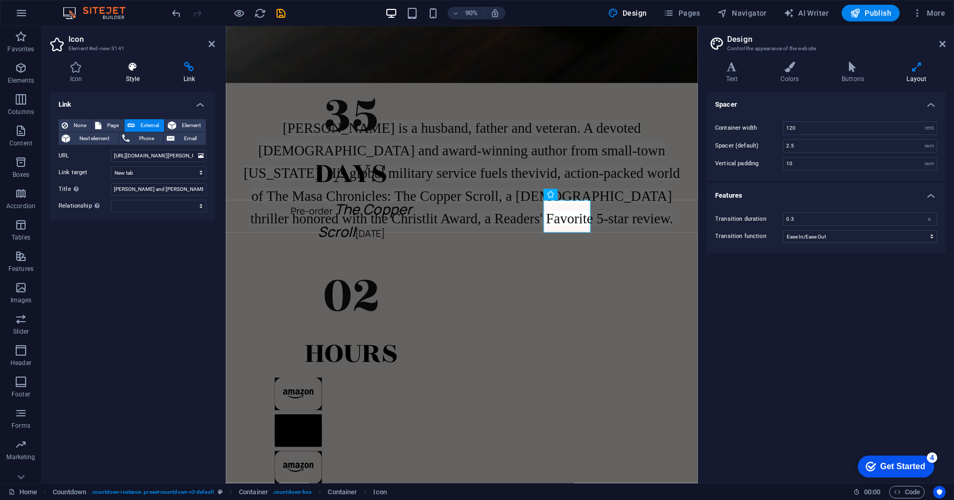
click at [136, 67] on icon at bounding box center [132, 67] width 53 height 10
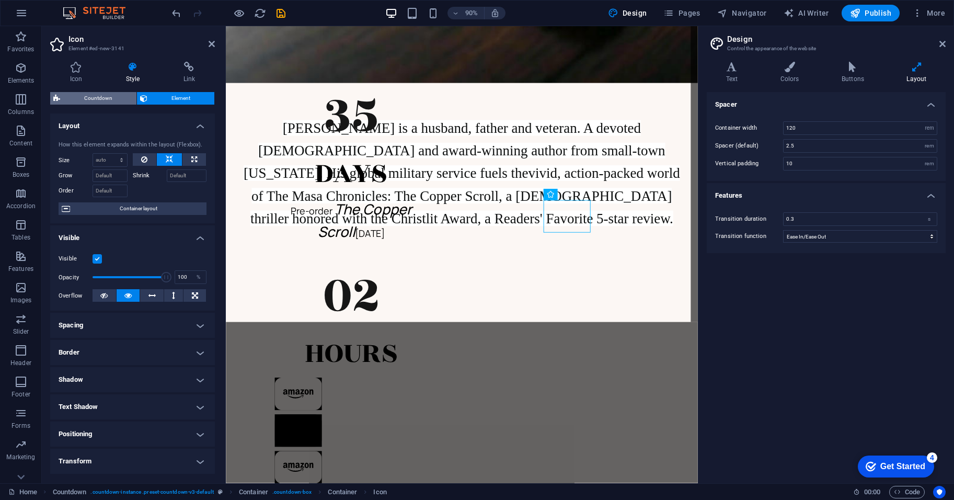
click at [77, 98] on span "Countdown" at bounding box center [98, 98] width 70 height 13
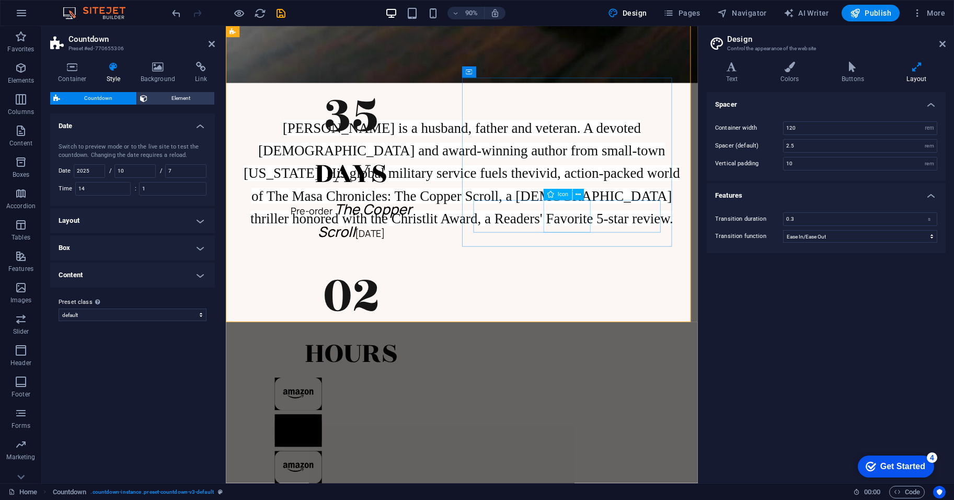
click at [451, 458] on figure at bounding box center [365, 478] width 170 height 41
click at [582, 198] on button at bounding box center [579, 195] width 12 height 12
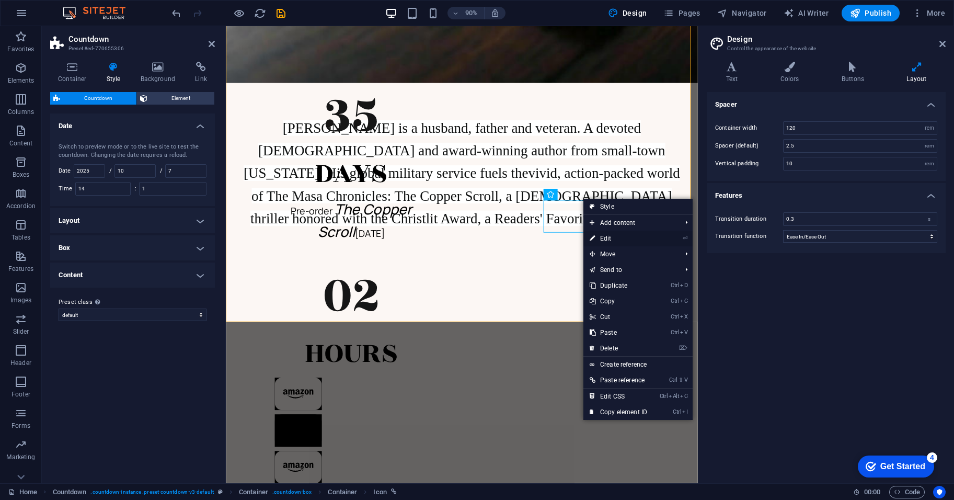
click at [600, 237] on link "⏎ Edit" at bounding box center [619, 239] width 70 height 16
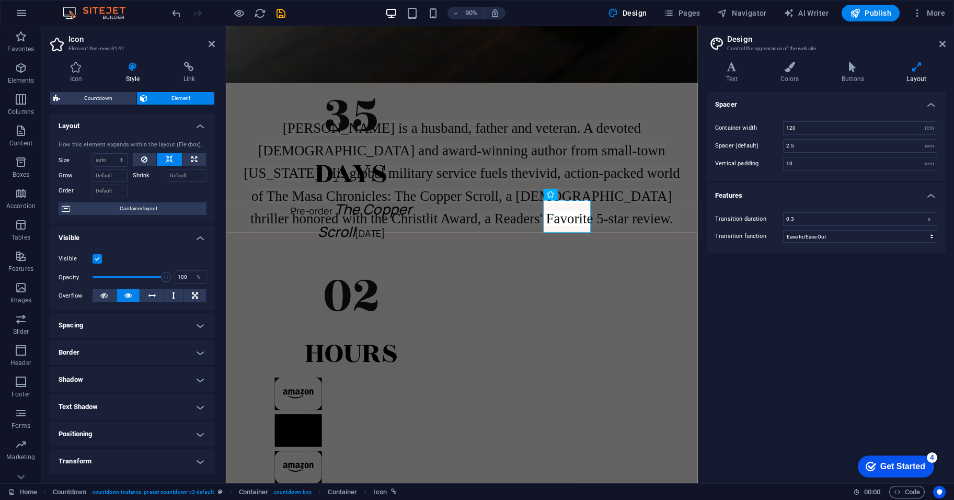
click at [153, 240] on h4 "Visible" at bounding box center [132, 234] width 165 height 19
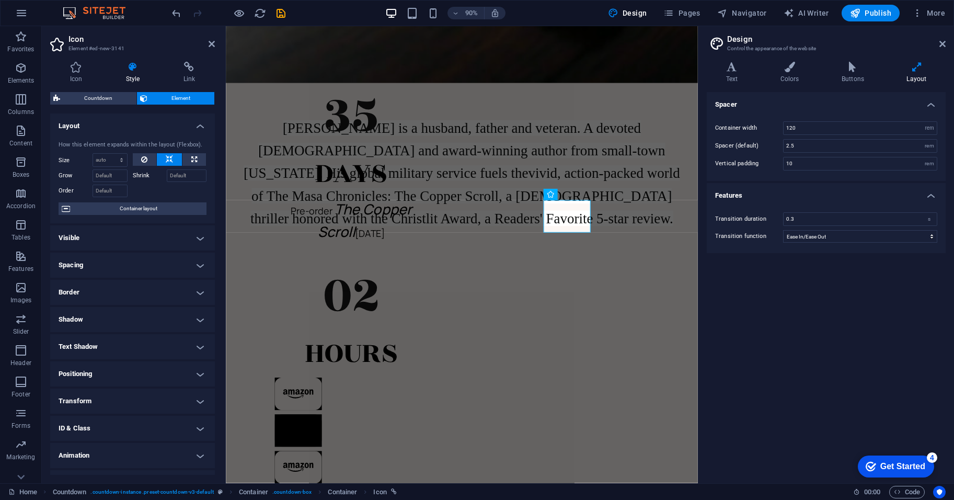
scroll to position [20, 0]
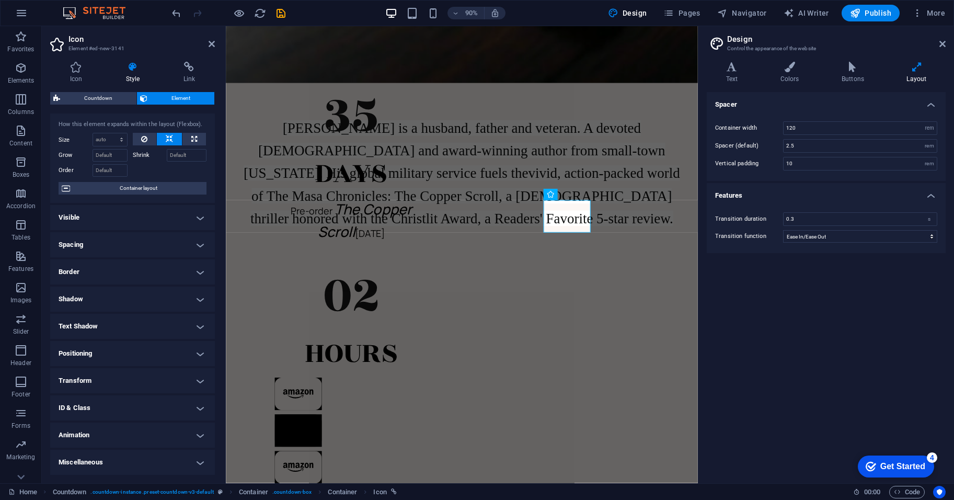
click at [136, 456] on h4 "Miscellaneous" at bounding box center [132, 462] width 165 height 25
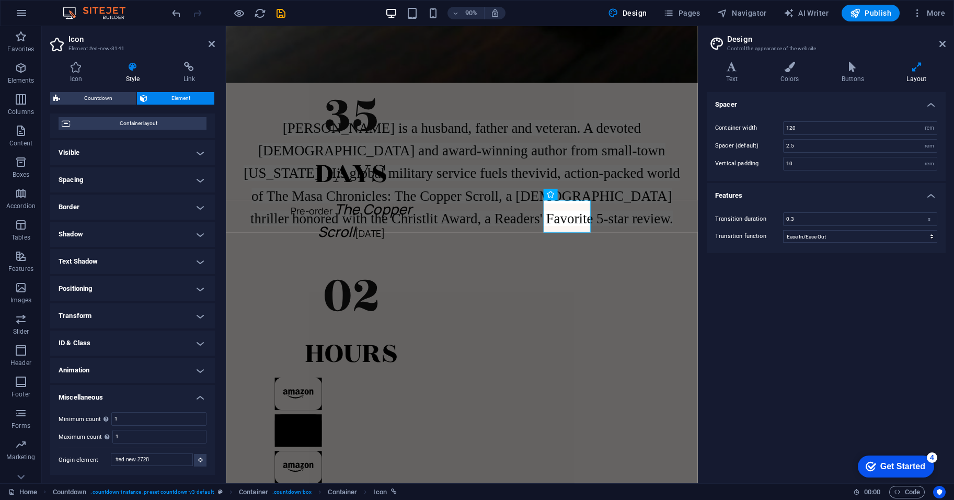
scroll to position [0, 0]
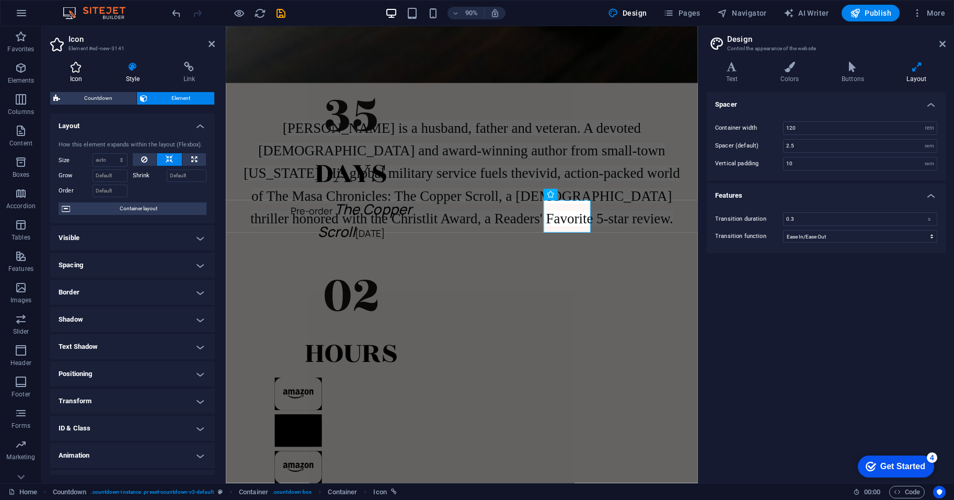
click at [68, 73] on h4 "Icon" at bounding box center [78, 73] width 56 height 22
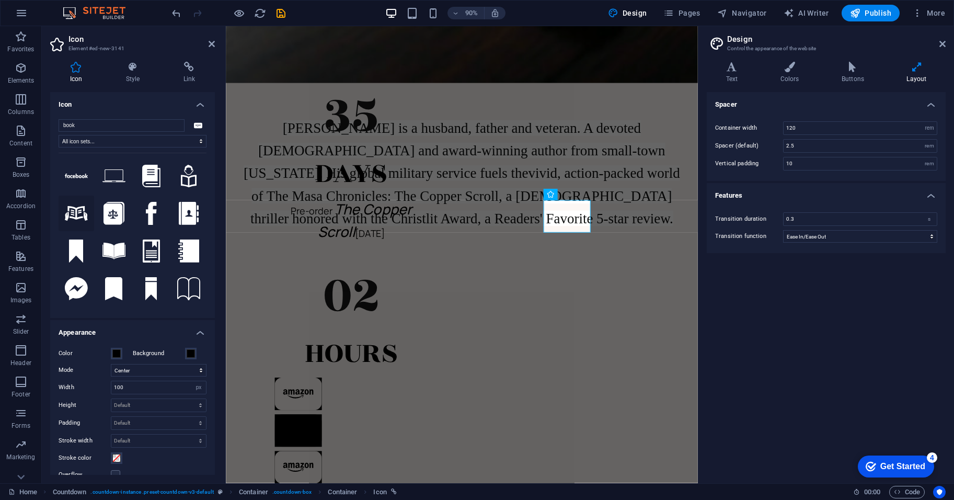
click at [78, 216] on icon at bounding box center [76, 213] width 23 height 15
drag, startPoint x: 0, startPoint y: 296, endPoint x: 182, endPoint y: 140, distance: 240.3
click at [182, 140] on select "All icon sets... IcoFont Ionicons FontAwesome Brands FontAwesome Duotone FontAw…" at bounding box center [133, 141] width 148 height 13
click at [142, 127] on input "book" at bounding box center [122, 125] width 126 height 13
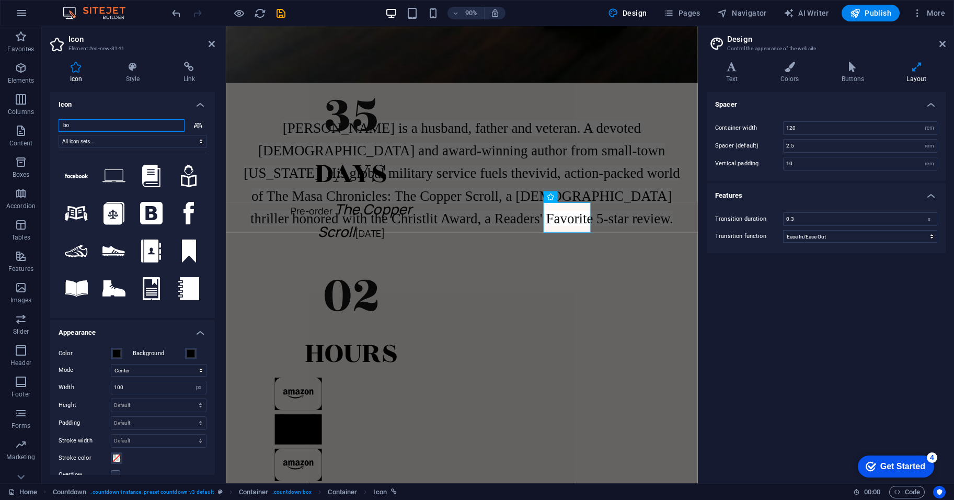
type input "b"
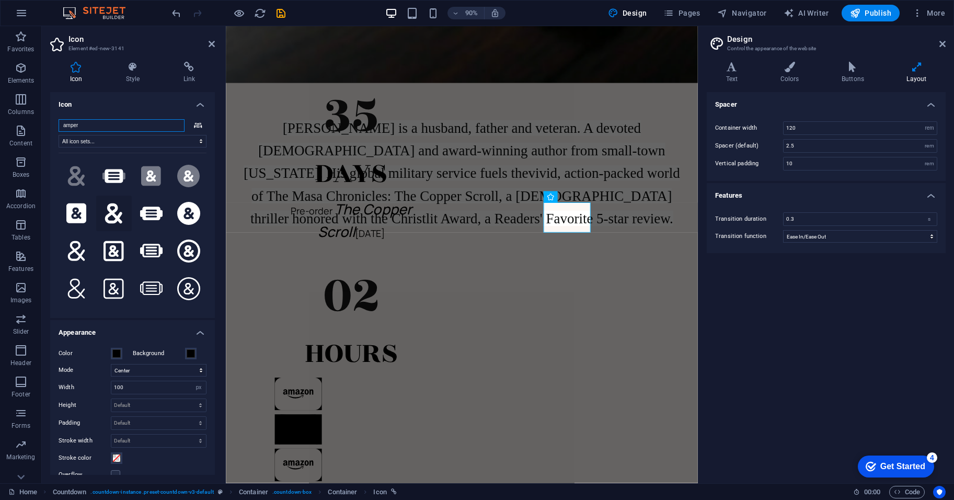
type input "amper"
click at [111, 215] on icon at bounding box center [114, 213] width 20 height 23
click at [109, 245] on icon at bounding box center [114, 251] width 20 height 20
click at [79, 212] on icon at bounding box center [76, 213] width 20 height 23
click at [190, 351] on span at bounding box center [191, 353] width 8 height 8
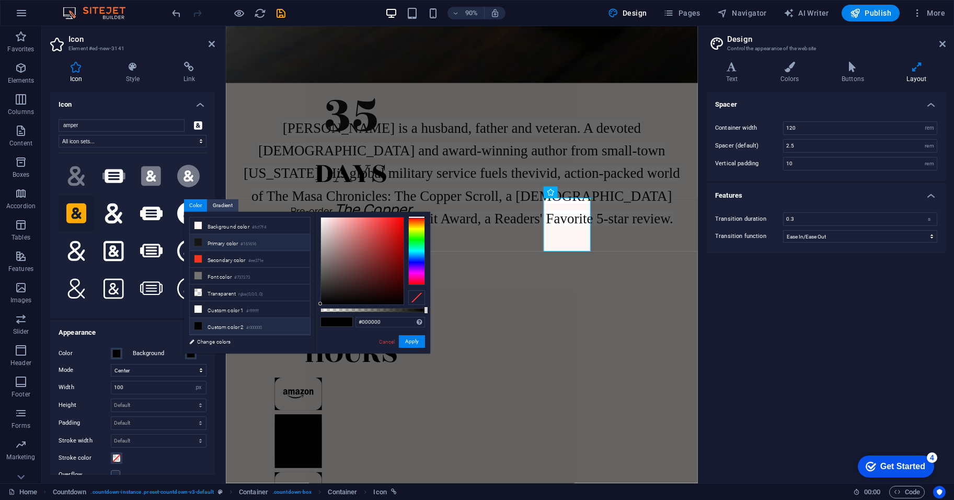
click at [226, 241] on li "Primary color #161616" at bounding box center [250, 242] width 120 height 17
click at [218, 324] on li "Custom color 2 #000000" at bounding box center [250, 326] width 120 height 17
type input "#000000"
click at [115, 353] on span at bounding box center [116, 353] width 8 height 8
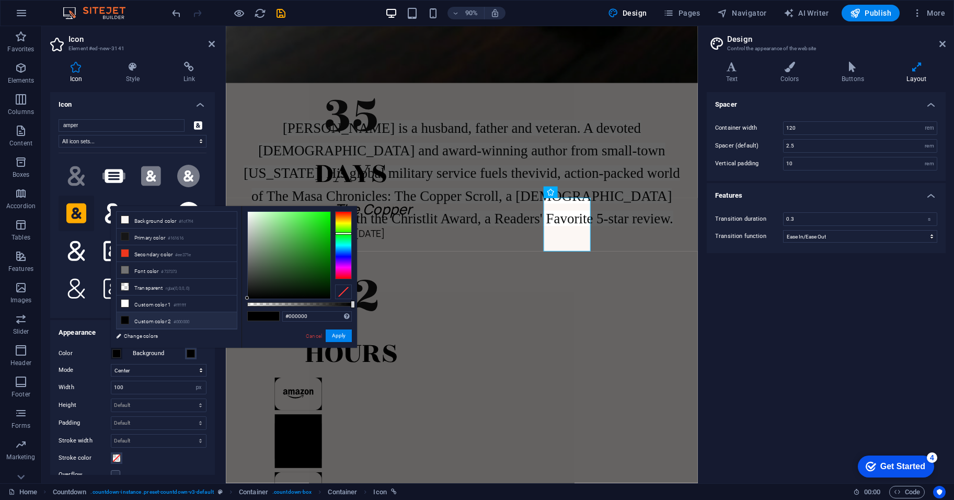
click at [344, 233] on div at bounding box center [343, 245] width 17 height 68
click at [345, 228] on div at bounding box center [343, 245] width 17 height 68
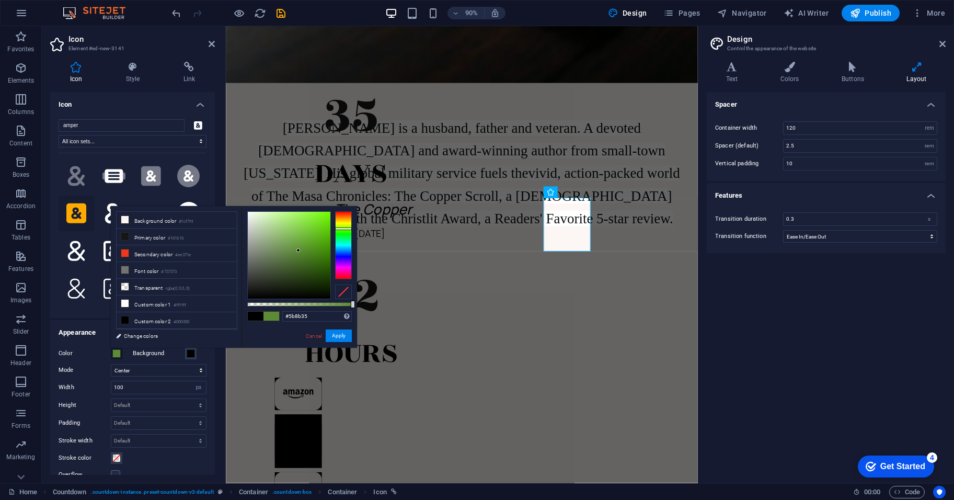
click at [299, 250] on div at bounding box center [289, 255] width 83 height 87
drag, startPoint x: 299, startPoint y: 250, endPoint x: 281, endPoint y: 232, distance: 25.5
click at [281, 232] on div at bounding box center [281, 232] width 4 height 4
click at [341, 229] on div at bounding box center [343, 245] width 17 height 68
click at [299, 237] on div at bounding box center [289, 255] width 83 height 87
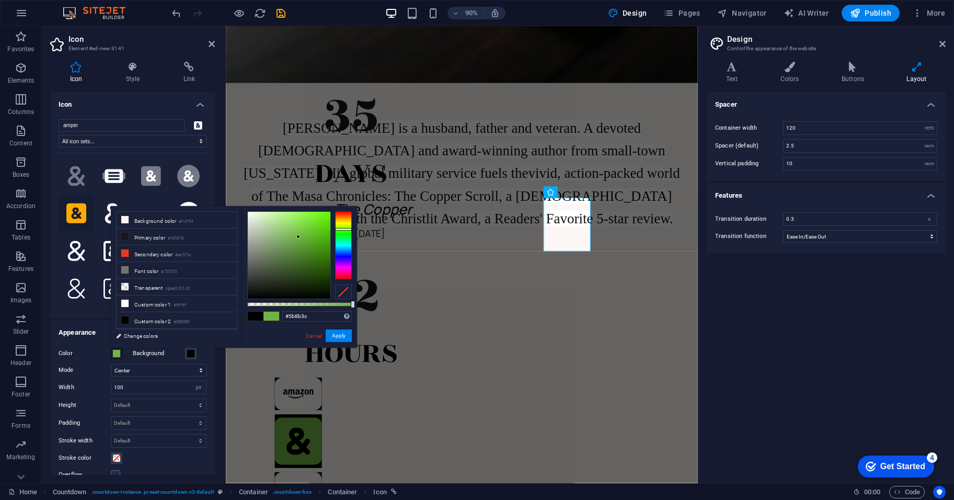
click at [294, 250] on div at bounding box center [289, 255] width 83 height 87
click at [283, 264] on div at bounding box center [289, 255] width 83 height 87
type input "#5ec21e"
click at [317, 232] on div at bounding box center [289, 255] width 83 height 87
click at [334, 336] on button "Apply" at bounding box center [339, 335] width 26 height 13
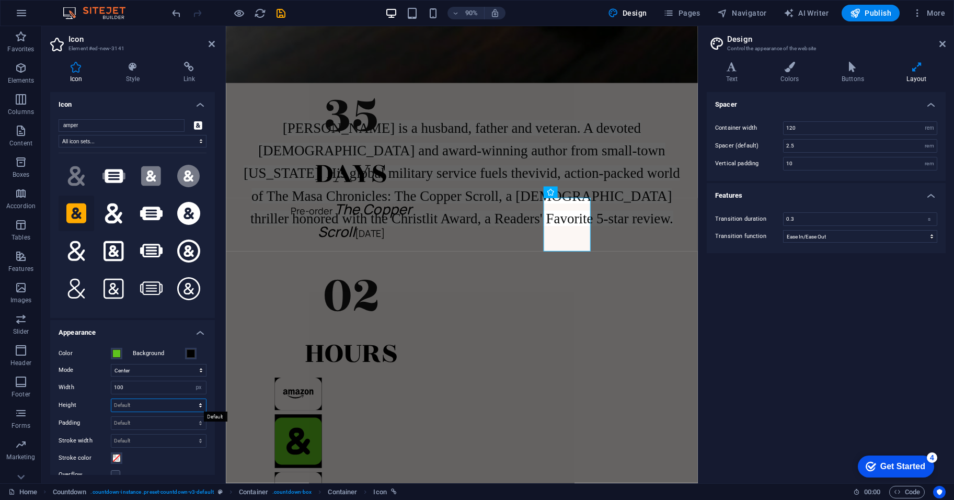
click at [199, 405] on select "Default auto px rem em vh vw" at bounding box center [158, 405] width 95 height 13
click at [176, 407] on select "Default auto px rem em vh vw" at bounding box center [158, 405] width 95 height 13
click at [111, 399] on select "Default auto px rem em vh vw" at bounding box center [158, 405] width 95 height 13
click at [159, 407] on select "Default auto px rem em vh vw" at bounding box center [158, 405] width 95 height 13
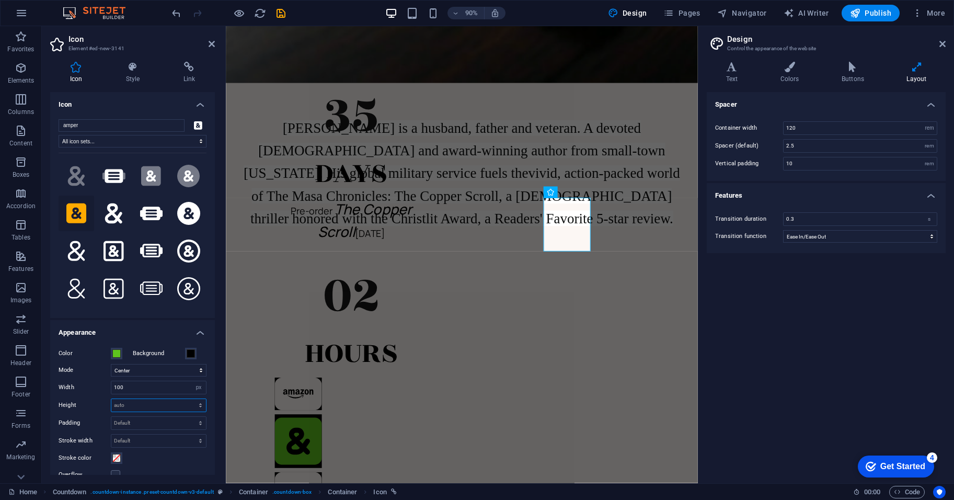
select select "px"
click at [189, 399] on select "Default auto px rem em vh vw" at bounding box center [158, 405] width 95 height 13
click at [197, 405] on select "Default auto px rem em vh vw" at bounding box center [198, 405] width 15 height 13
click at [196, 406] on select "Default auto px rem em vh vw" at bounding box center [198, 405] width 15 height 13
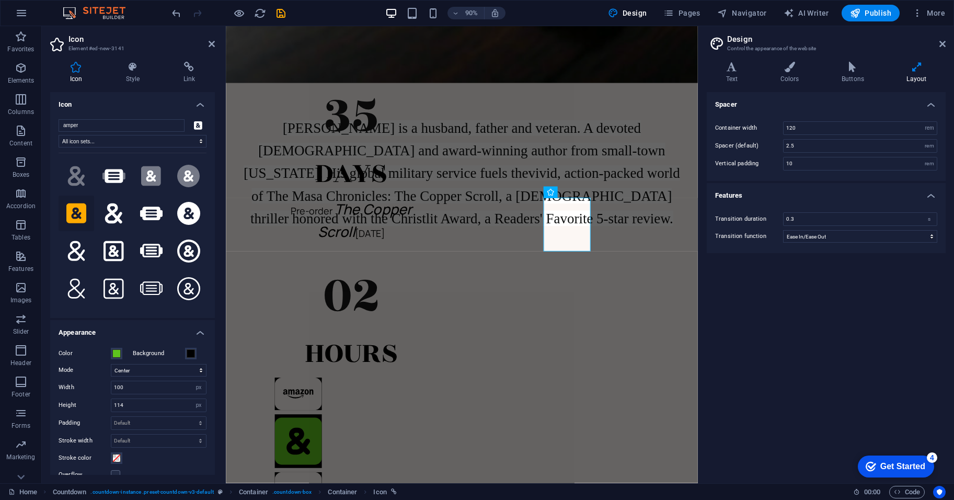
click at [141, 328] on h4 "Appearance" at bounding box center [132, 329] width 165 height 19
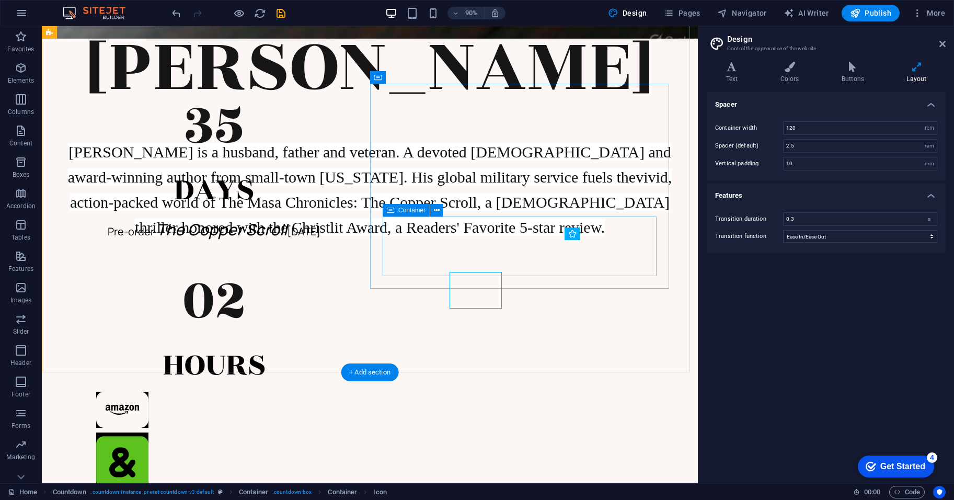
scroll to position [576, 0]
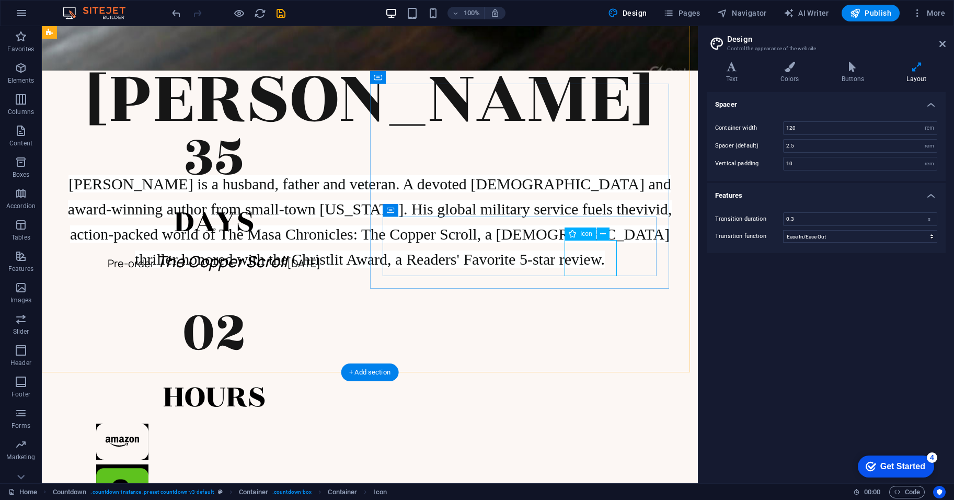
click at [602, 228] on icon at bounding box center [603, 233] width 6 height 11
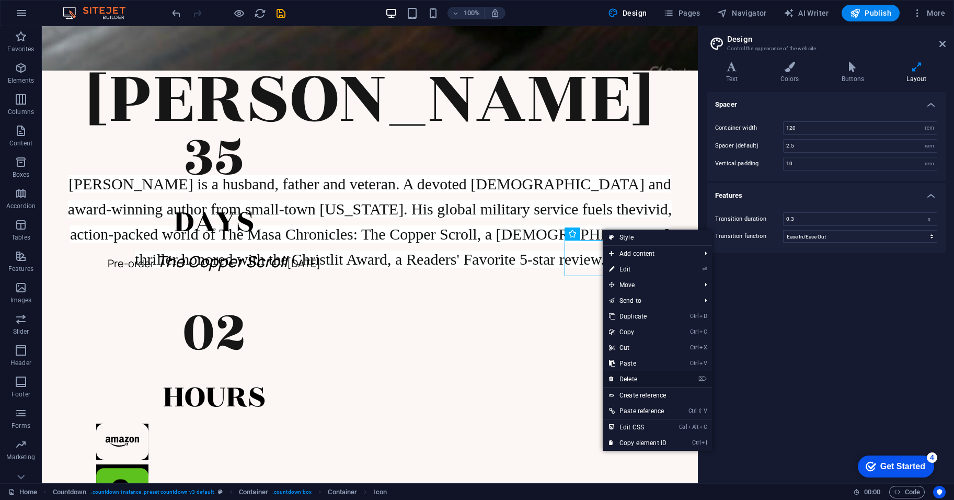
click at [664, 374] on link "⌦ Delete" at bounding box center [638, 379] width 70 height 16
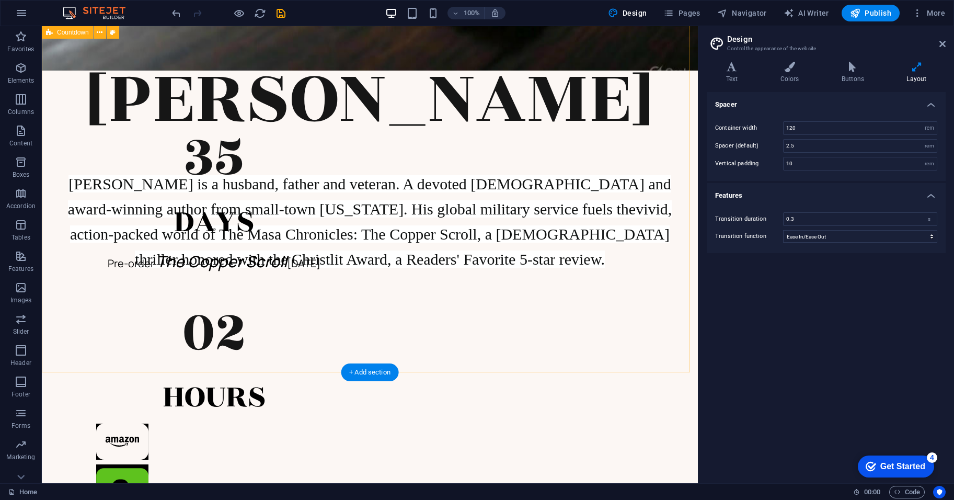
click at [565, 350] on div "35 Days Pre-order The Copper Scroll [DATE] 02 Hours" at bounding box center [370, 328] width 656 height 593
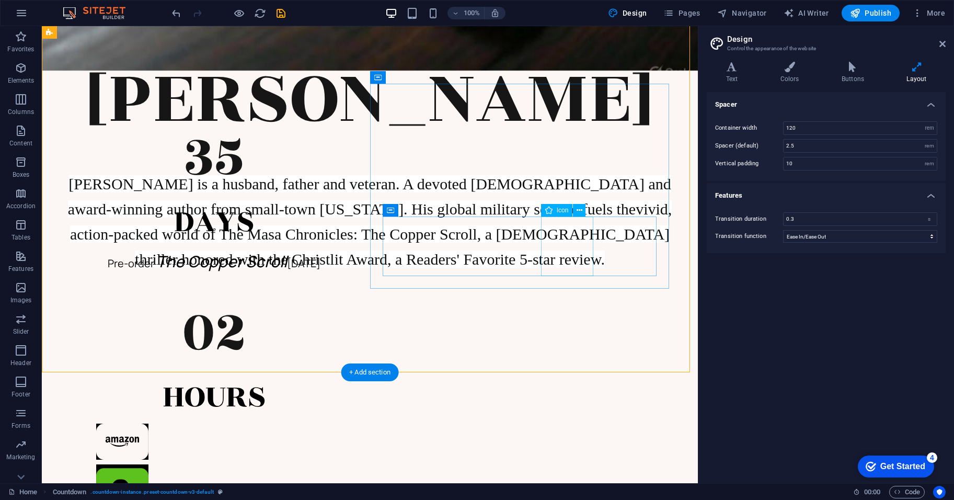
click at [333, 464] on figure at bounding box center [214, 496] width 236 height 64
click at [328, 326] on div "35 Days Pre-order The Copper Scroll [DATE] 02 Hours" at bounding box center [370, 328] width 656 height 593
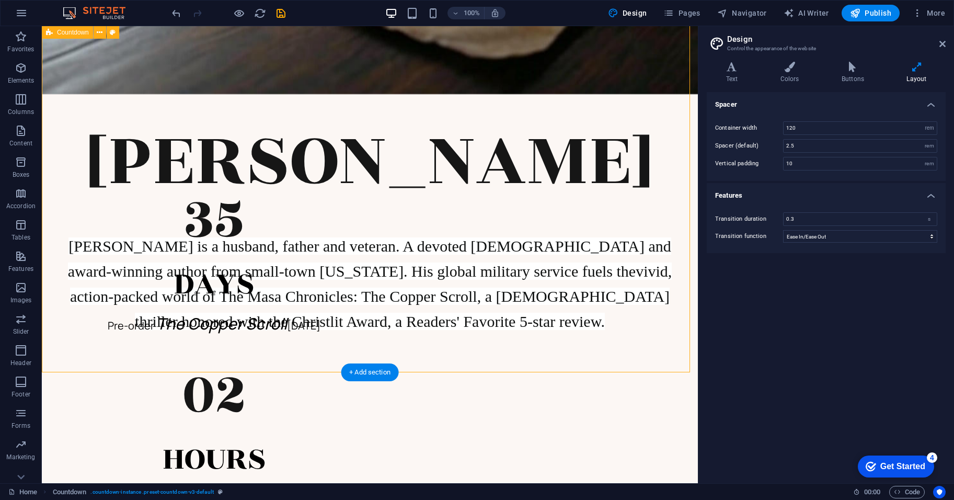
scroll to position [489, 0]
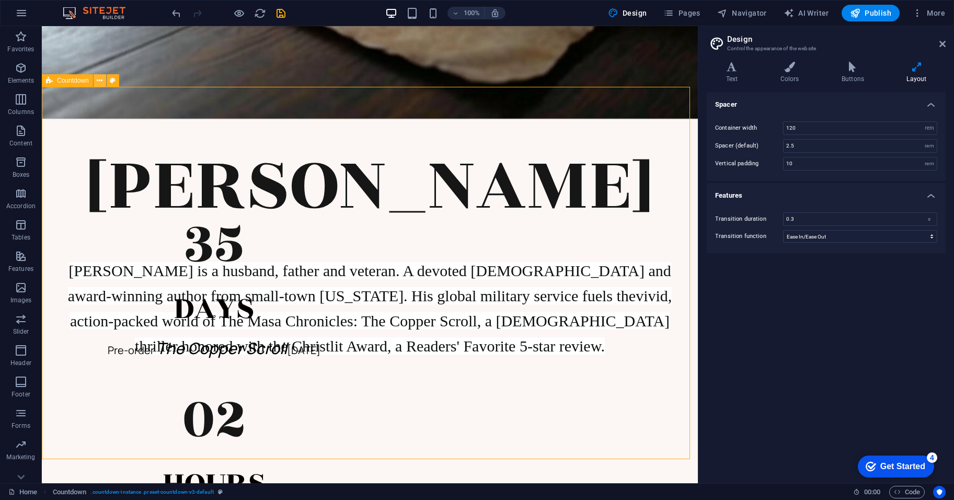
click at [100, 80] on icon at bounding box center [100, 80] width 6 height 11
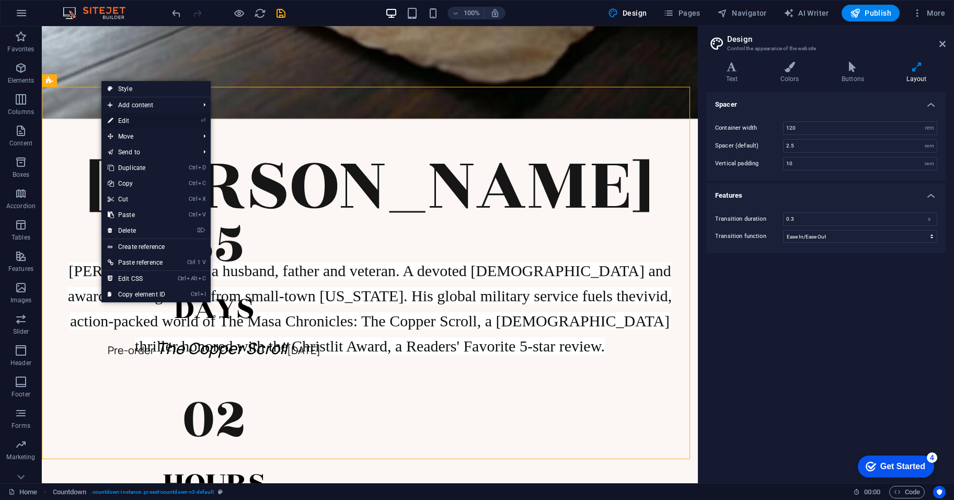
click at [134, 121] on link "⏎ Edit" at bounding box center [136, 121] width 70 height 16
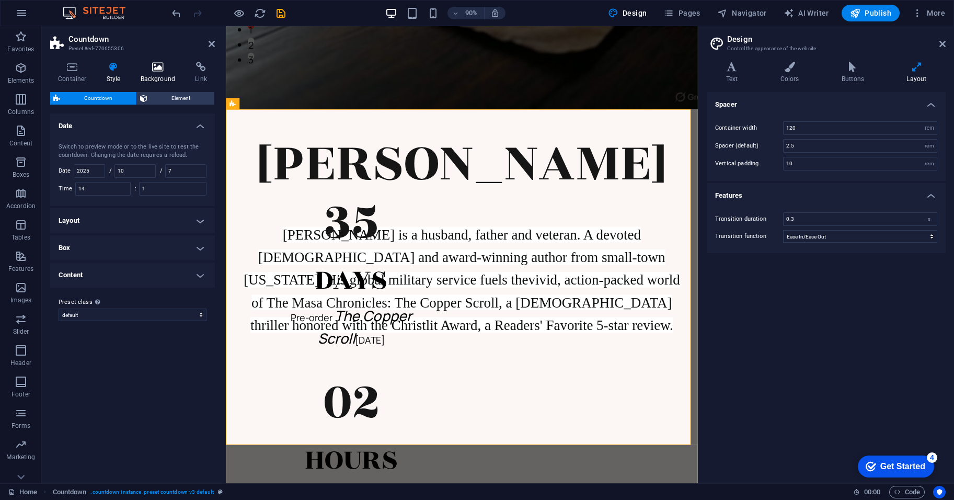
click at [161, 73] on h4 "Background" at bounding box center [160, 73] width 55 height 22
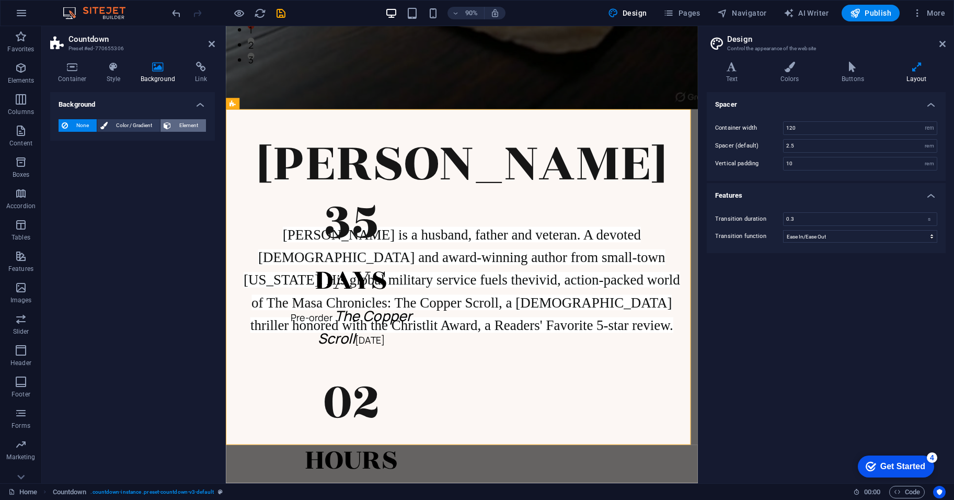
click at [166, 122] on icon at bounding box center [167, 125] width 7 height 13
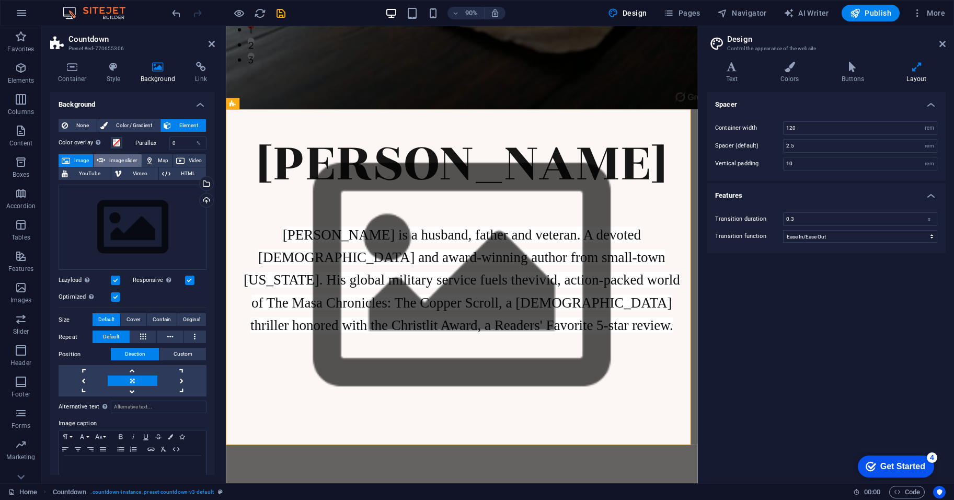
click at [121, 156] on span "Image slider" at bounding box center [123, 160] width 30 height 13
select select "ms"
select select "s"
select select "progressive"
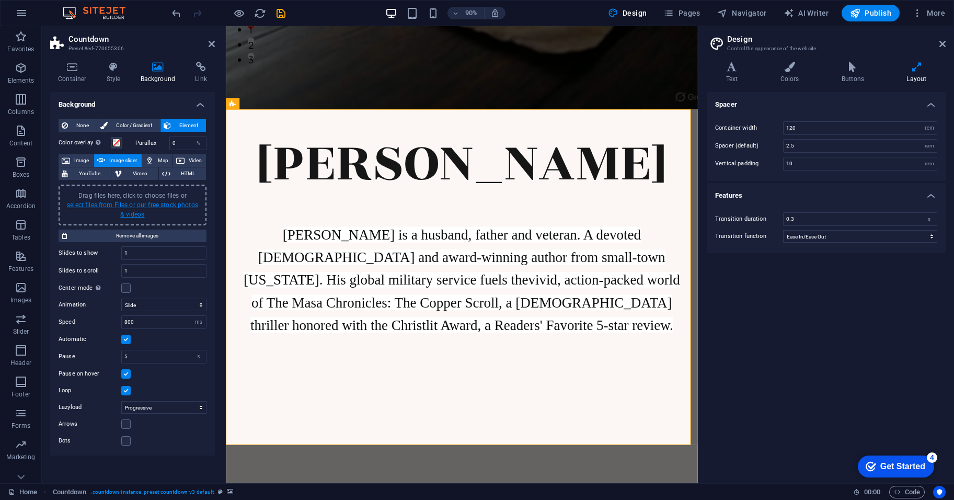
click at [130, 205] on link "select files from Files or our free stock photos & videos" at bounding box center [132, 209] width 131 height 17
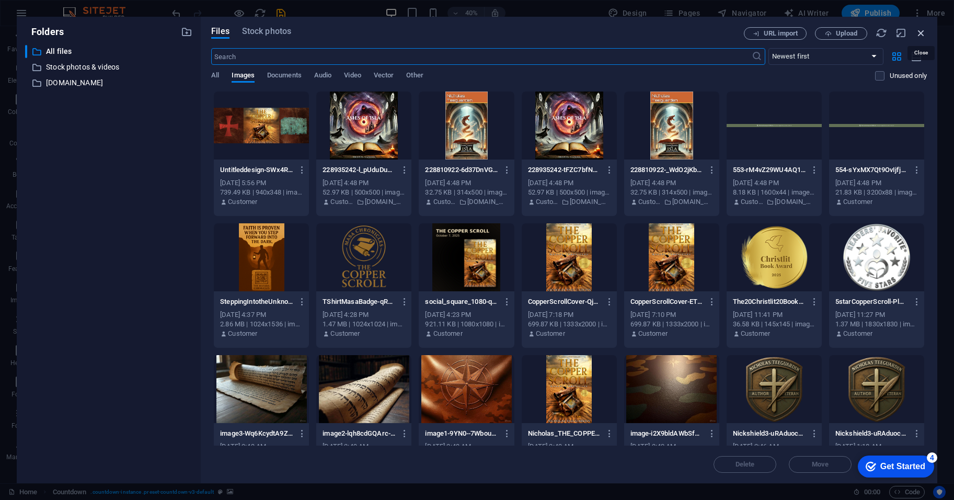
click at [923, 33] on icon "button" at bounding box center [922, 33] width 12 height 12
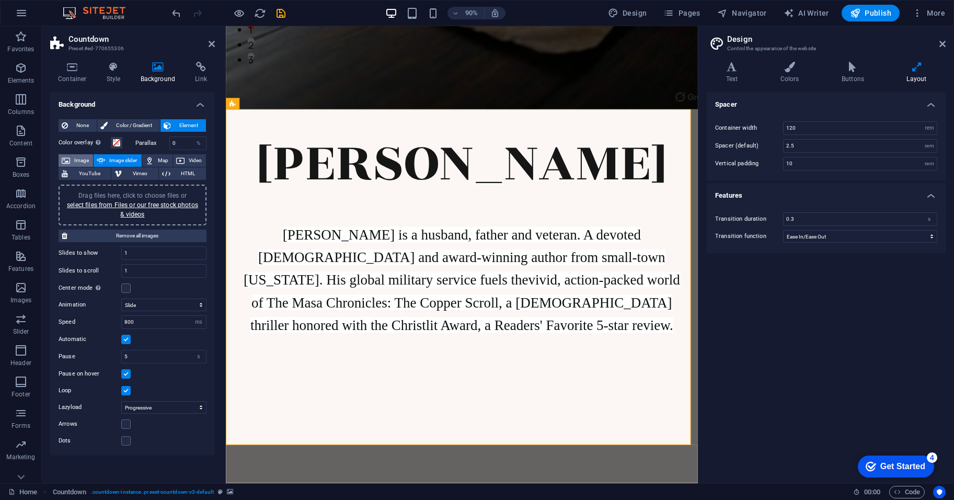
click at [67, 161] on icon at bounding box center [66, 160] width 8 height 13
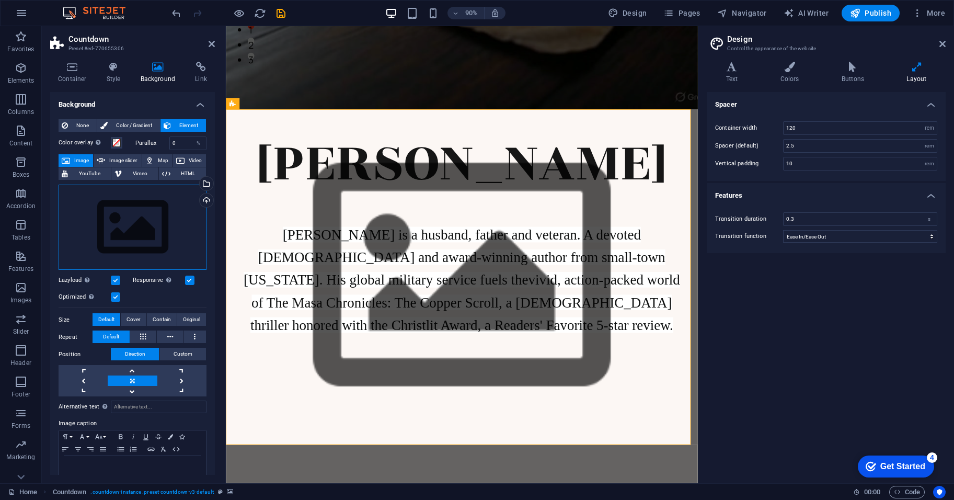
click at [163, 231] on div "Drag files here, click to choose files or select files from Files or our free s…" at bounding box center [133, 228] width 148 height 86
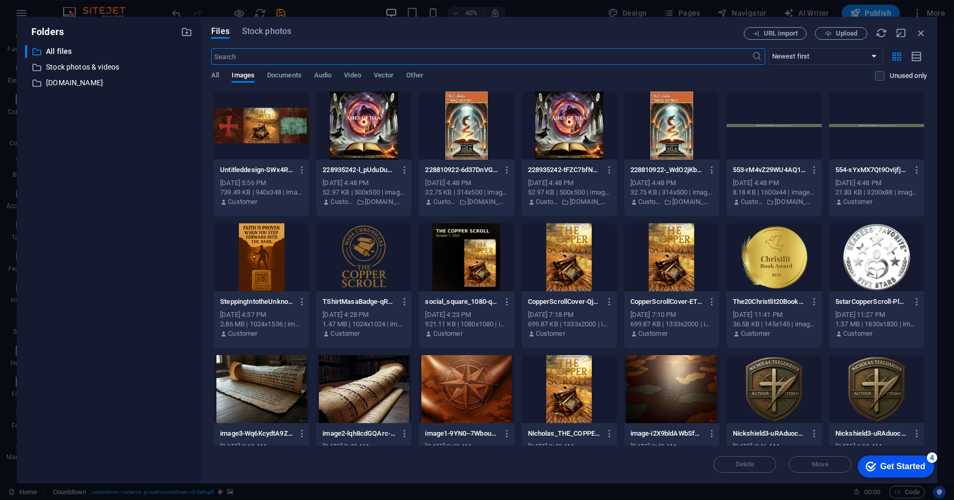
click at [274, 145] on div at bounding box center [261, 126] width 95 height 68
click at [273, 145] on div "1" at bounding box center [261, 126] width 95 height 68
click at [273, 145] on div at bounding box center [261, 126] width 95 height 68
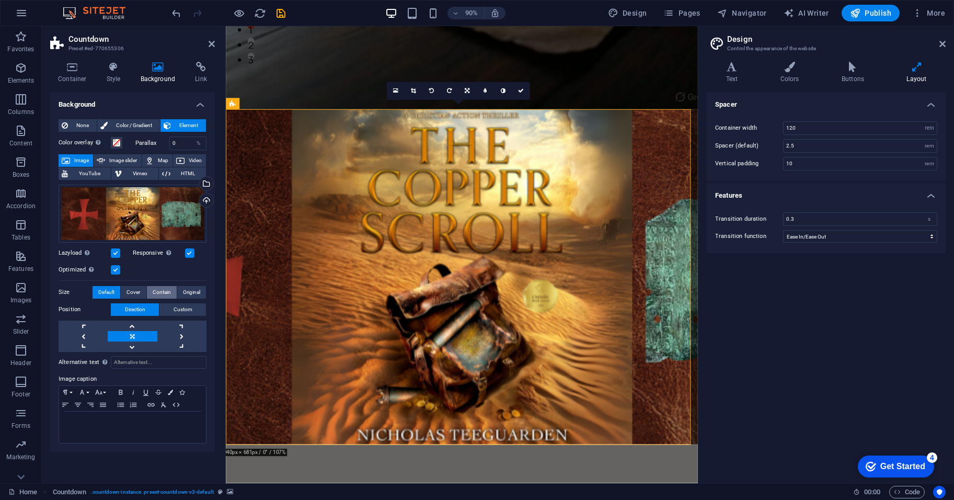
click at [161, 290] on span "Contain" at bounding box center [162, 292] width 18 height 13
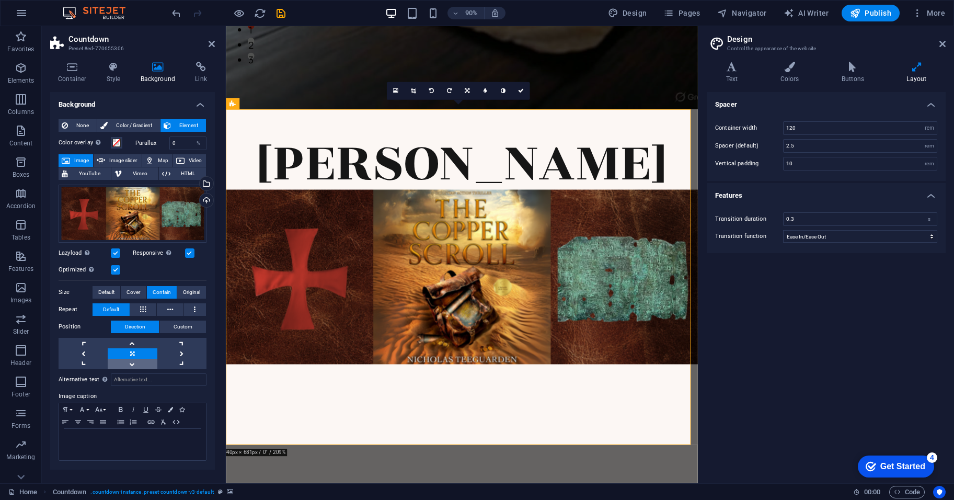
click at [133, 361] on link at bounding box center [132, 364] width 49 height 10
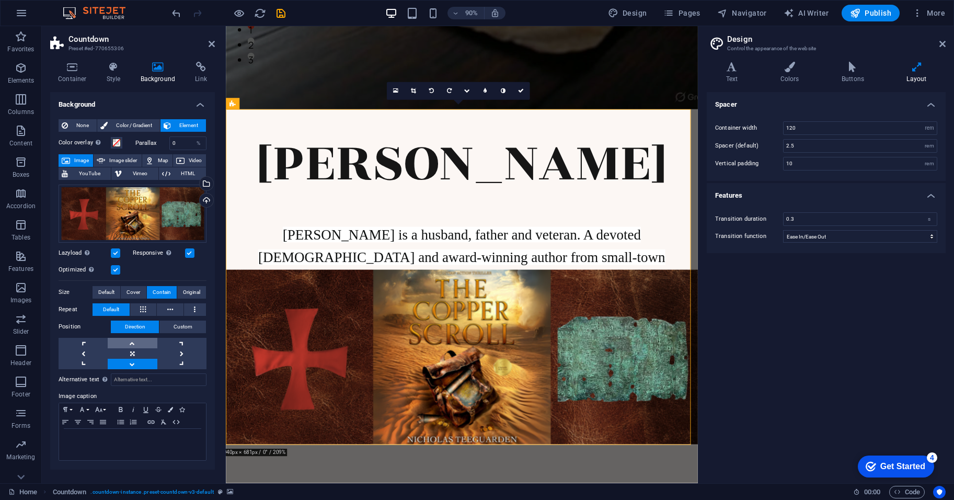
click at [133, 343] on link at bounding box center [132, 343] width 49 height 10
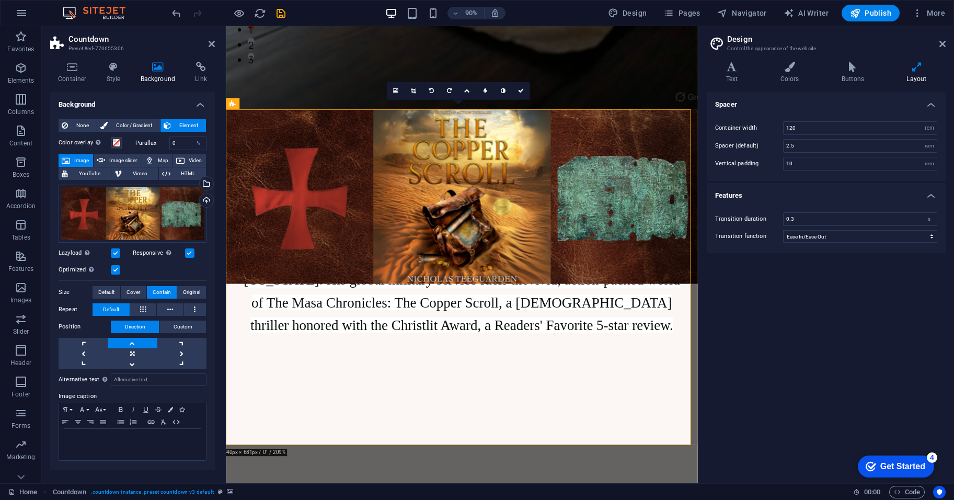
click at [415, 443] on figure at bounding box center [488, 305] width 524 height 372
click at [118, 76] on h4 "Style" at bounding box center [116, 73] width 34 height 22
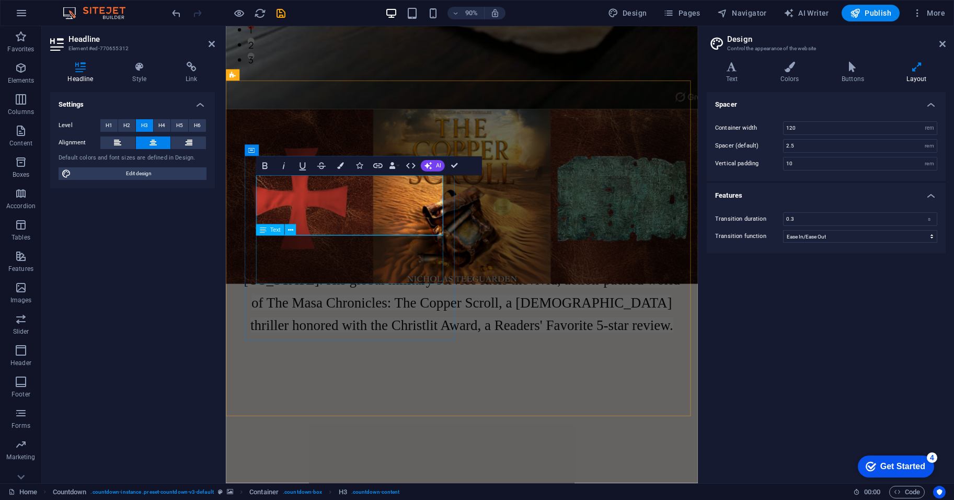
scroll to position [521, 0]
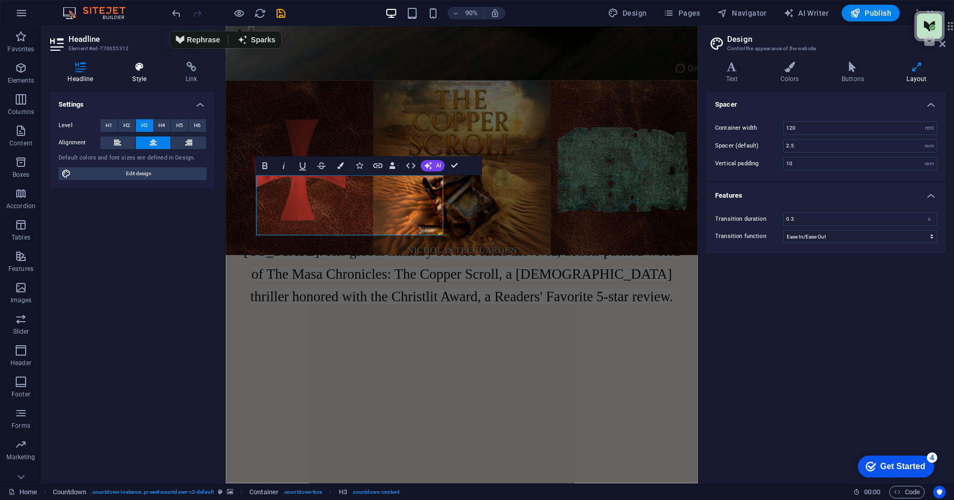
click at [146, 67] on icon at bounding box center [139, 67] width 49 height 10
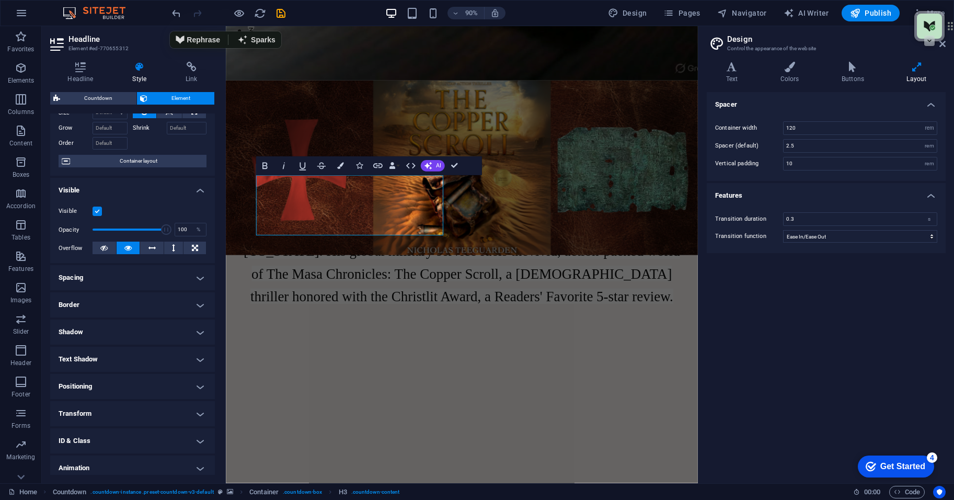
scroll to position [0, 0]
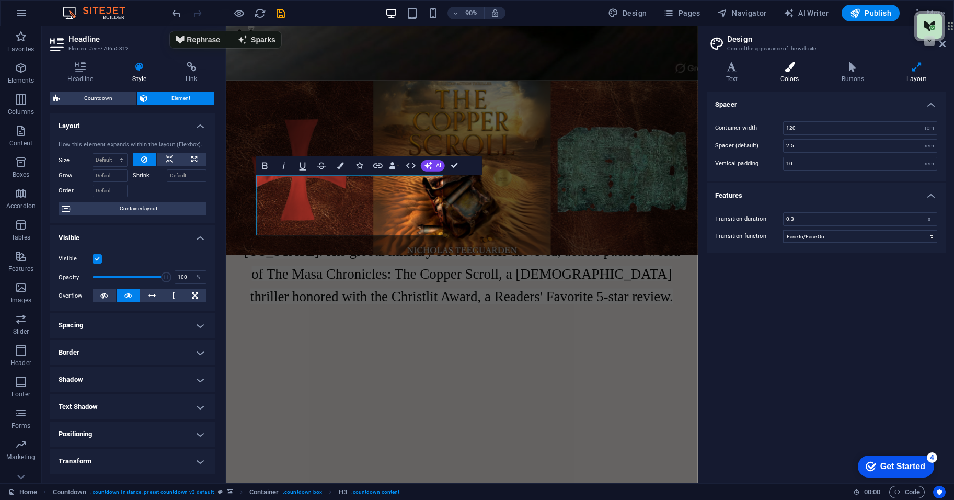
click at [792, 71] on icon at bounding box center [789, 67] width 57 height 10
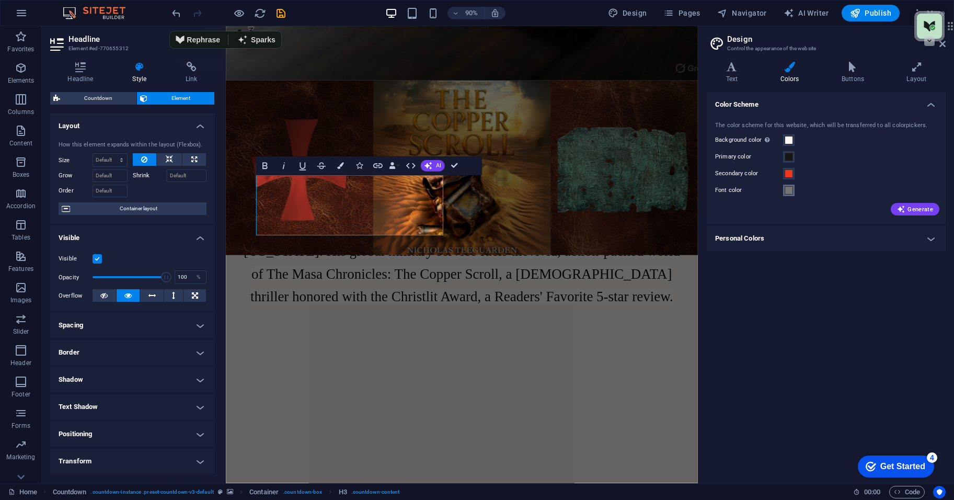
click at [787, 186] on span at bounding box center [789, 190] width 8 height 8
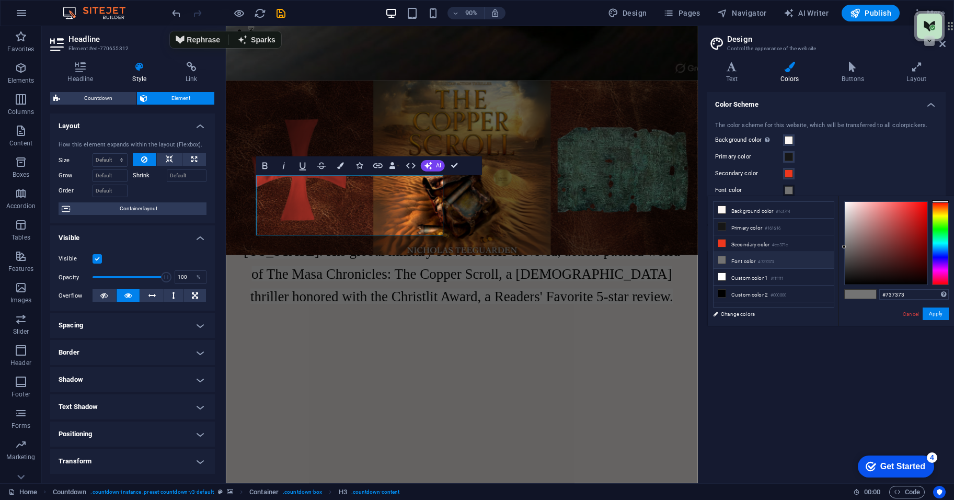
click at [764, 265] on li "Font color #737373" at bounding box center [774, 260] width 120 height 17
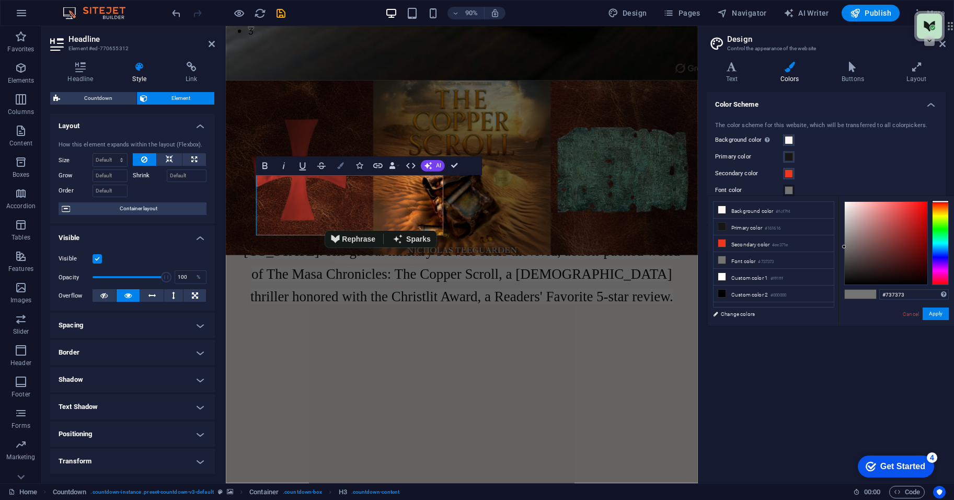
click at [341, 165] on icon "button" at bounding box center [340, 166] width 7 height 7
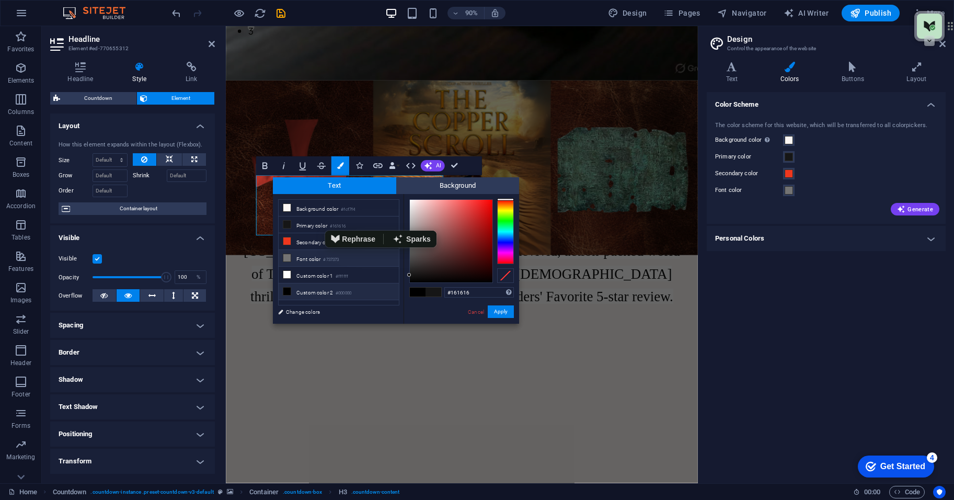
click at [312, 260] on li "Font color #737373" at bounding box center [339, 258] width 120 height 17
type input "#737373"
click at [497, 307] on button "Apply" at bounding box center [501, 311] width 26 height 13
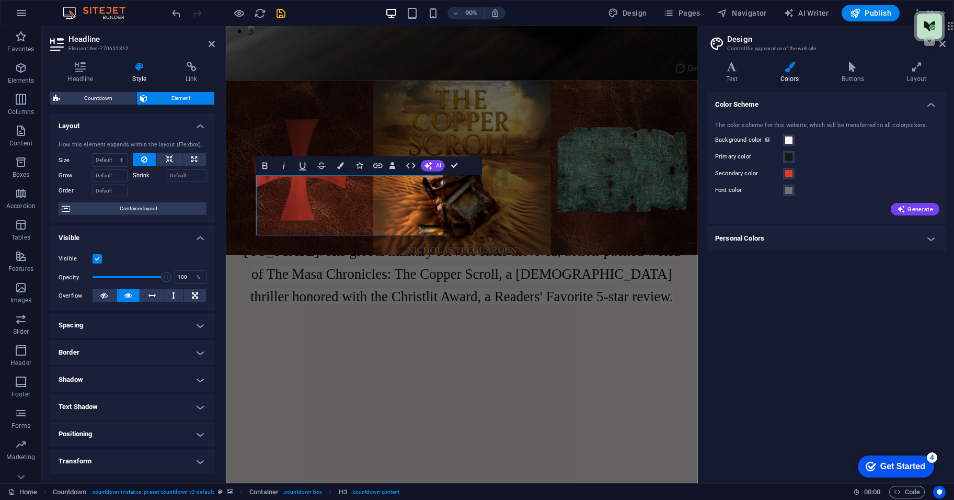
click at [334, 391] on figure at bounding box center [488, 273] width 524 height 372
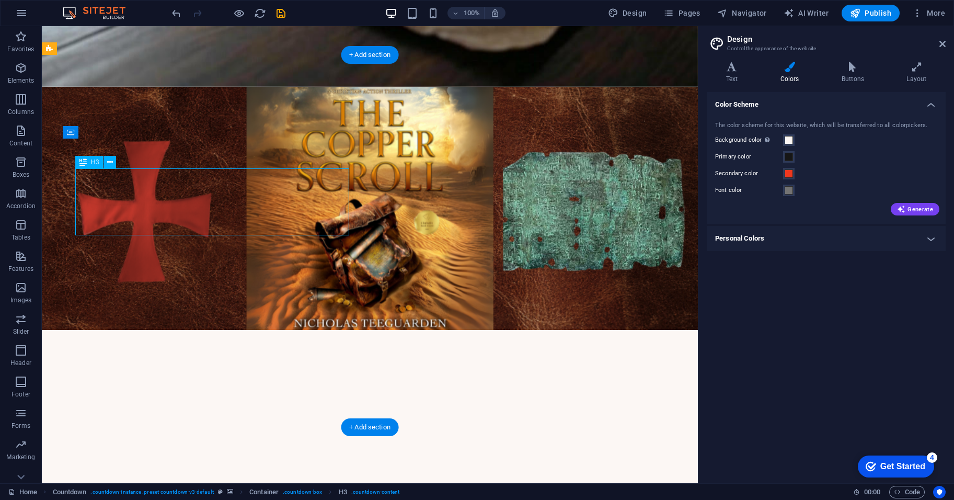
click at [50, 211] on figure at bounding box center [370, 273] width 656 height 372
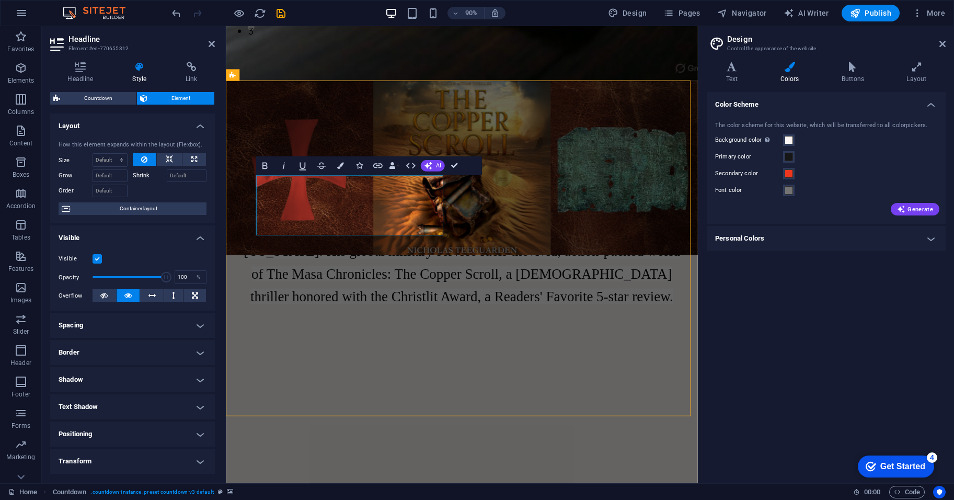
scroll to position [498, 0]
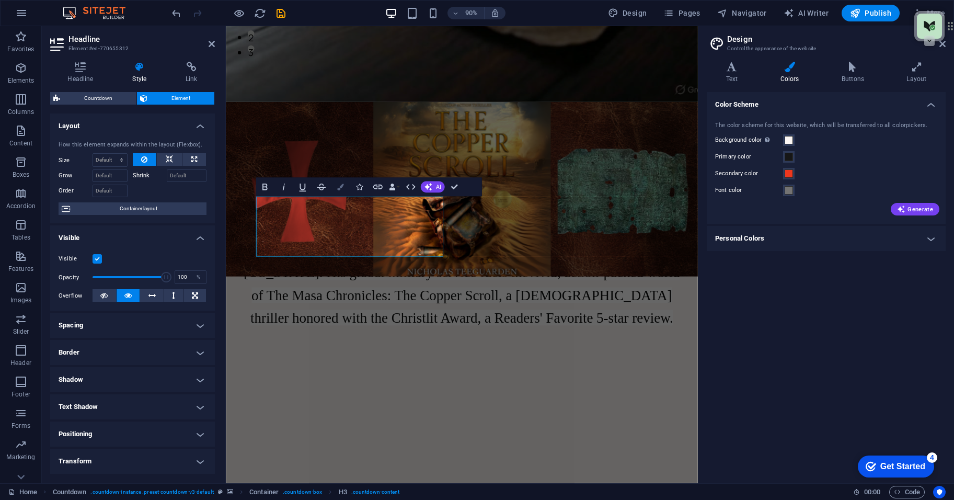
click at [345, 184] on button "Colors" at bounding box center [341, 187] width 18 height 19
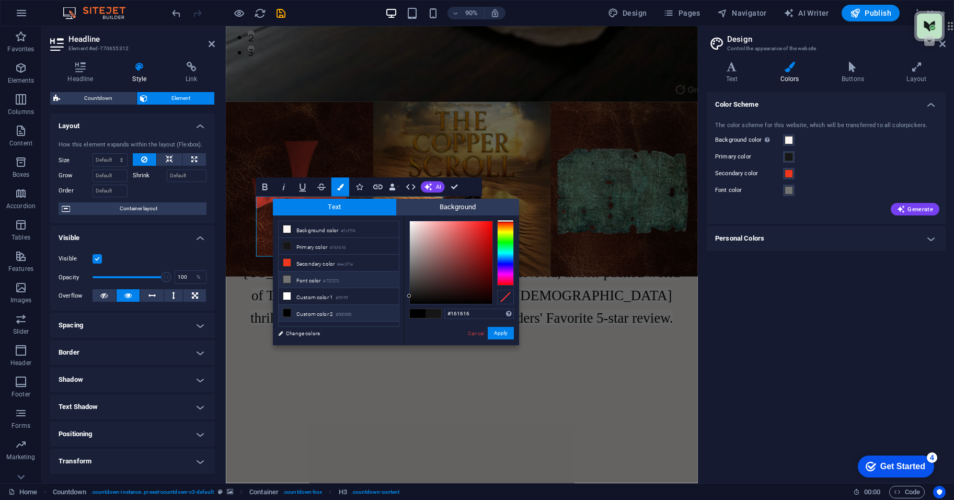
click at [345, 279] on li "Font color #737373" at bounding box center [339, 279] width 120 height 17
type input "#737373"
click at [507, 336] on button "Apply" at bounding box center [501, 333] width 26 height 13
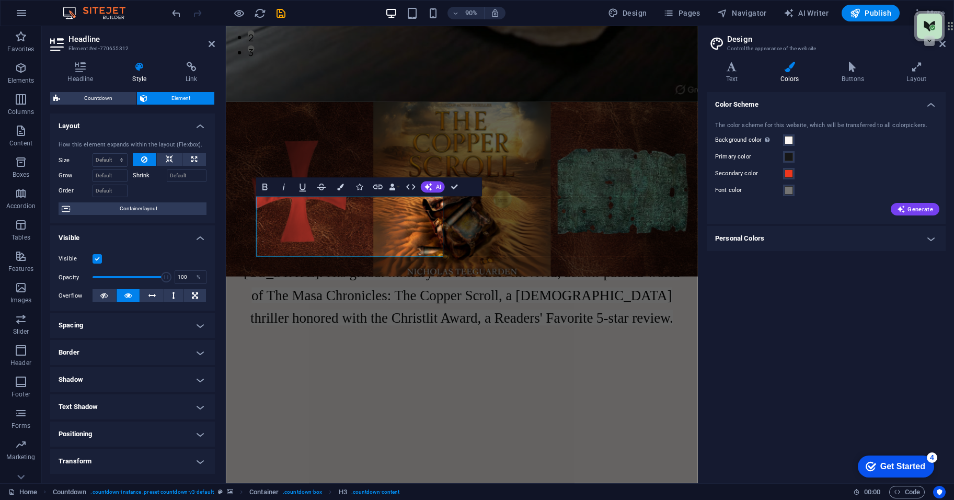
drag, startPoint x: 467, startPoint y: 435, endPoint x: 465, endPoint y: 443, distance: 8.1
click at [467, 436] on figure at bounding box center [488, 296] width 524 height 372
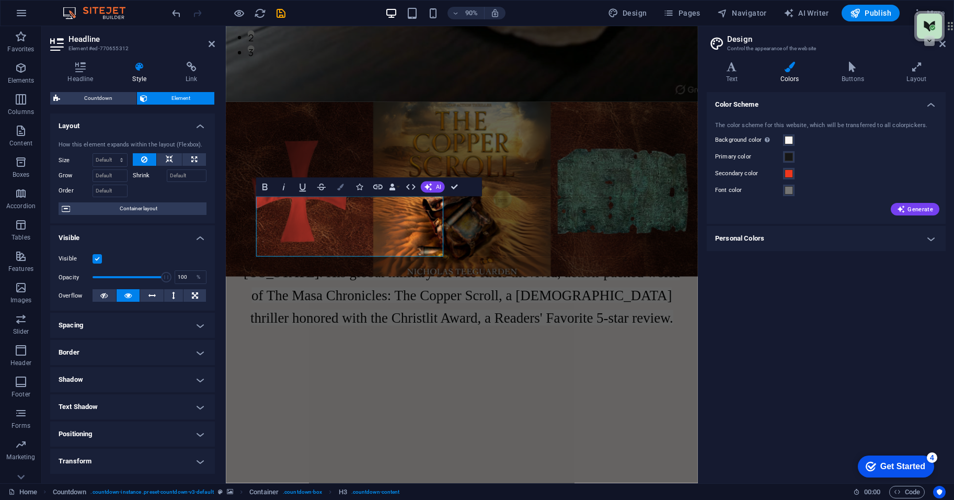
click at [344, 187] on icon "button" at bounding box center [340, 187] width 7 height 7
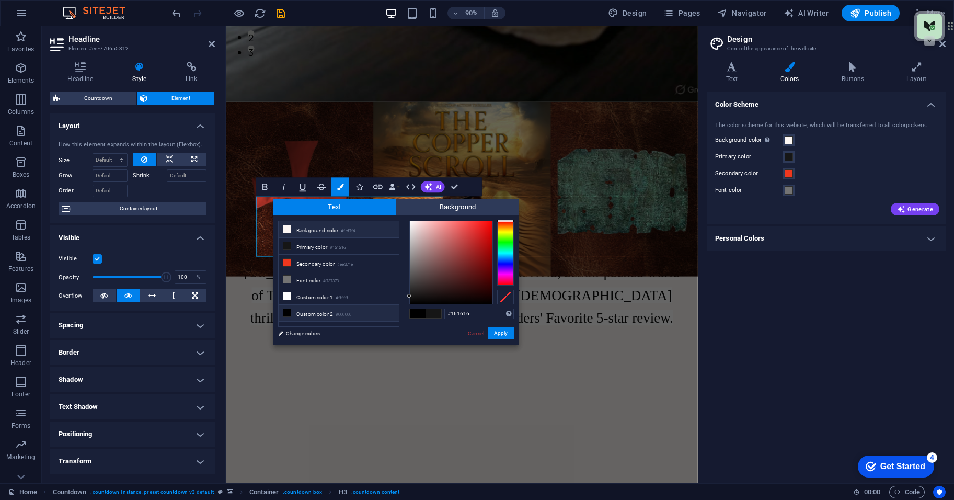
click at [338, 230] on li "Background color #fcf7f4" at bounding box center [339, 229] width 120 height 17
type input "#fcf7f4"
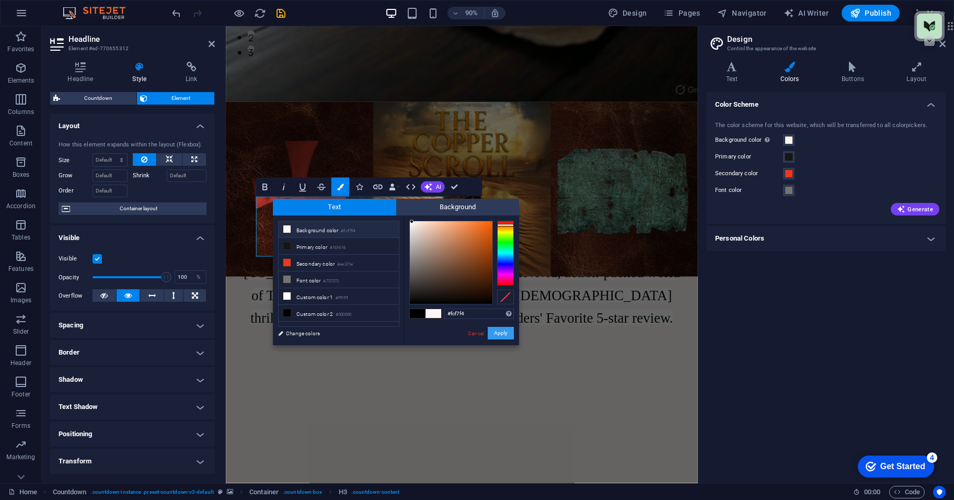
click at [497, 336] on button "Apply" at bounding box center [501, 333] width 26 height 13
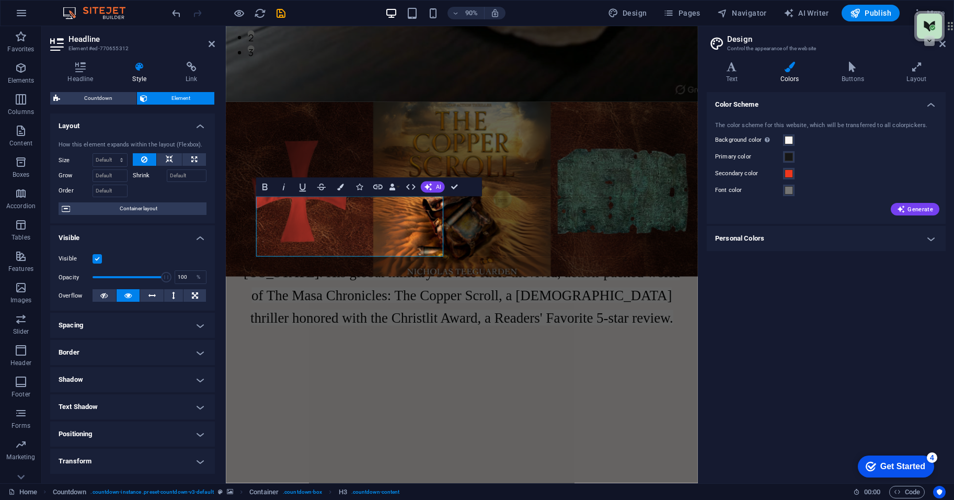
click at [373, 418] on figure at bounding box center [488, 296] width 524 height 372
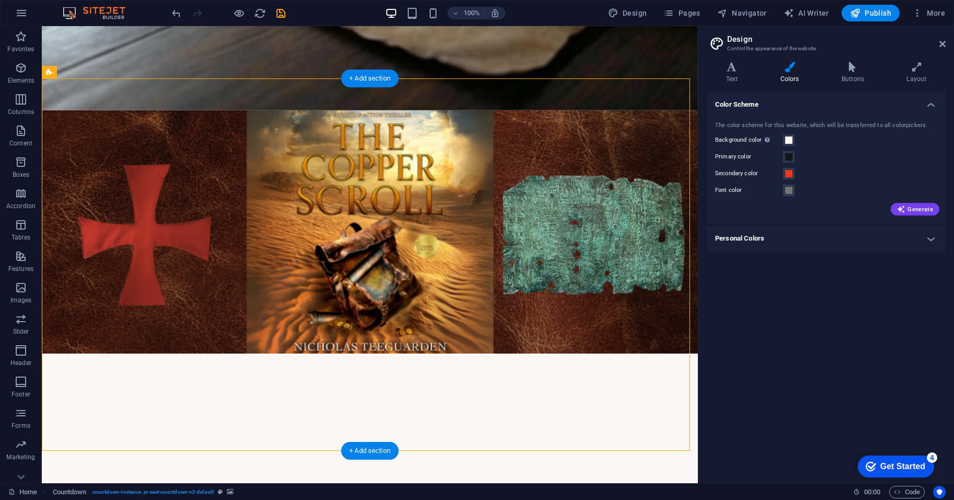
click at [641, 110] on figure at bounding box center [370, 296] width 656 height 372
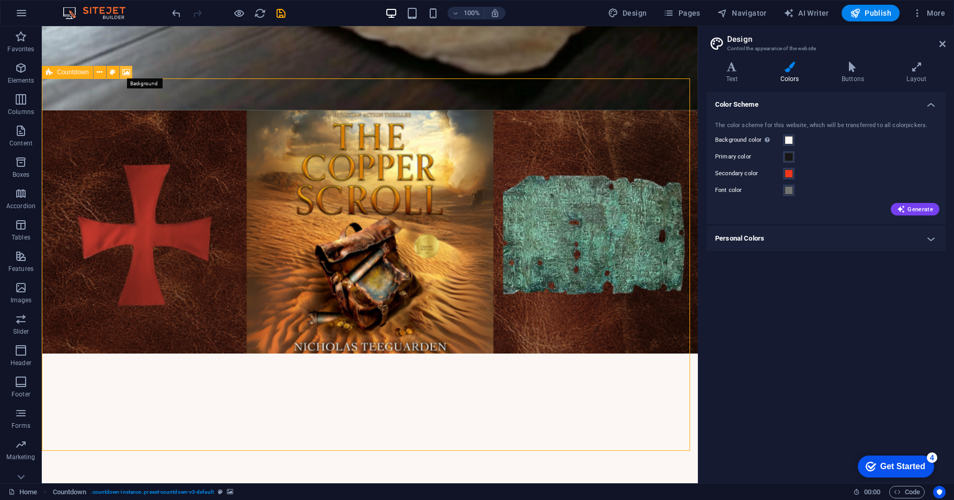
click at [125, 71] on icon at bounding box center [126, 72] width 8 height 11
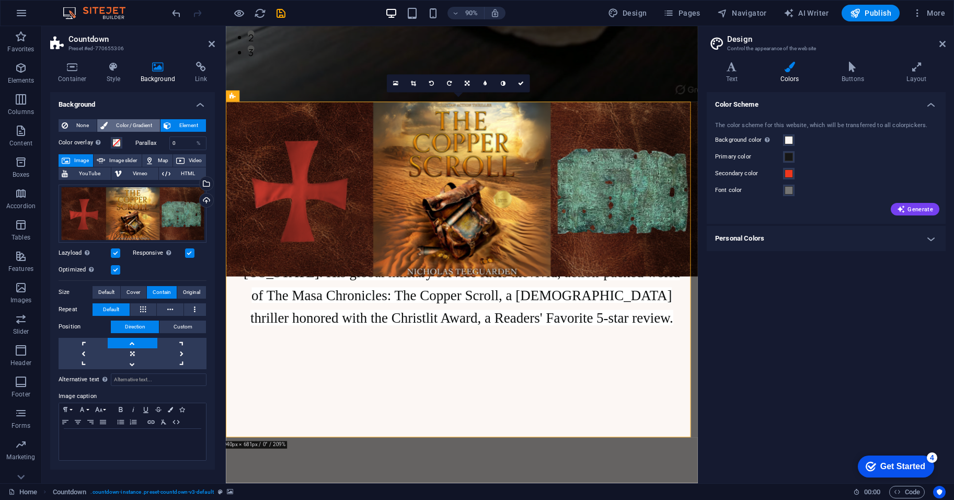
click at [120, 124] on span "Color / Gradient" at bounding box center [134, 125] width 46 height 13
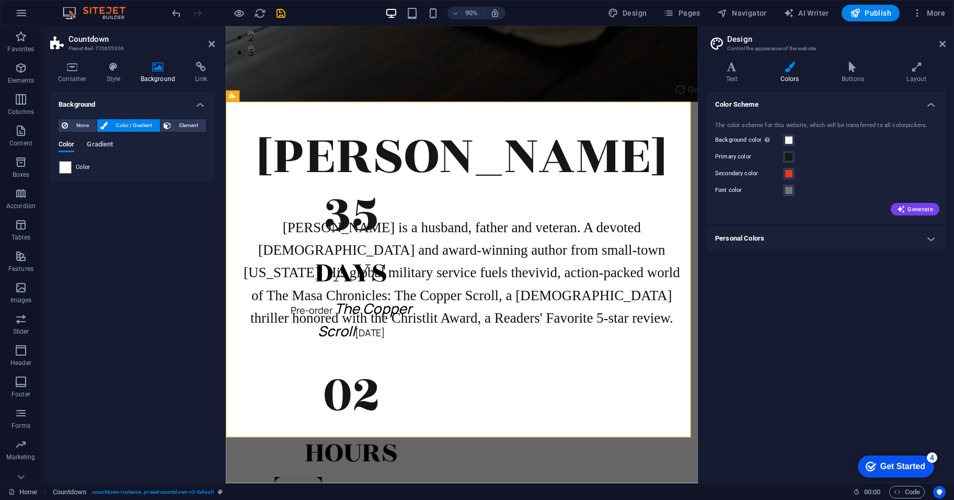
click at [109, 142] on span "Gradient" at bounding box center [100, 145] width 26 height 15
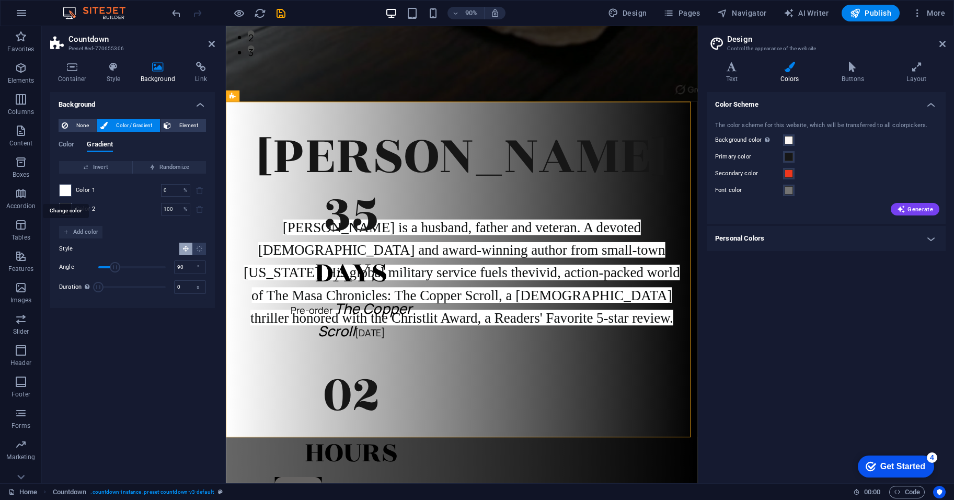
click at [66, 187] on span at bounding box center [66, 191] width 12 height 12
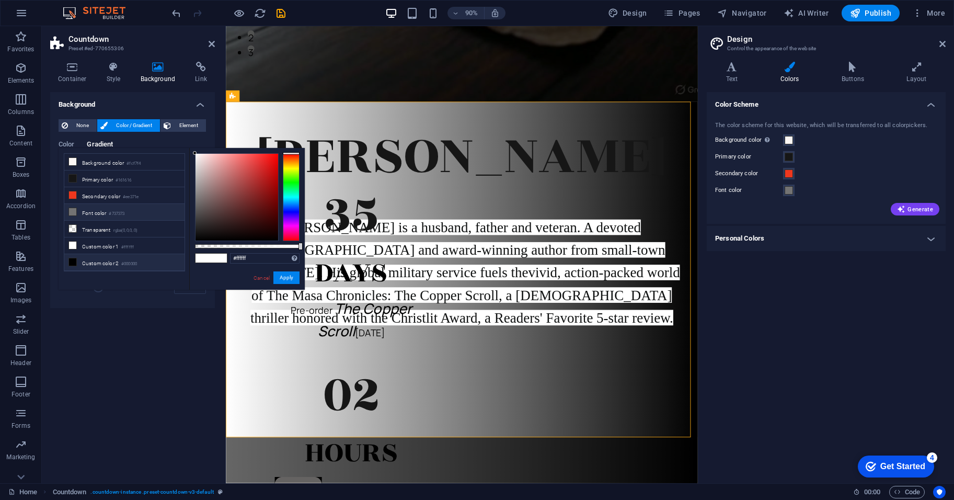
click at [135, 215] on li "Font color #737373" at bounding box center [124, 212] width 120 height 17
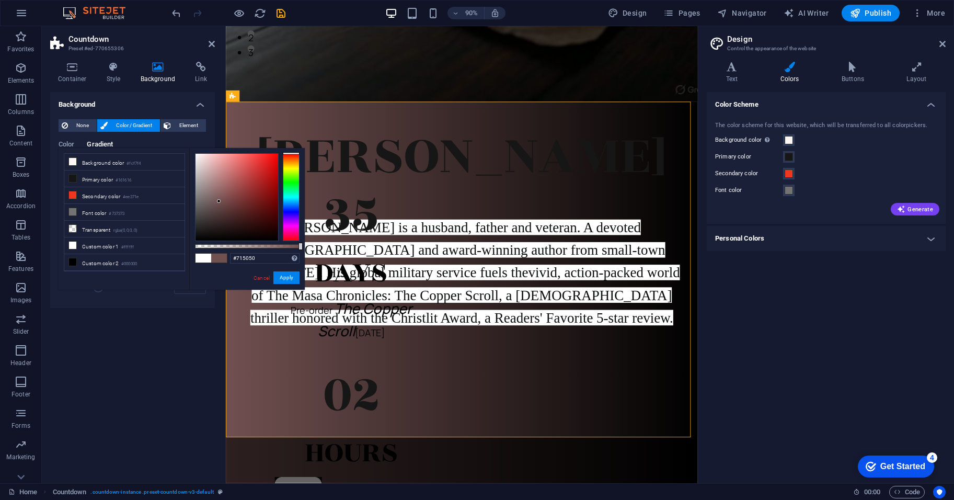
drag, startPoint x: 193, startPoint y: 201, endPoint x: 219, endPoint y: 201, distance: 25.6
click at [219, 201] on div at bounding box center [219, 201] width 4 height 4
click at [294, 165] on div at bounding box center [291, 197] width 17 height 88
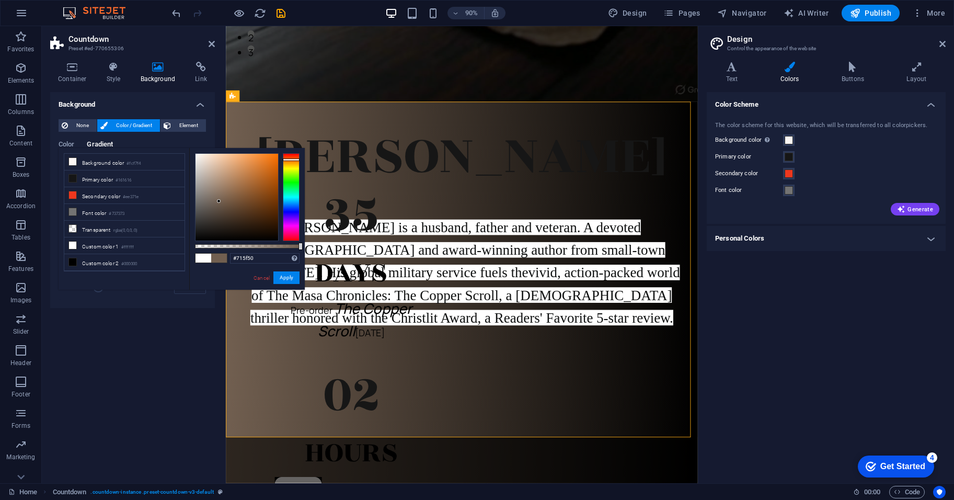
drag, startPoint x: 294, startPoint y: 165, endPoint x: 295, endPoint y: 159, distance: 6.0
click at [295, 159] on div at bounding box center [291, 159] width 17 height 3
click at [260, 181] on div at bounding box center [237, 197] width 83 height 87
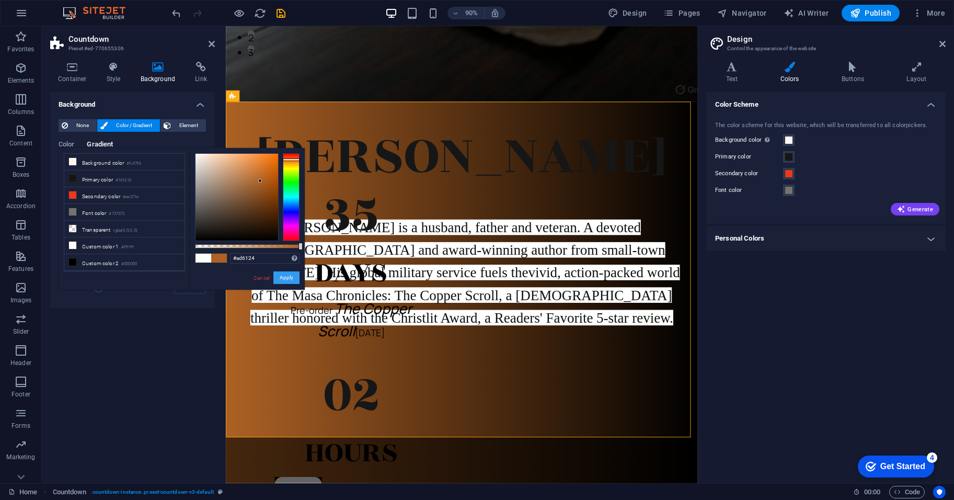
click at [283, 279] on button "Apply" at bounding box center [286, 277] width 26 height 13
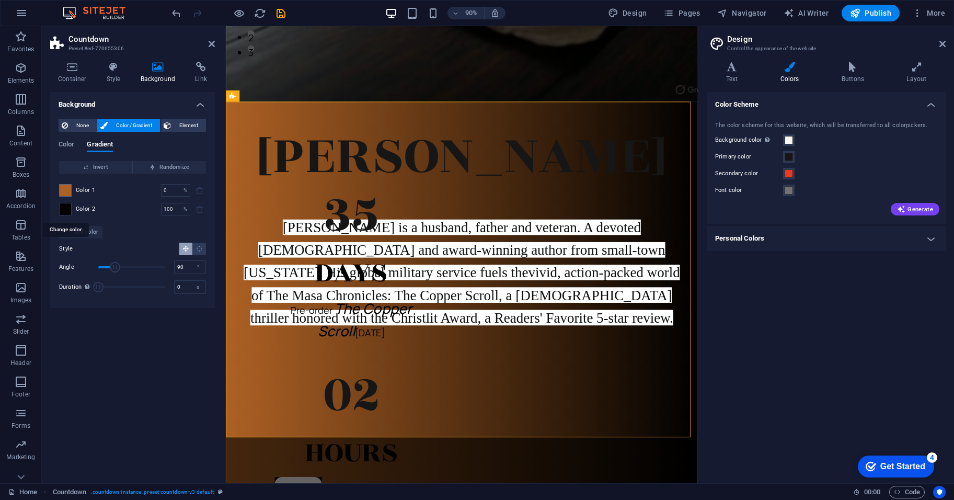
click at [63, 208] on span at bounding box center [66, 209] width 12 height 12
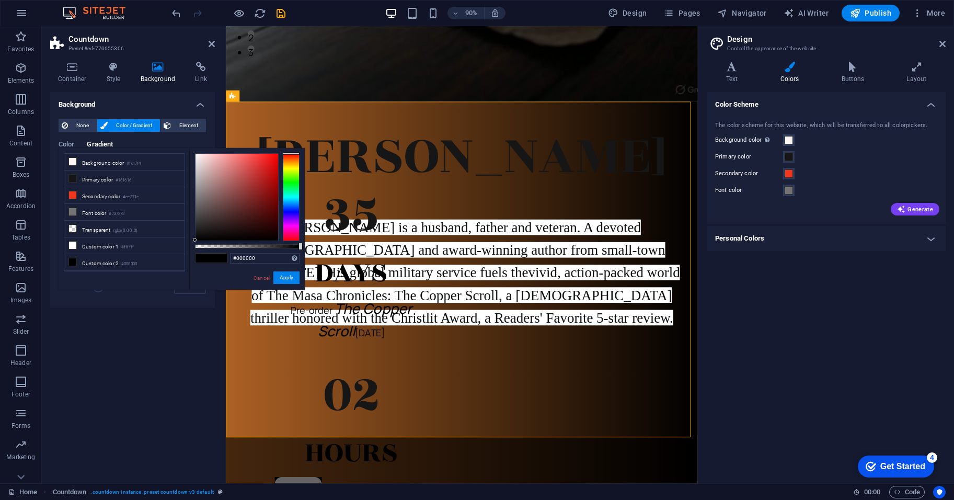
click at [293, 203] on div at bounding box center [291, 197] width 17 height 88
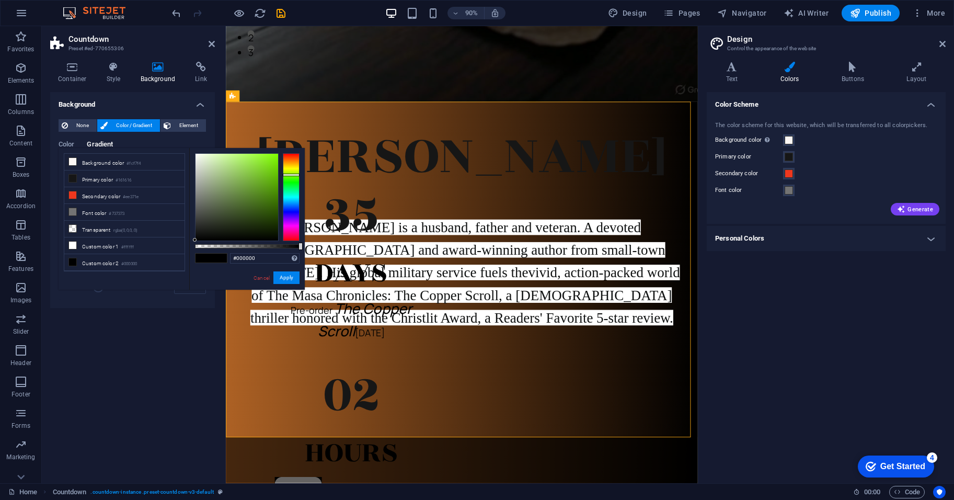
drag, startPoint x: 293, startPoint y: 203, endPoint x: 291, endPoint y: 175, distance: 28.3
click at [291, 175] on div at bounding box center [291, 175] width 17 height 3
click at [263, 223] on div at bounding box center [237, 197] width 83 height 87
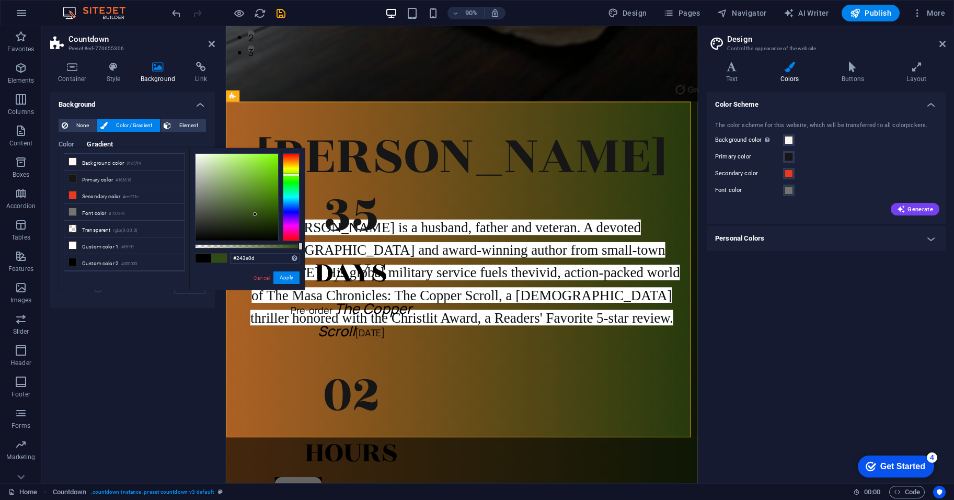
type input "#233a0d"
click at [259, 220] on div at bounding box center [259, 220] width 4 height 4
click at [280, 275] on button "Apply" at bounding box center [286, 277] width 26 height 13
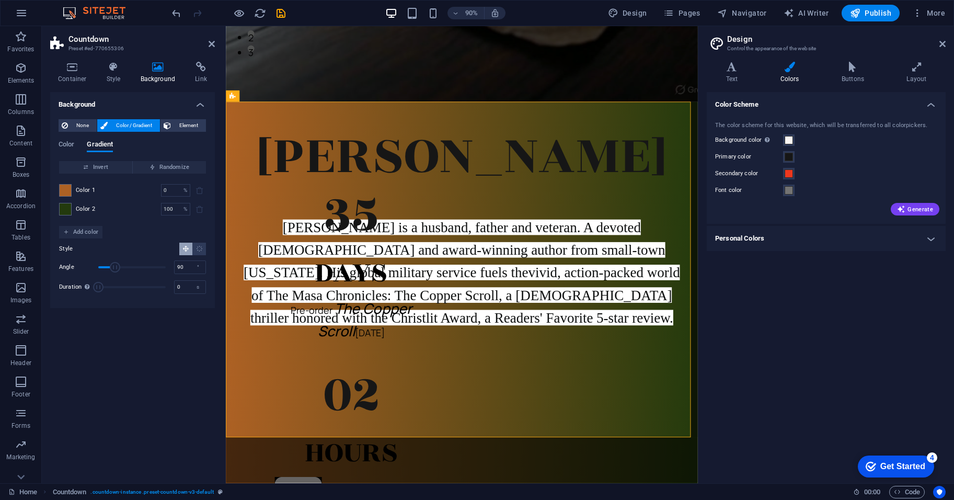
click at [155, 370] on div "Background None Color / Gradient Element Stretch background to full-width Color…" at bounding box center [132, 283] width 165 height 383
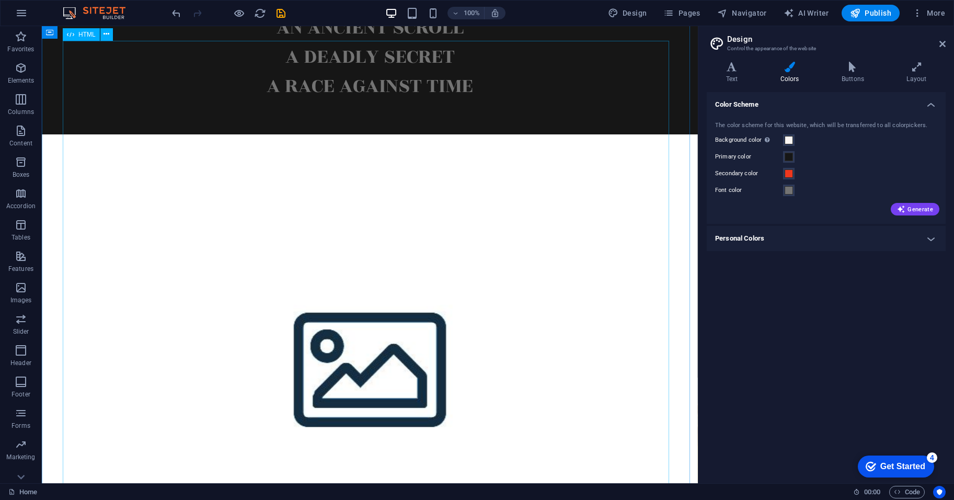
scroll to position [1195, 0]
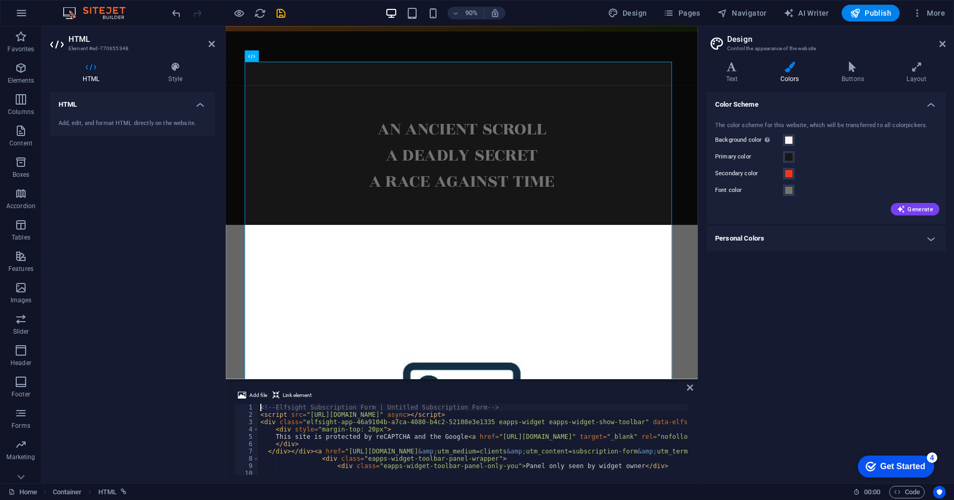
scroll to position [1227, 0]
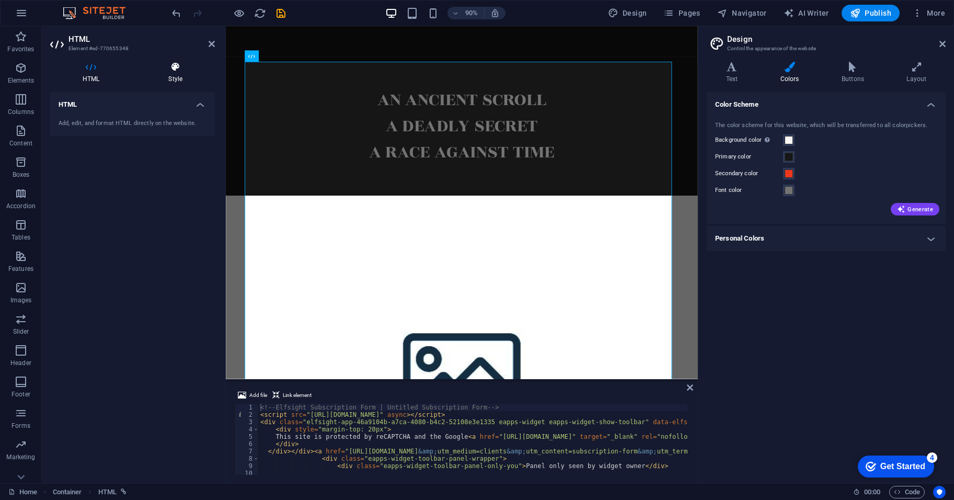
click at [180, 66] on icon at bounding box center [175, 67] width 79 height 10
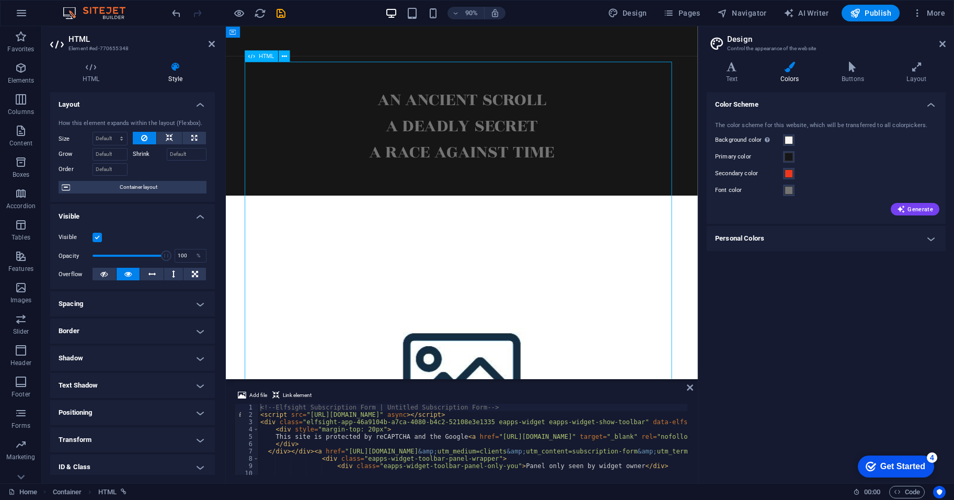
click at [287, 55] on icon at bounding box center [283, 56] width 5 height 10
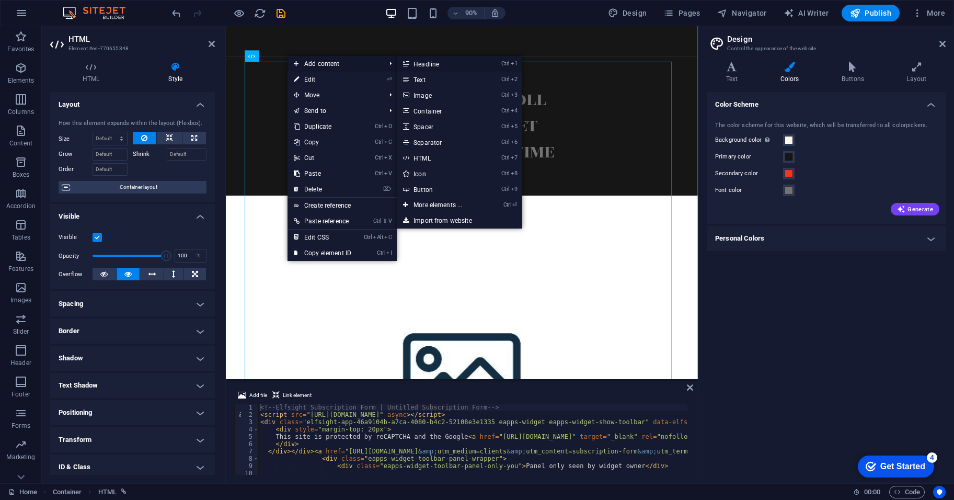
click at [459, 64] on link "Ctrl 1 Headline" at bounding box center [440, 64] width 86 height 16
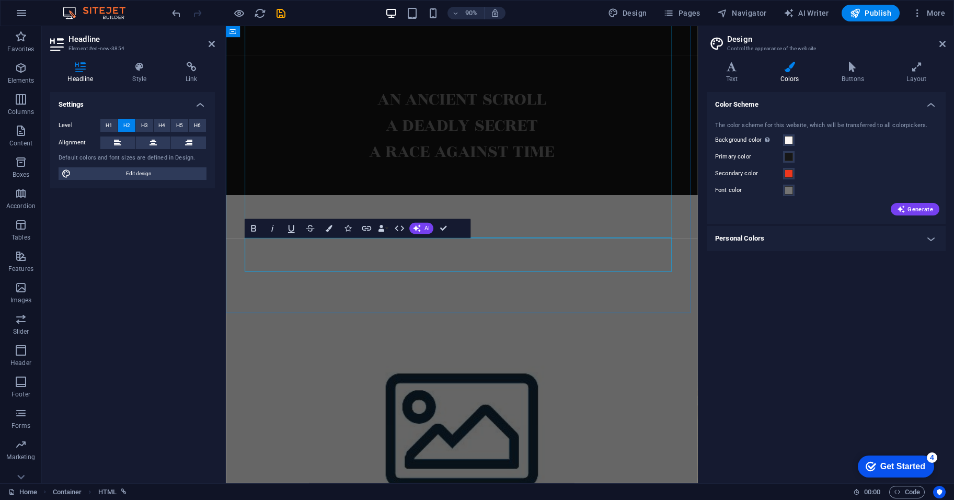
scroll to position [1809, 0]
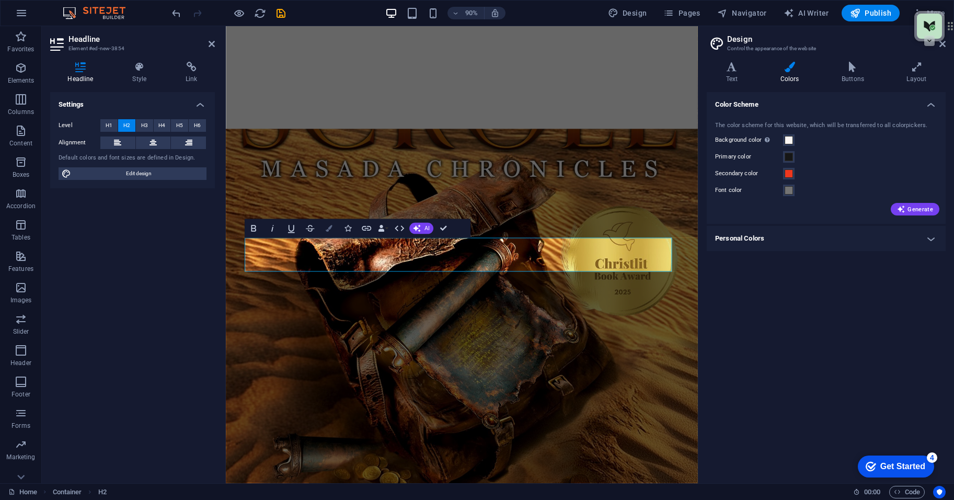
click at [332, 229] on icon "button" at bounding box center [329, 228] width 7 height 7
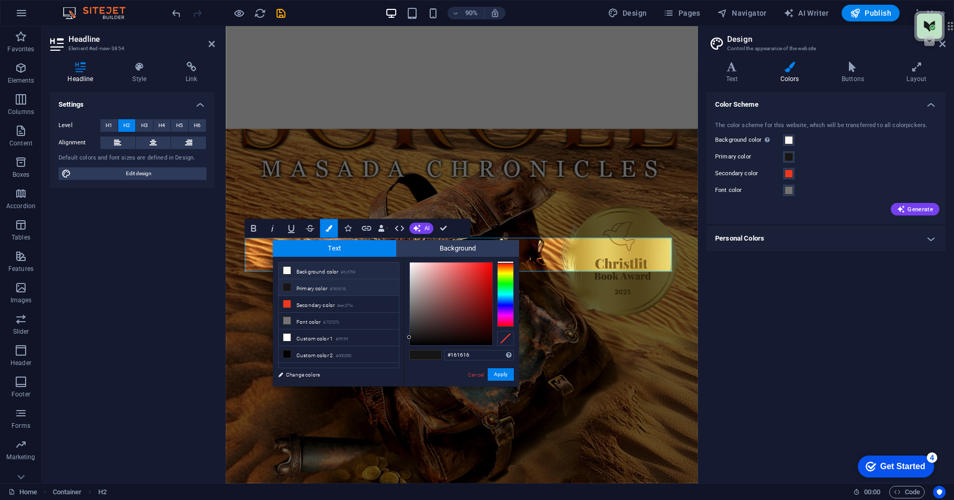
click at [326, 274] on li "Background color #fcf7f4" at bounding box center [339, 270] width 120 height 17
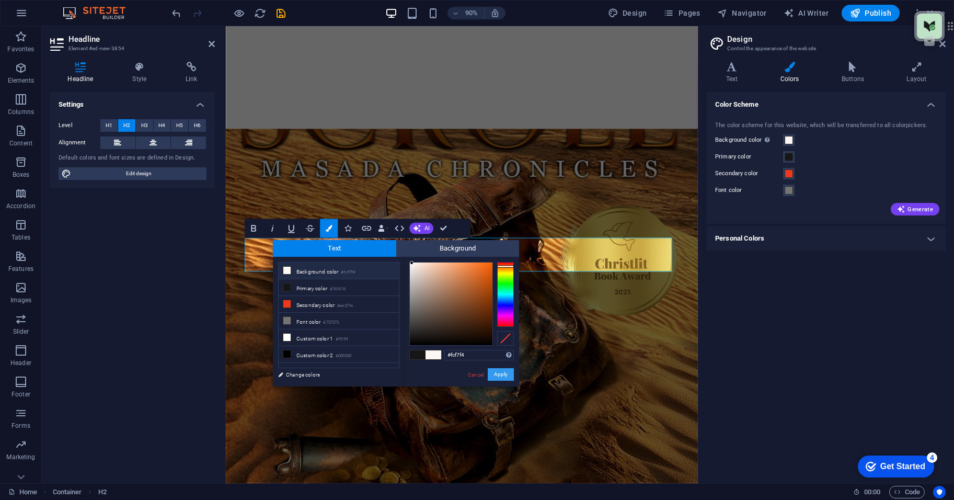
click at [510, 370] on button "Apply" at bounding box center [501, 374] width 26 height 13
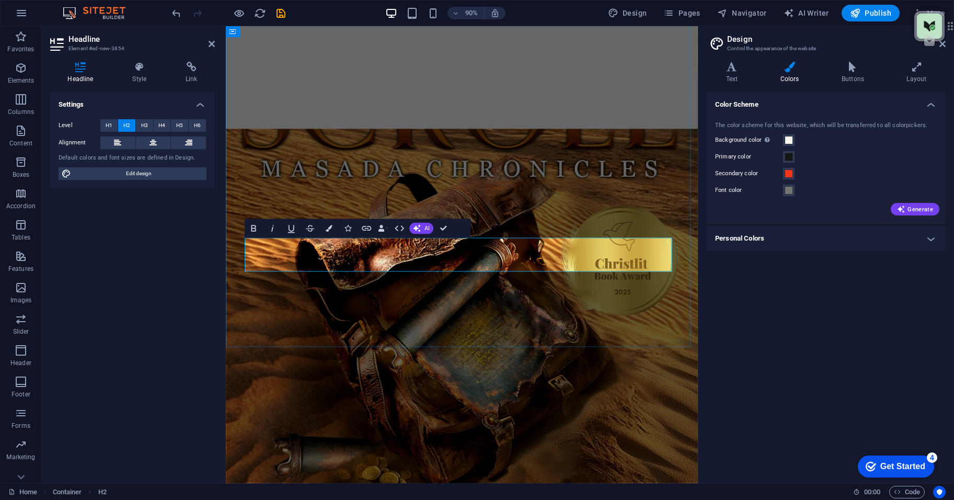
click at [328, 226] on icon "button" at bounding box center [329, 228] width 7 height 7
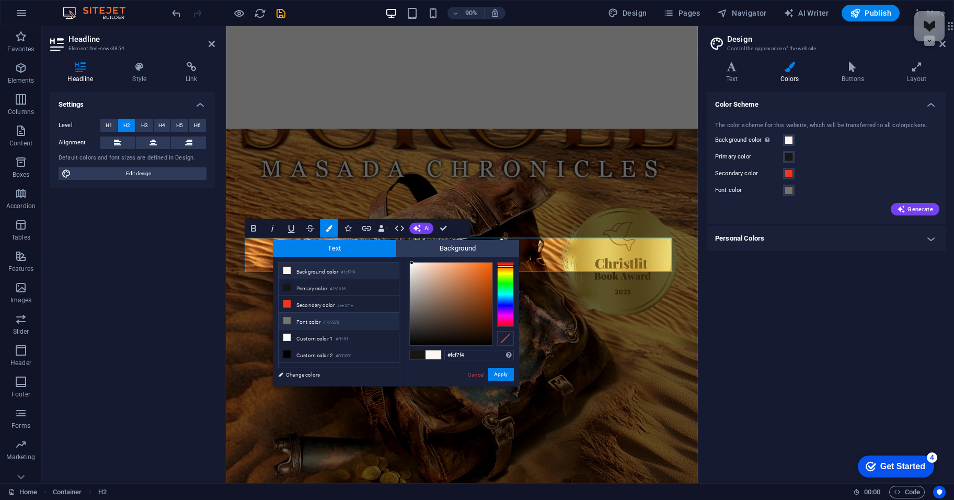
click at [339, 324] on small "#737373" at bounding box center [331, 322] width 16 height 7
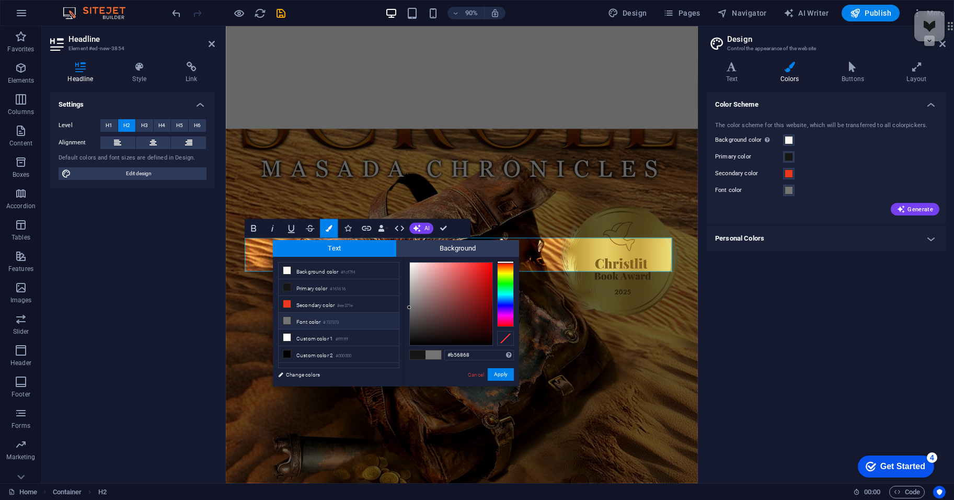
click at [444, 286] on div at bounding box center [451, 303] width 83 height 83
type input "#a87474"
drag, startPoint x: 443, startPoint y: 285, endPoint x: 435, endPoint y: 290, distance: 9.1
click at [435, 290] on div at bounding box center [435, 290] width 4 height 4
click at [499, 370] on button "Apply" at bounding box center [501, 374] width 26 height 13
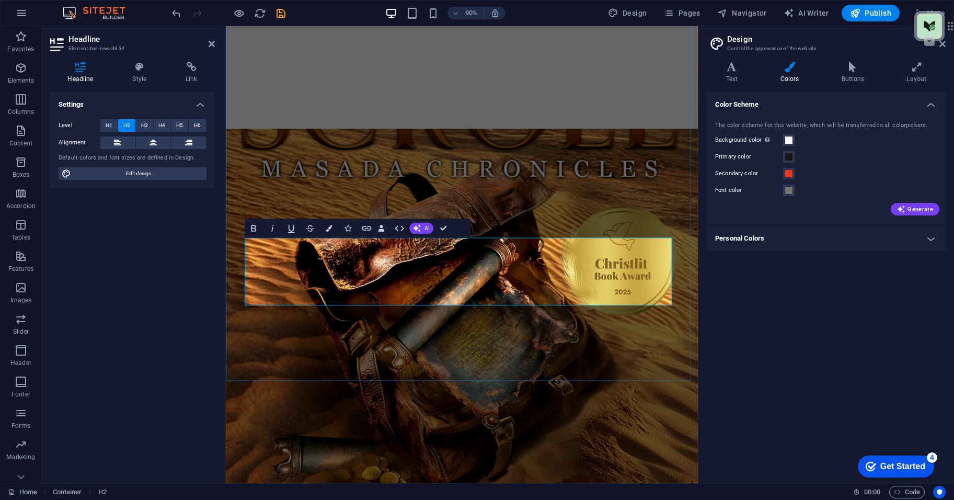
click at [135, 70] on icon at bounding box center [139, 67] width 49 height 10
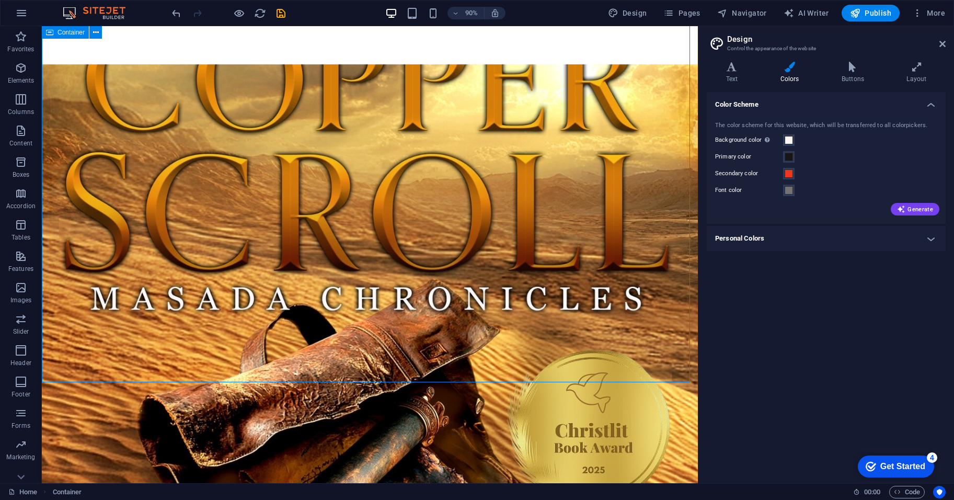
scroll to position [1810, 0]
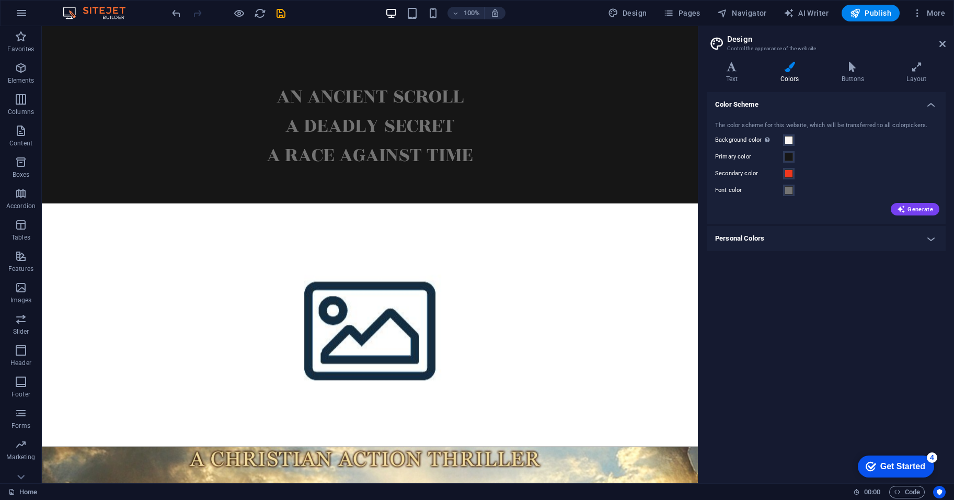
scroll to position [1251, 0]
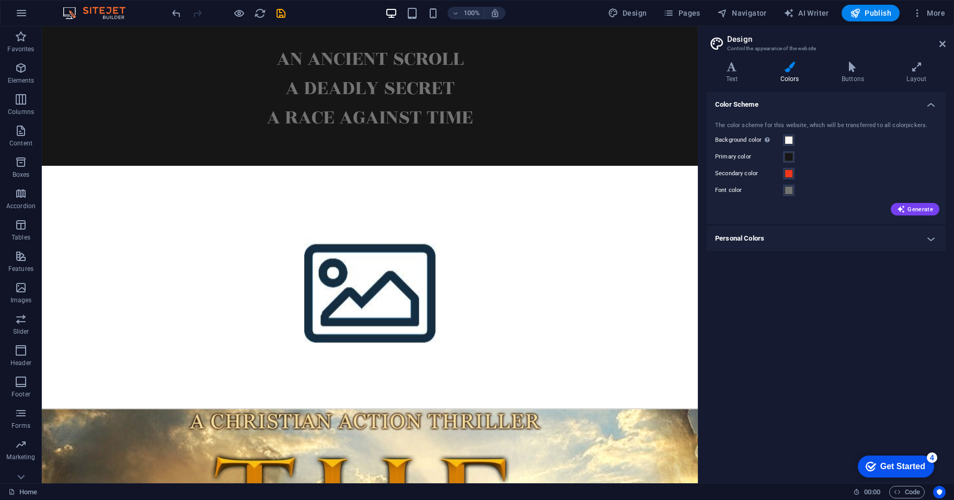
drag, startPoint x: 384, startPoint y: 285, endPoint x: 264, endPoint y: 107, distance: 214.3
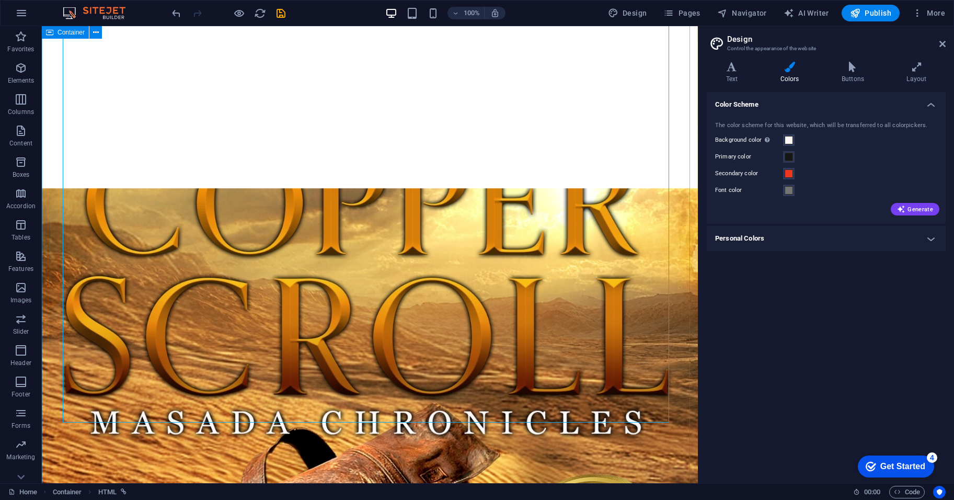
scroll to position [1686, 0]
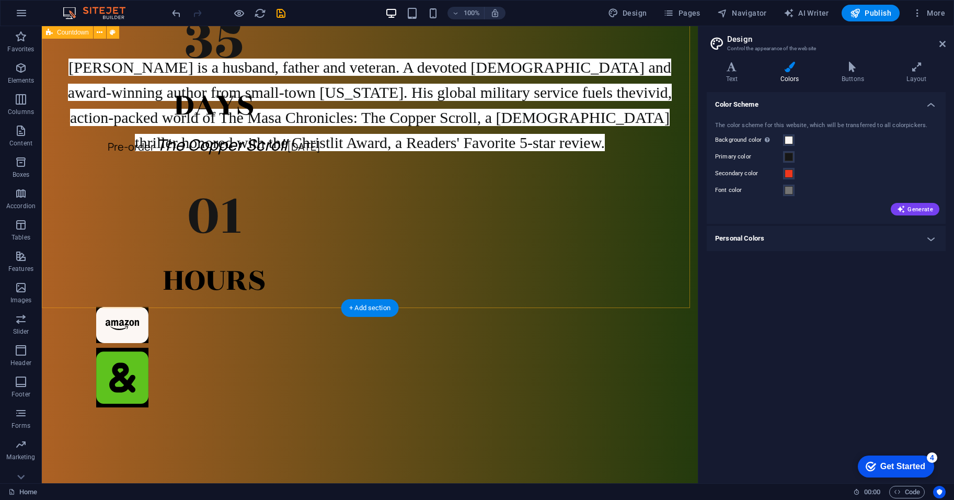
scroll to position [728, 0]
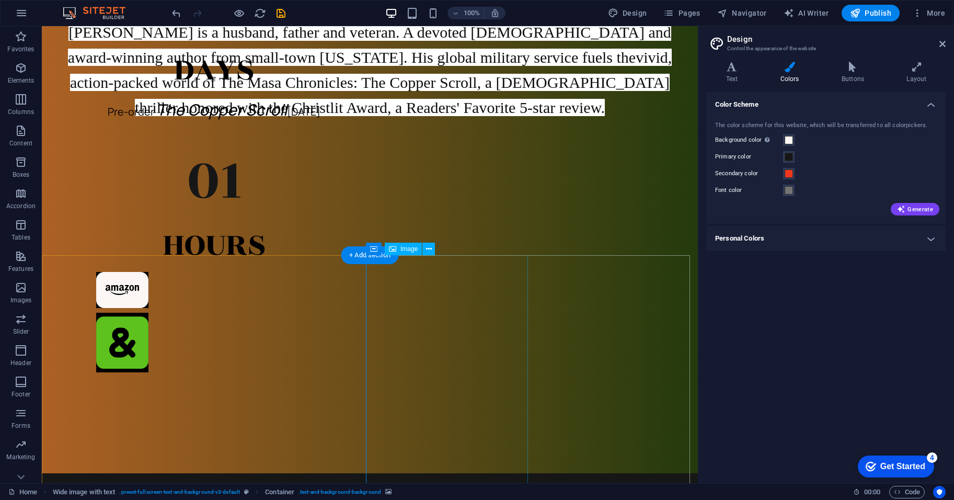
click at [410, 250] on span "Image" at bounding box center [409, 249] width 17 height 6
click at [431, 246] on icon at bounding box center [429, 249] width 6 height 11
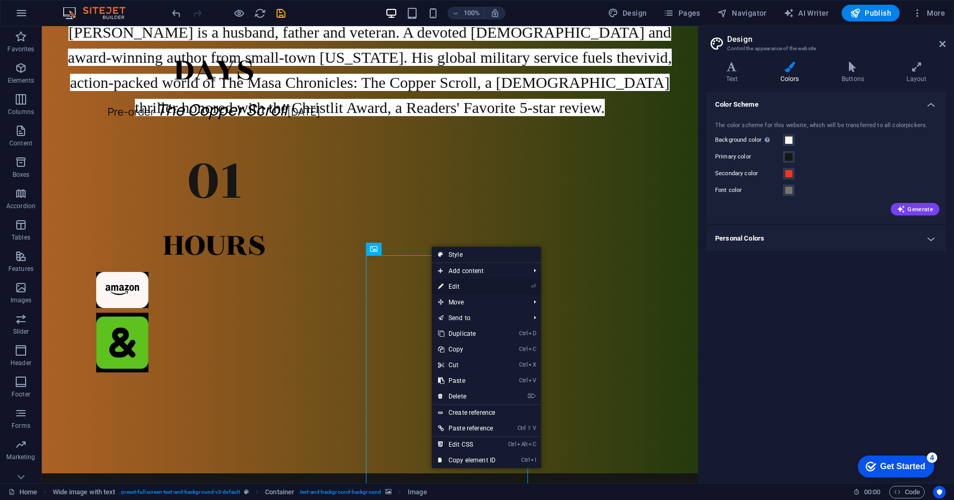
click at [471, 289] on link "⏎ Edit" at bounding box center [467, 287] width 70 height 16
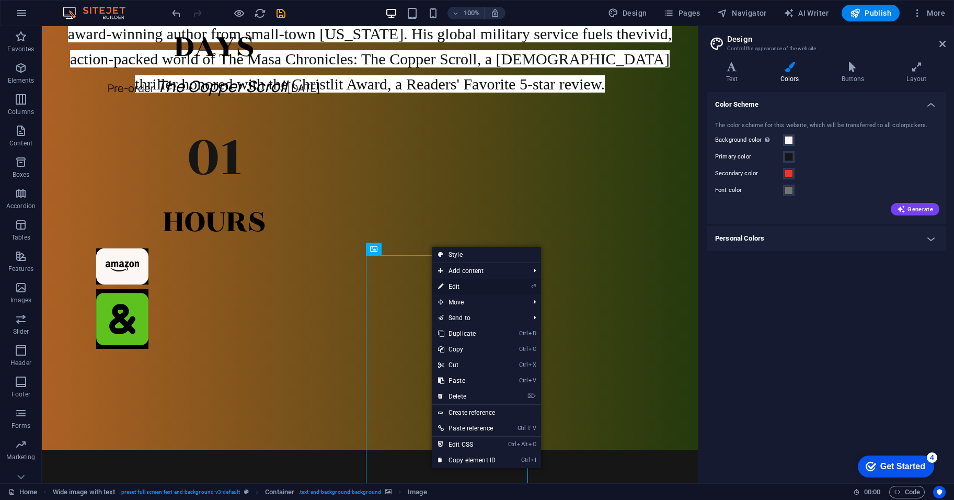
select select "%"
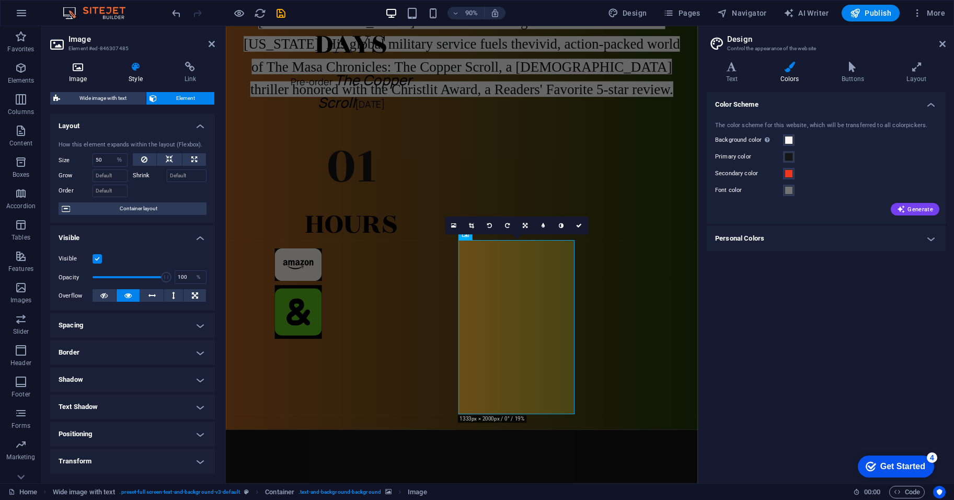
click at [81, 75] on h4 "Image" at bounding box center [80, 73] width 60 height 22
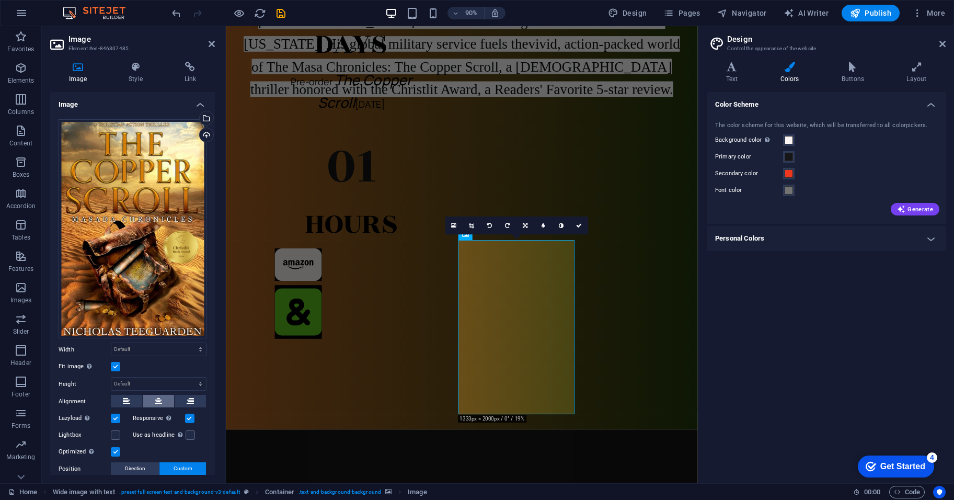
click at [159, 401] on icon at bounding box center [158, 401] width 7 height 13
click at [76, 384] on div "Height Default auto px" at bounding box center [133, 384] width 148 height 14
click at [72, 381] on label "Height" at bounding box center [85, 384] width 52 height 6
click at [141, 266] on div "Drag files here, click to choose files or select files from Files or our free s…" at bounding box center [133, 229] width 148 height 220
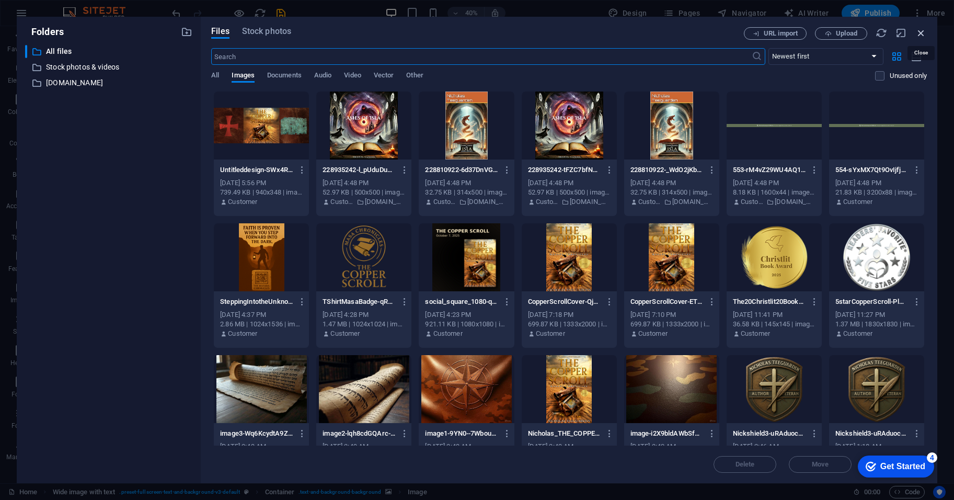
click at [925, 30] on icon "button" at bounding box center [922, 33] width 12 height 12
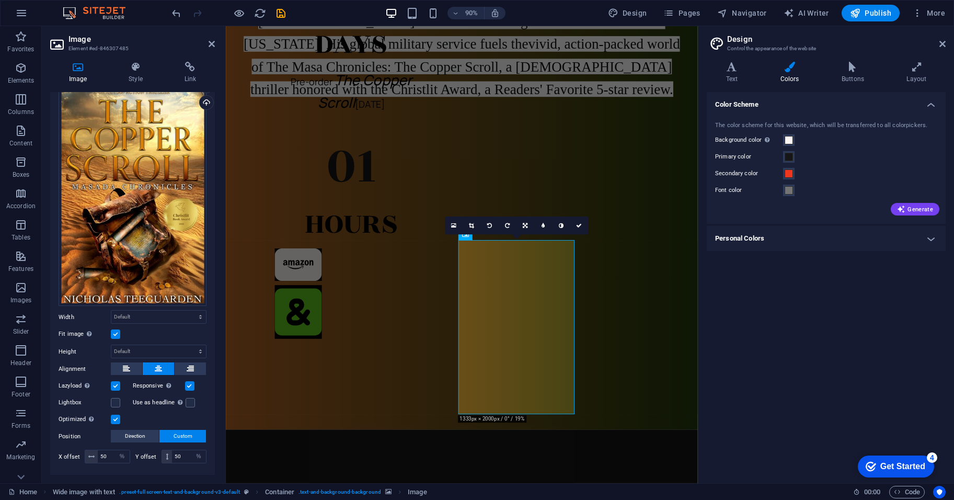
scroll to position [54, 0]
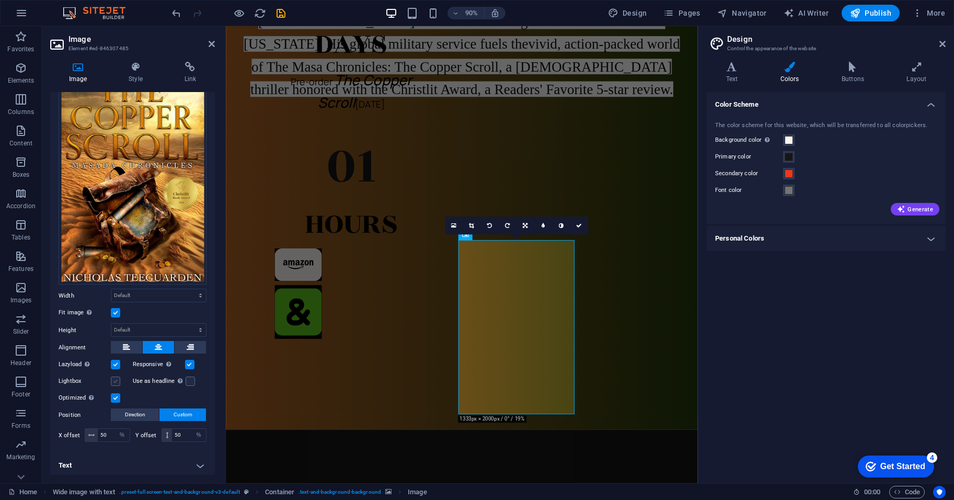
click at [117, 376] on label at bounding box center [115, 380] width 9 height 9
click at [0, 0] on input "Lightbox" at bounding box center [0, 0] width 0 height 0
click at [117, 376] on label at bounding box center [115, 380] width 9 height 9
click at [0, 0] on input "Lightbox" at bounding box center [0, 0] width 0 height 0
click at [159, 394] on div "Optimized Images are compressed to improve page speed." at bounding box center [133, 398] width 148 height 13
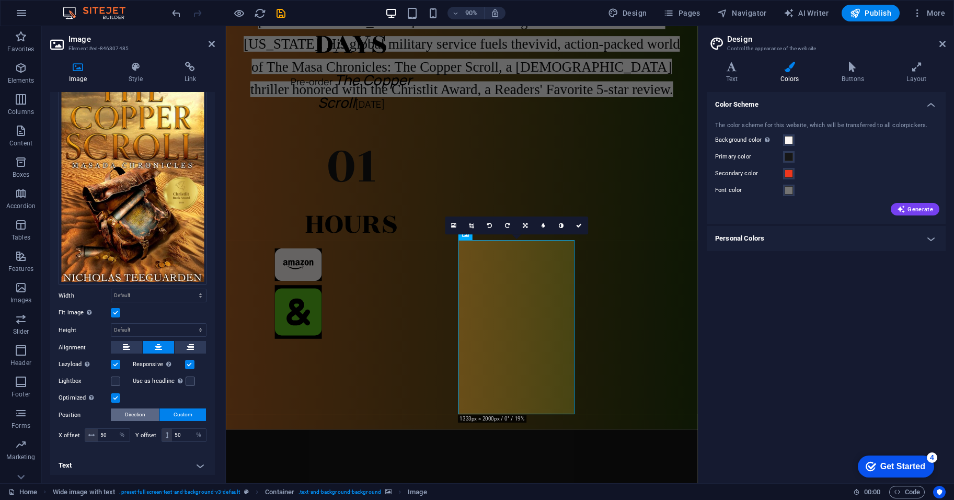
click at [143, 414] on span "Direction" at bounding box center [135, 414] width 20 height 13
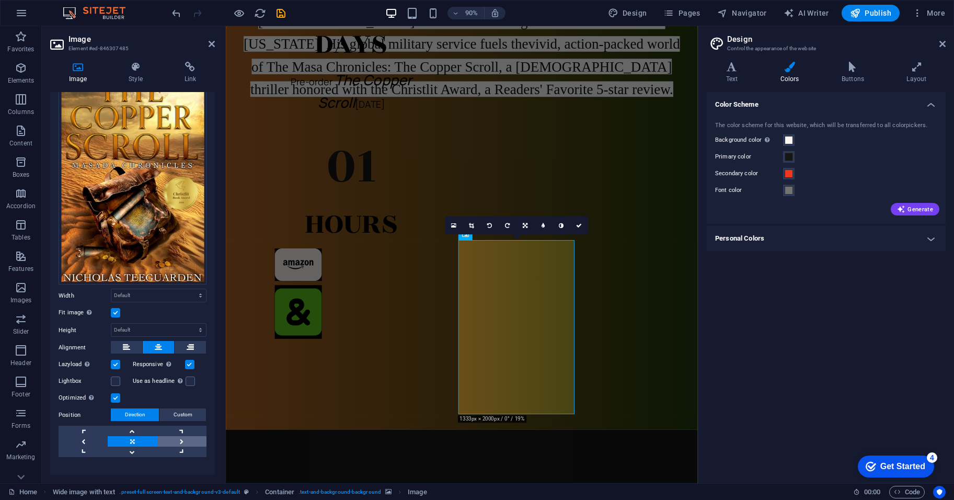
click at [174, 436] on link at bounding box center [181, 441] width 49 height 10
click at [171, 442] on link at bounding box center [181, 441] width 49 height 10
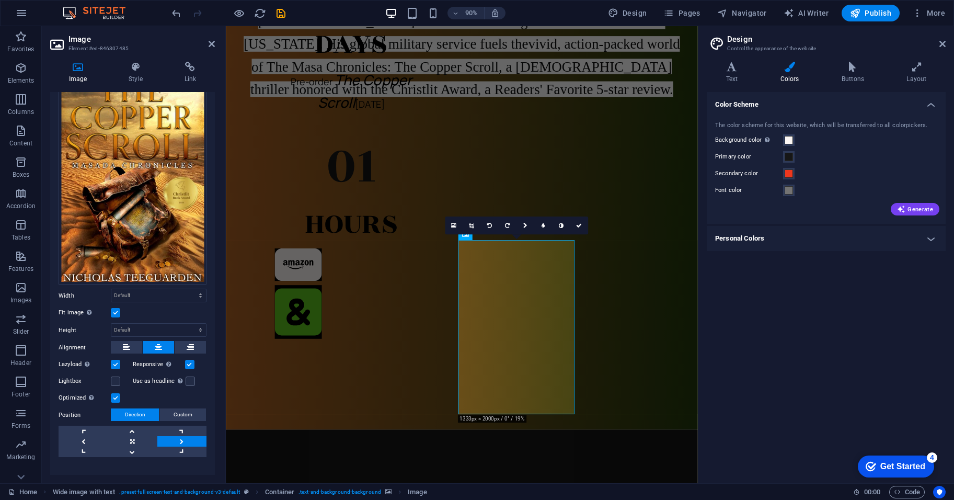
click at [171, 442] on link at bounding box center [181, 441] width 49 height 10
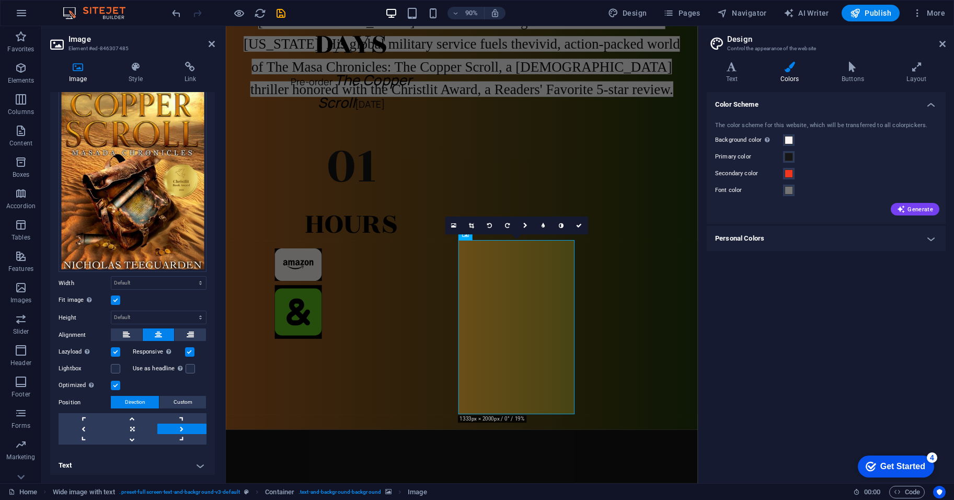
scroll to position [0, 0]
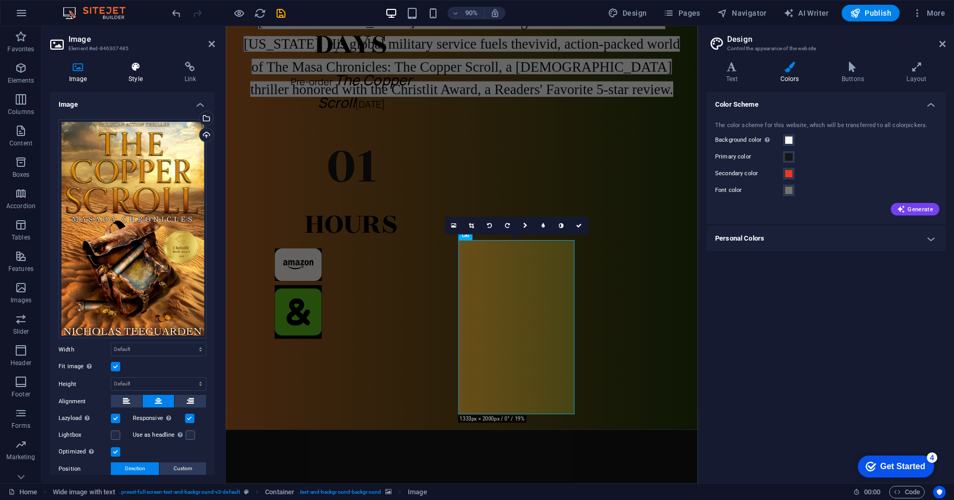
click at [136, 63] on icon at bounding box center [135, 67] width 51 height 10
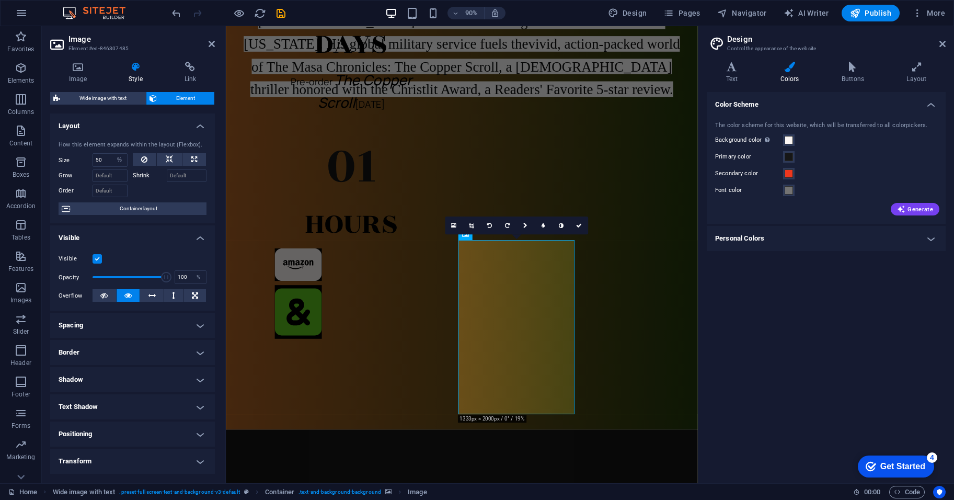
click at [144, 185] on div at bounding box center [170, 189] width 74 height 15
click at [147, 208] on span "Container layout" at bounding box center [138, 208] width 130 height 13
select select "px"
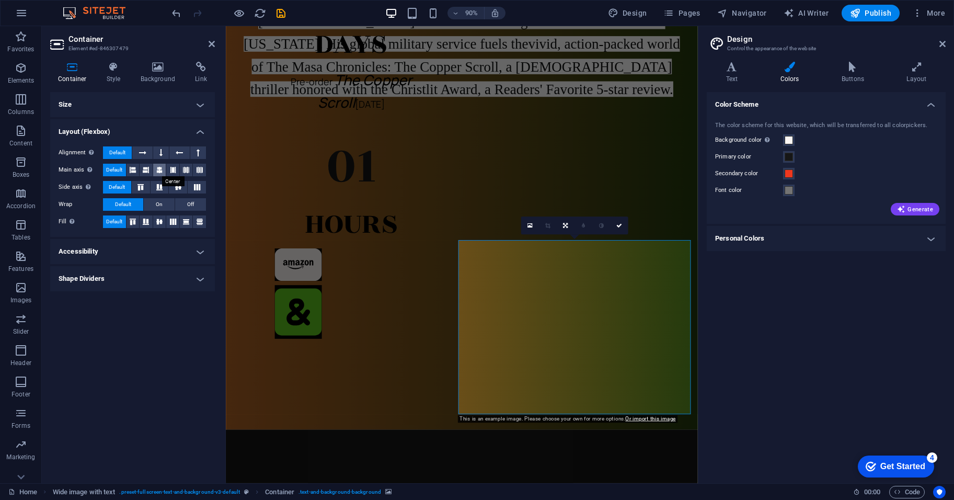
click at [161, 167] on icon at bounding box center [159, 170] width 6 height 13
click at [152, 70] on icon at bounding box center [158, 67] width 51 height 10
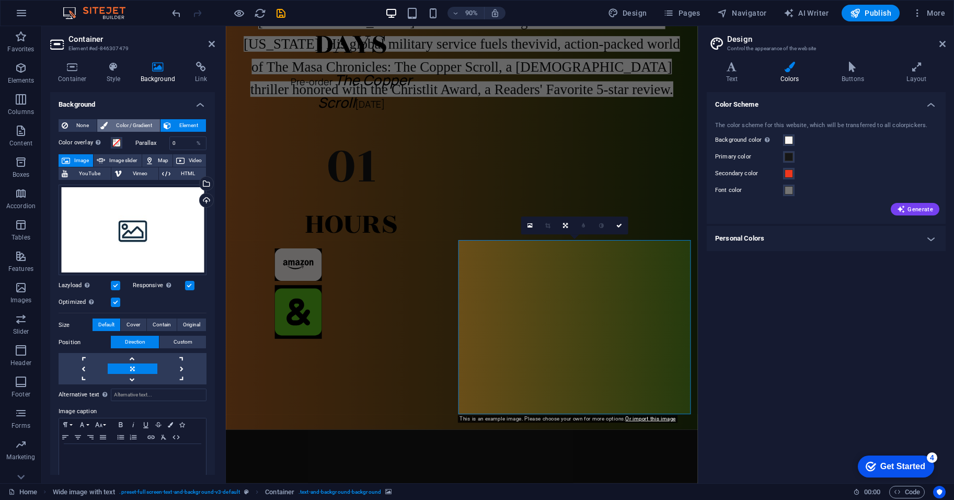
click at [128, 121] on span "Color / Gradient" at bounding box center [134, 125] width 46 height 13
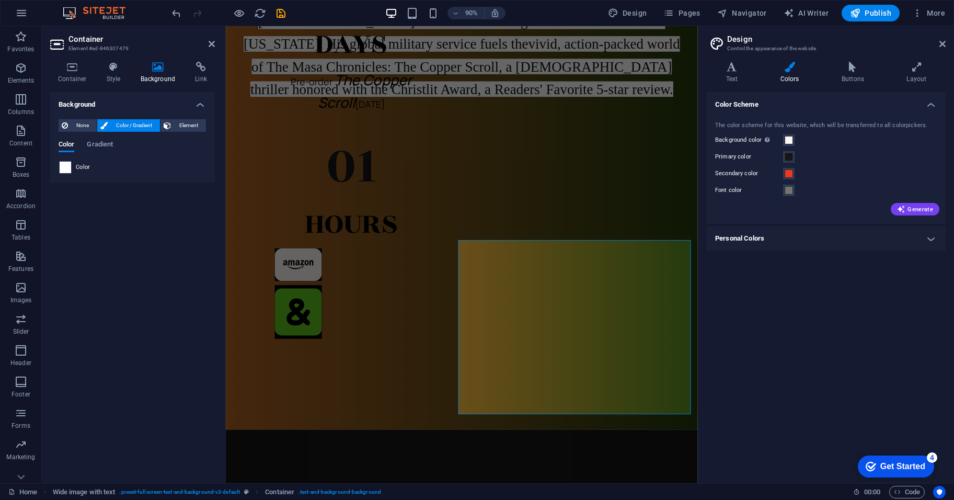
click at [62, 166] on span at bounding box center [66, 168] width 12 height 12
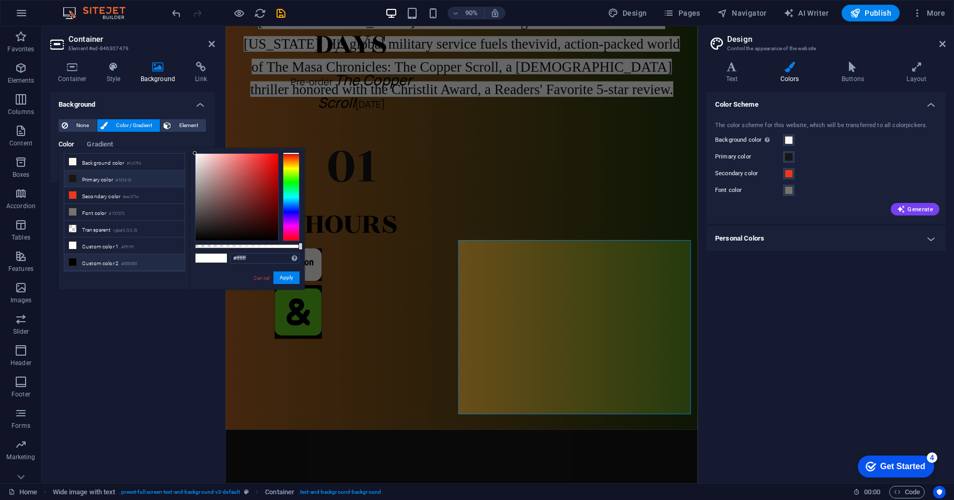
click at [93, 179] on li "Primary color #161616" at bounding box center [124, 178] width 120 height 17
click at [134, 260] on small "#000000" at bounding box center [129, 263] width 16 height 7
click at [128, 244] on small "#ffffff" at bounding box center [127, 247] width 13 height 7
click at [124, 221] on li "Transparent rgba(0,0,0,.0)" at bounding box center [124, 229] width 120 height 17
click at [122, 207] on li "Font color #737373" at bounding box center [124, 212] width 120 height 17
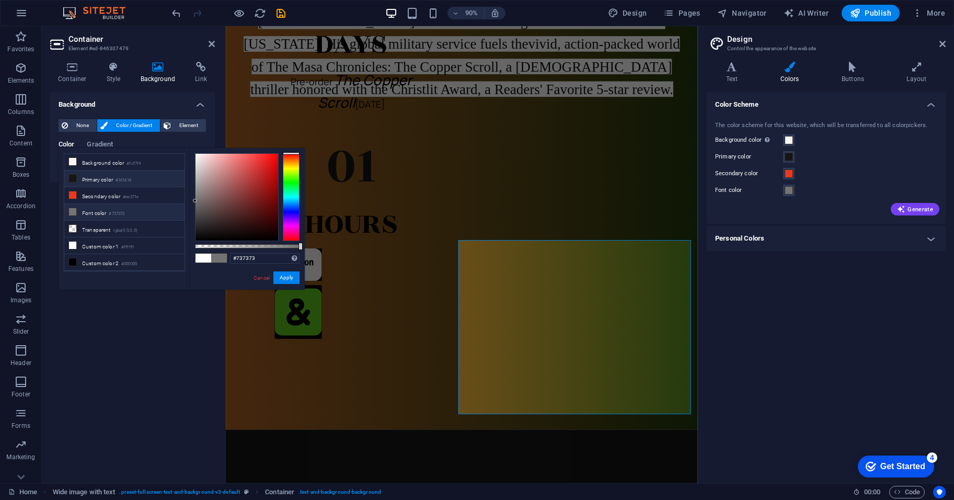
click at [117, 176] on li "Primary color #161616" at bounding box center [124, 178] width 120 height 17
type input "#161616"
drag, startPoint x: 69, startPoint y: 277, endPoint x: 288, endPoint y: 275, distance: 219.1
click at [288, 275] on button "Apply" at bounding box center [286, 277] width 26 height 13
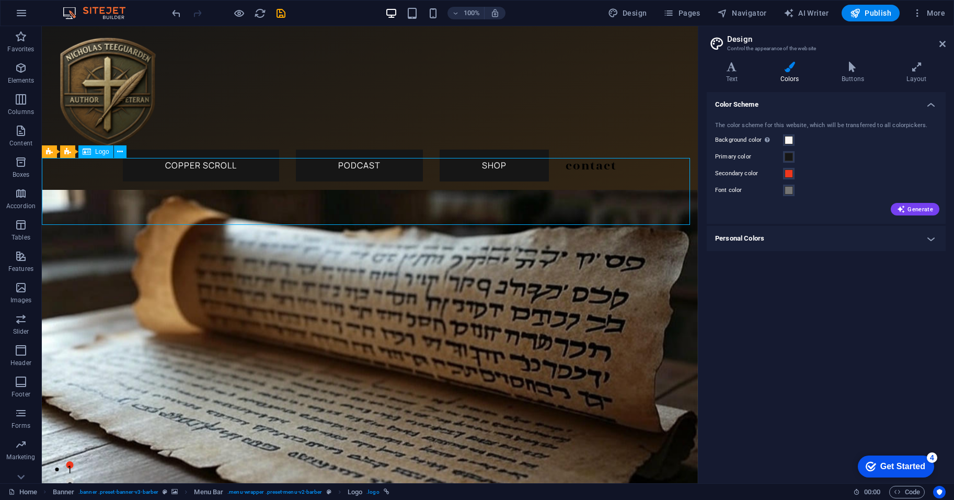
click at [56, 148] on div "Banner" at bounding box center [62, 151] width 40 height 13
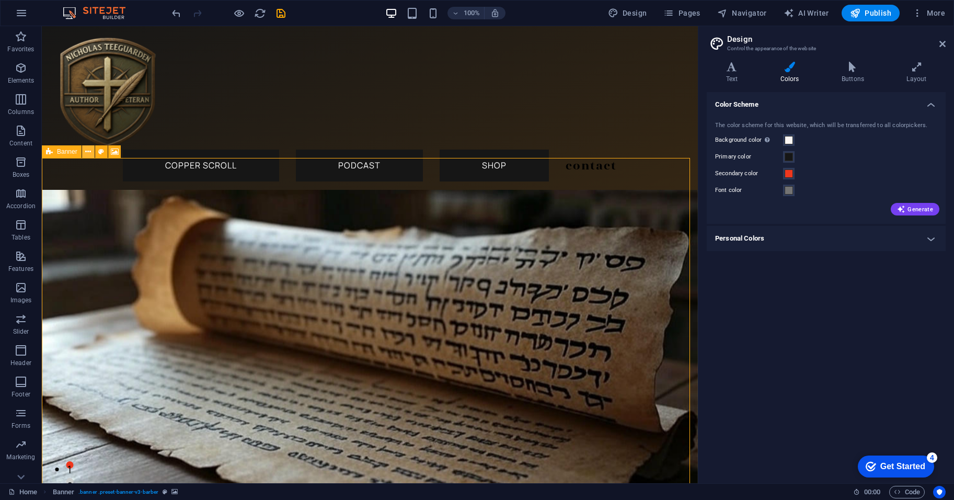
click at [87, 153] on icon at bounding box center [88, 151] width 6 height 11
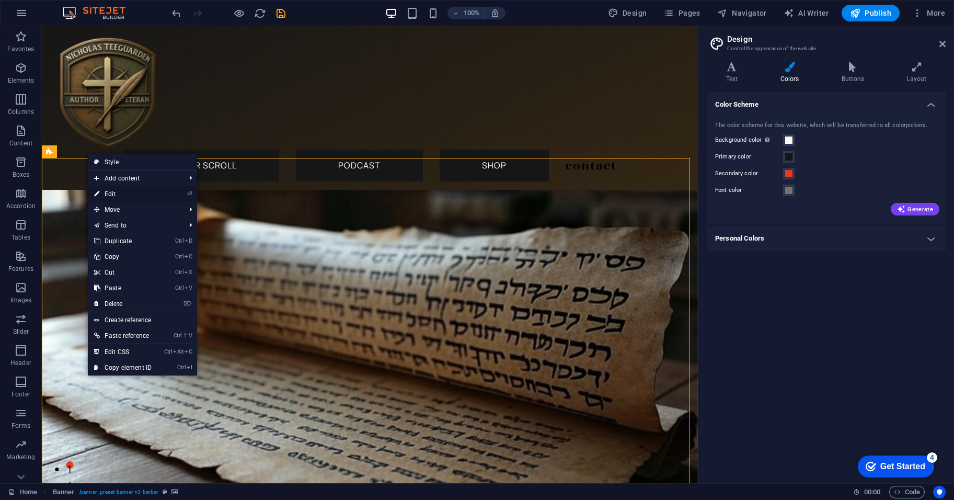
click at [140, 188] on link "⏎ Edit" at bounding box center [123, 194] width 70 height 16
select select "px"
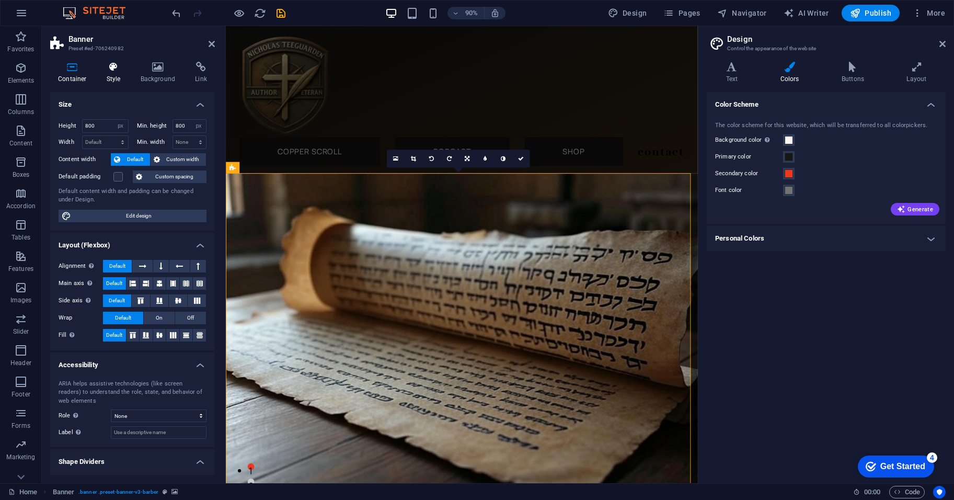
click at [111, 73] on h4 "Style" at bounding box center [116, 73] width 34 height 22
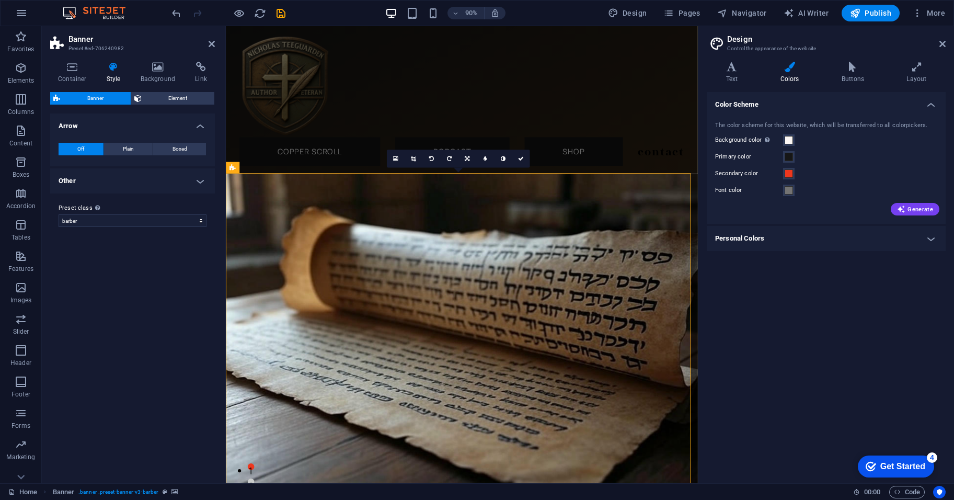
click at [128, 184] on h4 "Other" at bounding box center [132, 180] width 165 height 25
click at [68, 67] on icon at bounding box center [72, 67] width 44 height 10
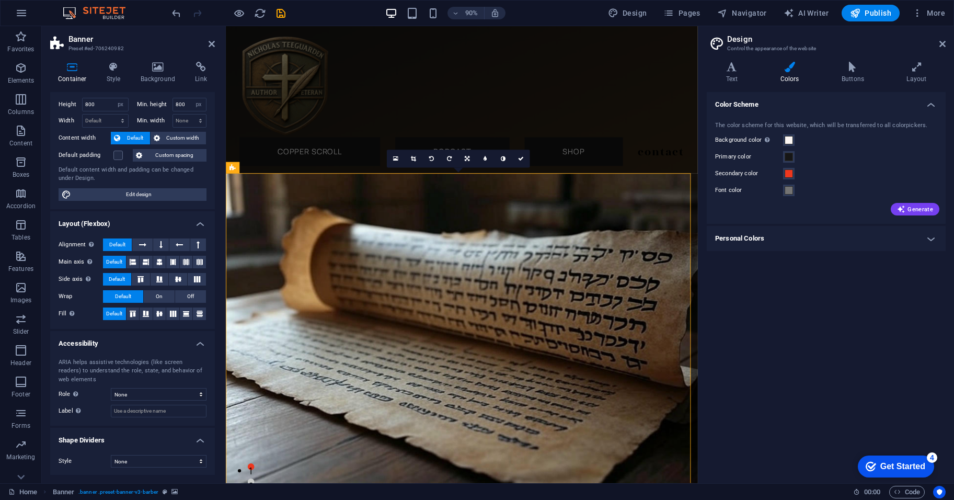
scroll to position [22, 0]
click at [146, 392] on select "None Alert Article Banner Comment Complementary Dialog Footer Header Marquee Pr…" at bounding box center [159, 393] width 96 height 13
click at [92, 402] on div "ARIA helps assistive technologies (like screen readers) to understand the role,…" at bounding box center [132, 387] width 165 height 76
click at [145, 456] on select "None Triangle Square Diagonal Polygon 1 Polygon 2 Zigzag Multiple Zigzags Waves…" at bounding box center [159, 460] width 96 height 13
click at [87, 459] on label "Style" at bounding box center [85, 460] width 52 height 13
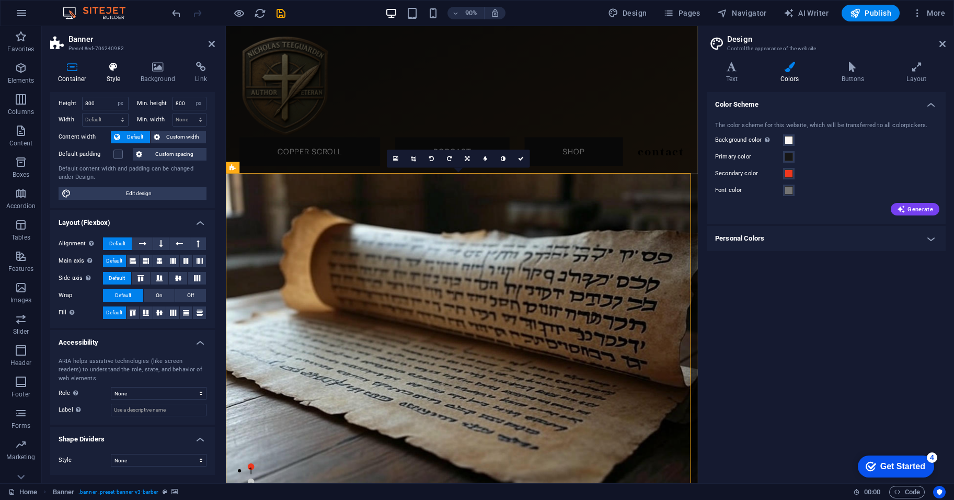
click at [116, 66] on icon at bounding box center [114, 67] width 30 height 10
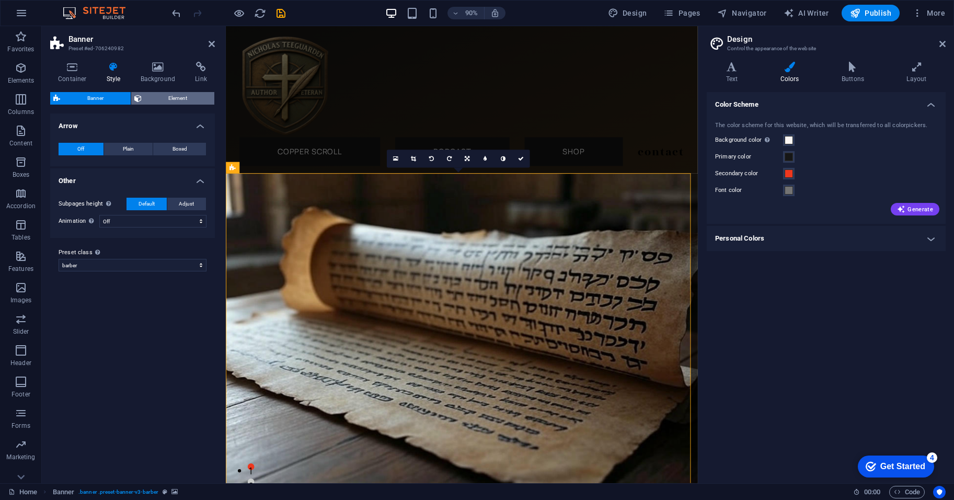
click at [156, 92] on span "Element" at bounding box center [178, 98] width 67 height 13
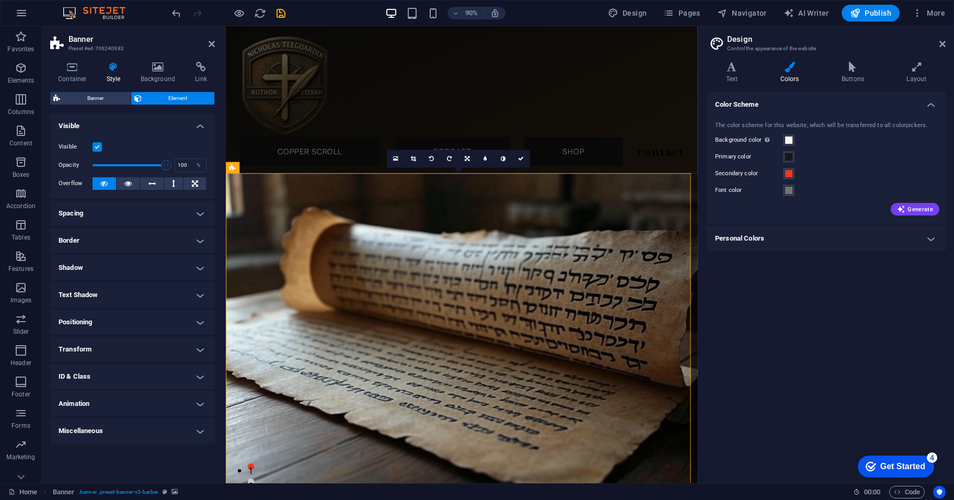
click at [134, 316] on h4 "Positioning" at bounding box center [132, 322] width 165 height 25
click at [203, 338] on button "Sticky" at bounding box center [195, 343] width 22 height 13
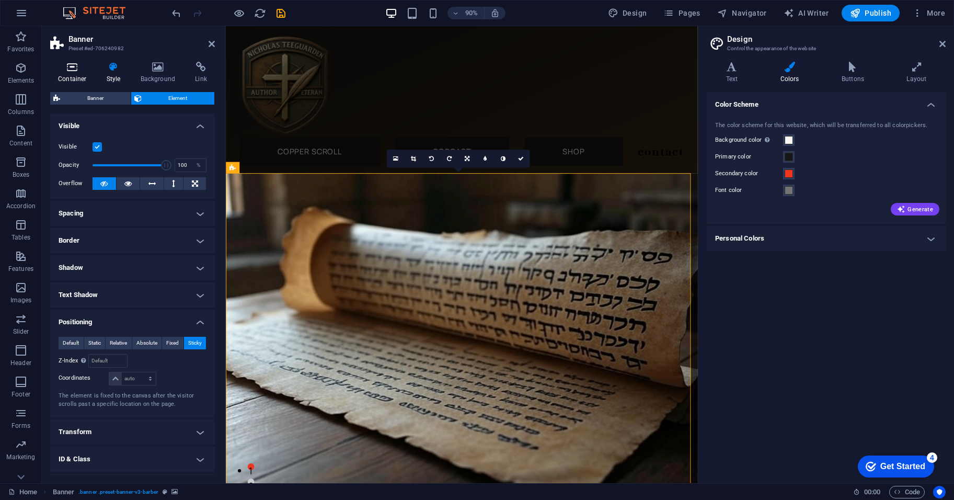
click at [66, 66] on icon at bounding box center [72, 67] width 44 height 10
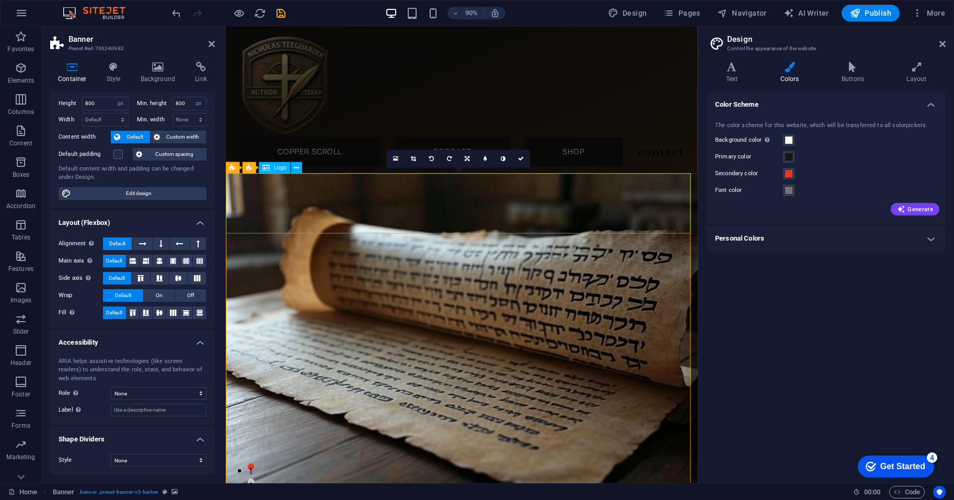
click at [238, 166] on div "Banner" at bounding box center [244, 168] width 36 height 12
click at [269, 168] on icon at bounding box center [267, 168] width 5 height 10
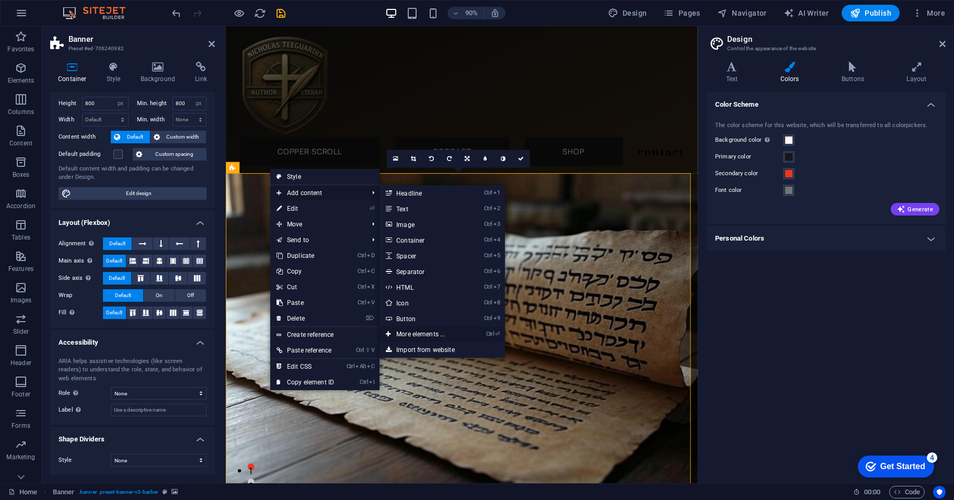
click at [434, 329] on link "Ctrl ⏎ More elements ..." at bounding box center [423, 334] width 86 height 16
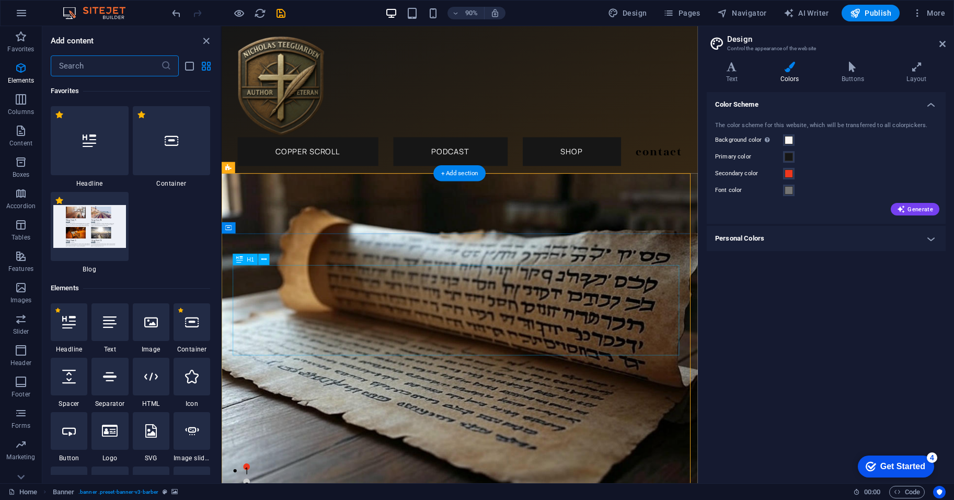
scroll to position [197, 0]
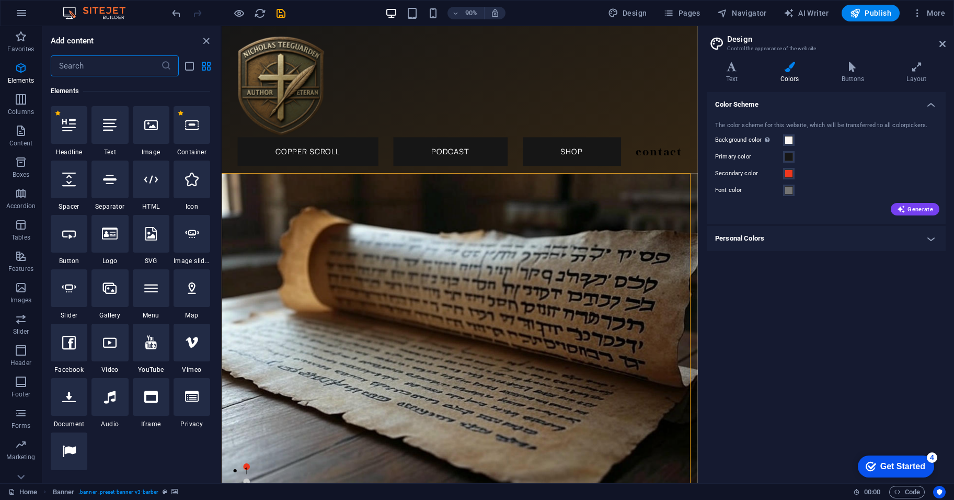
click at [124, 59] on input "text" at bounding box center [106, 65] width 110 height 21
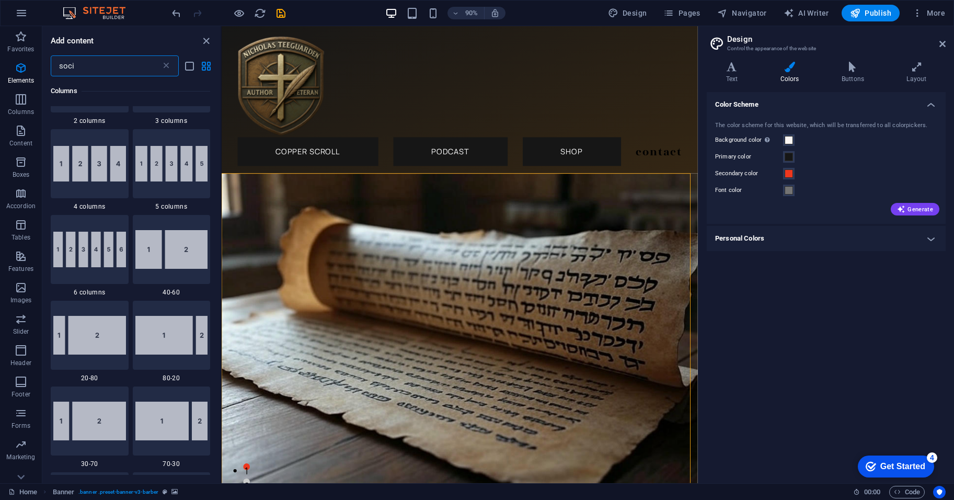
scroll to position [0, 0]
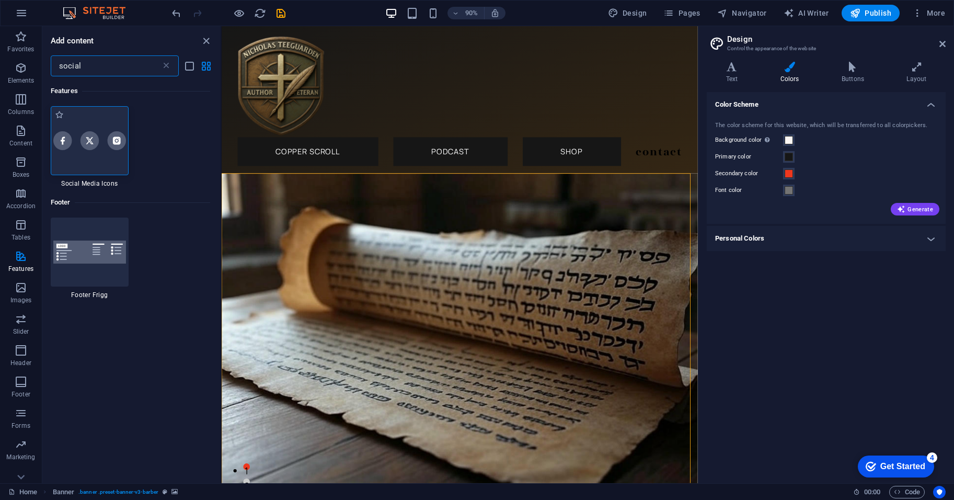
type input "social"
click at [106, 139] on img at bounding box center [89, 140] width 73 height 18
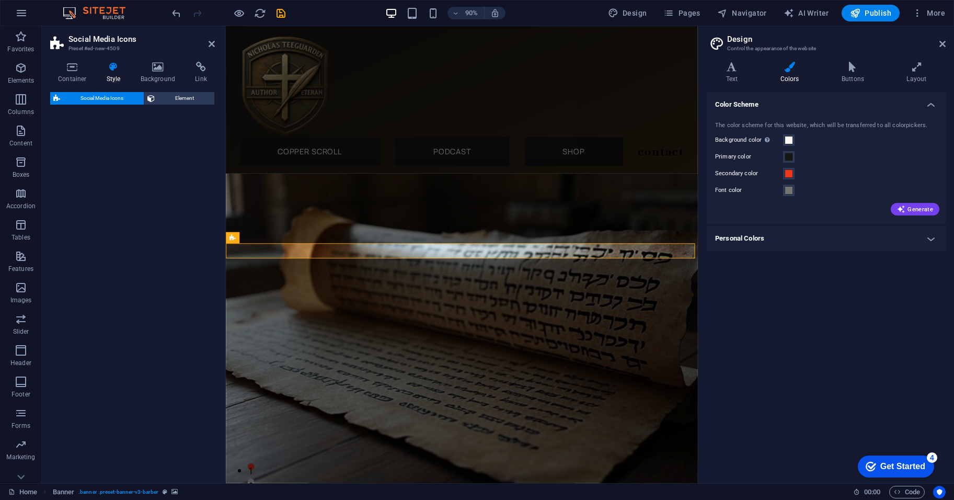
select select "rem"
select select "preset-social-icons-v3-default"
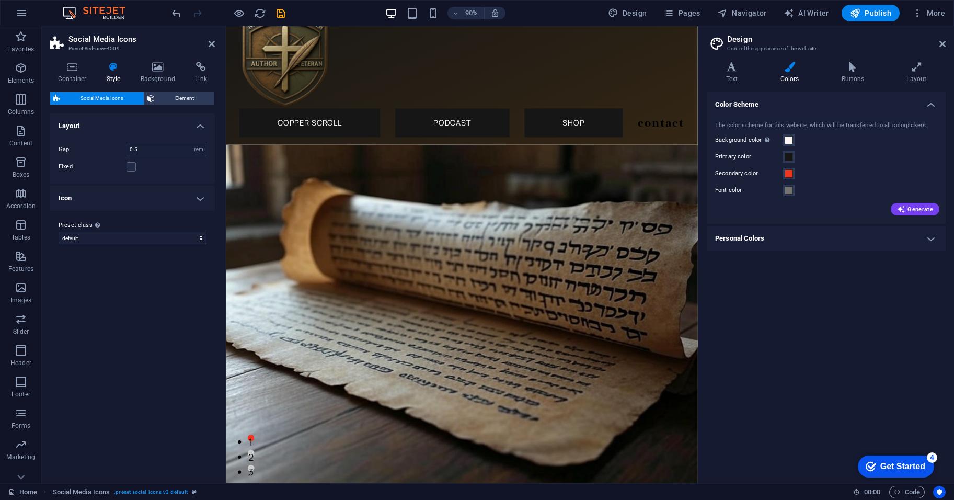
scroll to position [15, 0]
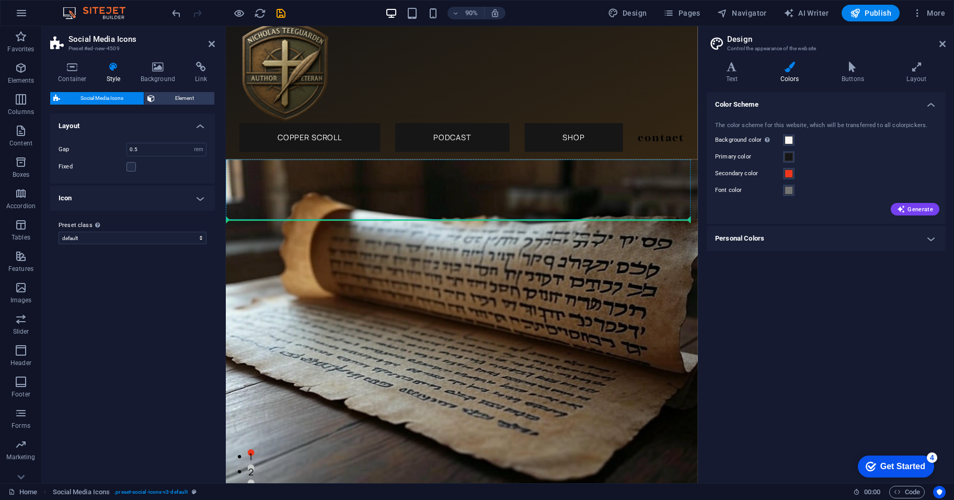
drag, startPoint x: 374, startPoint y: 279, endPoint x: 406, endPoint y: 231, distance: 57.6
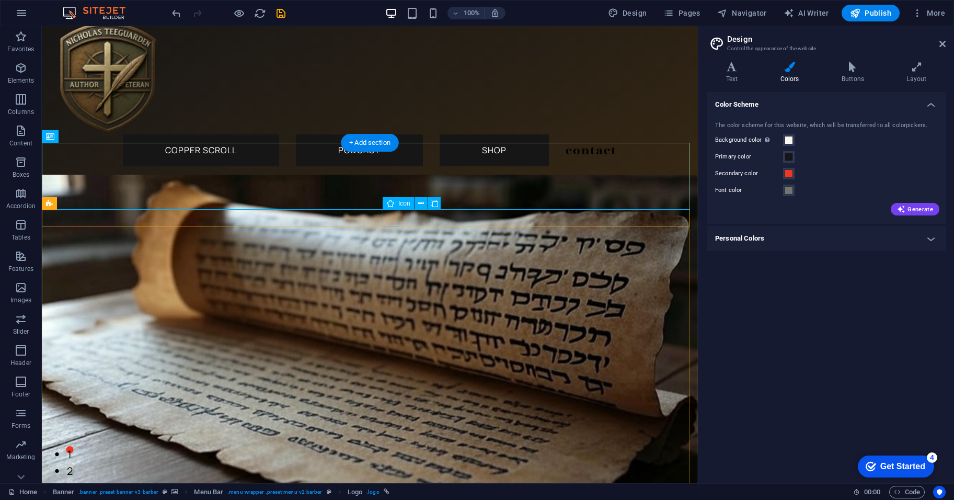
click at [419, 202] on icon at bounding box center [421, 203] width 6 height 11
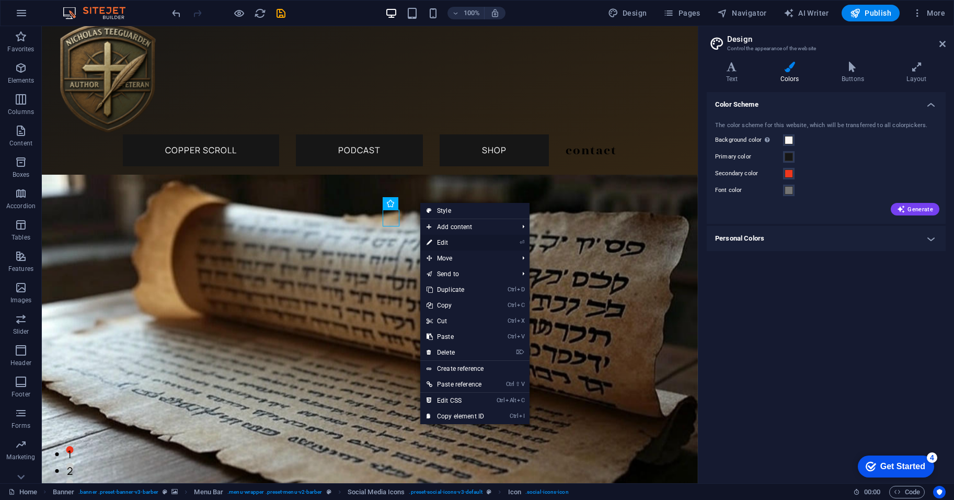
click at [456, 242] on link "⏎ Edit" at bounding box center [455, 243] width 70 height 16
select select "xMidYMid"
select select "px"
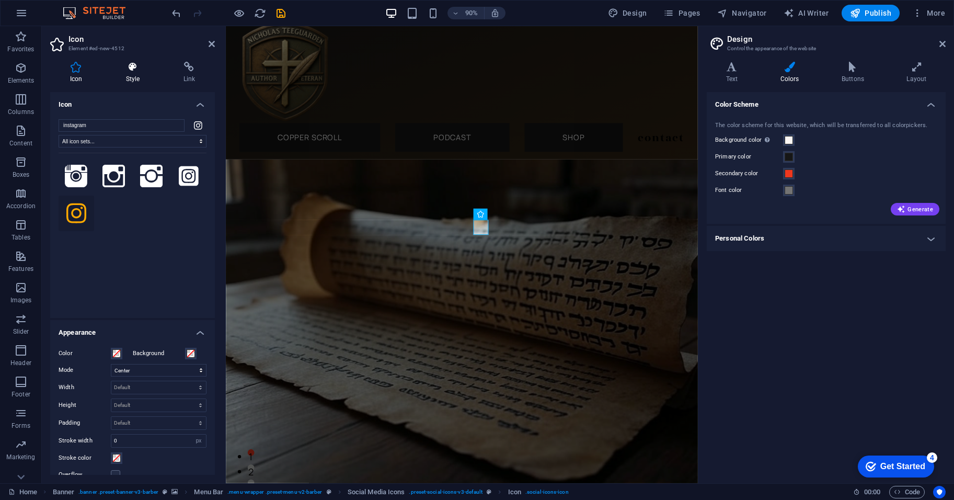
click at [135, 74] on h4 "Style" at bounding box center [135, 73] width 58 height 22
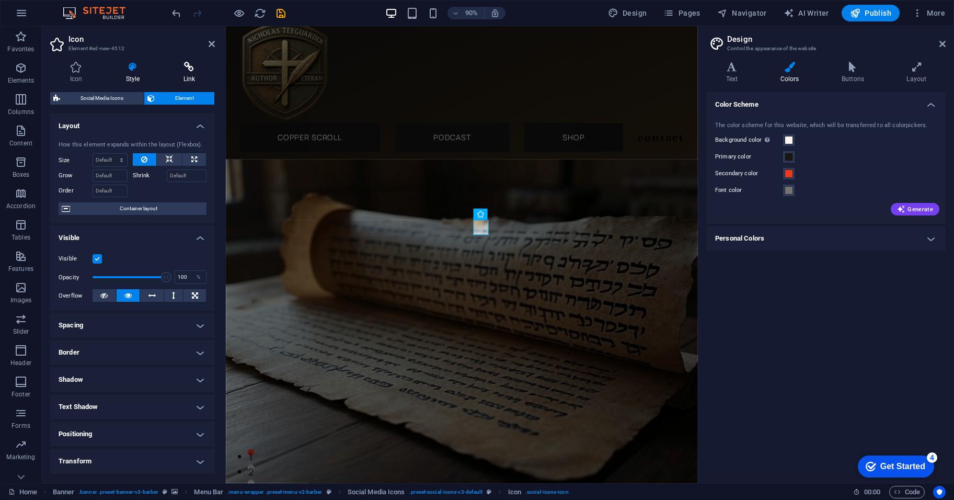
click at [187, 70] on icon at bounding box center [189, 67] width 51 height 10
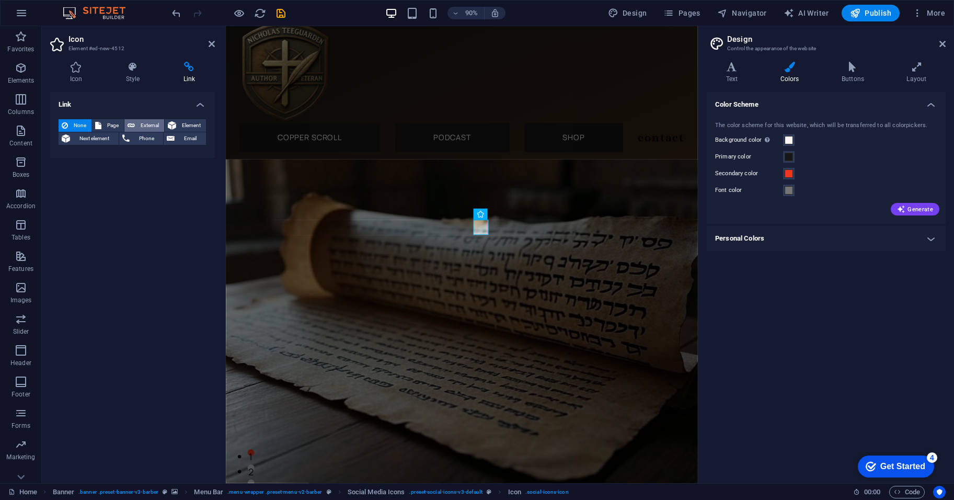
click at [142, 124] on span "External" at bounding box center [149, 125] width 23 height 13
select select "blank"
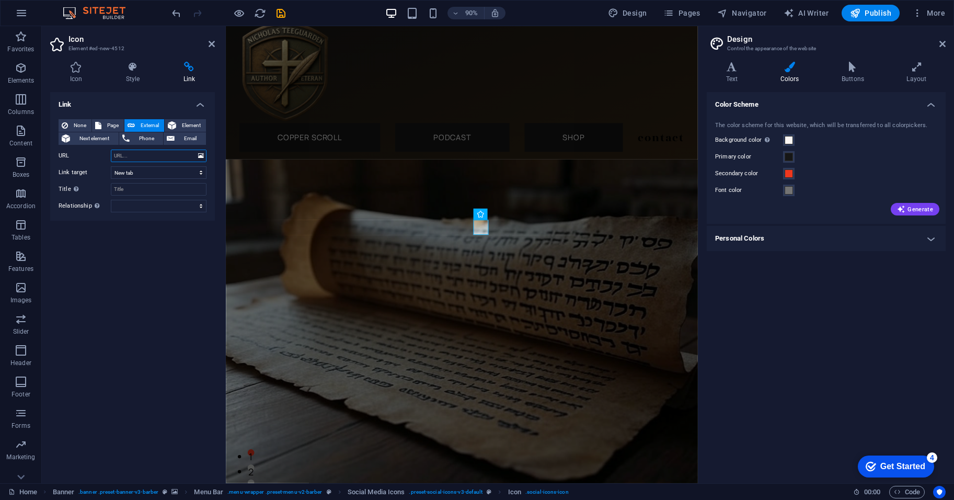
paste input "[URL][DOMAIN_NAME]"
type input "[URL][DOMAIN_NAME]"
click at [178, 271] on div "Link None Page External Element Next element Phone Email Page Home Legal Notice…" at bounding box center [132, 283] width 165 height 383
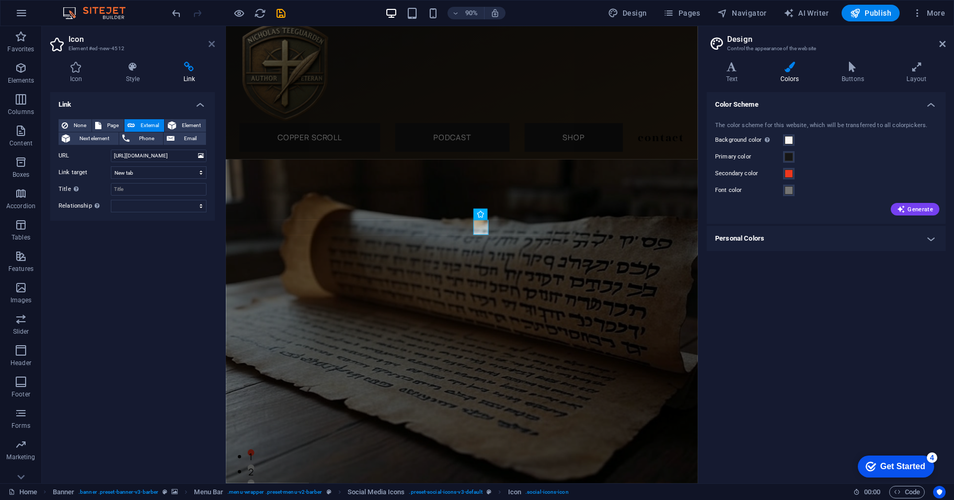
click at [210, 43] on icon at bounding box center [212, 44] width 6 height 8
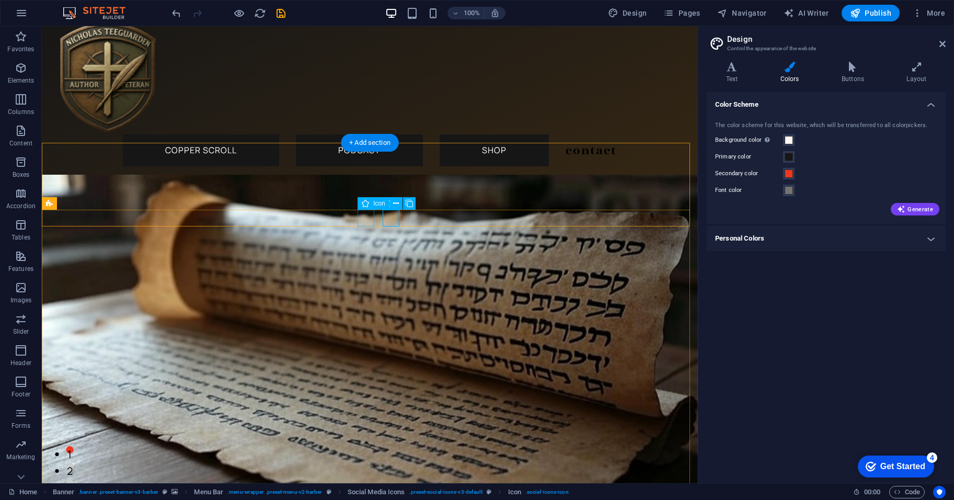
click at [371, 205] on div "Icon" at bounding box center [374, 203] width 32 height 13
click at [402, 204] on button at bounding box center [396, 203] width 13 height 13
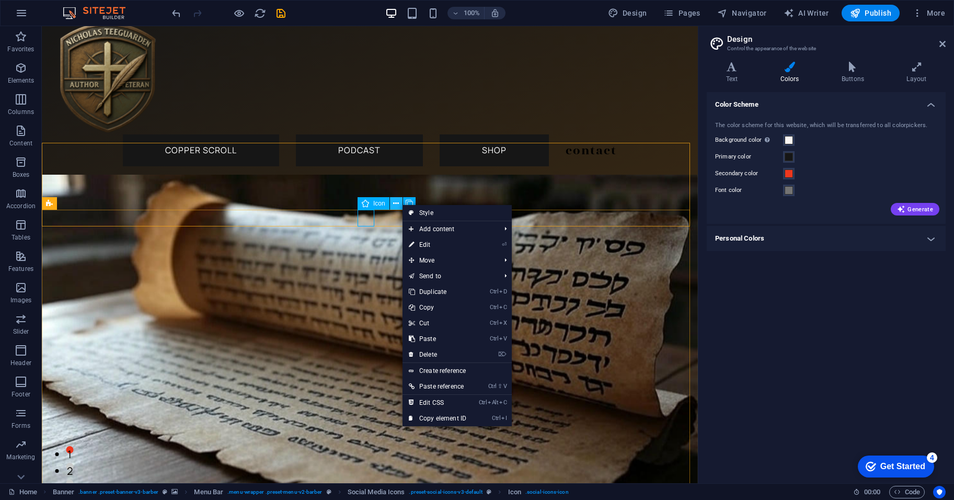
click at [398, 204] on icon at bounding box center [396, 203] width 6 height 11
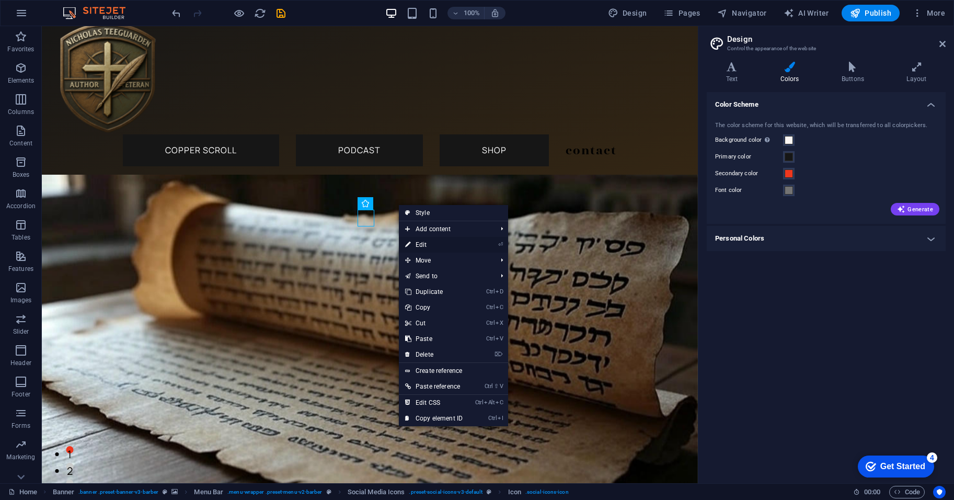
drag, startPoint x: 440, startPoint y: 247, endPoint x: 21, endPoint y: 150, distance: 430.0
click at [440, 247] on link "⏎ Edit" at bounding box center [434, 245] width 70 height 16
select select "xMidYMid"
select select "px"
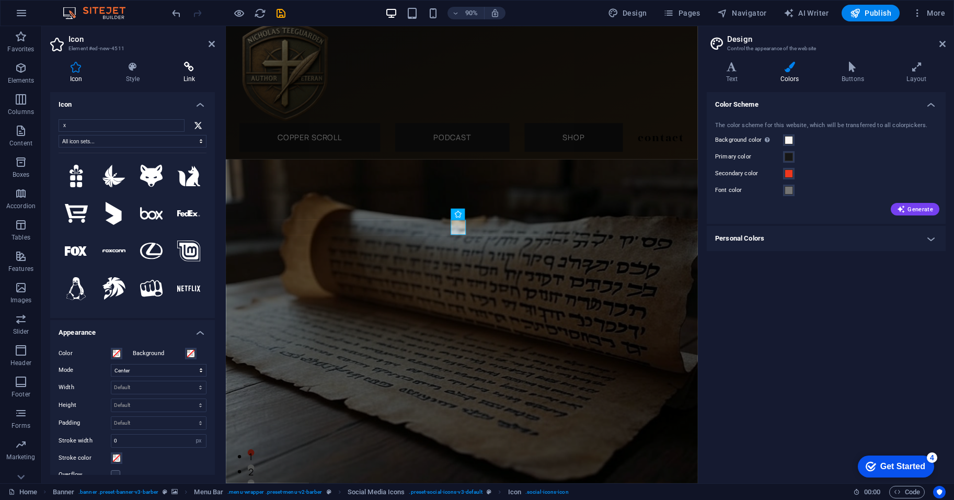
click at [188, 67] on icon at bounding box center [189, 67] width 51 height 10
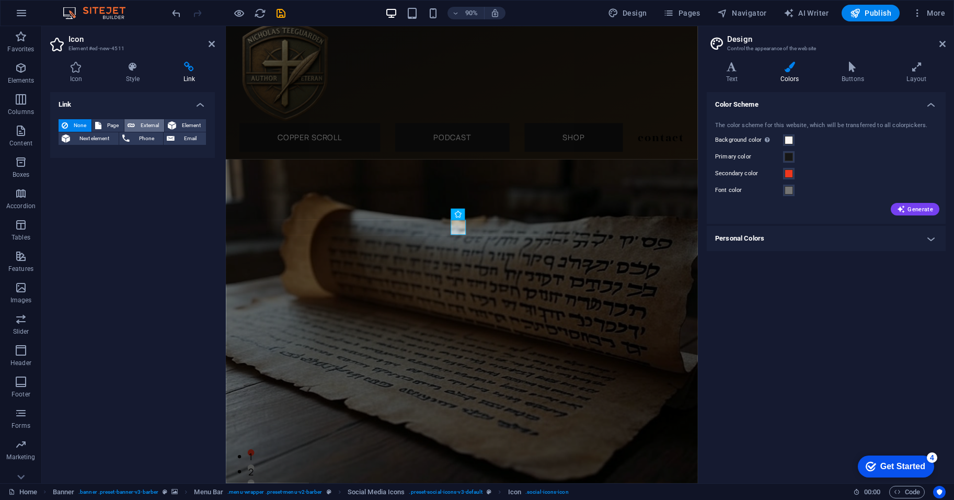
click at [139, 124] on span "External" at bounding box center [149, 125] width 23 height 13
select select "blank"
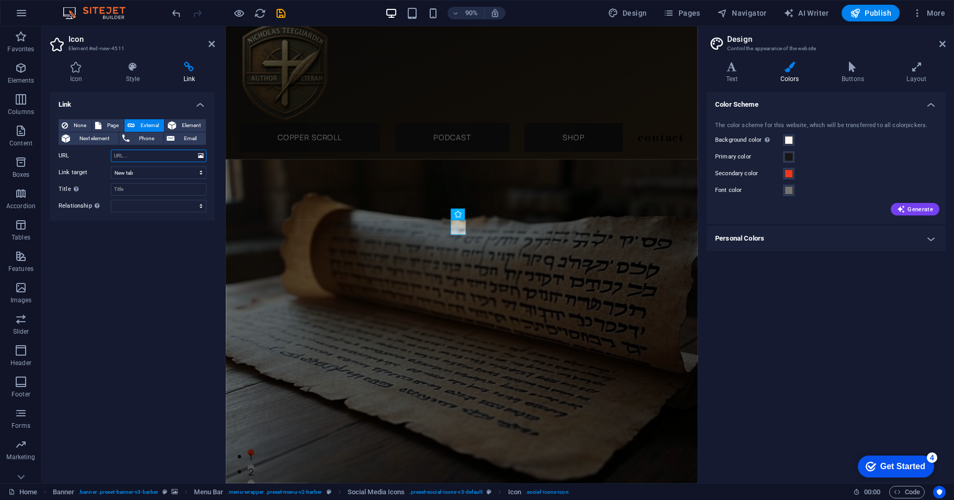
paste input "[URL][DOMAIN_NAME]"
type input "[URL][DOMAIN_NAME]"
click at [150, 275] on div "Link None Page External Element Next element Phone Email Page Home Legal Notice…" at bounding box center [132, 283] width 165 height 383
click at [212, 44] on icon at bounding box center [212, 44] width 6 height 8
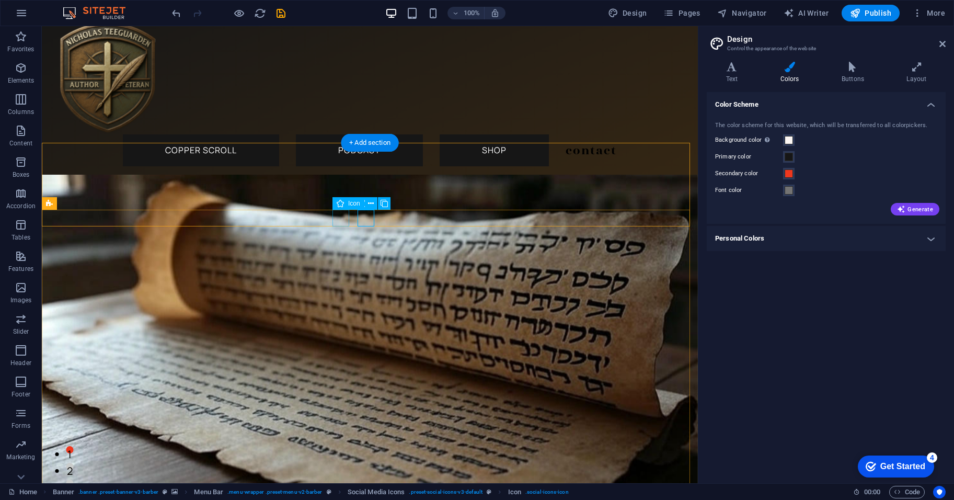
click at [370, 201] on icon at bounding box center [371, 203] width 6 height 11
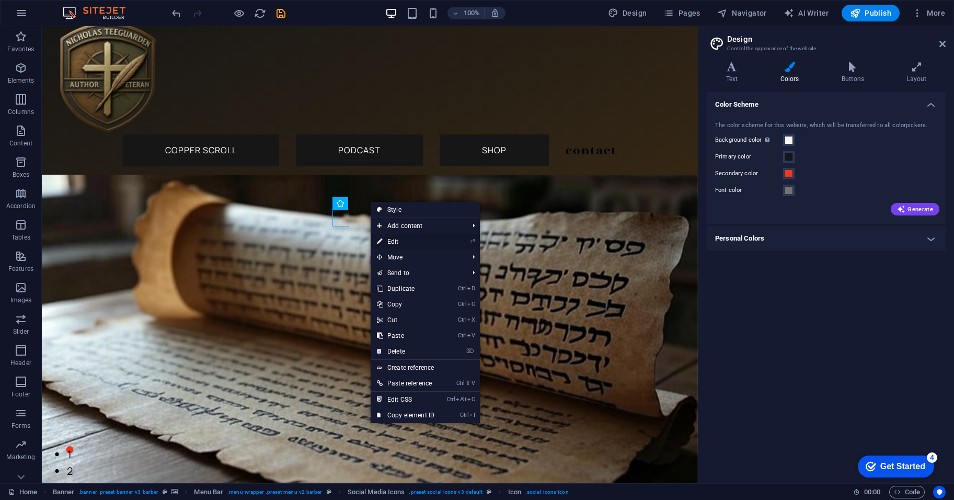
click at [413, 236] on link "⏎ Edit" at bounding box center [406, 242] width 70 height 16
select select "xMidYMid"
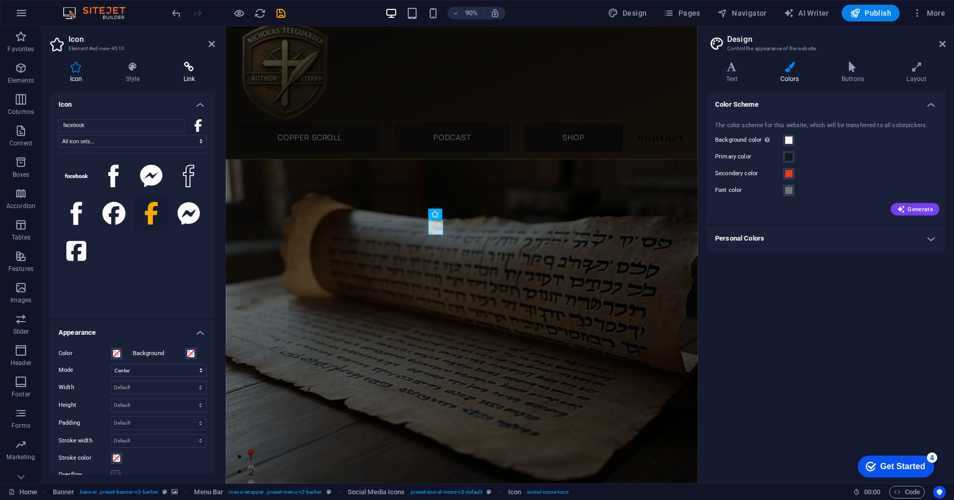
click at [180, 71] on icon at bounding box center [189, 67] width 51 height 10
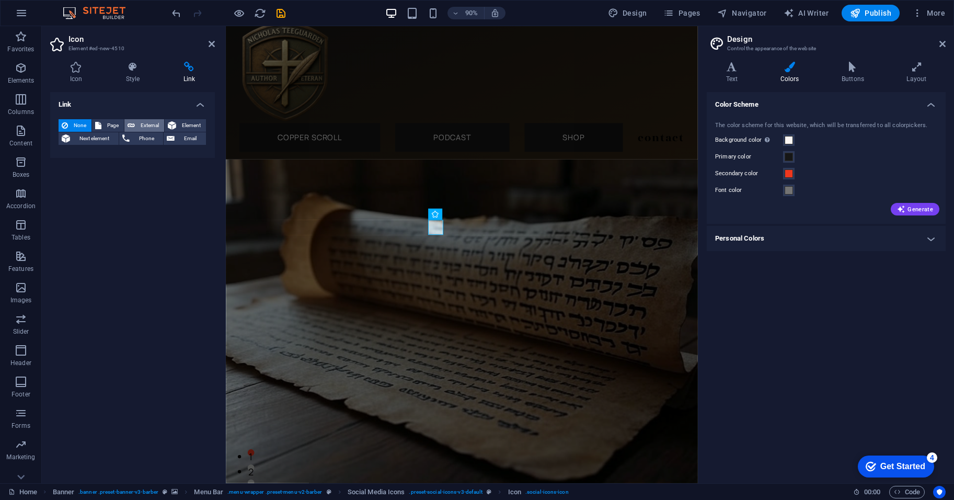
click at [136, 123] on button "External" at bounding box center [144, 125] width 40 height 13
select select "blank"
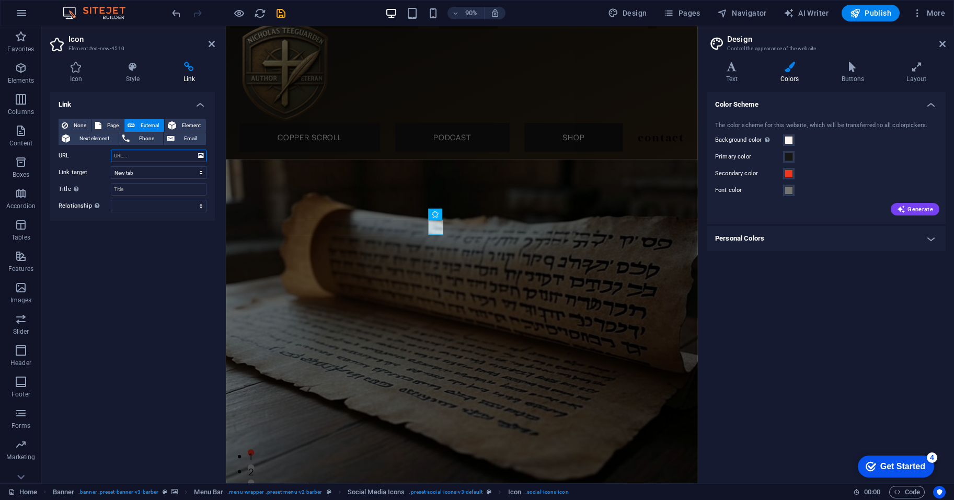
paste input "[URL][DOMAIN_NAME]"
type input "[URL][DOMAIN_NAME]"
click at [169, 239] on div "Link None Page External Element Next element Phone Email Page Home Legal Notice…" at bounding box center [132, 283] width 165 height 383
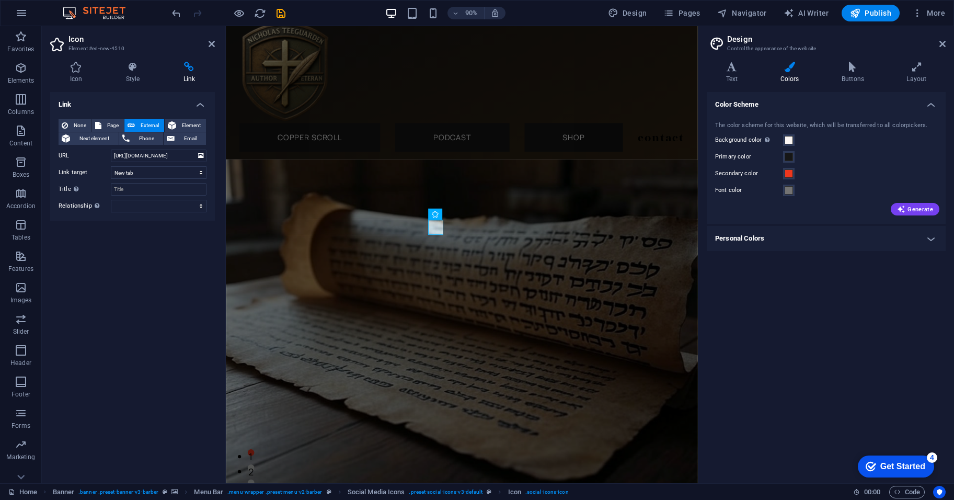
click at [116, 231] on div "Link None Page External Element Next element Phone Email Page Home Legal Notice…" at bounding box center [132, 283] width 165 height 383
click at [212, 48] on link at bounding box center [212, 44] width 6 height 9
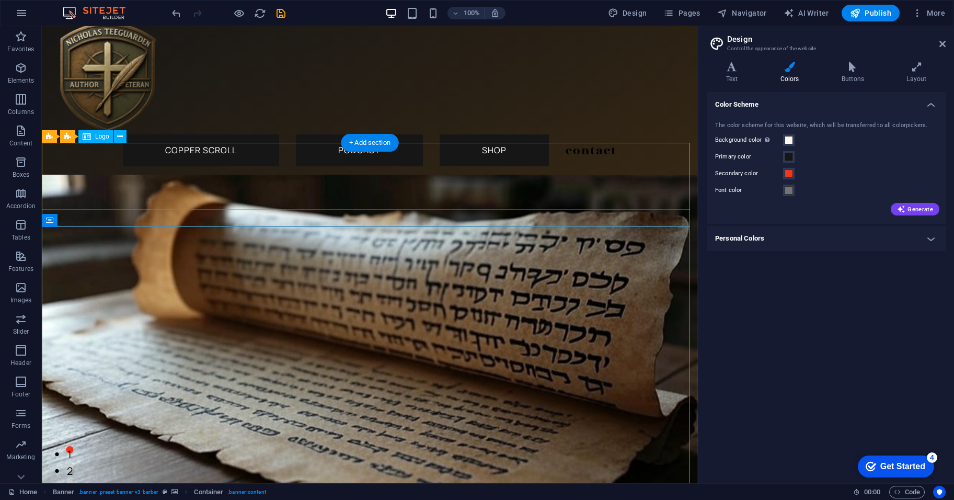
drag, startPoint x: 269, startPoint y: 221, endPoint x: 273, endPoint y: 198, distance: 22.9
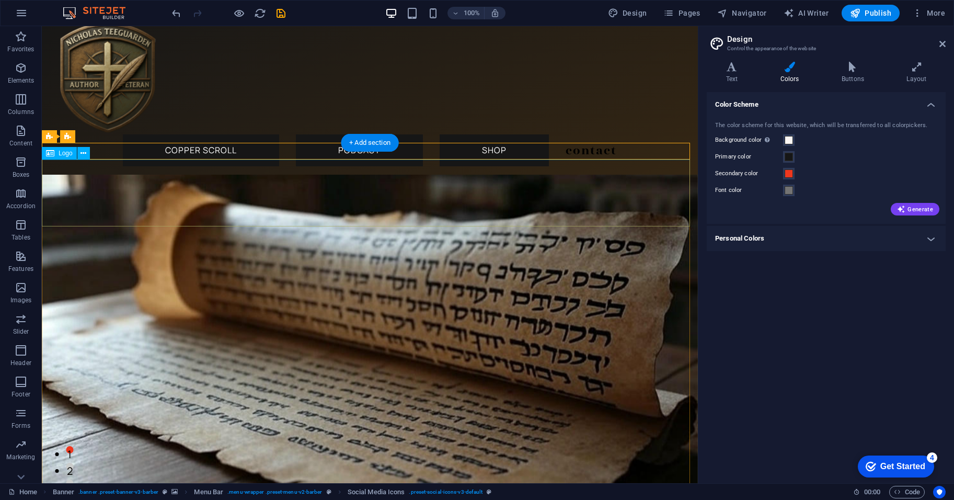
click at [60, 136] on span "Banner" at bounding box center [67, 136] width 20 height 6
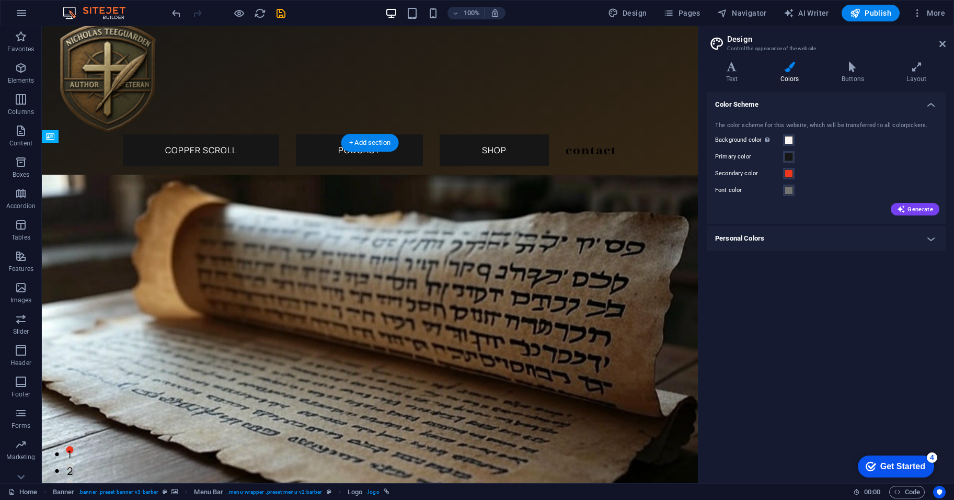
drag, startPoint x: 169, startPoint y: 179, endPoint x: 179, endPoint y: 150, distance: 30.3
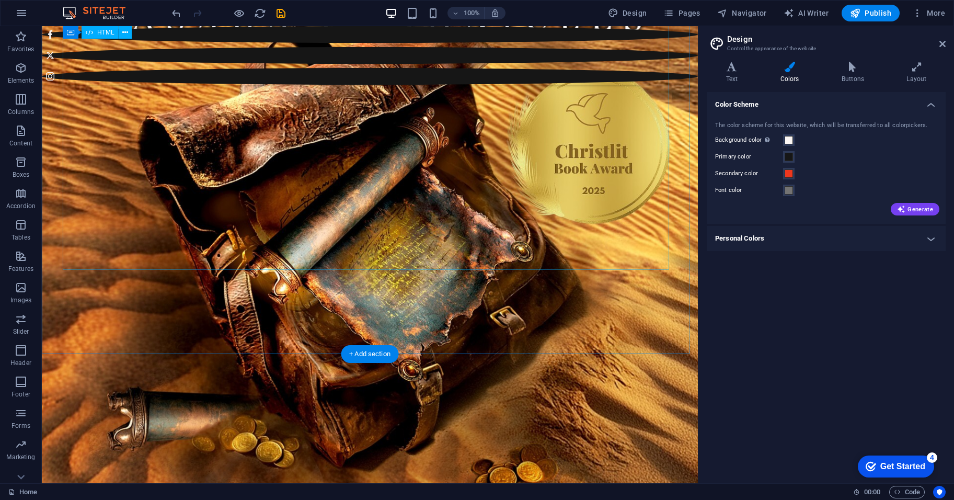
scroll to position [1671, 0]
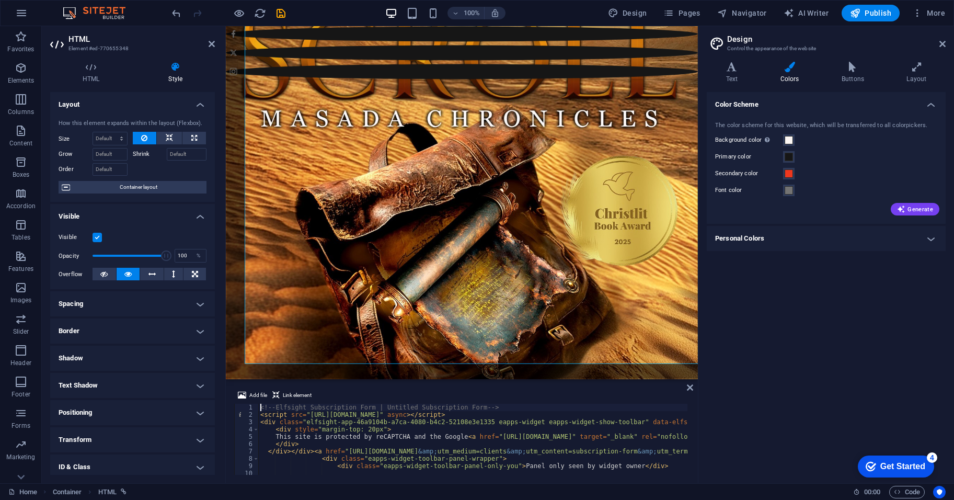
scroll to position [1708, 0]
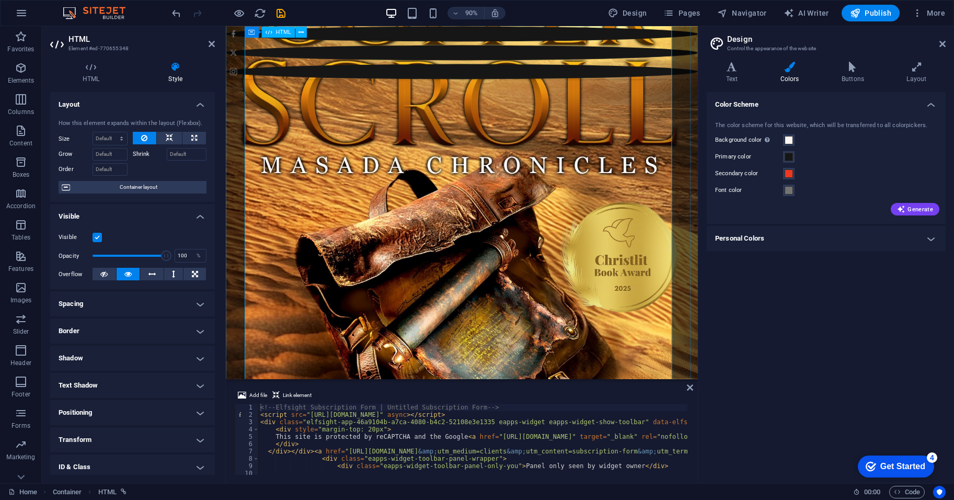
scroll to position [1620, 0]
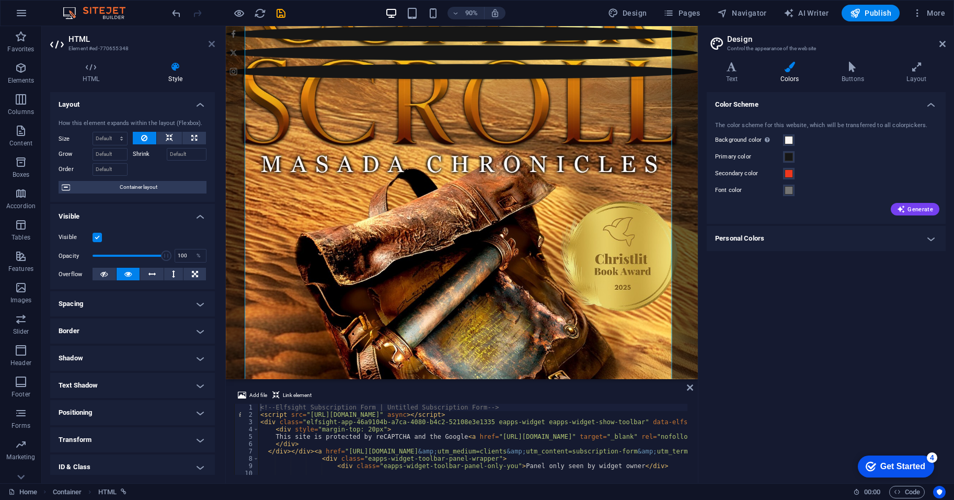
click at [209, 47] on icon at bounding box center [212, 44] width 6 height 8
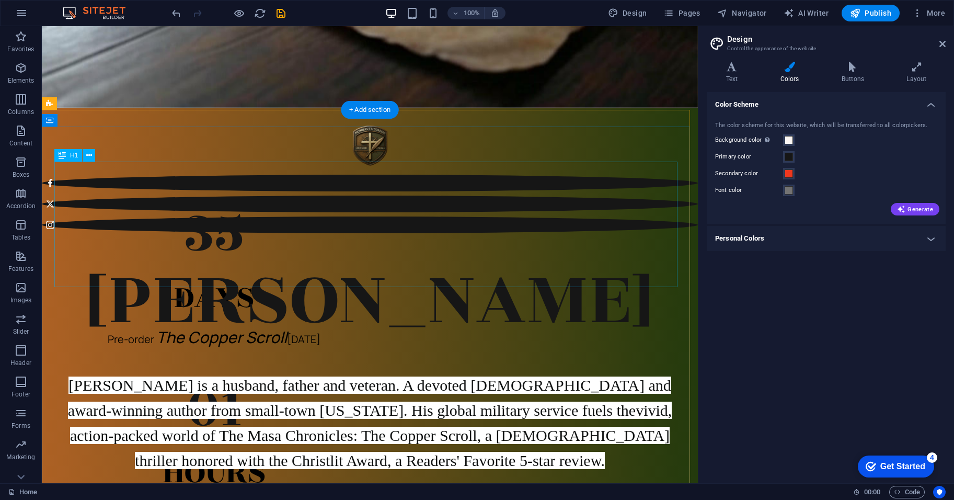
scroll to position [0, 0]
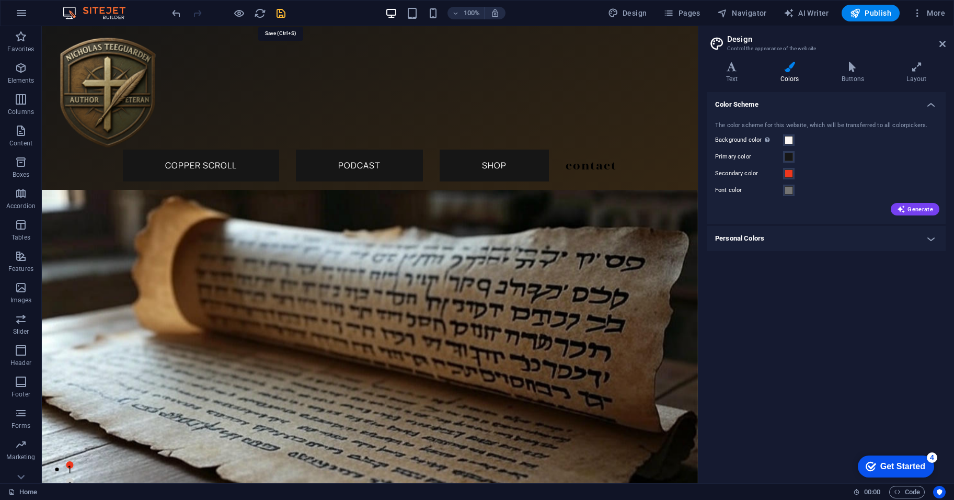
click at [282, 16] on icon "save" at bounding box center [281, 13] width 12 height 12
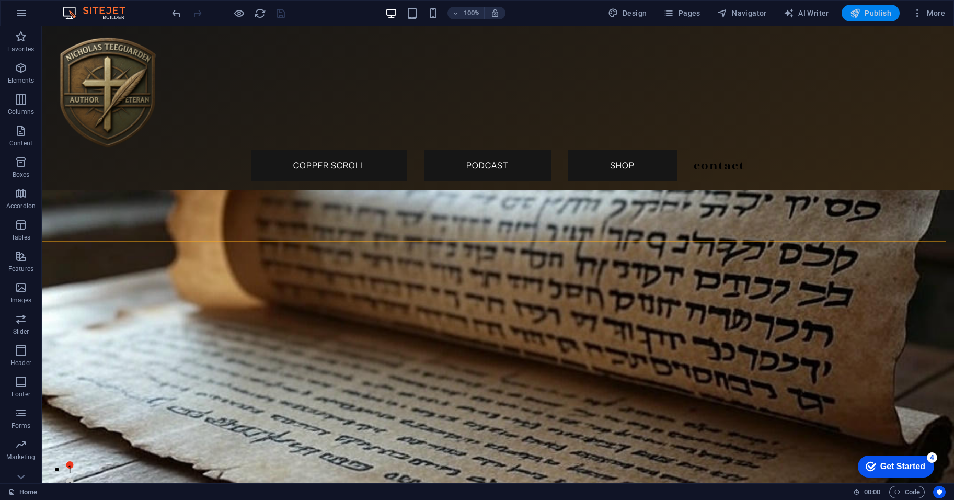
click at [853, 11] on icon "button" at bounding box center [855, 13] width 10 height 10
